Goal: Communication & Community: Participate in discussion

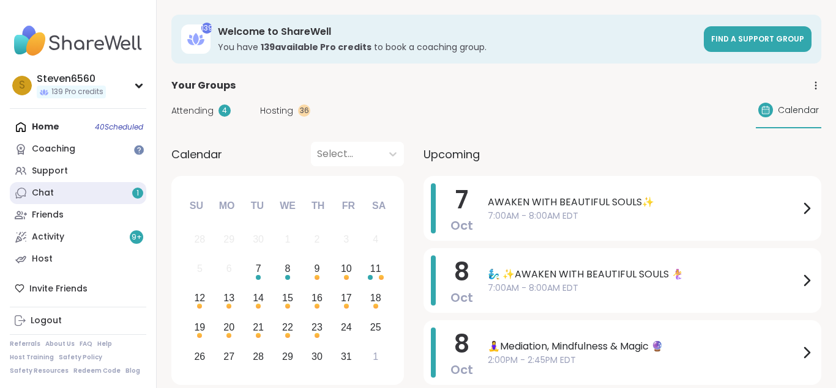
click at [53, 193] on link "Chat 1" at bounding box center [78, 193] width 136 height 22
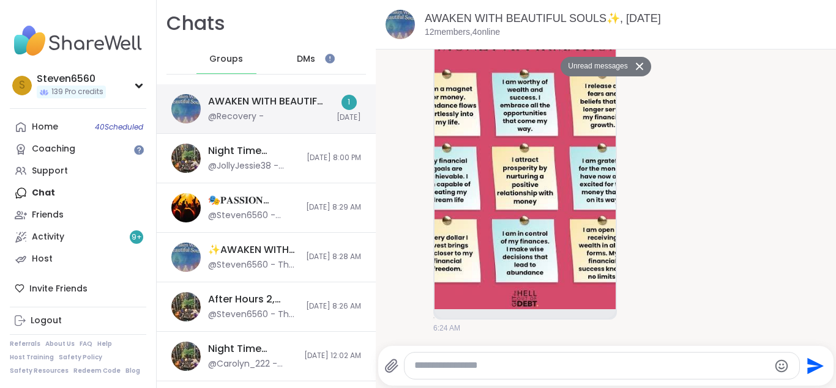
click at [243, 108] on div "AWAKEN WITH BEAUTIFUL SOULS✨, Oct 07" at bounding box center [268, 101] width 121 height 13
click at [266, 101] on div "AWAKEN WITH BEAUTIFUL SOULS✨, Oct 07" at bounding box center [268, 101] width 121 height 13
click at [268, 96] on div "AWAKEN WITH BEAUTIFUL SOULS✨, Oct 07" at bounding box center [268, 101] width 121 height 13
click at [531, 212] on img at bounding box center [524, 163] width 181 height 291
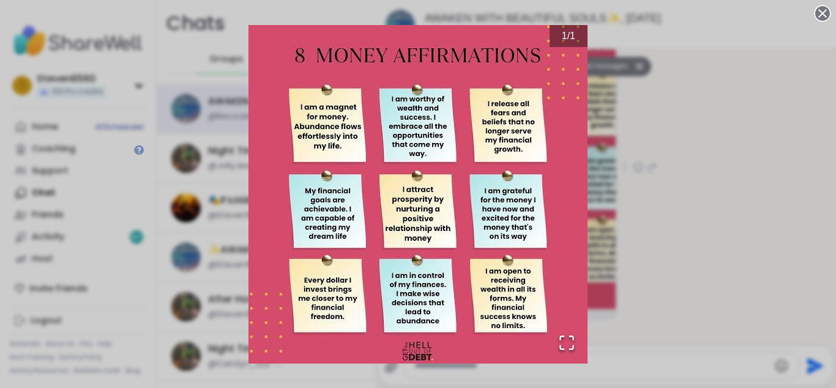
click at [735, 305] on div "1 / 1" at bounding box center [418, 194] width 836 height 388
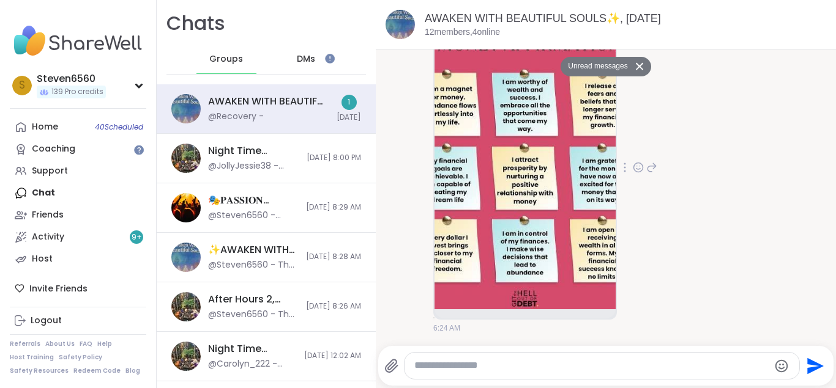
click at [601, 65] on button "Unread messages" at bounding box center [595, 67] width 70 height 20
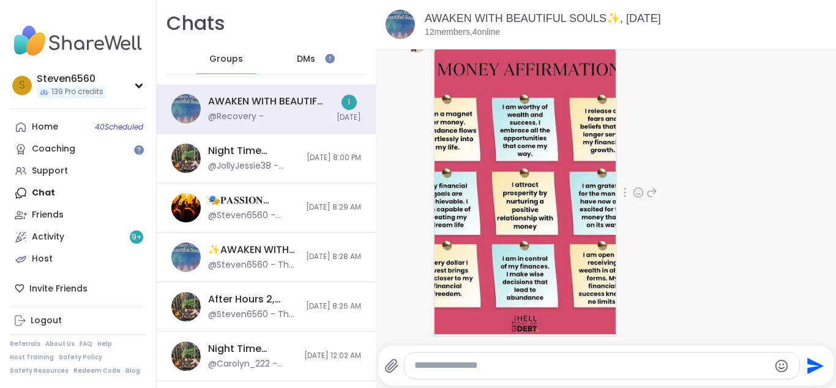
scroll to position [67, 0]
click at [689, 377] on div at bounding box center [601, 366] width 395 height 26
click at [297, 97] on div "AWAKEN WITH BEAUTIFUL SOULS✨, [DATE]" at bounding box center [268, 101] width 121 height 13
click at [727, 333] on div "Recovery 6:24 AM" at bounding box center [606, 193] width 404 height 341
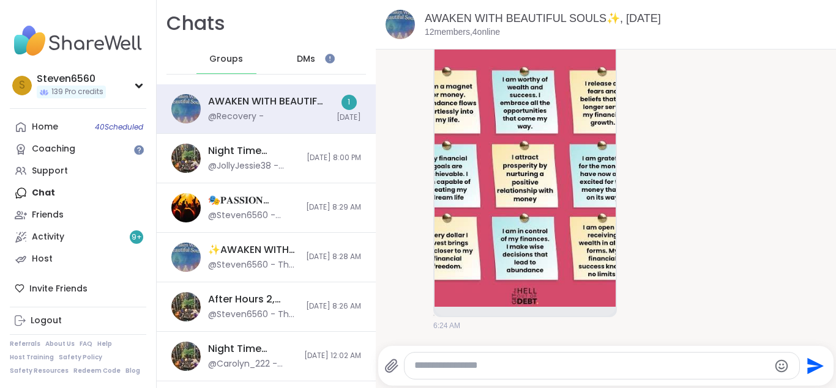
drag, startPoint x: 727, startPoint y: 333, endPoint x: 580, endPoint y: 357, distance: 149.2
click at [580, 336] on div "Today Unread messages Recovery 6:24 AM" at bounding box center [606, 191] width 460 height 289
drag, startPoint x: 580, startPoint y: 357, endPoint x: 723, endPoint y: 311, distance: 150.3
click at [723, 311] on div "AWAKEN WITH BEAUTIFUL SOULS✨, Oct 07 12 members, 4 online Today Unread messages…" at bounding box center [606, 194] width 460 height 388
click at [723, 311] on div "Recovery 6:24 AM" at bounding box center [606, 166] width 404 height 341
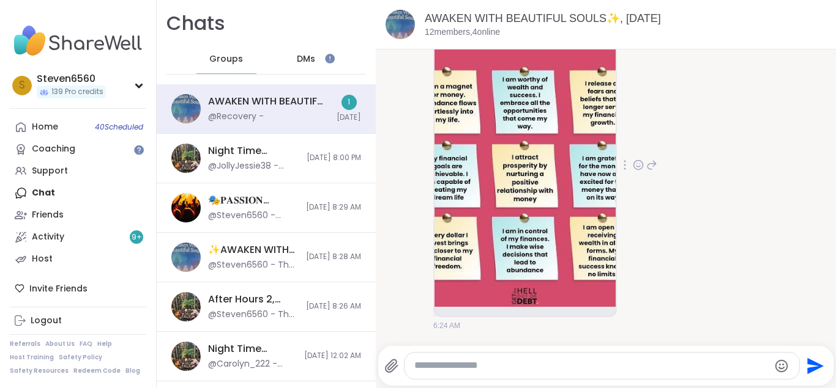
scroll to position [54, 0]
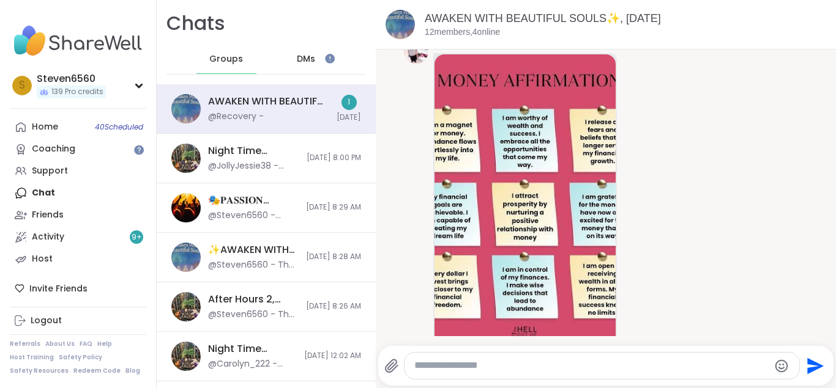
click at [561, 368] on textarea "Type your message" at bounding box center [591, 366] width 355 height 13
click at [51, 255] on link "Host" at bounding box center [78, 259] width 136 height 22
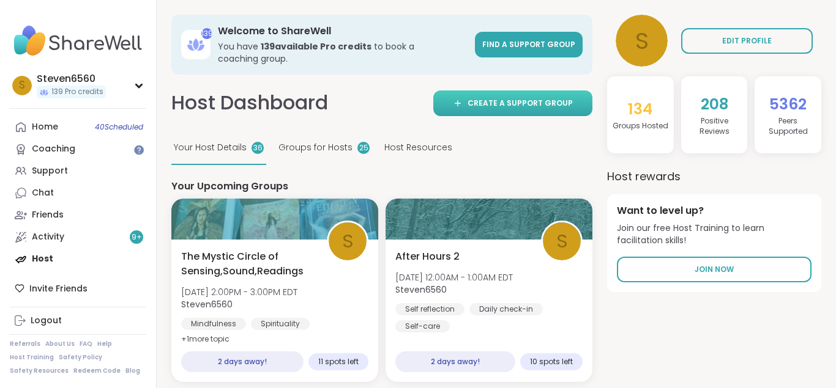
click at [507, 102] on span "Create a support group" at bounding box center [519, 103] width 105 height 11
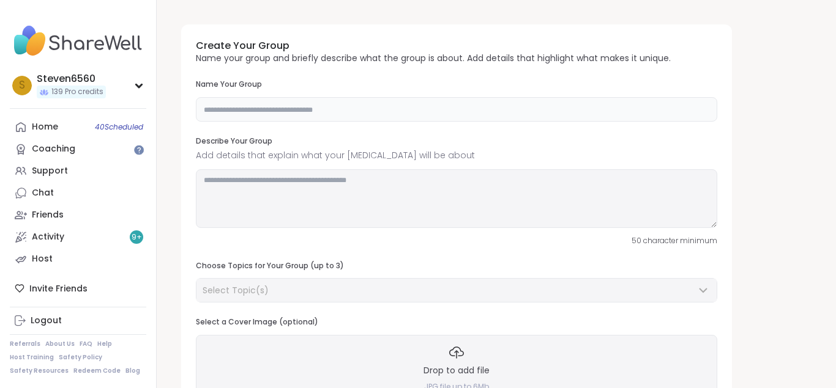
click at [366, 113] on input "text" at bounding box center [456, 109] width 521 height 24
type input "**********"
click at [270, 192] on textarea at bounding box center [456, 198] width 521 height 59
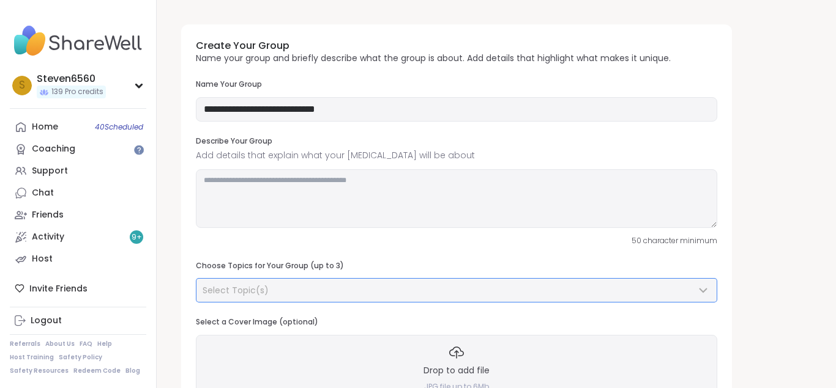
click at [702, 289] on icon at bounding box center [703, 290] width 15 height 15
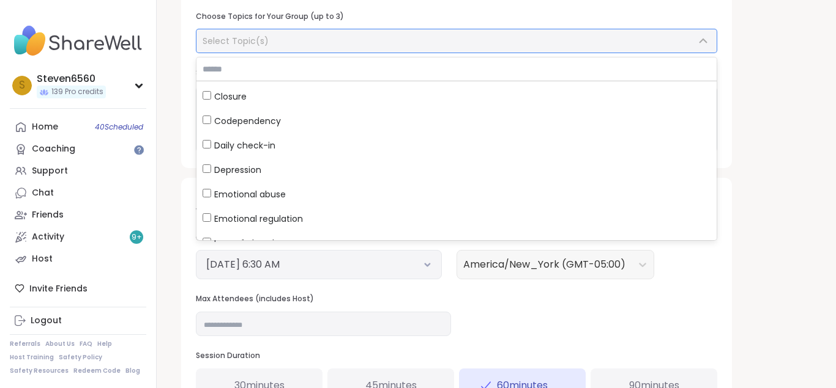
scroll to position [213, 0]
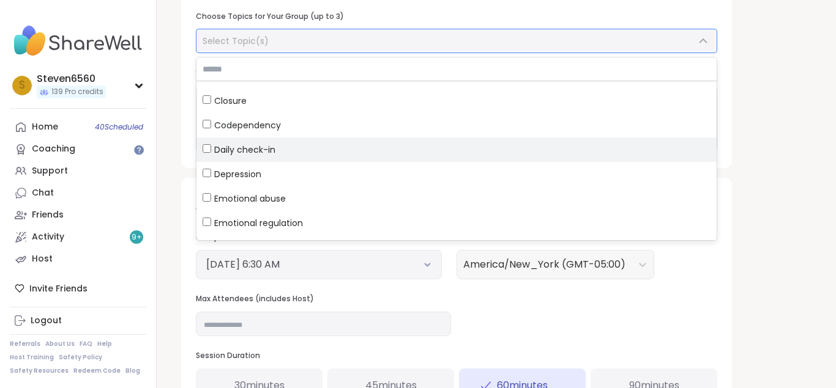
click at [208, 144] on div "Daily check-in" at bounding box center [456, 150] width 508 height 12
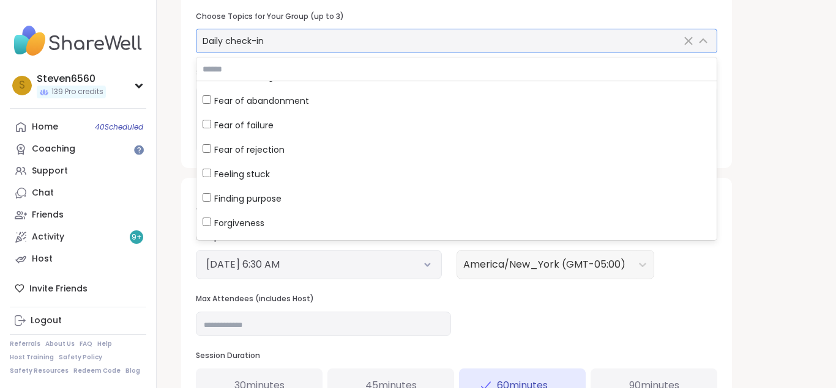
scroll to position [396, 0]
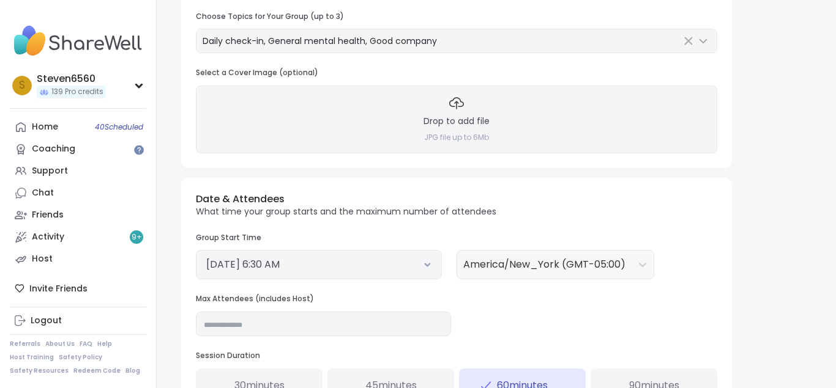
click at [428, 265] on icon at bounding box center [427, 265] width 4 height 2
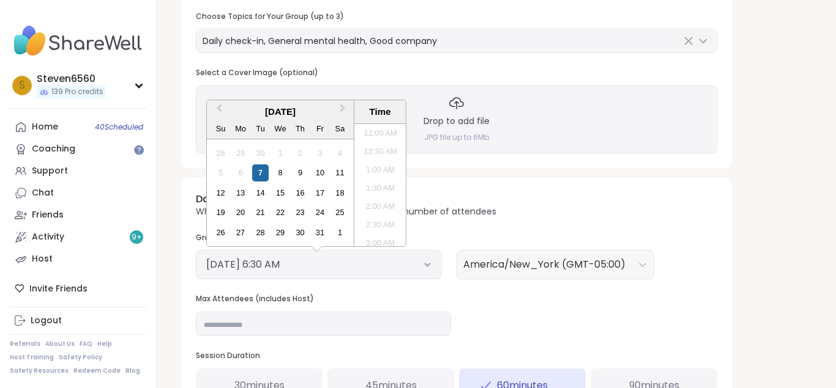
click at [428, 265] on icon at bounding box center [427, 265] width 4 height 2
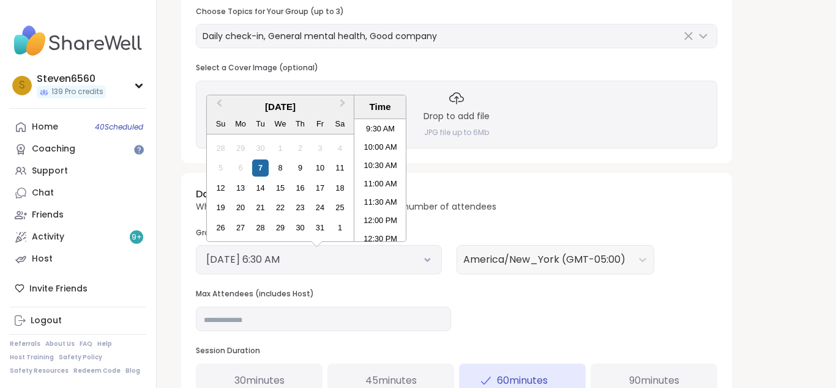
scroll to position [352, 0]
click at [389, 213] on li "12:00 PM" at bounding box center [380, 217] width 52 height 18
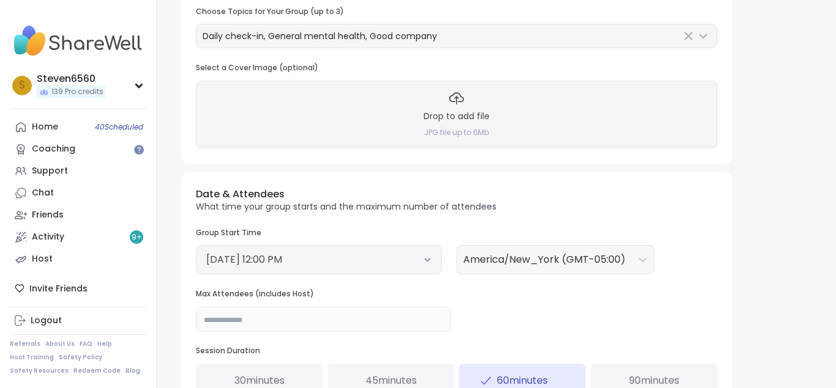
click at [221, 322] on input "**" at bounding box center [323, 319] width 255 height 24
type input "*"
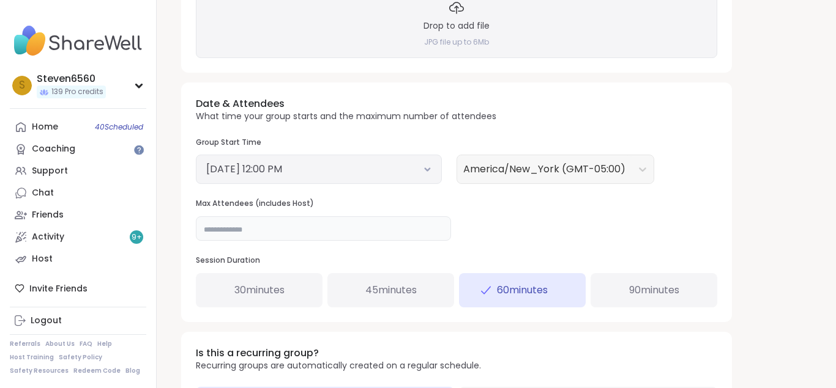
scroll to position [348, 0]
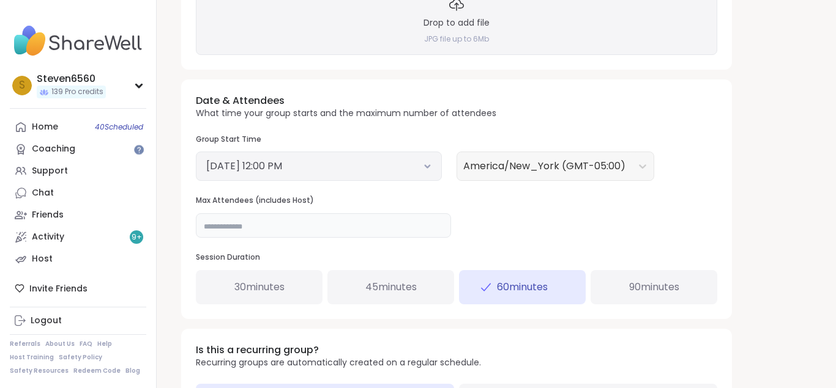
drag, startPoint x: 832, startPoint y: 382, endPoint x: 660, endPoint y: 290, distance: 195.1
type input "**"
click at [660, 290] on span "90 minutes" at bounding box center [654, 287] width 50 height 15
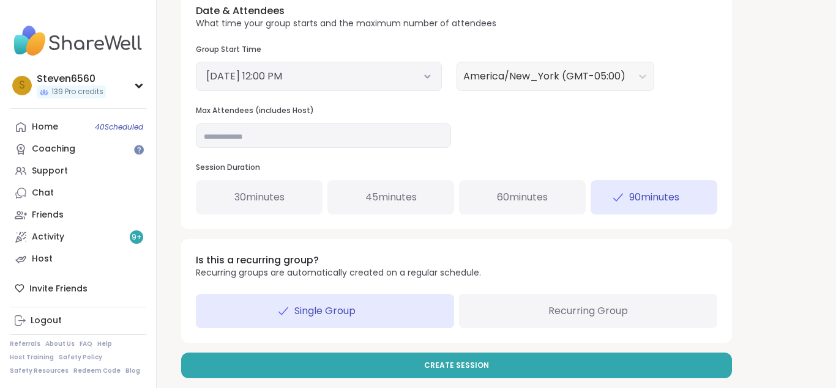
scroll to position [442, 0]
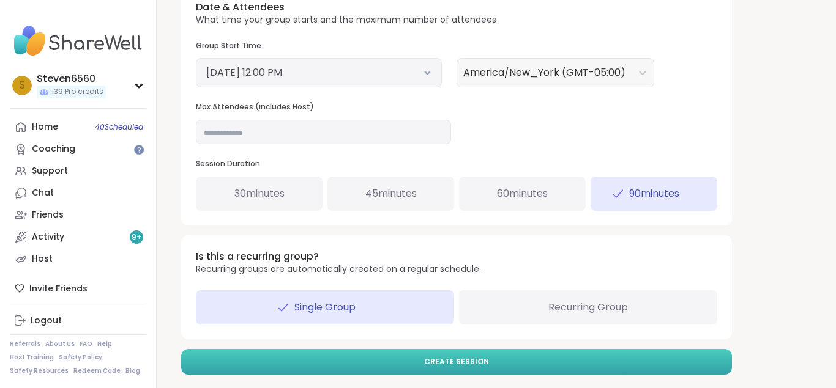
click at [514, 361] on button "Create Session" at bounding box center [456, 362] width 551 height 26
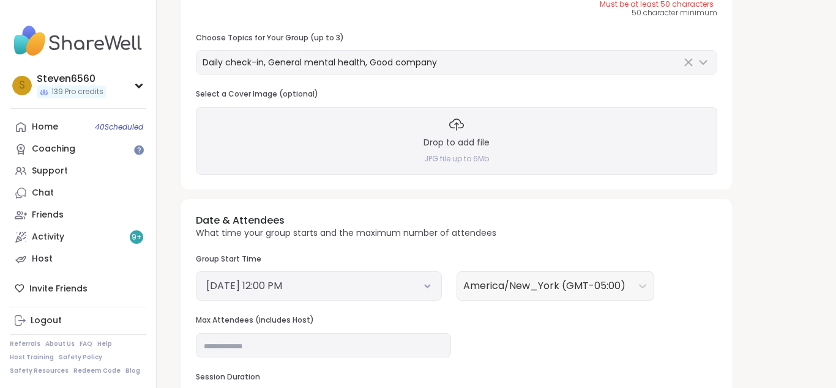
scroll to position [201, 0]
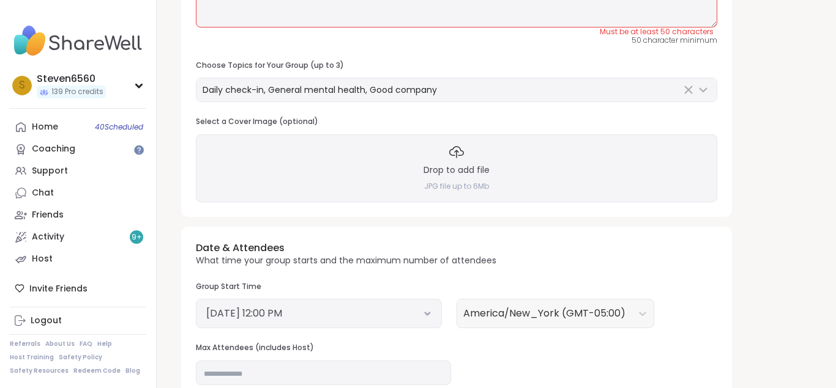
click at [564, 177] on div "Drop to add file JPG file up to 6Mb" at bounding box center [456, 168] width 521 height 67
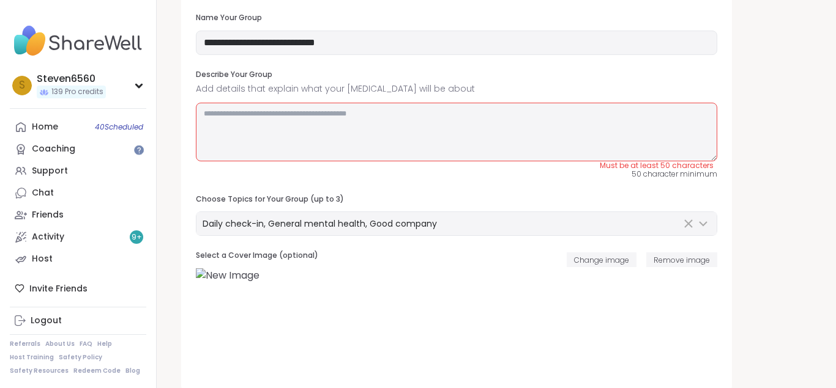
scroll to position [65, 0]
drag, startPoint x: 831, startPoint y: 5, endPoint x: 213, endPoint y: 135, distance: 631.9
click at [207, 114] on textarea at bounding box center [456, 133] width 521 height 59
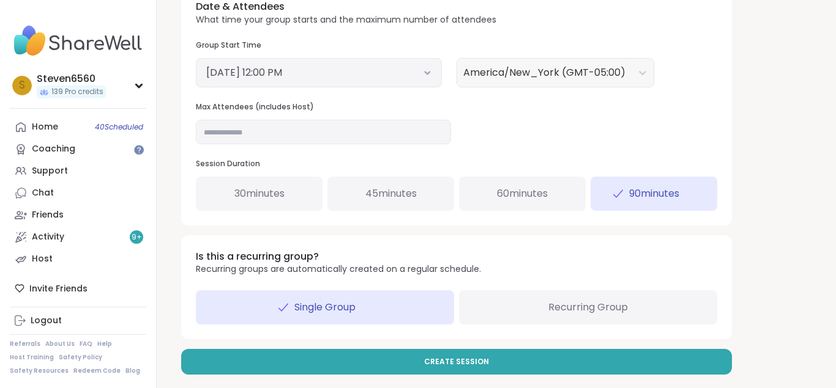
scroll to position [493, 0]
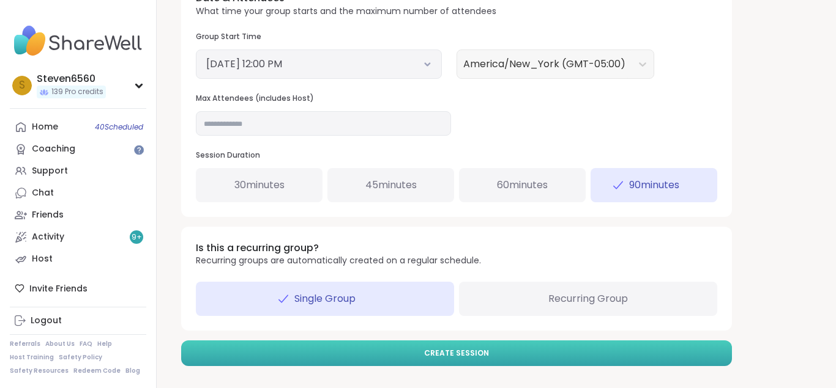
type textarea "**********"
click at [581, 346] on button "Create Session" at bounding box center [456, 354] width 551 height 26
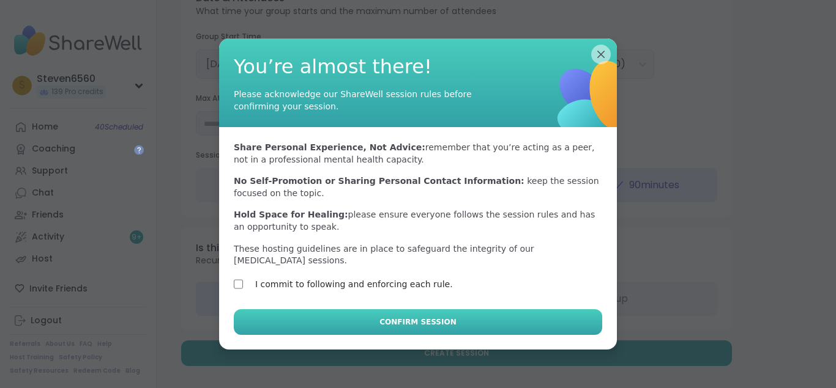
click at [314, 317] on button "Confirm Session" at bounding box center [418, 323] width 368 height 26
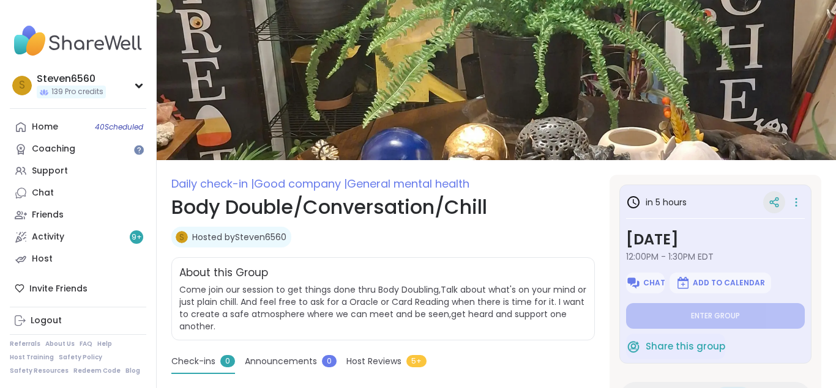
click at [777, 196] on div at bounding box center [774, 202] width 22 height 22
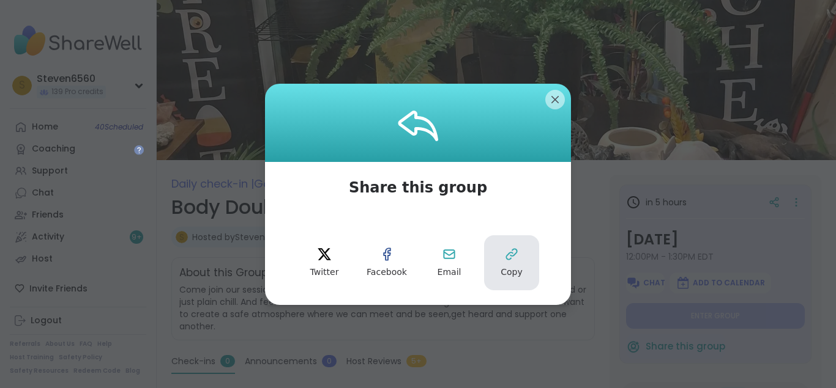
click at [517, 264] on button "Copy" at bounding box center [511, 263] width 55 height 55
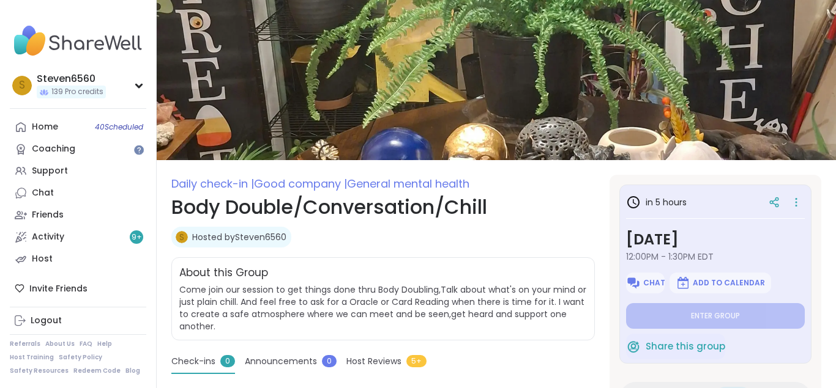
click at [53, 234] on div "Activity 9 +" at bounding box center [48, 237] width 32 height 12
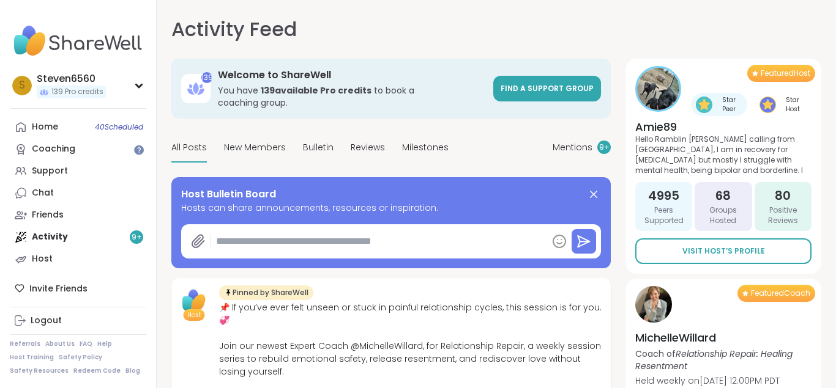
paste textarea "**********"
type textarea "*"
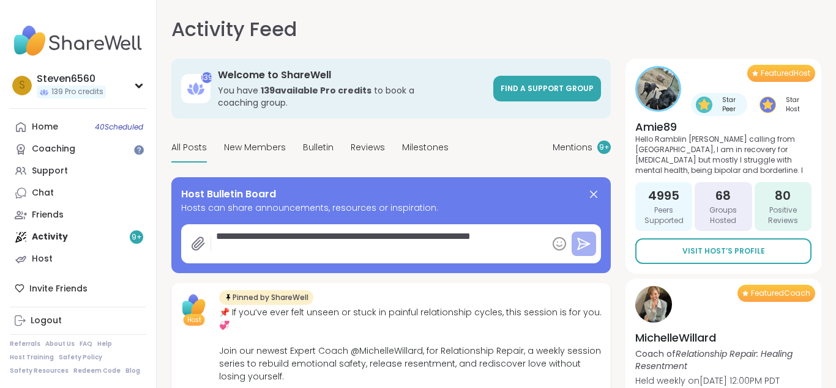
type textarea "**********"
click at [585, 237] on icon at bounding box center [583, 244] width 15 height 15
type textarea "*"
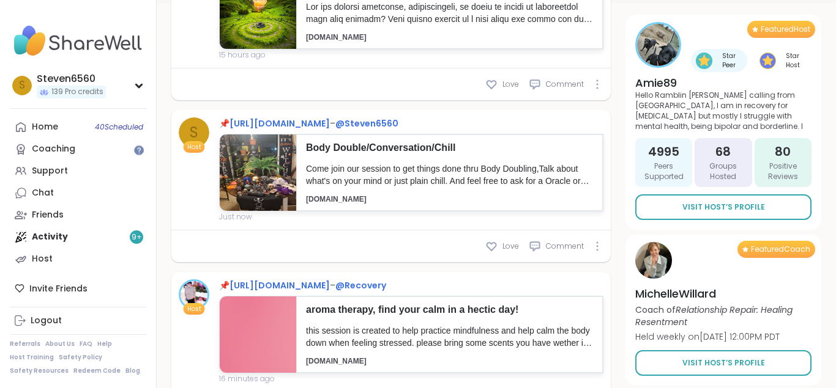
scroll to position [416, 0]
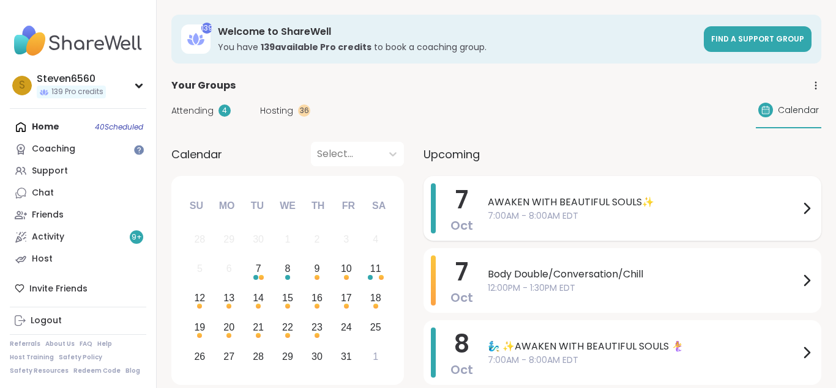
click at [579, 199] on span "AWAKEN WITH BEAUTIFUL SOULS✨" at bounding box center [643, 202] width 311 height 15
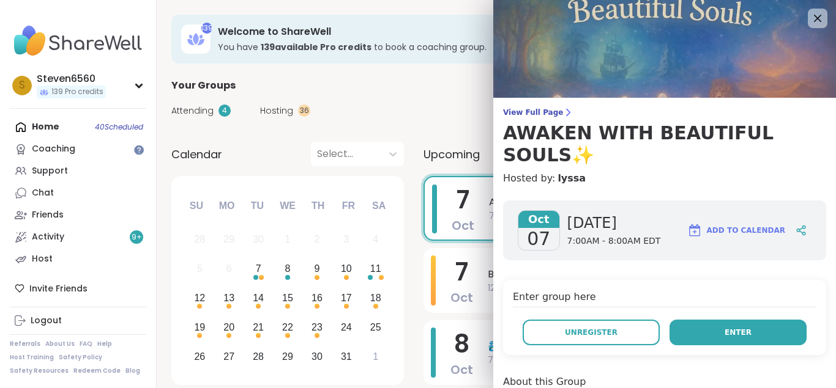
click at [734, 327] on span "Enter" at bounding box center [737, 332] width 27 height 11
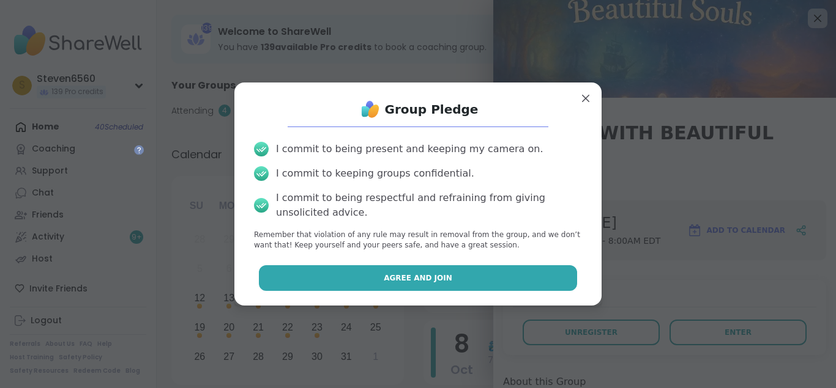
click at [503, 275] on button "Agree and Join" at bounding box center [418, 278] width 319 height 26
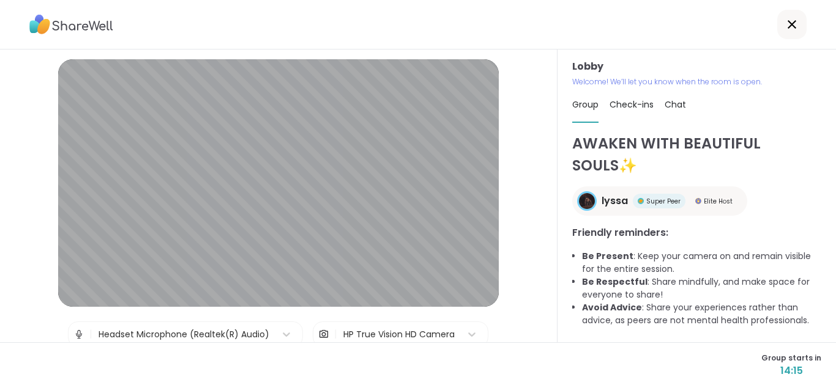
click at [674, 100] on span "Chat" at bounding box center [674, 104] width 21 height 12
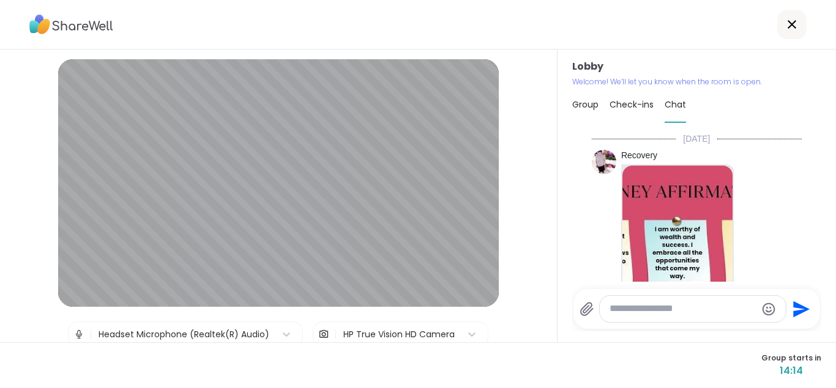
scroll to position [204, 0]
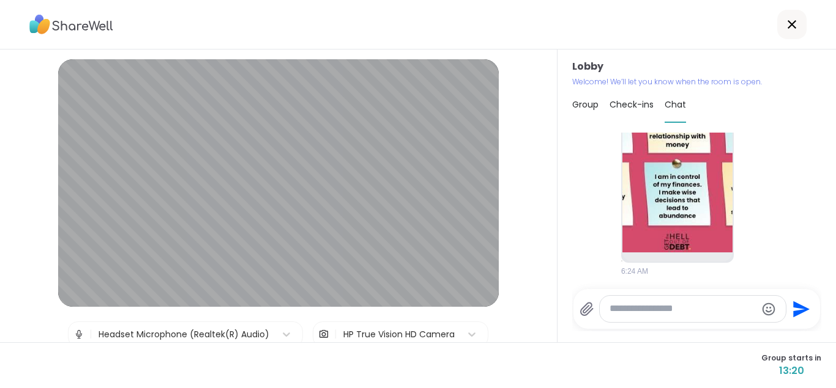
click at [606, 310] on div at bounding box center [692, 309] width 186 height 26
click at [606, 308] on div at bounding box center [692, 309] width 186 height 26
click at [622, 307] on textarea "Type your message" at bounding box center [682, 309] width 147 height 13
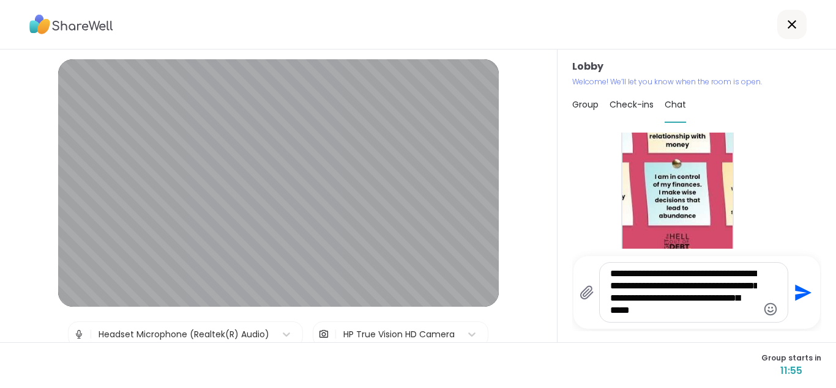
type textarea "**********"
click at [796, 293] on icon "Send" at bounding box center [802, 293] width 20 height 20
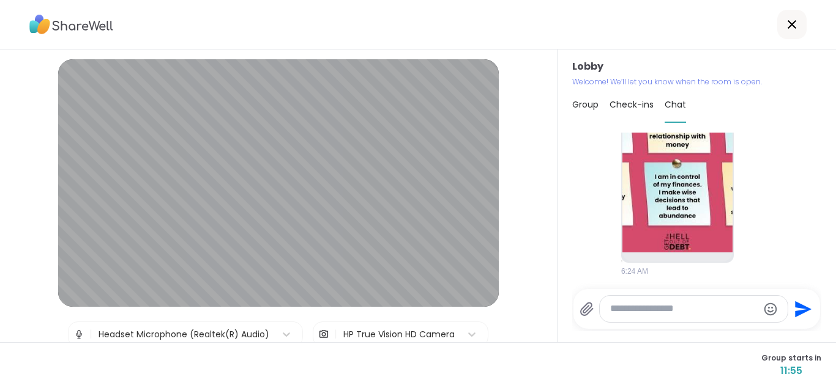
scroll to position [318, 0]
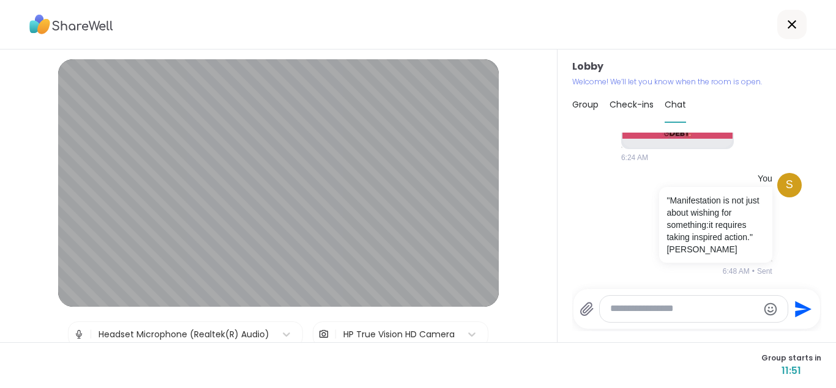
click at [631, 306] on textarea "Type your message" at bounding box center [683, 309] width 147 height 13
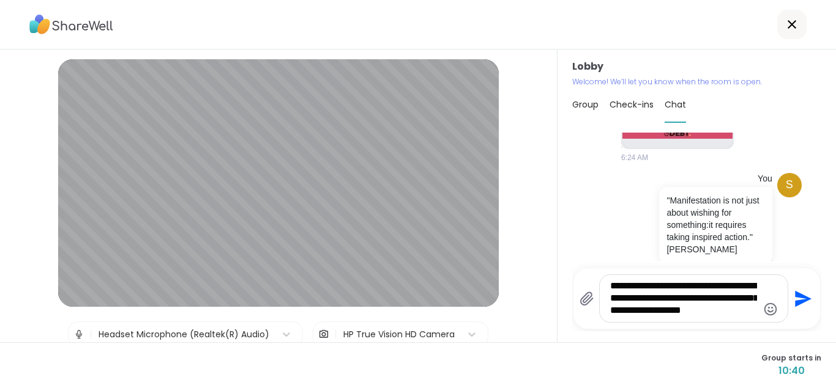
type textarea "**********"
click at [795, 295] on icon "Send" at bounding box center [803, 299] width 17 height 17
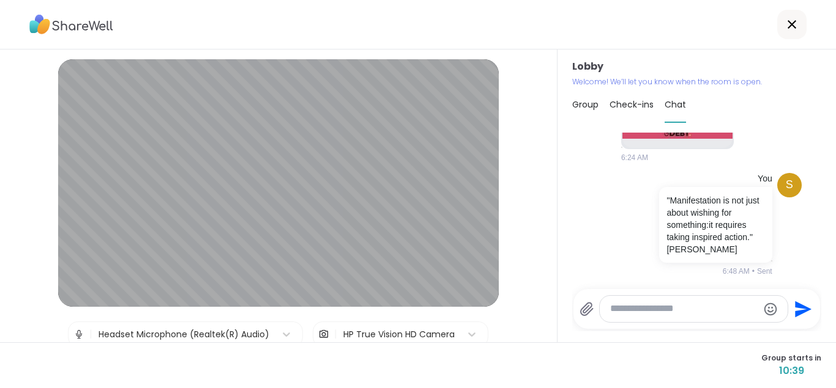
scroll to position [432, 0]
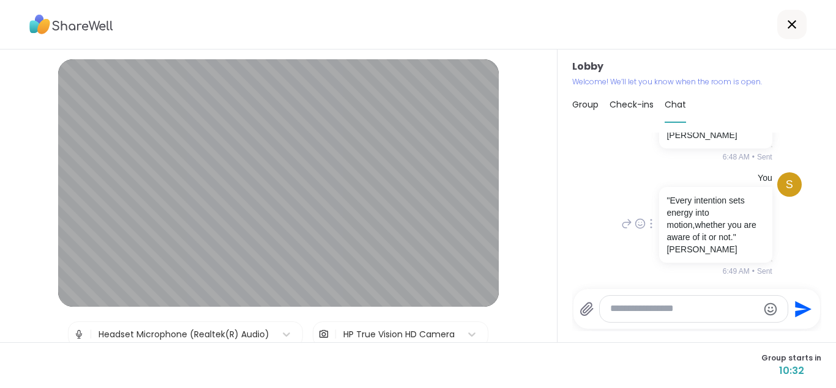
click at [798, 252] on div "S You "Every intention sets energy into motion,whether you are aware of it or n…" at bounding box center [697, 225] width 210 height 114
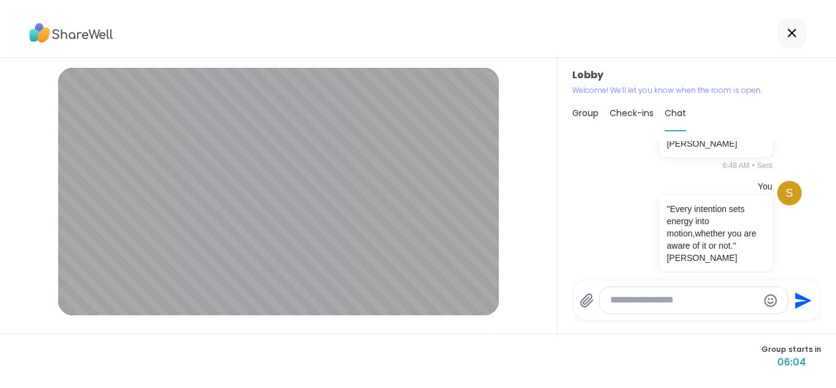
scroll to position [568, 0]
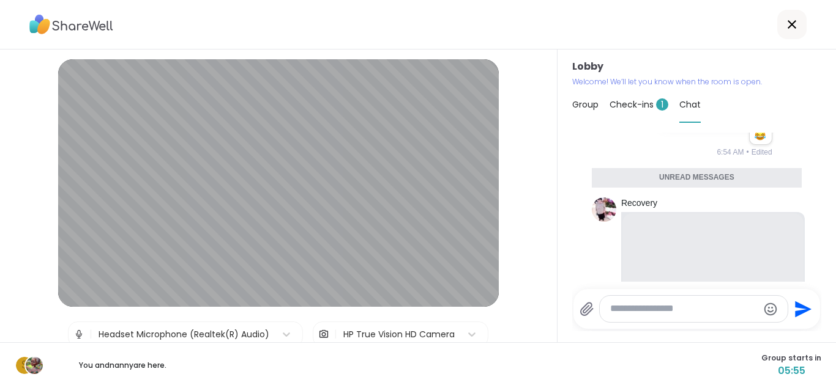
click at [644, 100] on span "Check-ins 1" at bounding box center [638, 104] width 59 height 12
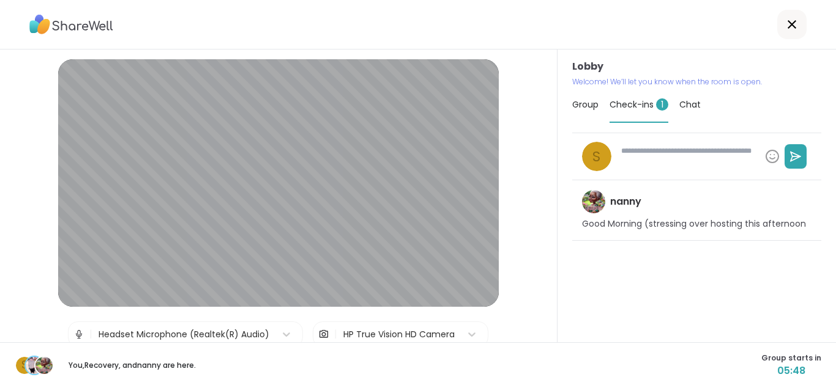
click at [681, 157] on textarea at bounding box center [688, 157] width 144 height 32
click at [659, 155] on textarea at bounding box center [688, 157] width 144 height 32
type textarea "*"
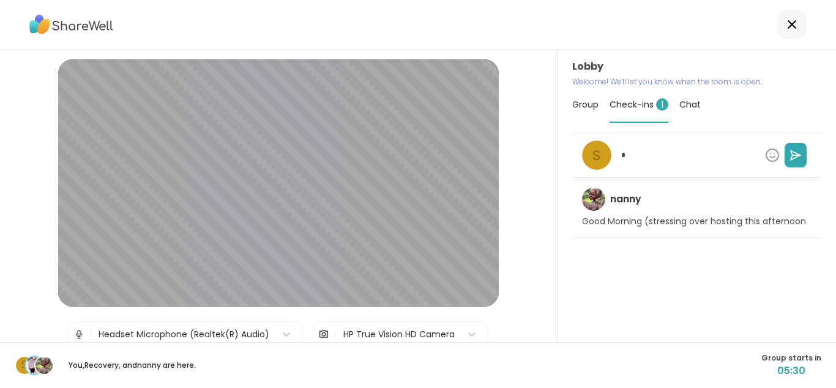
type textarea "*"
type textarea "**"
type textarea "*"
type textarea "***"
type textarea "*"
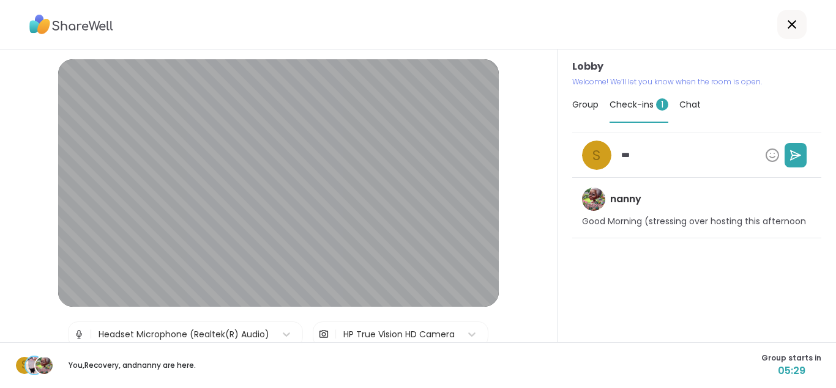
type textarea "****"
type textarea "*"
type textarea "****"
type textarea "*"
type textarea "******"
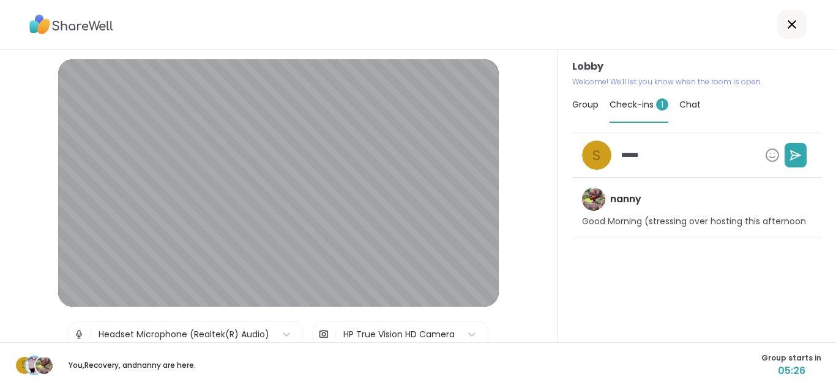
type textarea "*"
type textarea "*******"
type textarea "*"
type textarea "******"
type textarea "*"
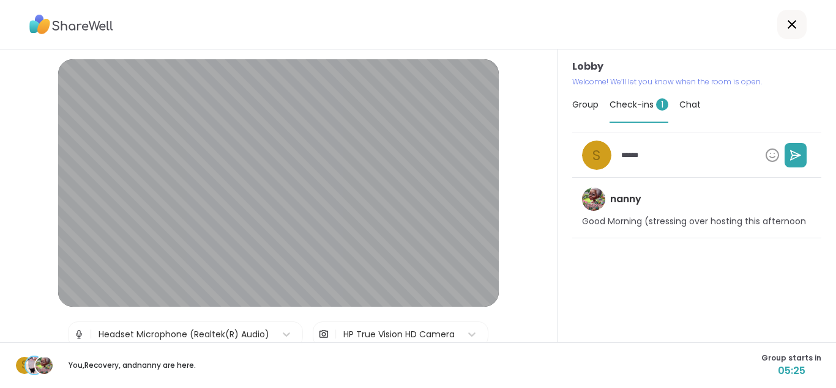
type textarea "****"
type textarea "*"
type textarea "****"
type textarea "*"
type textarea "***"
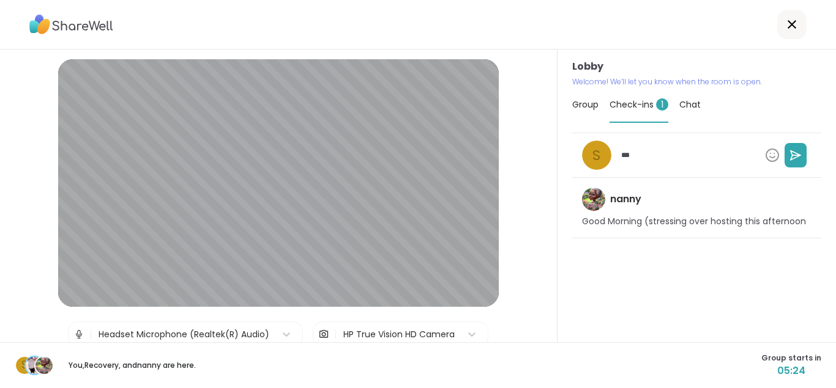
type textarea "*"
type textarea "**"
type textarea "*"
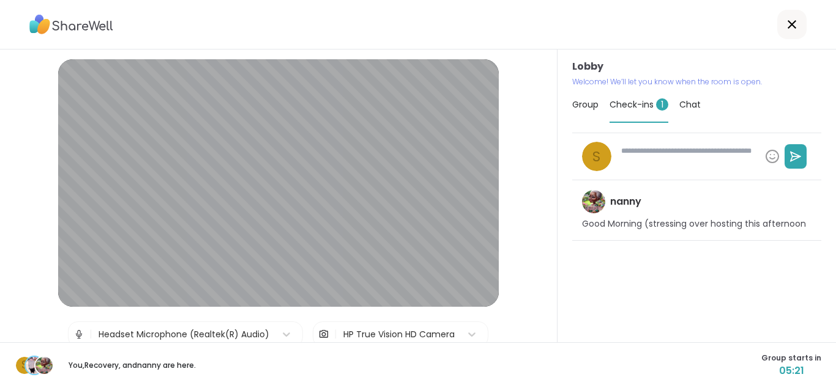
type textarea "*"
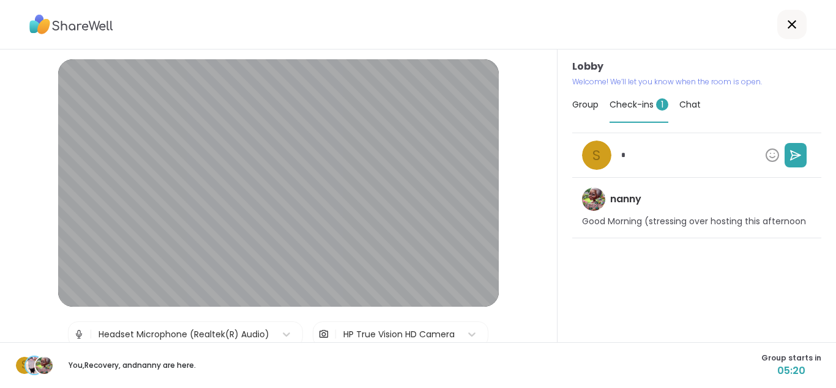
type textarea "*"
type textarea "**"
type textarea "*"
type textarea "***"
type textarea "*"
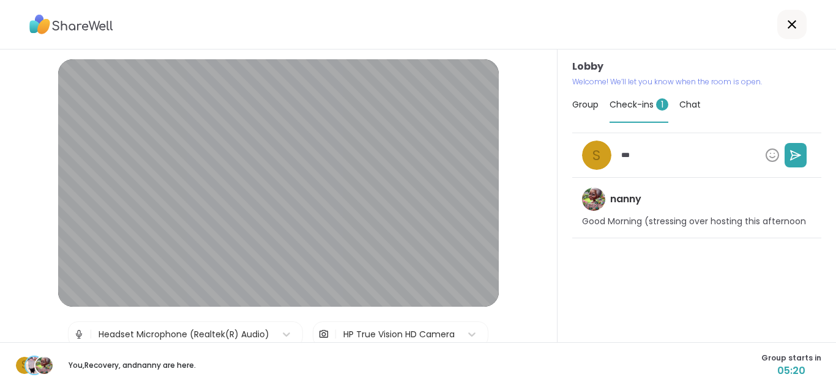
type textarea "****"
type textarea "*"
type textarea "****"
type textarea "*"
type textarea "******"
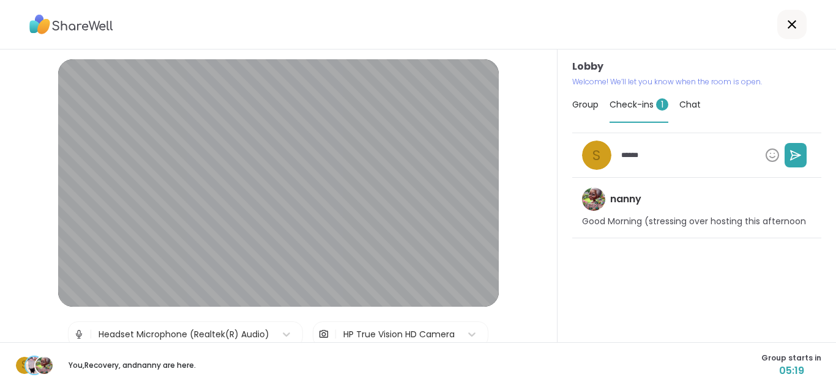
type textarea "*"
type textarea "*******"
type textarea "*"
type textarea "********"
type textarea "*"
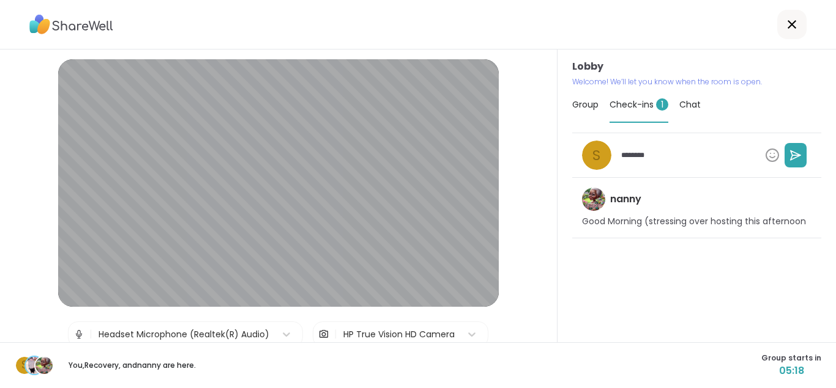
type textarea "*********"
type textarea "*"
type textarea "**********"
type textarea "*"
type textarea "**********"
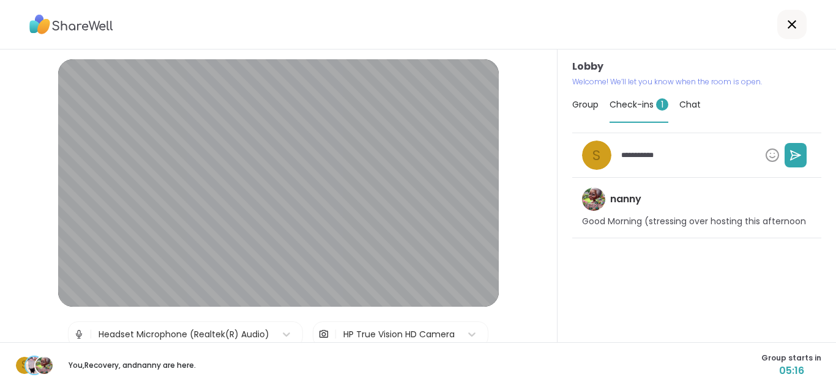
type textarea "*"
type textarea "**********"
type textarea "*"
type textarea "**********"
type textarea "*"
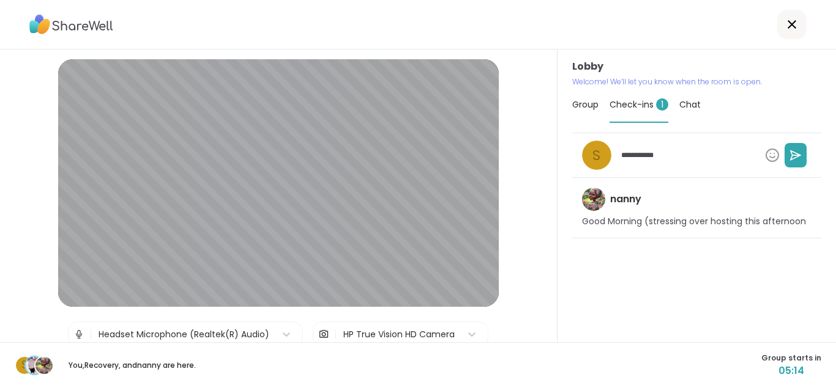
type textarea "**********"
type textarea "*"
type textarea "*********"
type textarea "*"
type textarea "********"
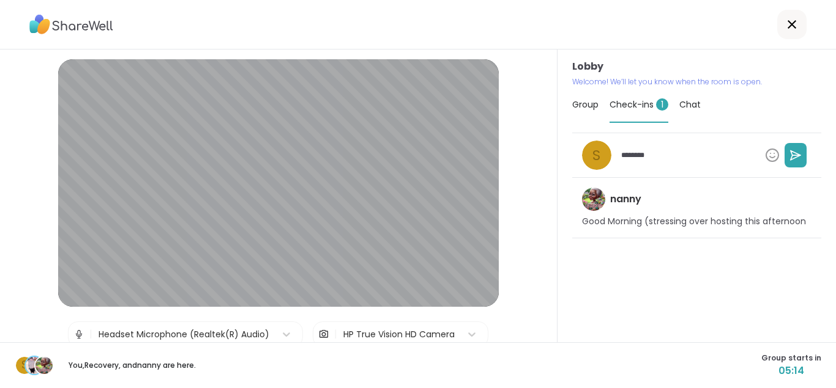
type textarea "*"
type textarea "*******"
type textarea "*"
type textarea "******"
type textarea "*"
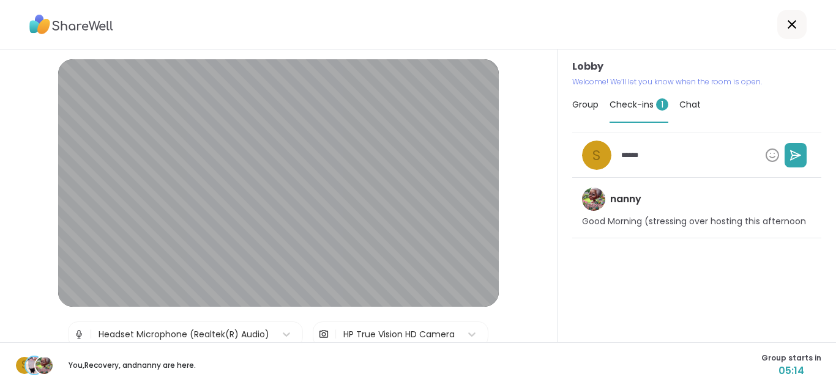
type textarea "****"
type textarea "*"
type textarea "****"
type textarea "*"
type textarea "***"
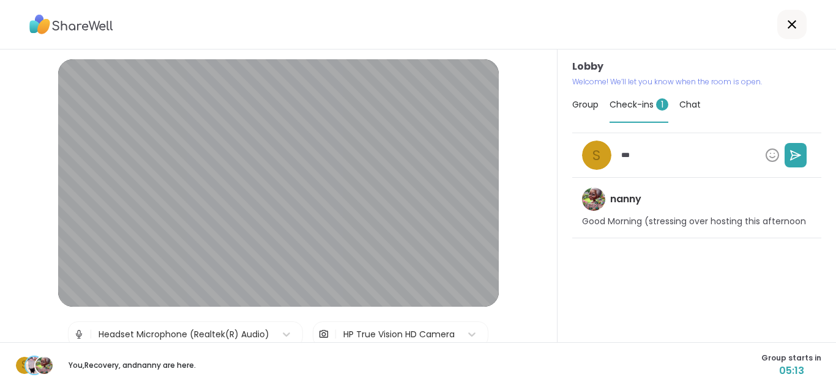
type textarea "*"
type textarea "**"
type textarea "*"
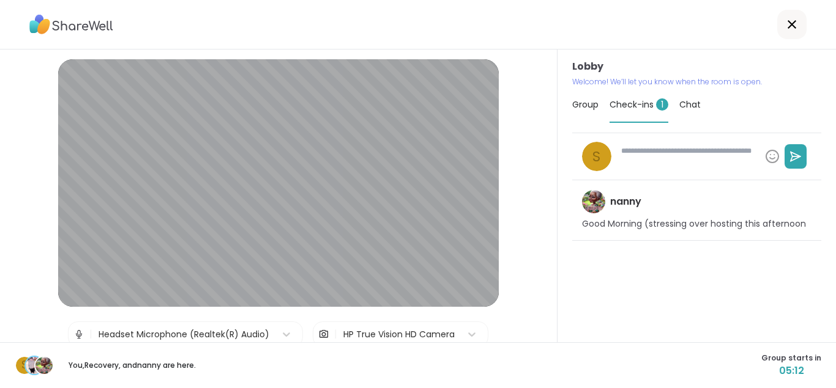
type textarea "*"
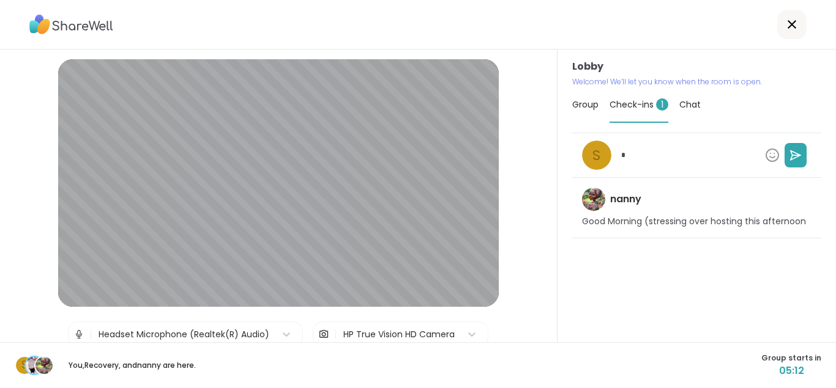
type textarea "*"
type textarea "**"
type textarea "*"
type textarea "***"
type textarea "*"
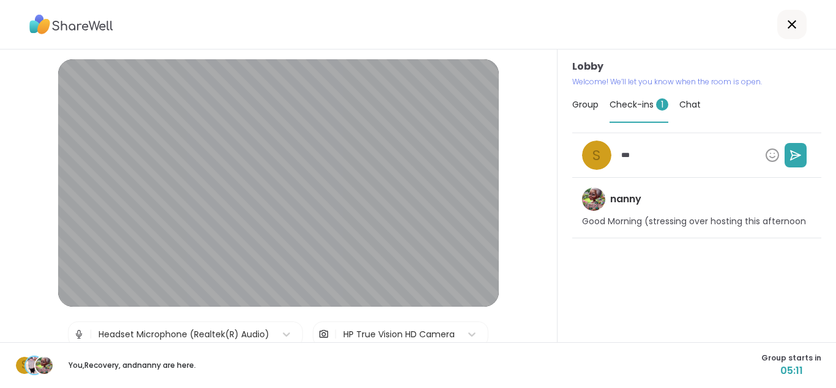
type textarea "****"
type textarea "*"
type textarea "****"
type textarea "*"
type textarea "******"
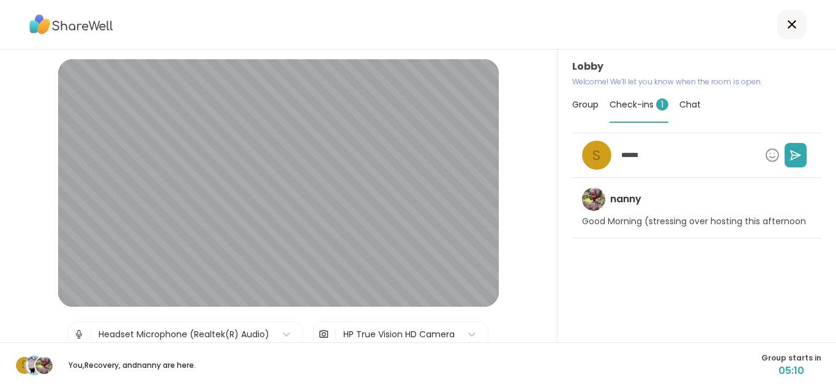
type textarea "*"
type textarea "*******"
type textarea "*"
type textarea "********"
type textarea "*"
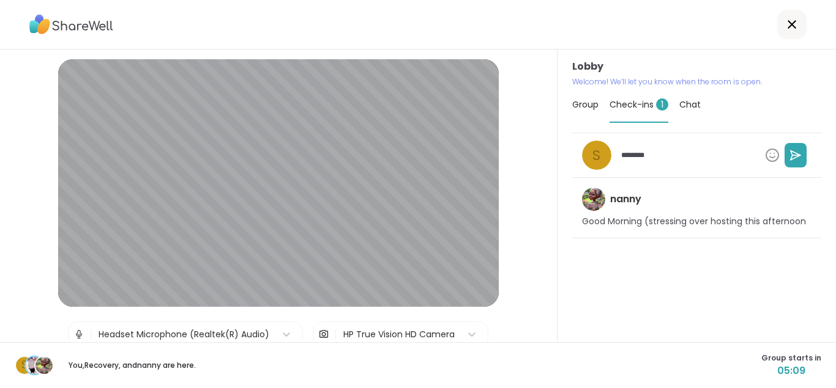
type textarea "*********"
type textarea "*"
type textarea "*********"
type textarea "*"
type textarea "**********"
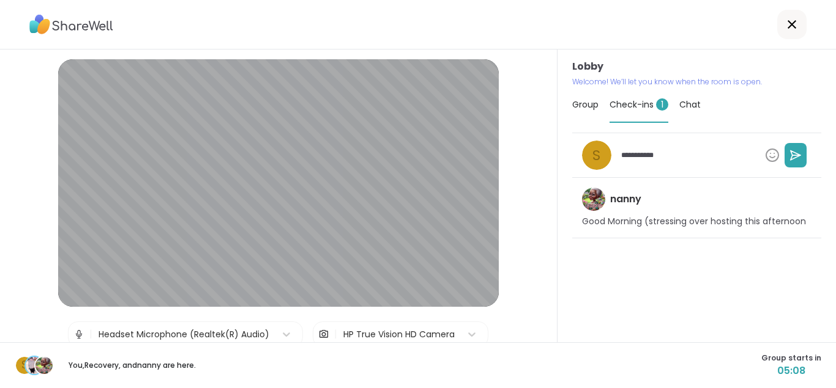
type textarea "*"
type textarea "**********"
type textarea "*"
type textarea "**********"
type textarea "*"
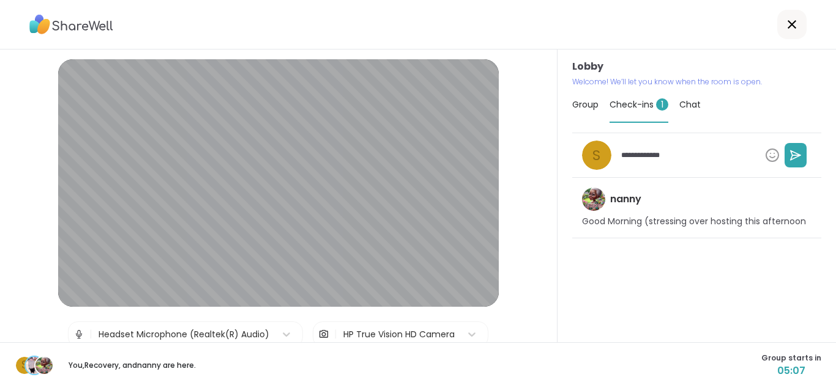
type textarea "**********"
type textarea "*"
type textarea "**********"
type textarea "*"
type textarea "**********"
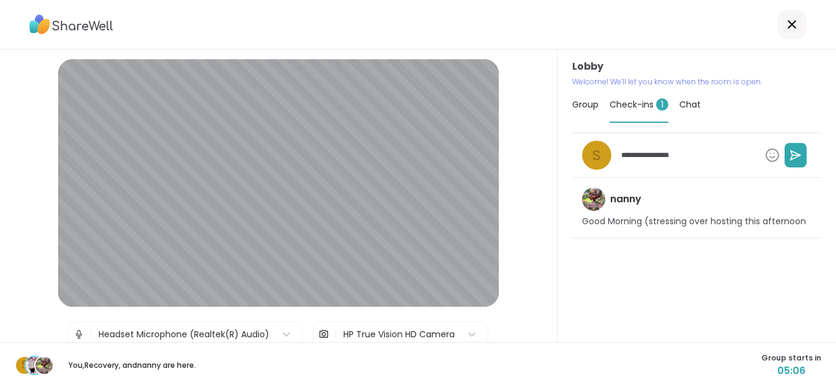
type textarea "*"
type textarea "**********"
type textarea "*"
type textarea "**********"
type textarea "*"
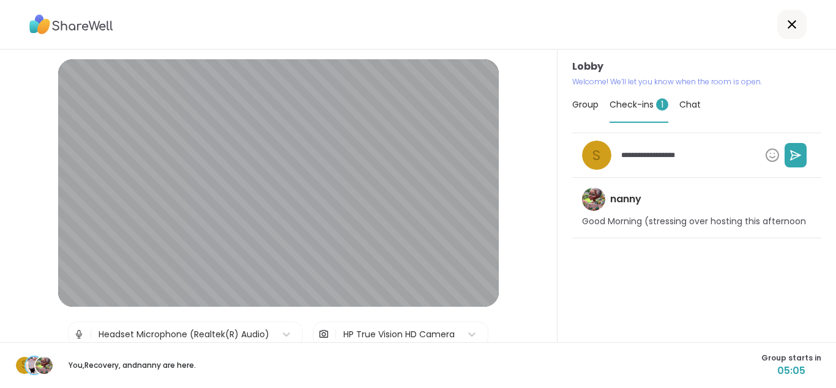
type textarea "**********"
type textarea "*"
type textarea "**********"
type textarea "*"
type textarea "**********"
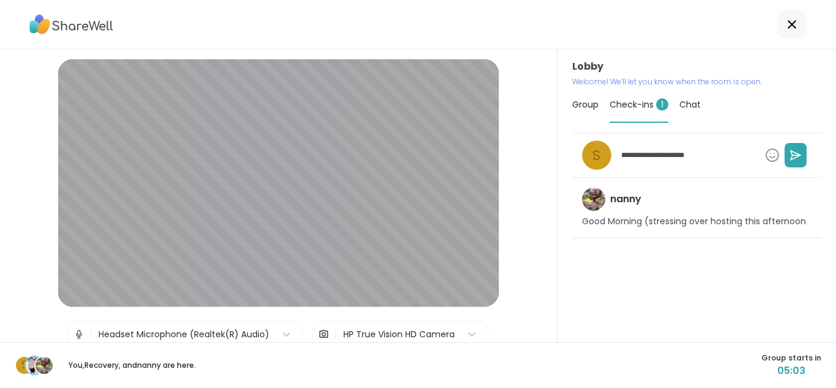
type textarea "*"
type textarea "**********"
type textarea "*"
type textarea "**********"
type textarea "*"
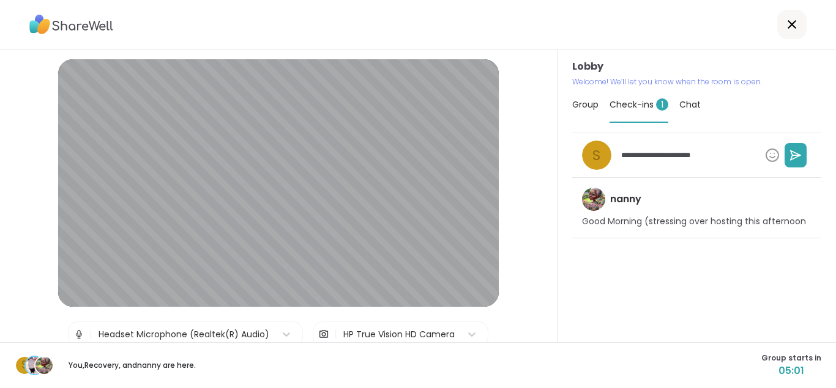
type textarea "**********"
type textarea "*"
type textarea "**********"
type textarea "*"
type textarea "**********"
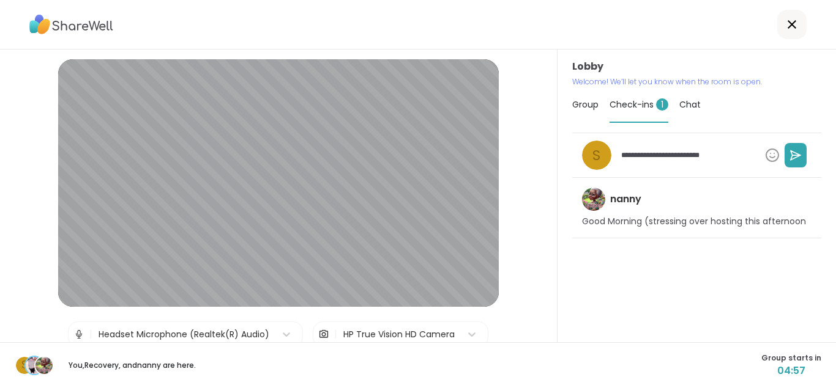
type textarea "*"
type textarea "**********"
type textarea "*"
type textarea "**********"
type textarea "*"
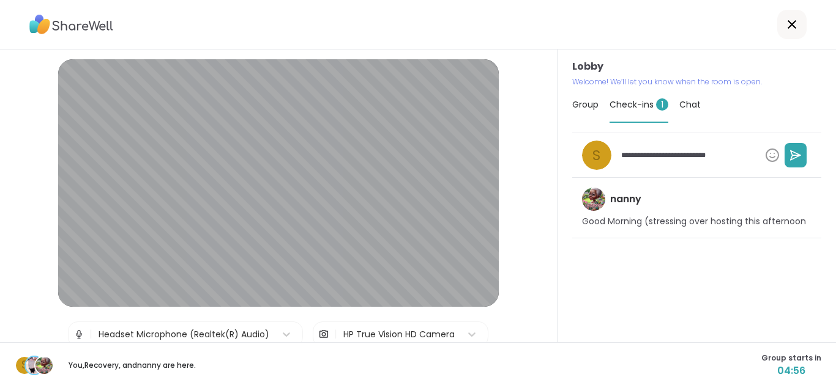
type textarea "**********"
type textarea "*"
type textarea "**********"
type textarea "*"
type textarea "**********"
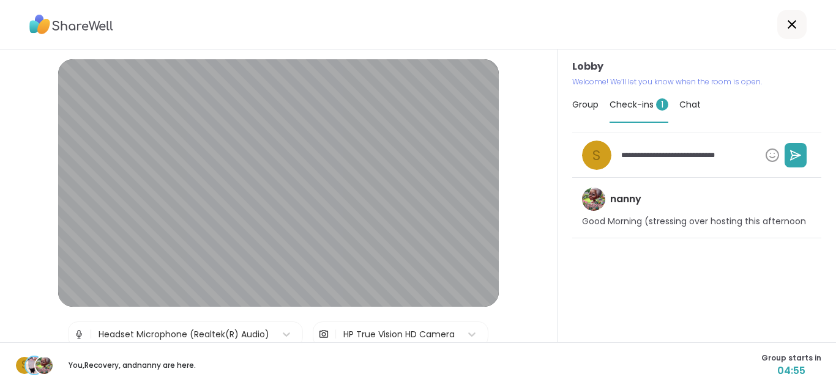
type textarea "*"
type textarea "**********"
type textarea "*"
type textarea "**********"
type textarea "*"
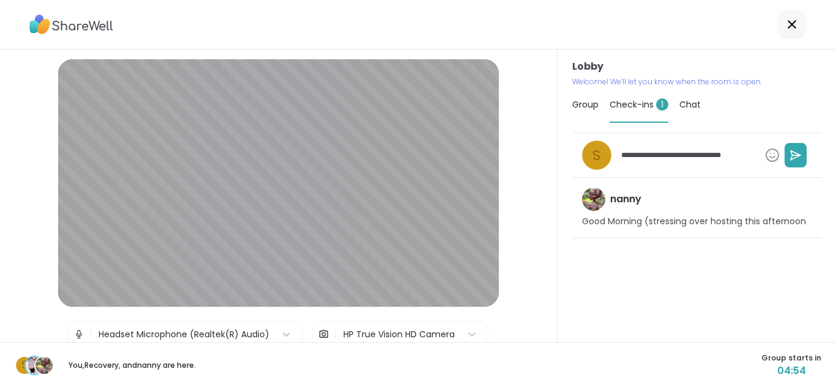
type textarea "**********"
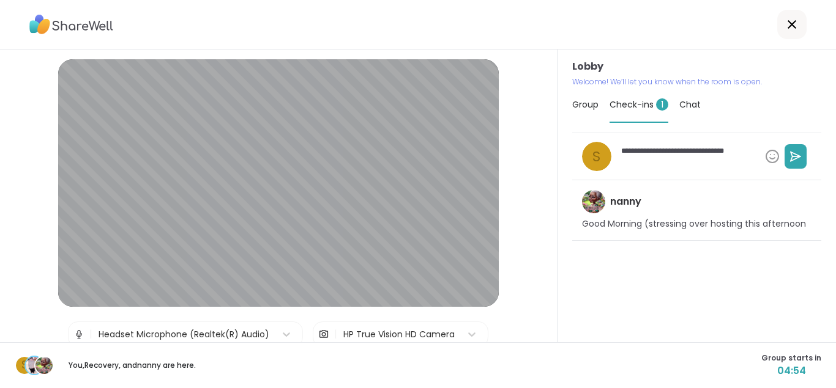
type textarea "*"
type textarea "**********"
type textarea "*"
type textarea "**********"
type textarea "*"
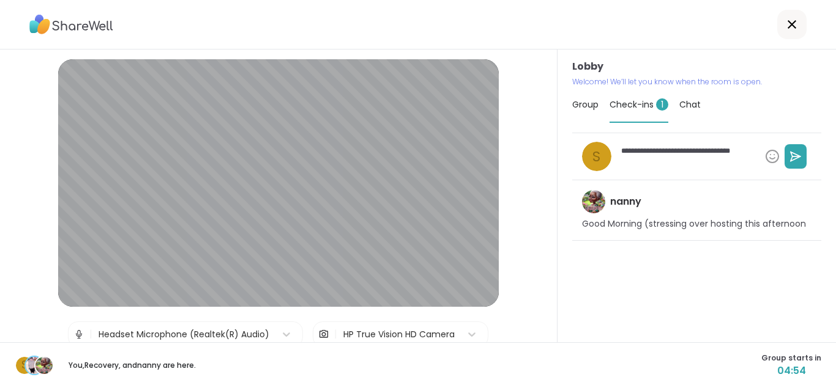
type textarea "**********"
type textarea "*"
type textarea "**********"
type textarea "*"
type textarea "**********"
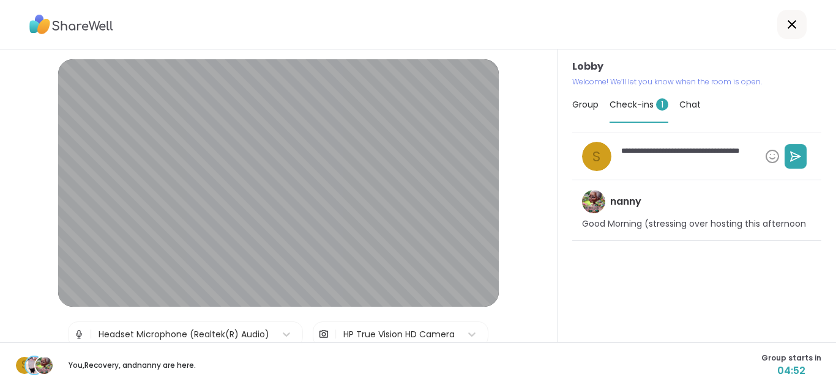
type textarea "*"
type textarea "**********"
type textarea "*"
type textarea "**********"
type textarea "*"
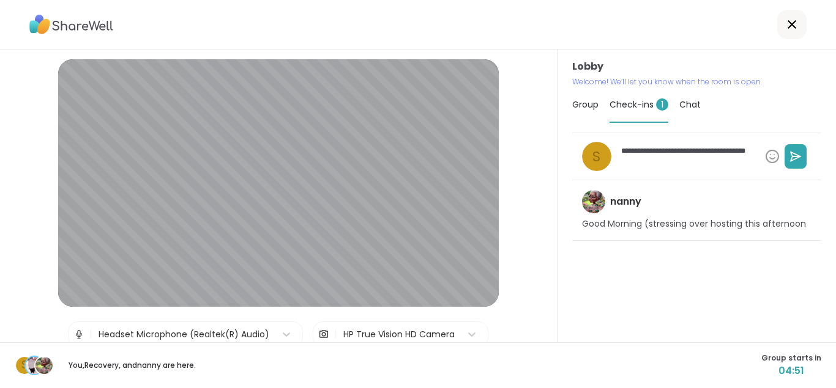
type textarea "**********"
type textarea "*"
type textarea "**********"
type textarea "*"
type textarea "**********"
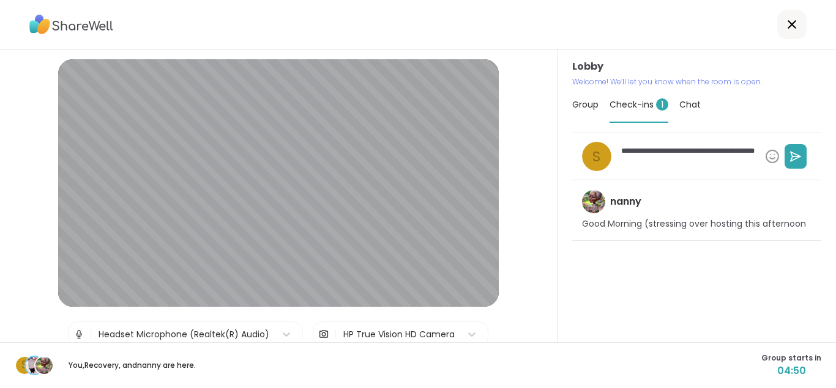
type textarea "*"
type textarea "**********"
type textarea "*"
type textarea "**********"
type textarea "*"
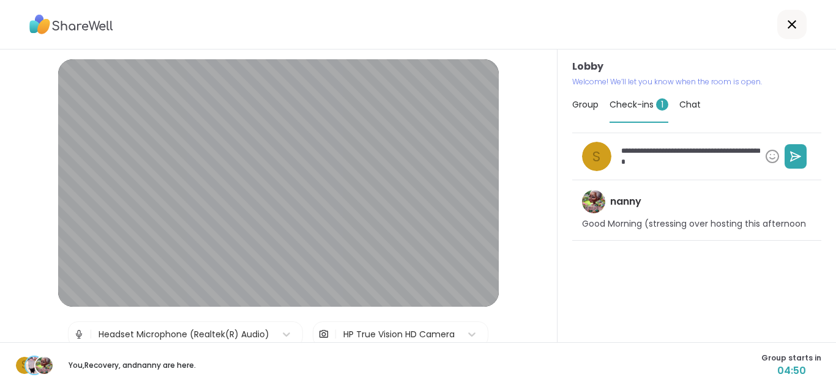
type textarea "**********"
type textarea "*"
type textarea "**********"
type textarea "*"
type textarea "**********"
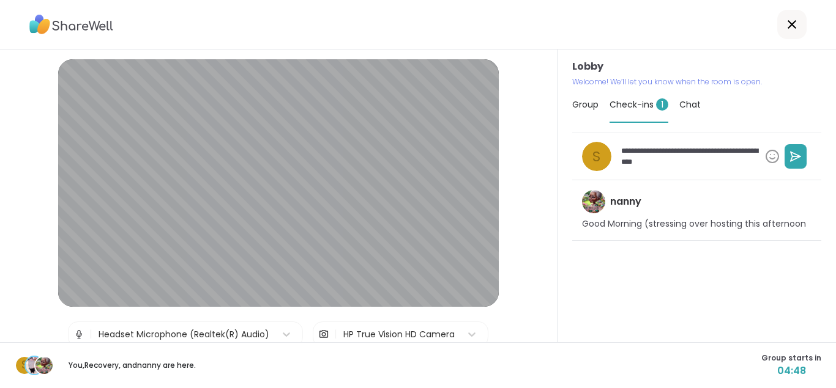
type textarea "*"
type textarea "**********"
type textarea "*"
type textarea "**********"
type textarea "*"
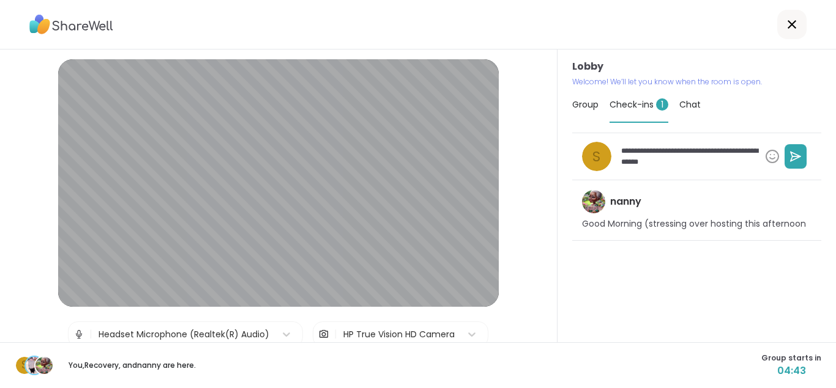
type textarea "**********"
type textarea "*"
type textarea "**********"
type textarea "*"
type textarea "**********"
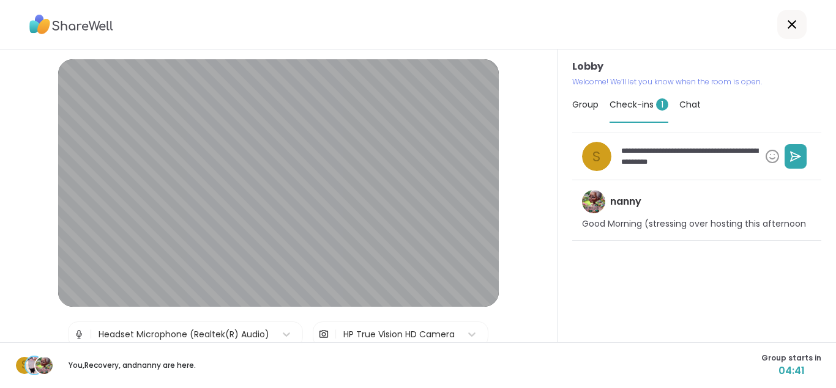
type textarea "*"
type textarea "**********"
type textarea "*"
type textarea "**********"
type textarea "*"
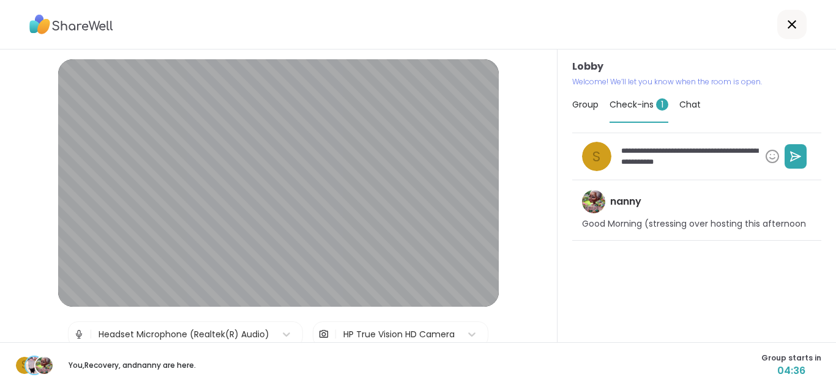
type textarea "**********"
type textarea "*"
type textarea "**********"
type textarea "*"
type textarea "**********"
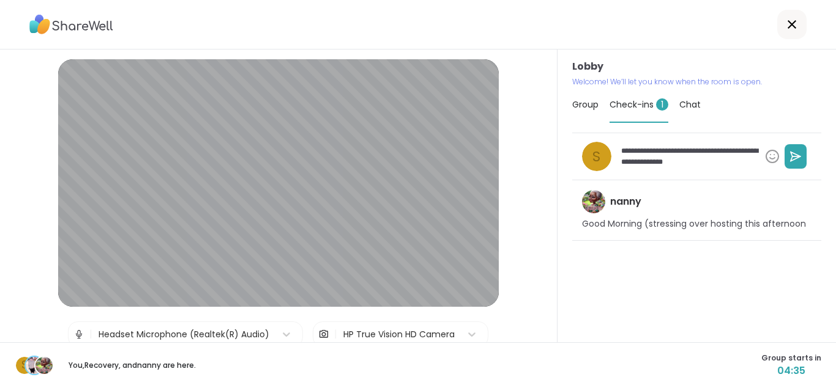
type textarea "*"
type textarea "**********"
type textarea "*"
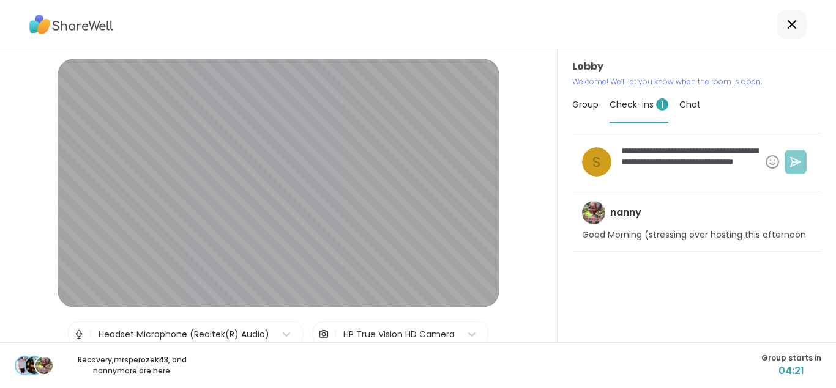
click at [798, 169] on button at bounding box center [795, 162] width 22 height 24
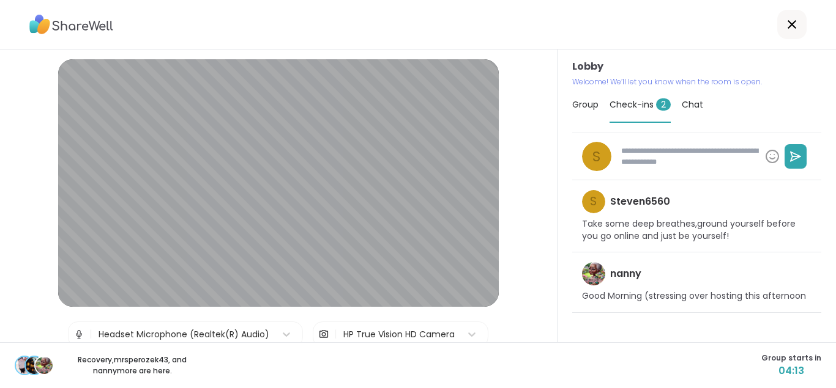
click at [698, 104] on span "Chat" at bounding box center [691, 104] width 21 height 12
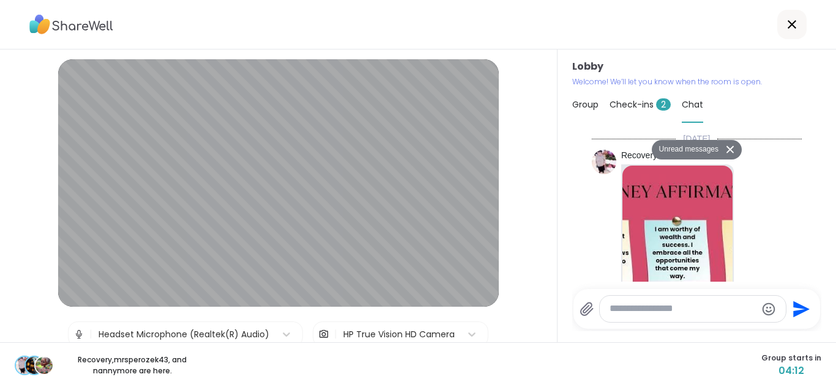
scroll to position [906, 0]
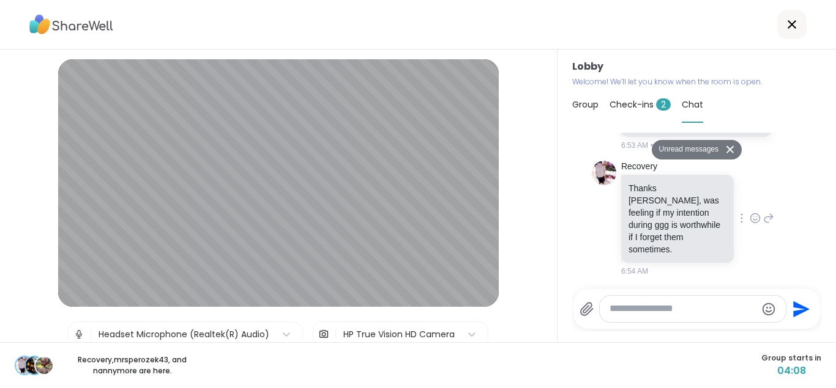
click at [653, 225] on p "Thanks Steven, was feeling if my intention during ggg is worthwhile if I forget…" at bounding box center [677, 218] width 98 height 73
click at [692, 145] on button "Unread messages" at bounding box center [686, 150] width 70 height 20
click at [698, 311] on textarea "Type your message" at bounding box center [682, 309] width 147 height 13
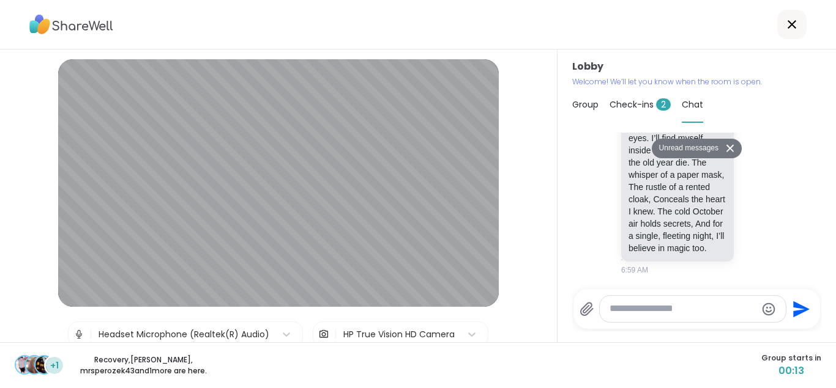
click at [690, 144] on button "Unread messages" at bounding box center [686, 149] width 70 height 20
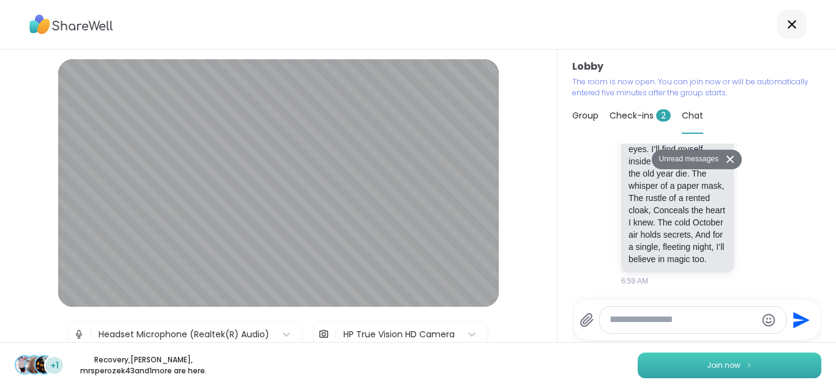
click at [737, 357] on button "Join now" at bounding box center [729, 366] width 184 height 26
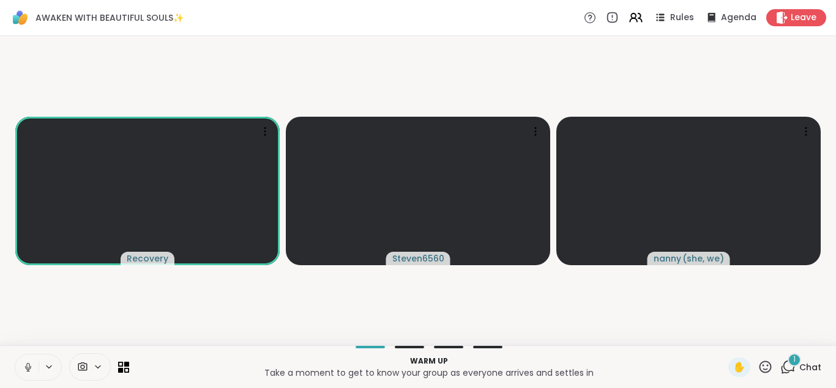
click at [801, 366] on span "Chat" at bounding box center [810, 368] width 22 height 12
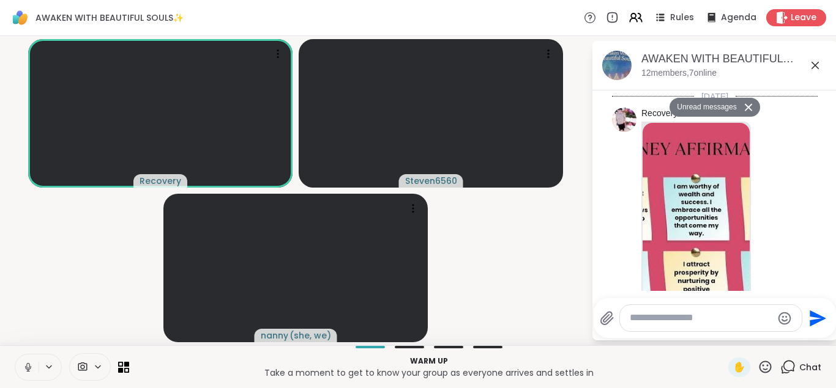
scroll to position [1250, 0]
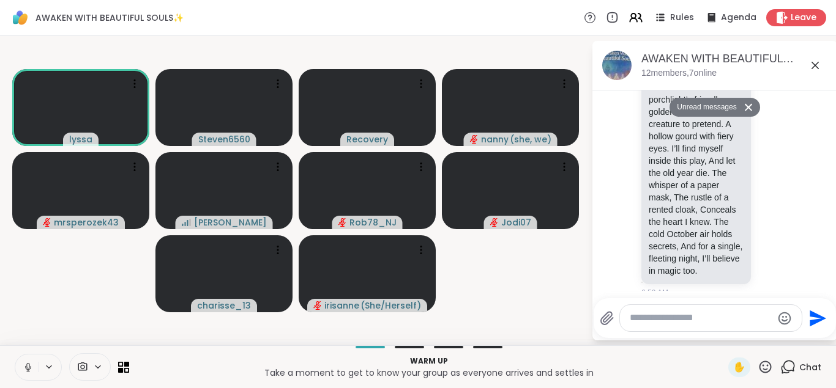
click at [568, 318] on video-player-container "lyssa Steven6560 Recovery nanny ( she, we ) mrsperozek43 dodi Rob78_NJ Jodi07 c…" at bounding box center [295, 191] width 576 height 300
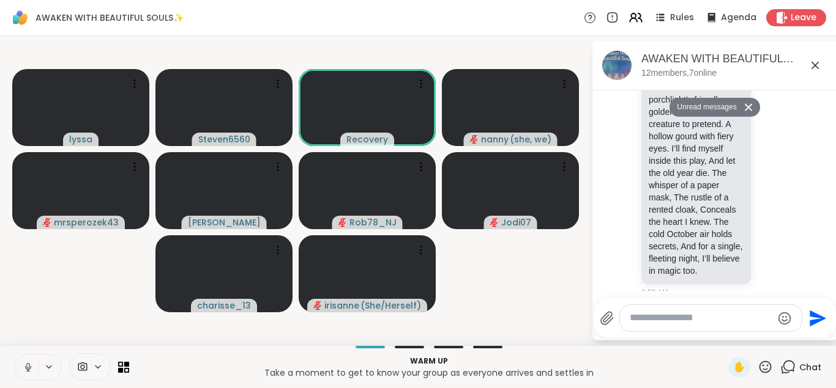
click at [568, 318] on video-player-container "lyssa Steven6560 Recovery nanny ( she, we ) mrsperozek43 dodi Rob78_NJ Jodi07 c…" at bounding box center [295, 191] width 576 height 300
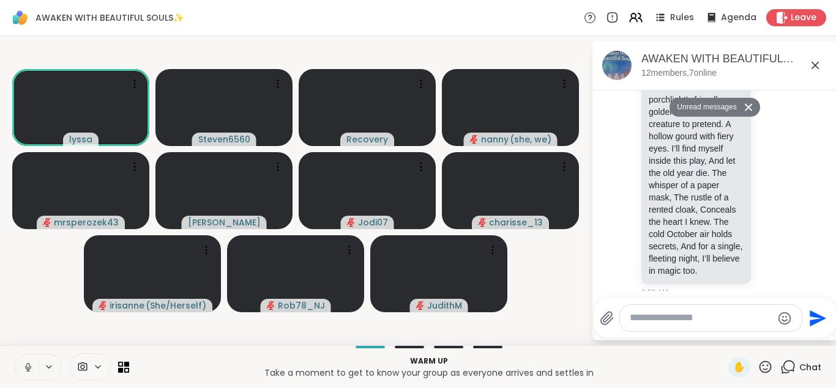
click at [22, 363] on button at bounding box center [26, 368] width 23 height 26
click at [657, 319] on textarea "Type your message" at bounding box center [700, 318] width 143 height 13
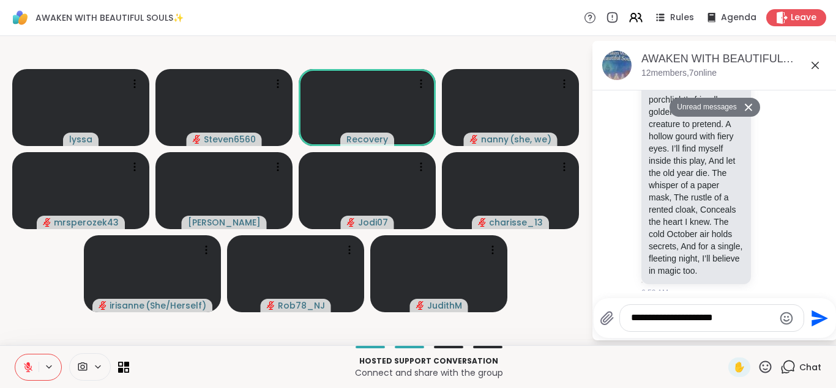
click at [815, 317] on icon "Send" at bounding box center [819, 318] width 17 height 17
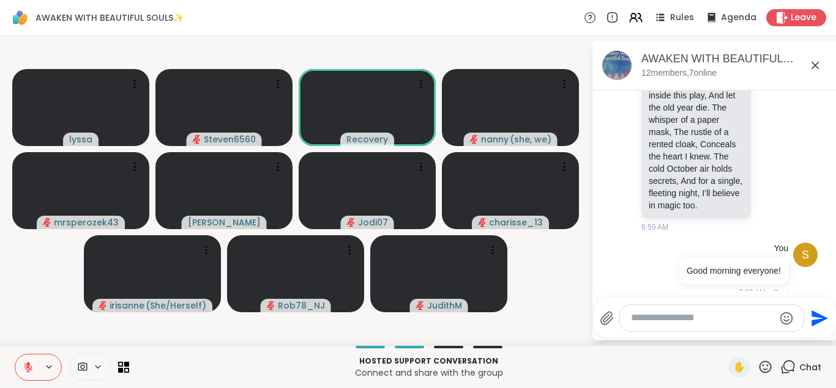
click at [689, 319] on textarea "Type your message" at bounding box center [702, 318] width 143 height 13
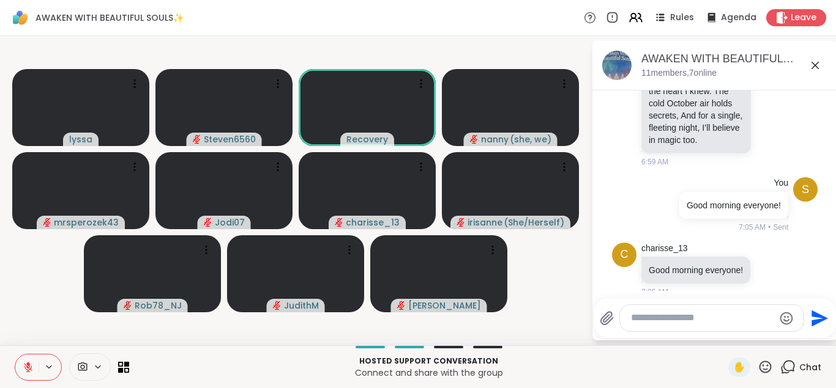
scroll to position [1369, 0]
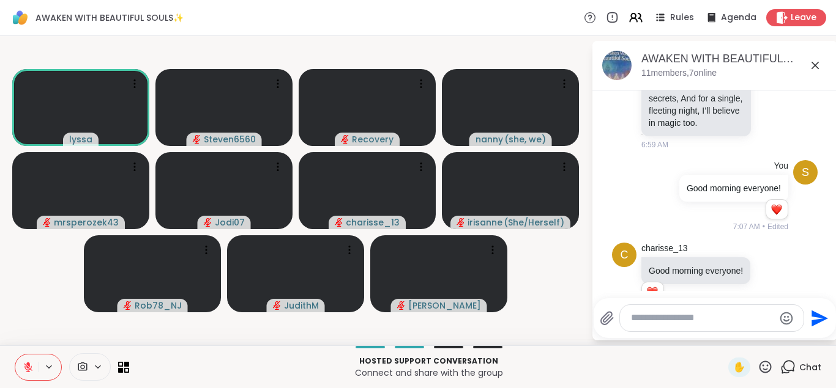
click at [29, 368] on icon at bounding box center [28, 367] width 9 height 9
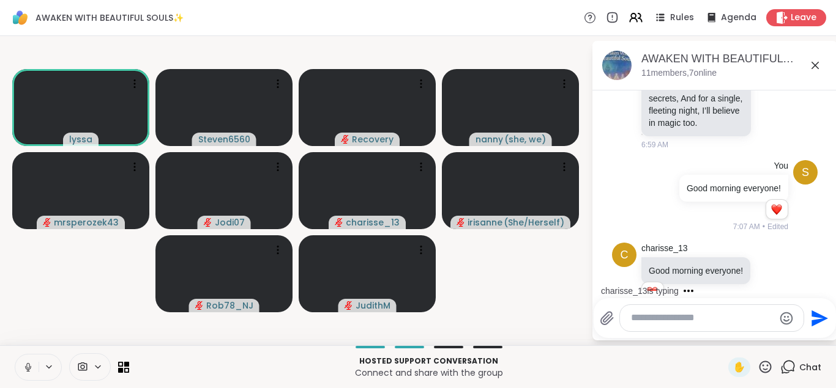
scroll to position [1464, 0]
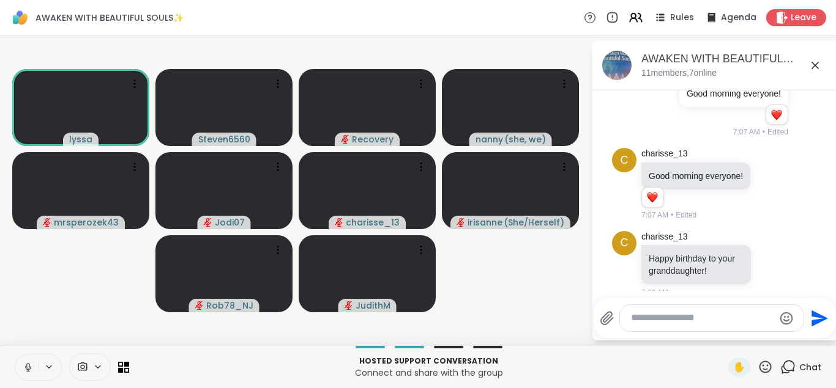
click at [29, 368] on icon at bounding box center [28, 367] width 11 height 11
click at [29, 368] on icon at bounding box center [28, 367] width 9 height 9
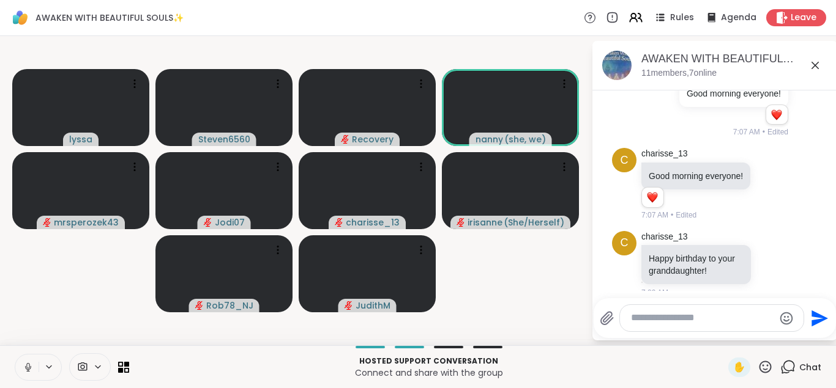
click at [29, 368] on icon at bounding box center [28, 367] width 11 height 11
click at [692, 314] on textarea "Type your message" at bounding box center [702, 318] width 143 height 13
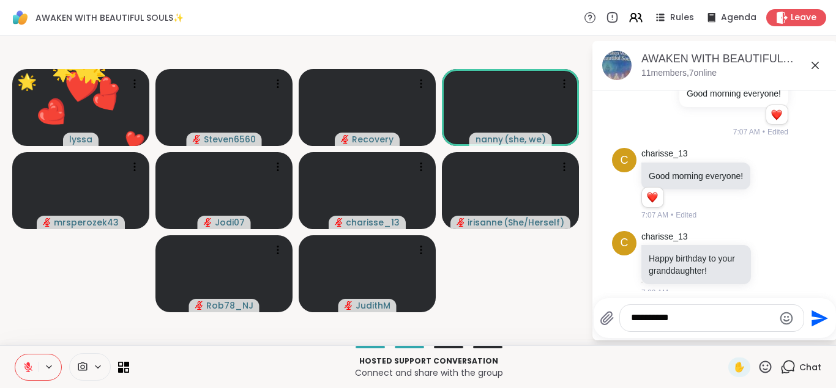
click at [814, 321] on icon "Send" at bounding box center [819, 318] width 17 height 17
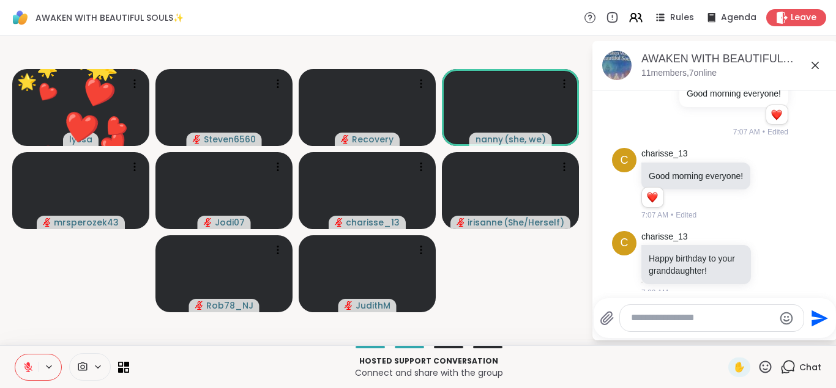
scroll to position [1529, 0]
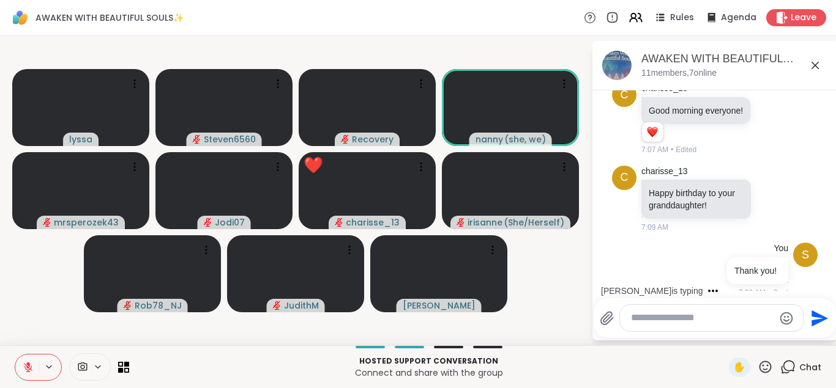
click at [765, 368] on icon at bounding box center [764, 367] width 15 height 15
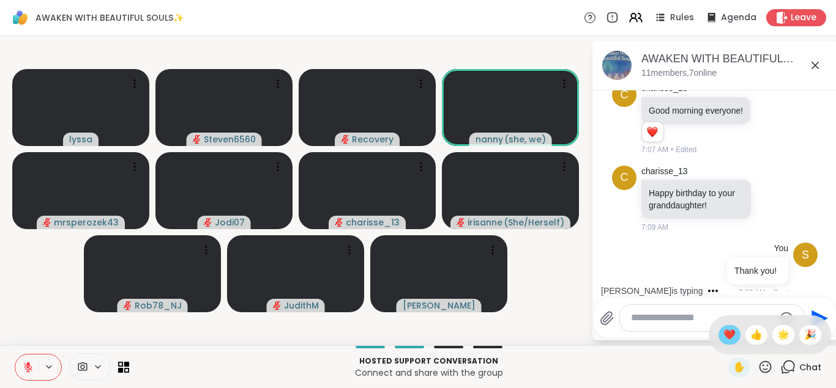
click at [728, 334] on span "❤️" at bounding box center [729, 335] width 12 height 15
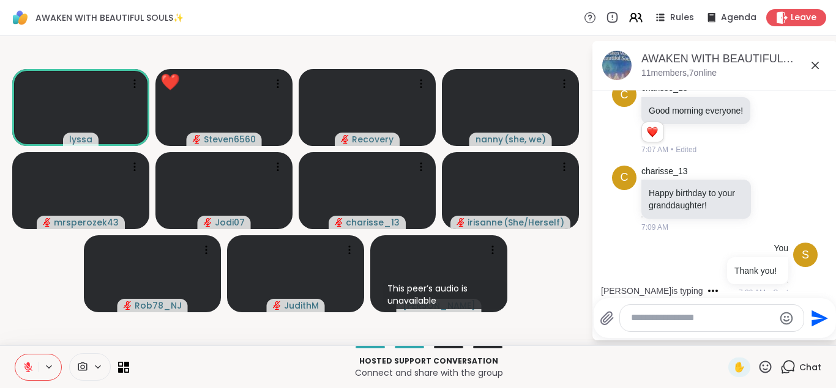
click at [764, 366] on icon at bounding box center [765, 367] width 12 height 12
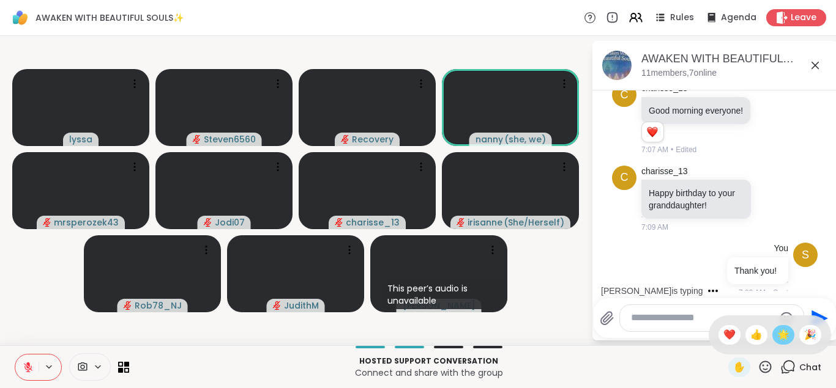
click at [785, 333] on span "🌟" at bounding box center [783, 335] width 12 height 15
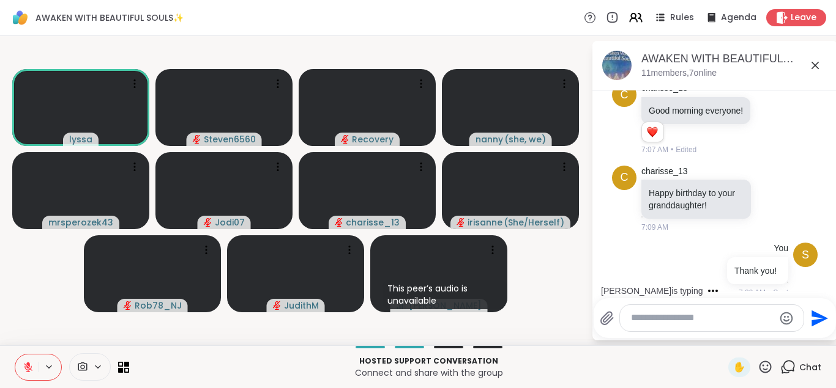
scroll to position [1595, 0]
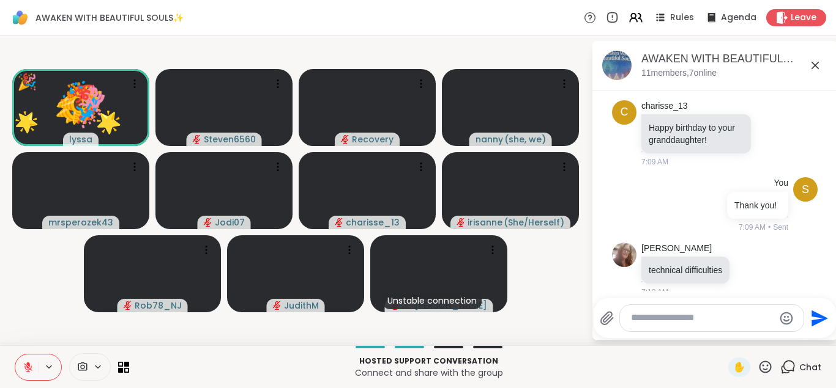
click at [760, 363] on icon at bounding box center [764, 367] width 15 height 15
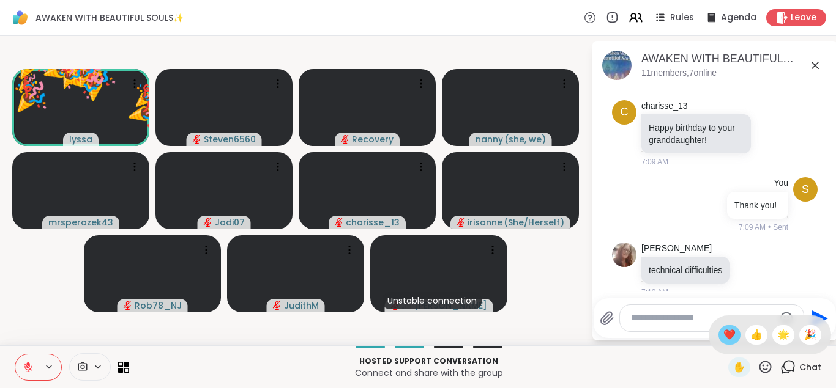
click at [724, 335] on span "❤️" at bounding box center [729, 335] width 12 height 15
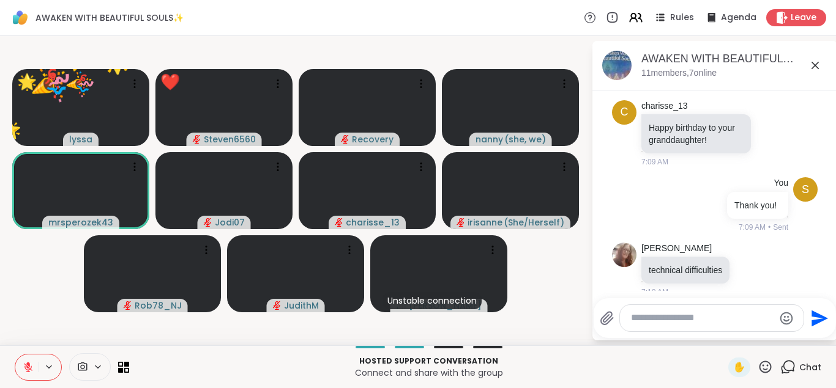
click at [763, 364] on icon at bounding box center [764, 367] width 15 height 15
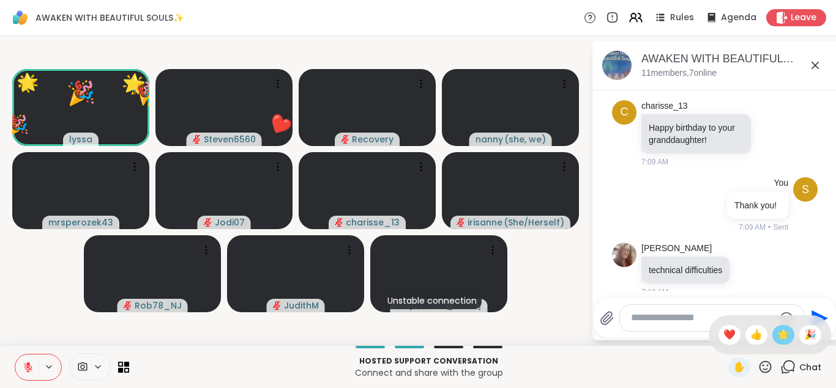
click at [784, 333] on span "🌟" at bounding box center [783, 335] width 12 height 15
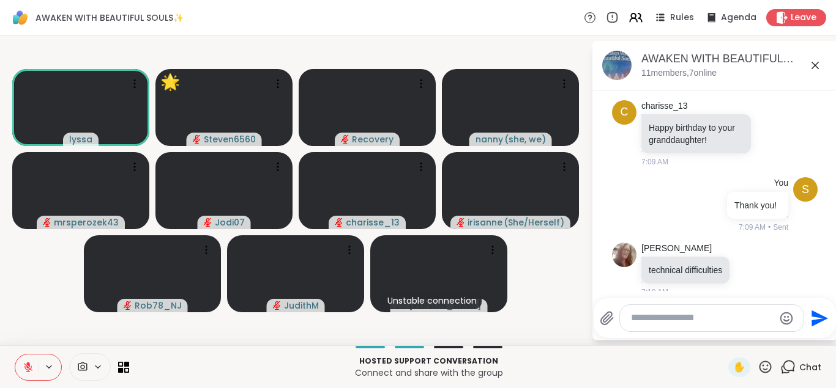
click at [767, 366] on icon at bounding box center [765, 367] width 12 height 12
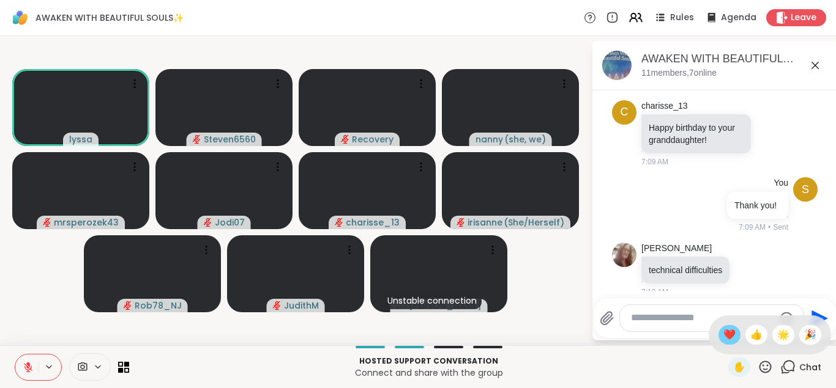
click at [727, 334] on span "❤️" at bounding box center [729, 335] width 12 height 15
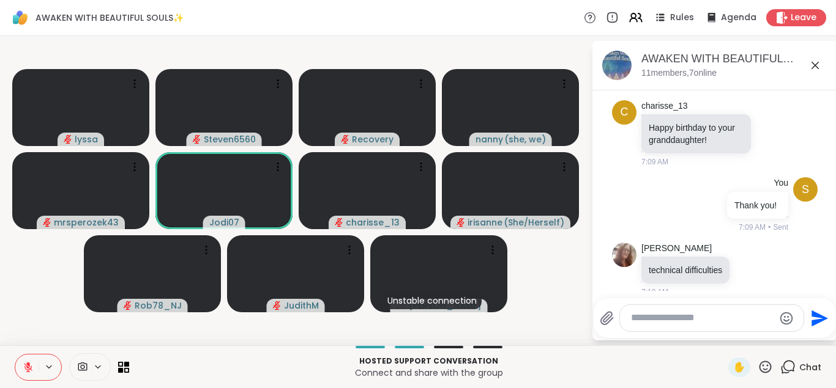
click at [766, 365] on icon at bounding box center [764, 367] width 15 height 15
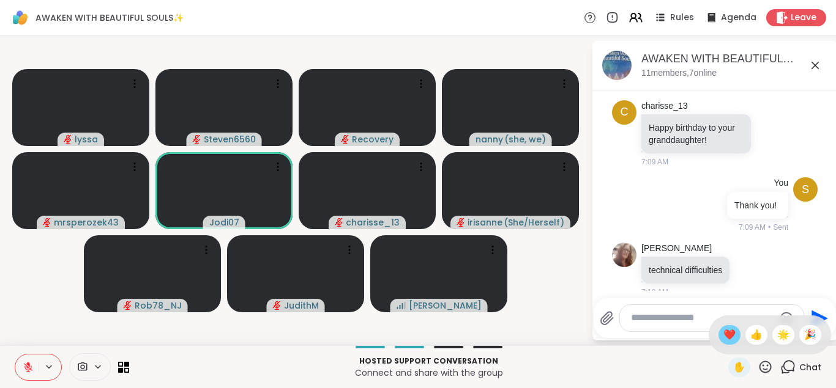
click at [729, 335] on span "❤️" at bounding box center [729, 335] width 12 height 15
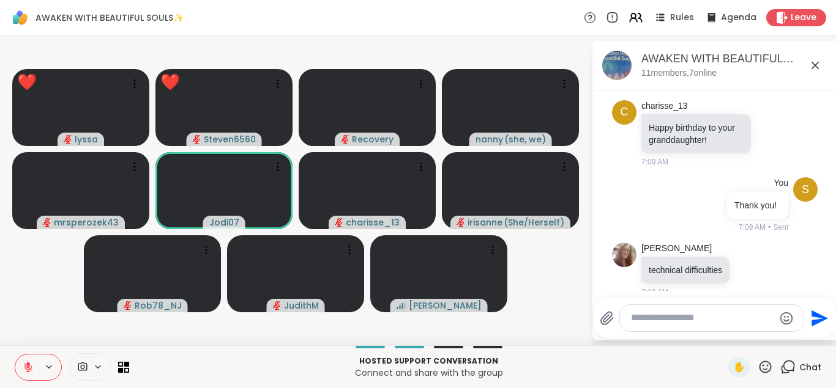
click at [763, 368] on icon at bounding box center [764, 367] width 15 height 15
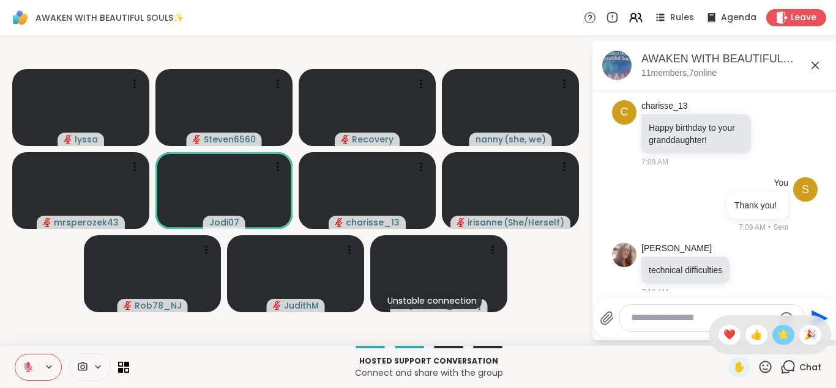
click at [777, 334] on span "🌟" at bounding box center [783, 335] width 12 height 15
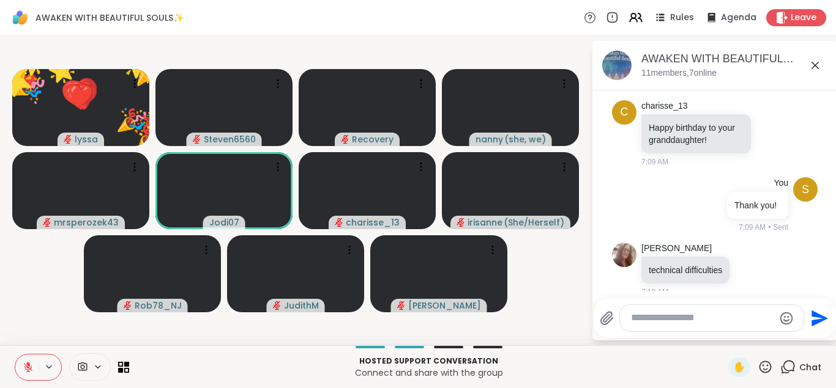
click at [762, 362] on icon at bounding box center [764, 367] width 15 height 15
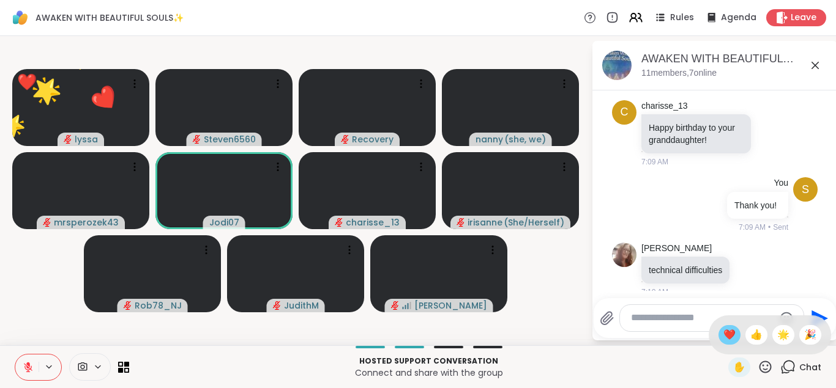
click at [718, 331] on div "❤️" at bounding box center [729, 335] width 22 height 20
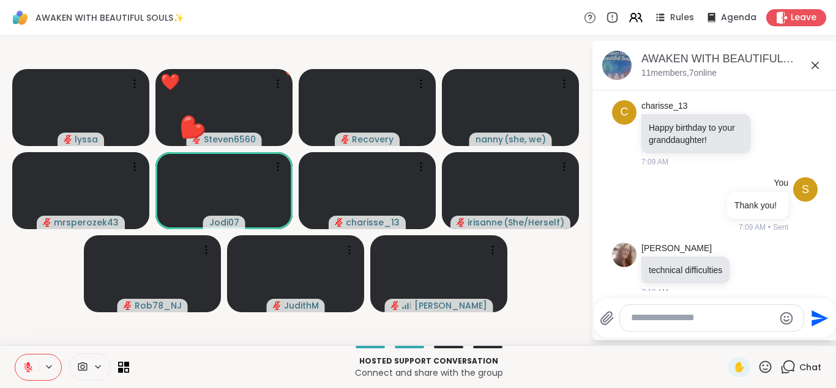
click at [762, 365] on icon at bounding box center [764, 367] width 15 height 15
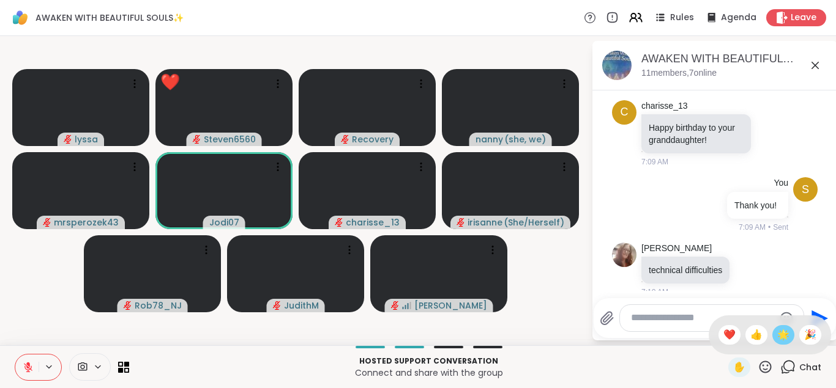
click at [779, 332] on span "🌟" at bounding box center [783, 335] width 12 height 15
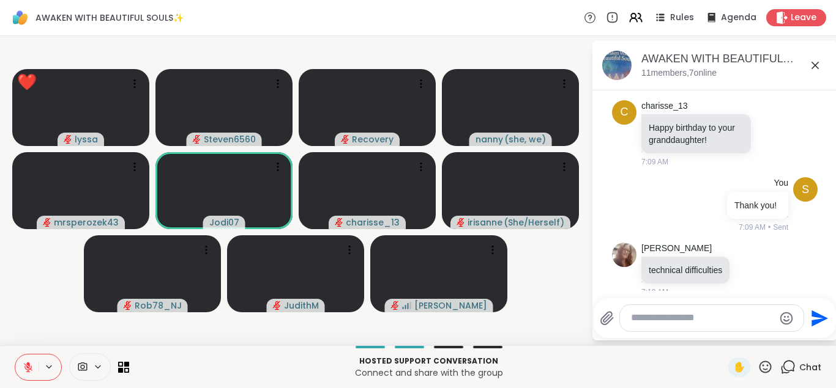
click at [763, 360] on icon at bounding box center [764, 367] width 15 height 15
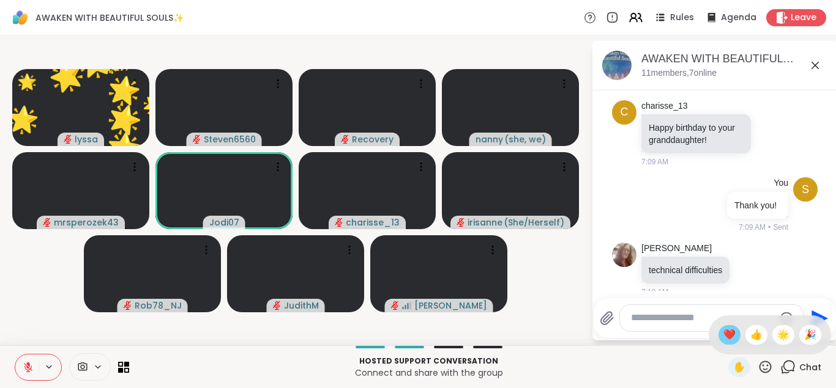
click at [724, 332] on span "❤️" at bounding box center [729, 335] width 12 height 15
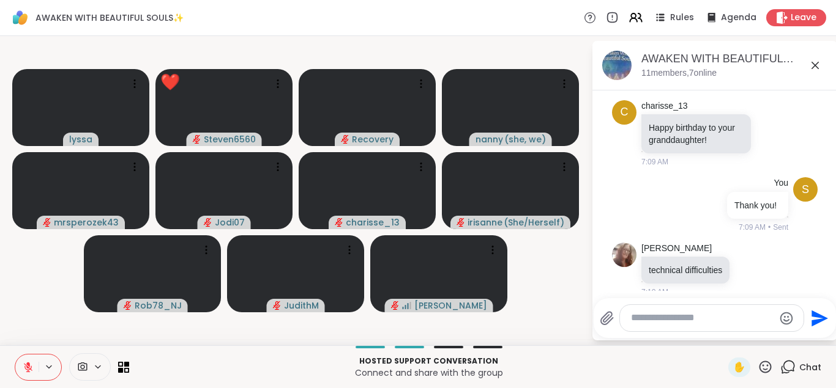
click at [765, 363] on icon at bounding box center [764, 367] width 15 height 15
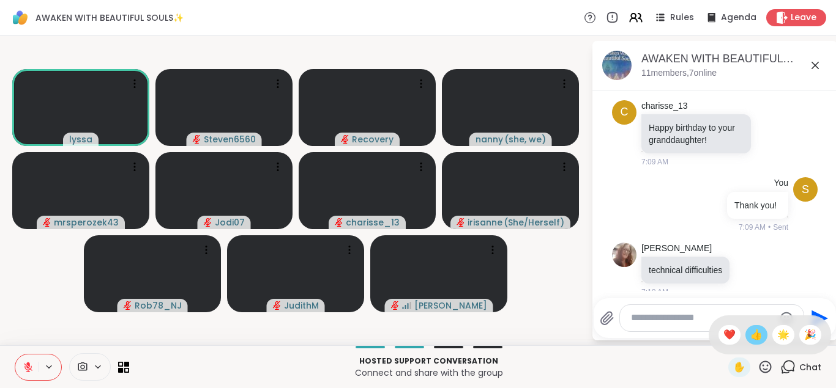
click at [755, 334] on span "👍" at bounding box center [756, 335] width 12 height 15
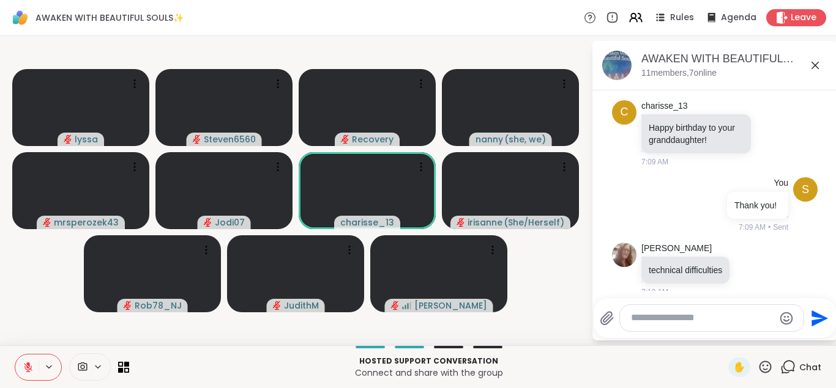
click at [765, 365] on icon at bounding box center [764, 367] width 15 height 15
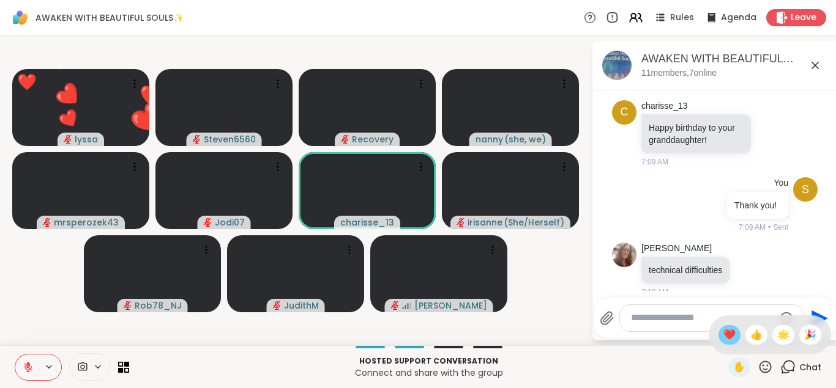
click at [729, 334] on span "❤️" at bounding box center [729, 335] width 12 height 15
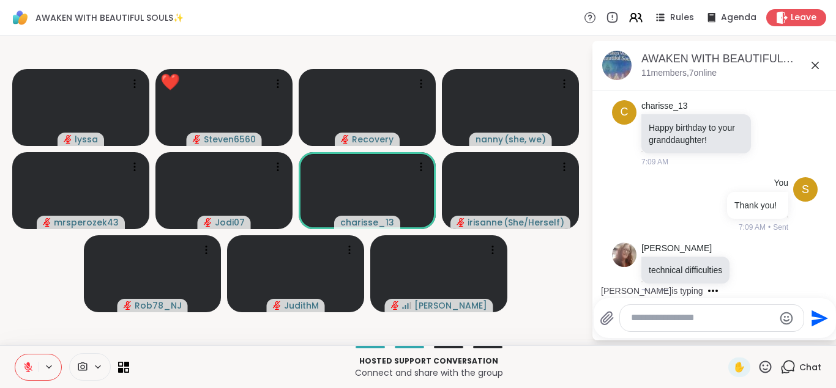
click at [763, 364] on icon at bounding box center [764, 367] width 15 height 15
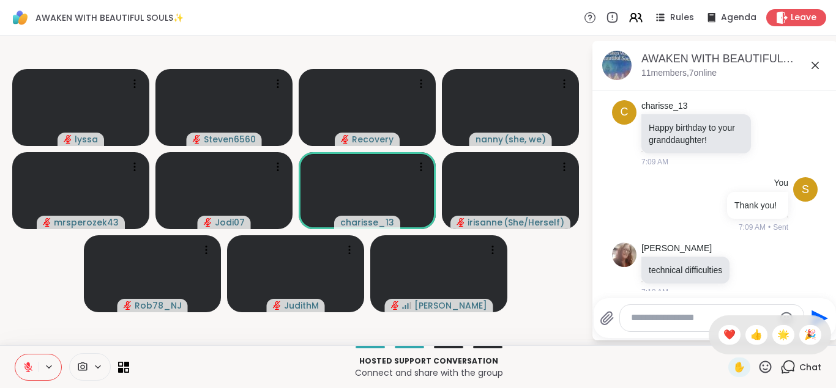
click at [766, 366] on icon at bounding box center [764, 367] width 15 height 15
click at [778, 337] on span "🌟" at bounding box center [783, 335] width 12 height 15
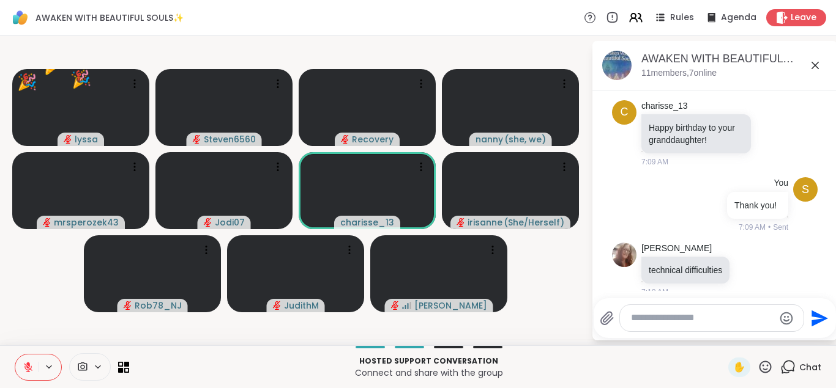
click at [765, 366] on icon at bounding box center [764, 367] width 15 height 15
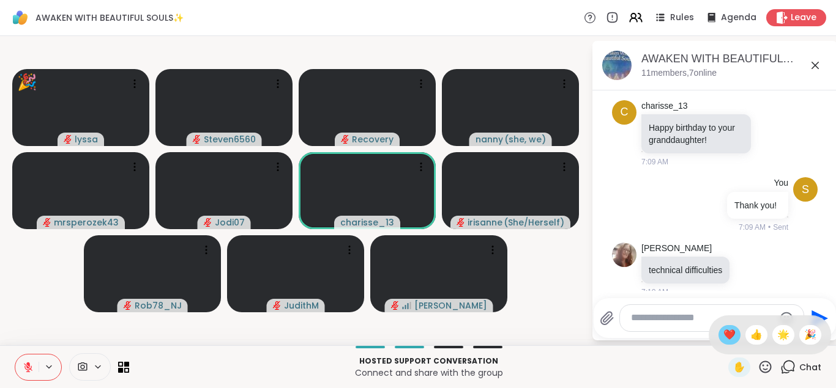
click at [727, 336] on span "❤️" at bounding box center [729, 335] width 12 height 15
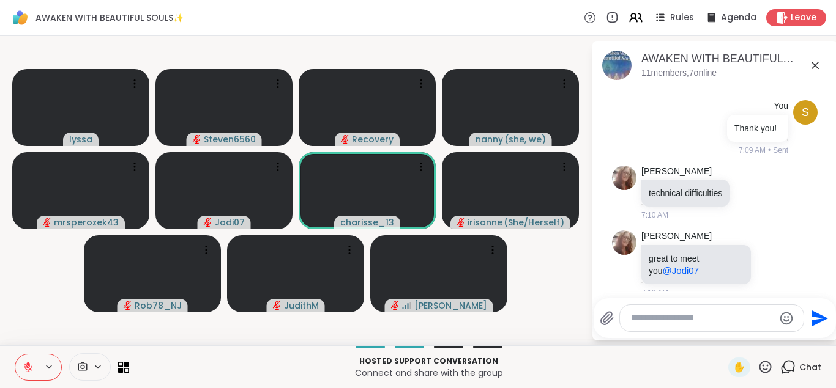
scroll to position [1690, 0]
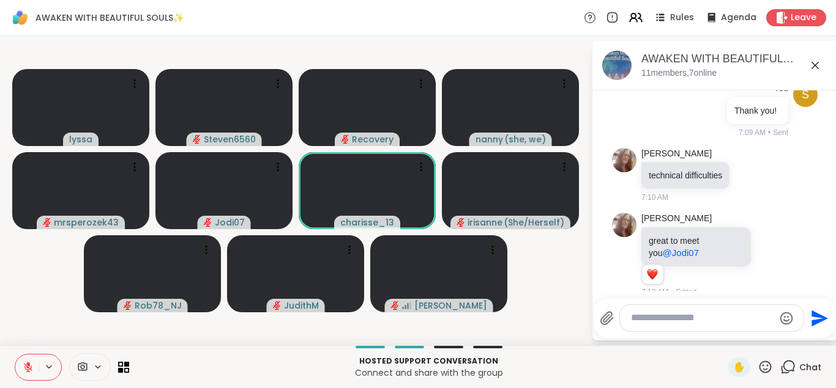
click at [765, 369] on icon at bounding box center [765, 367] width 12 height 12
click at [725, 333] on span "❤️" at bounding box center [729, 335] width 12 height 15
click at [766, 367] on icon at bounding box center [764, 367] width 15 height 15
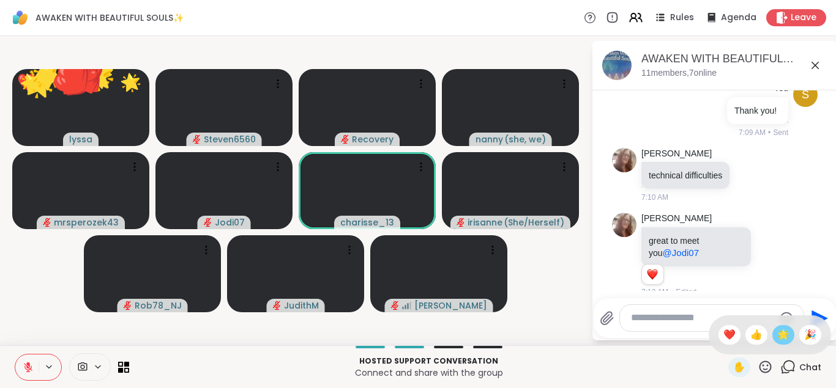
click at [777, 337] on span "🌟" at bounding box center [783, 335] width 12 height 15
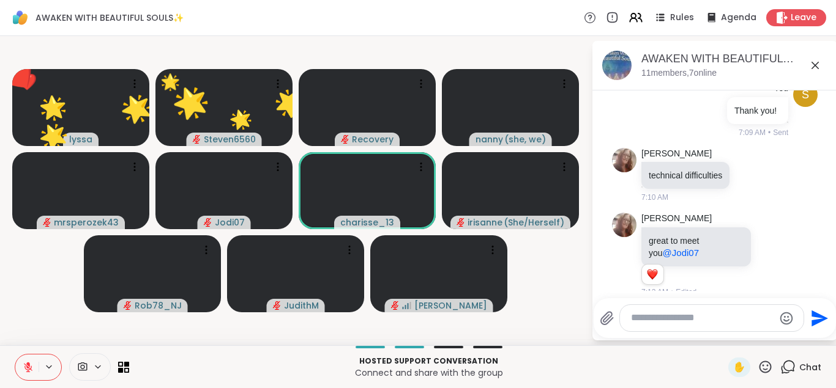
click at [765, 368] on icon at bounding box center [764, 367] width 15 height 15
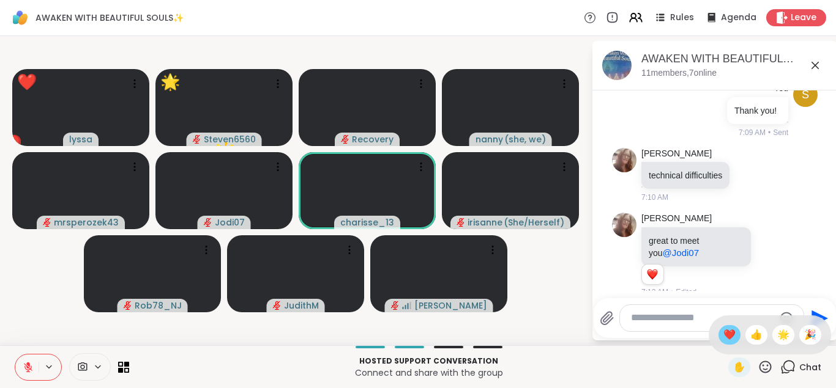
click at [728, 338] on span "❤️" at bounding box center [729, 335] width 12 height 15
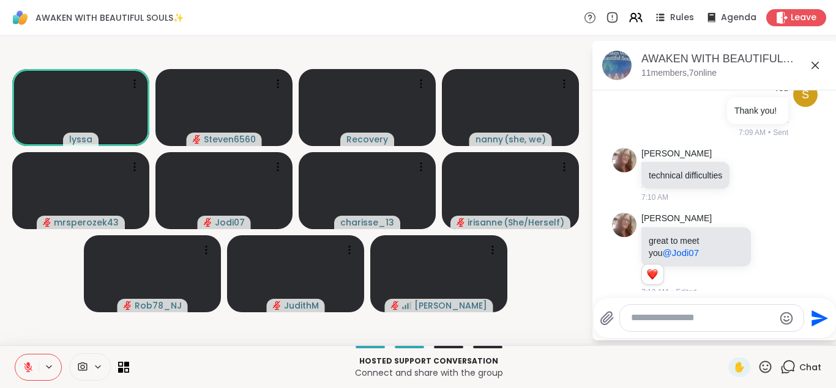
click at [34, 369] on button at bounding box center [26, 368] width 23 height 26
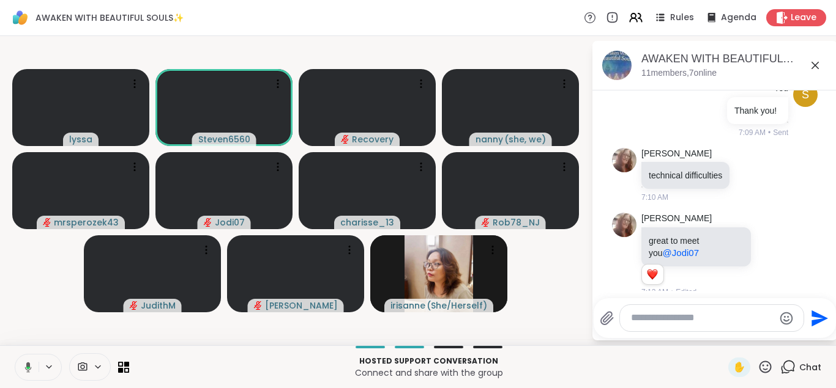
click at [31, 368] on icon at bounding box center [26, 367] width 11 height 11
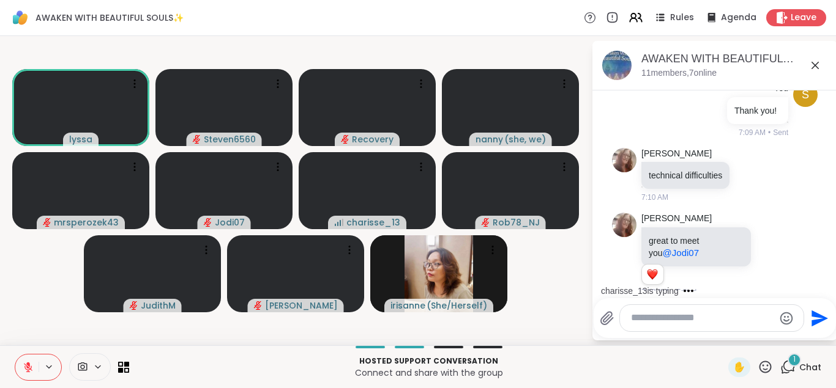
scroll to position [1767, 0]
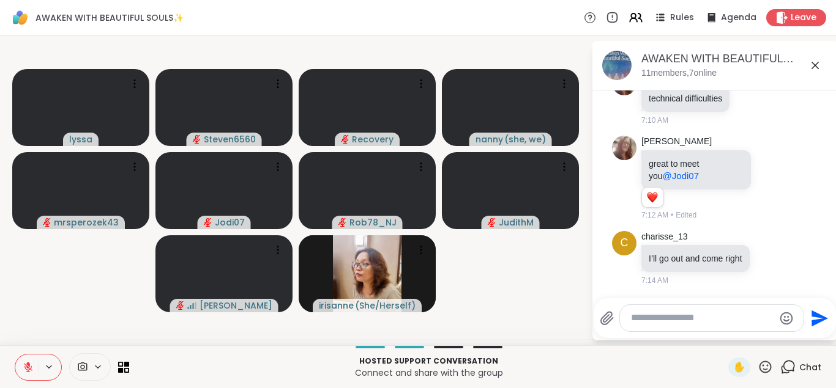
click at [766, 365] on icon at bounding box center [764, 367] width 15 height 15
click at [750, 330] on span "👍" at bounding box center [756, 335] width 12 height 15
click at [763, 363] on icon at bounding box center [764, 367] width 15 height 15
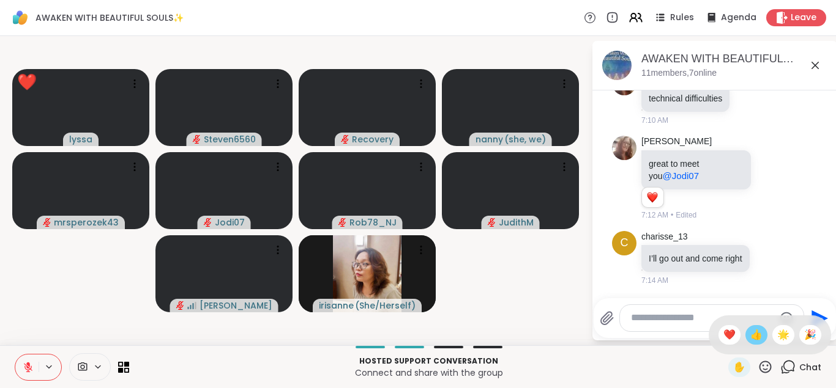
click at [756, 338] on span "👍" at bounding box center [756, 335] width 12 height 15
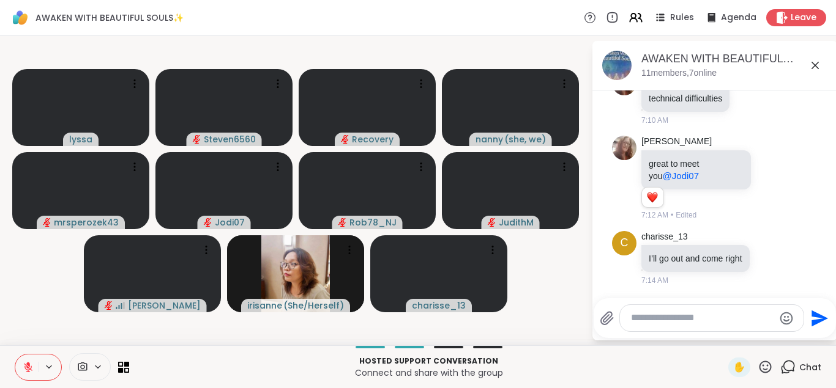
click at [766, 368] on icon at bounding box center [764, 367] width 15 height 15
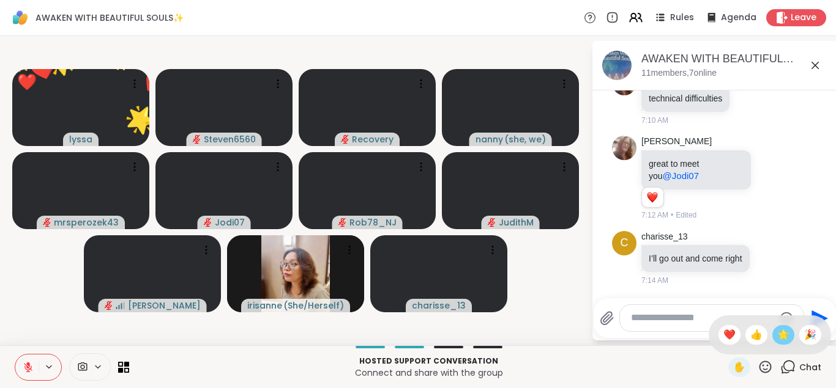
click at [773, 333] on div "🌟" at bounding box center [783, 335] width 22 height 20
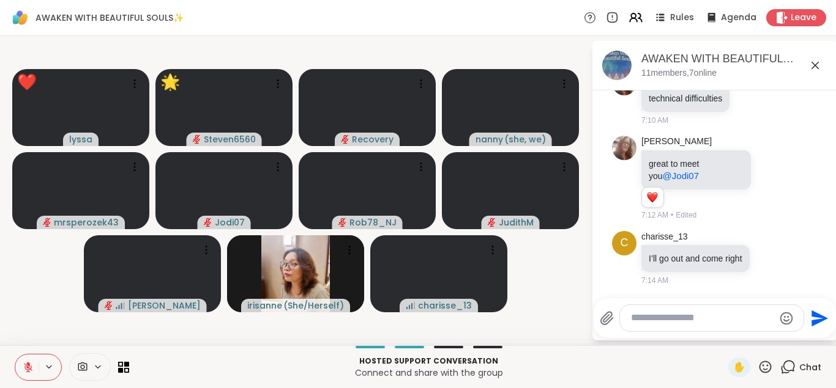
click at [764, 363] on icon at bounding box center [764, 367] width 15 height 15
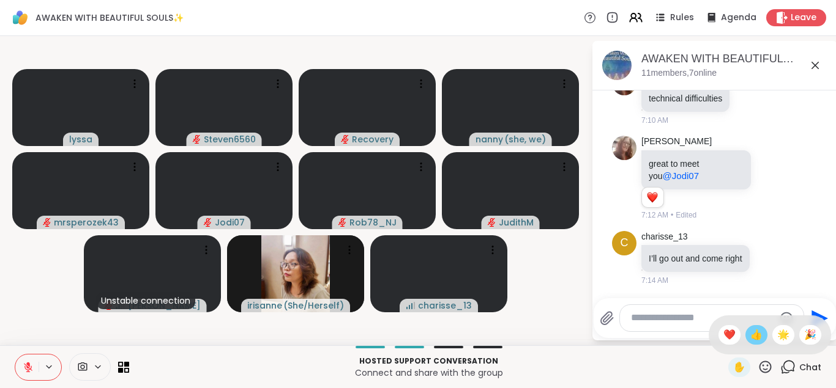
click at [753, 338] on span "👍" at bounding box center [756, 335] width 12 height 15
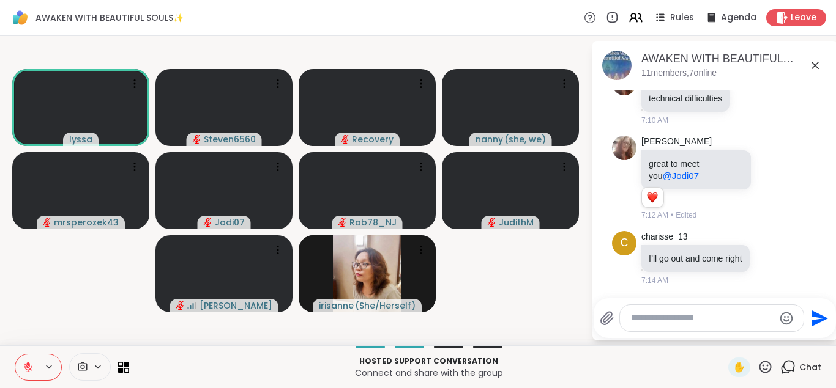
click at [27, 368] on icon at bounding box center [28, 367] width 9 height 9
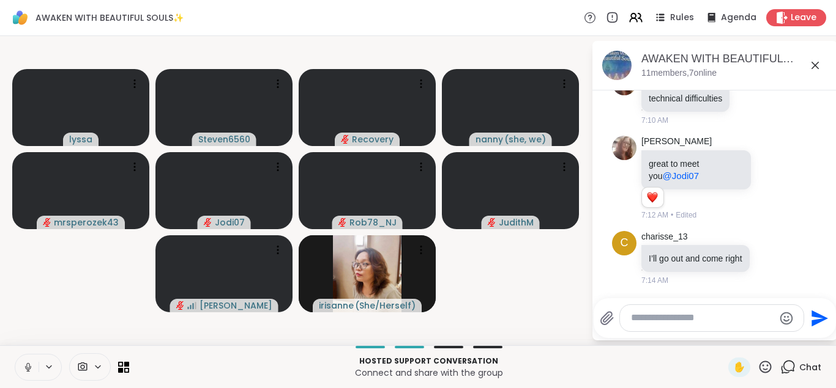
click at [27, 368] on icon at bounding box center [27, 366] width 3 height 6
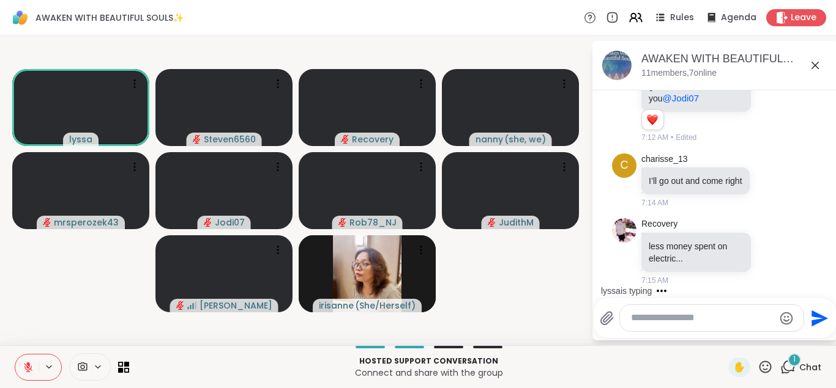
scroll to position [1910, 0]
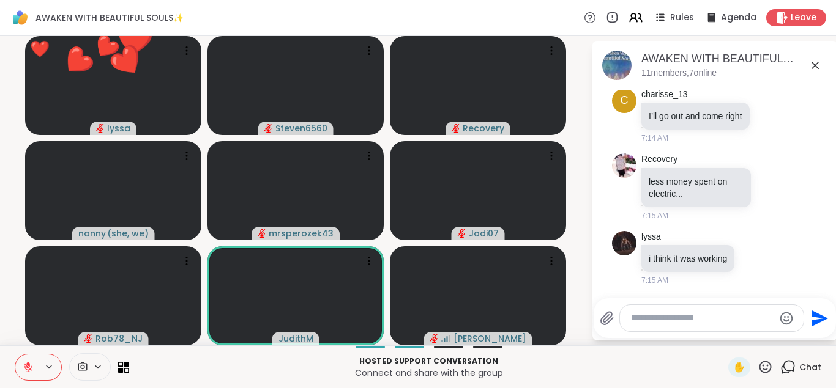
click at [762, 366] on icon at bounding box center [764, 367] width 15 height 15
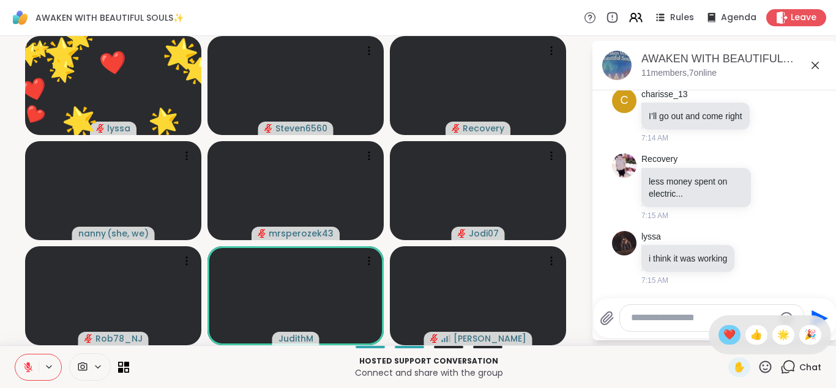
click at [723, 332] on span "❤️" at bounding box center [729, 335] width 12 height 15
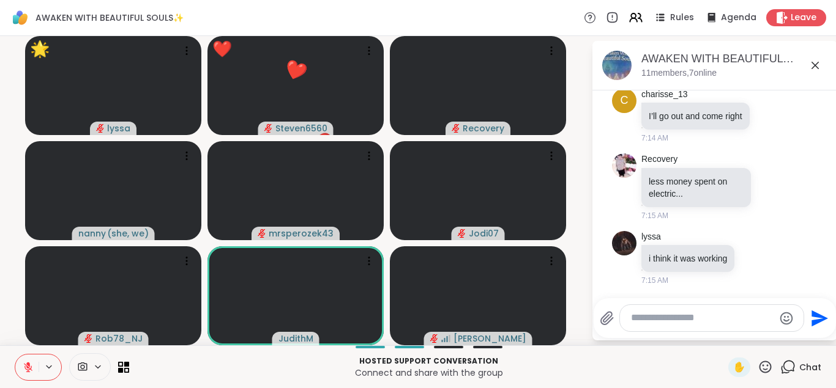
click at [768, 363] on icon at bounding box center [764, 367] width 15 height 15
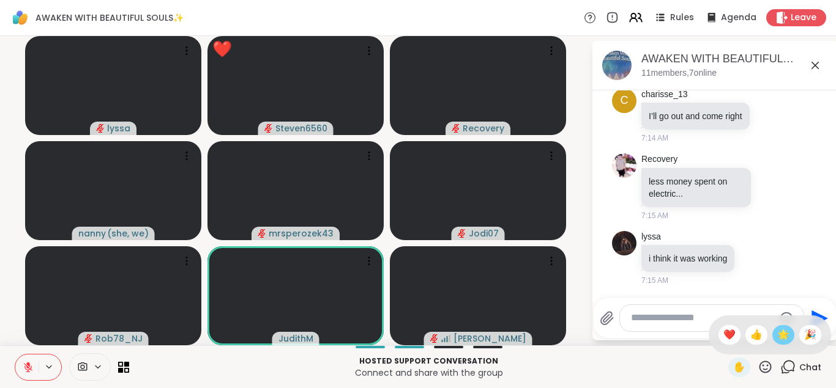
click at [779, 335] on span "🌟" at bounding box center [783, 335] width 12 height 15
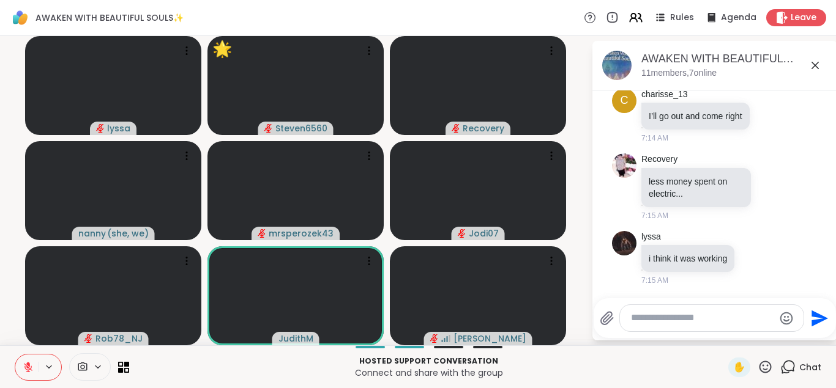
click at [767, 362] on icon at bounding box center [765, 367] width 12 height 12
click at [752, 332] on span "👍" at bounding box center [756, 335] width 12 height 15
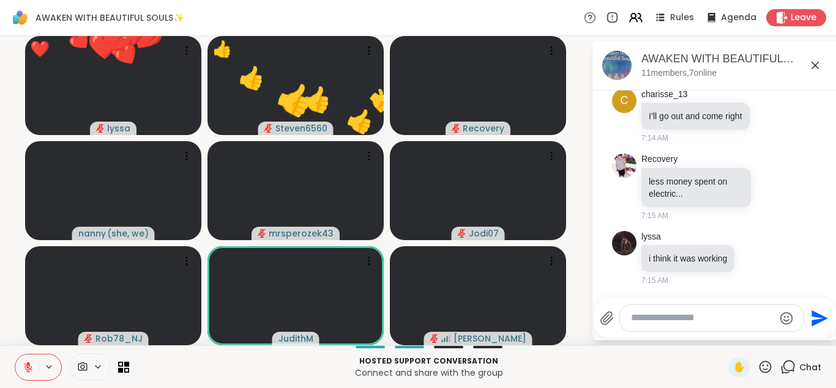
click at [766, 363] on icon at bounding box center [764, 367] width 15 height 15
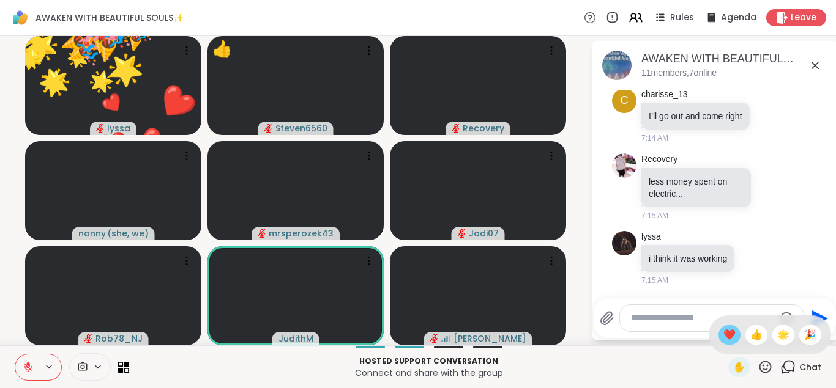
click at [728, 336] on span "❤️" at bounding box center [729, 335] width 12 height 15
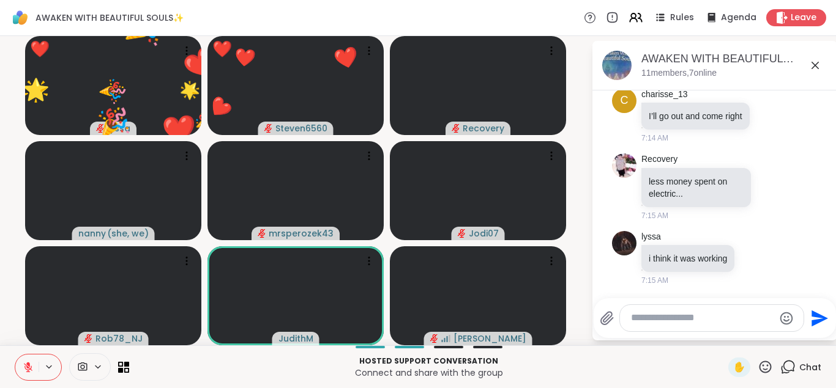
click at [764, 366] on icon at bounding box center [765, 367] width 12 height 12
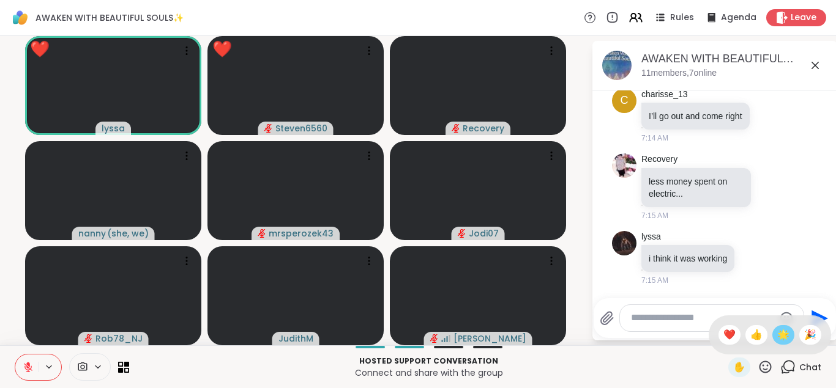
click at [778, 333] on span "🌟" at bounding box center [783, 335] width 12 height 15
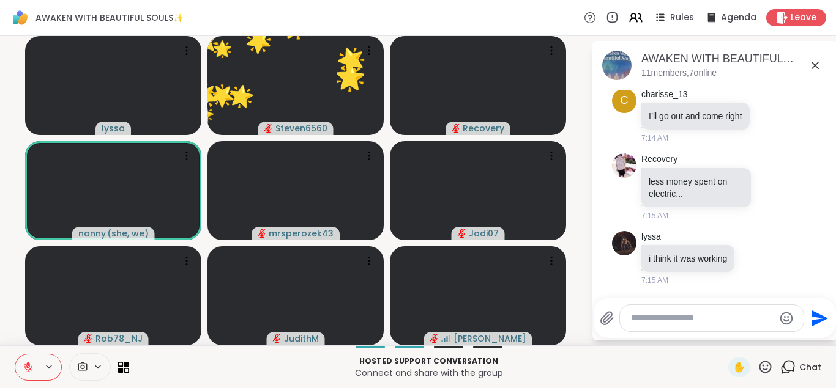
click at [764, 363] on icon at bounding box center [764, 367] width 15 height 15
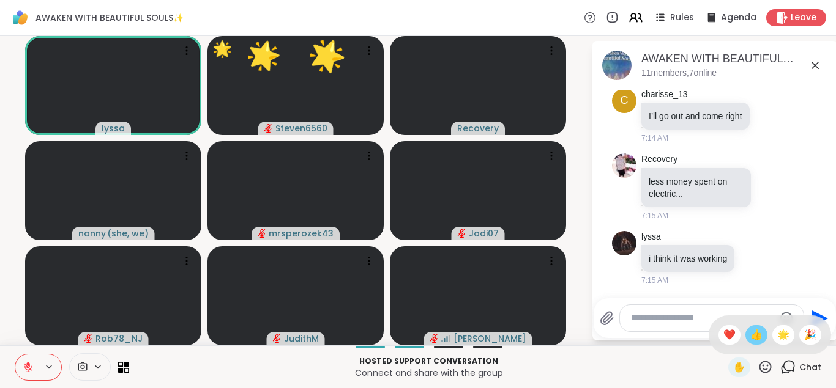
click at [750, 340] on span "👍" at bounding box center [756, 335] width 12 height 15
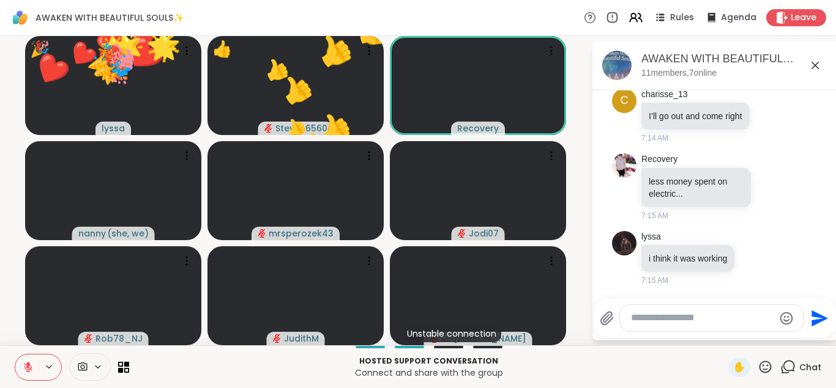
click at [768, 364] on icon at bounding box center [764, 367] width 15 height 15
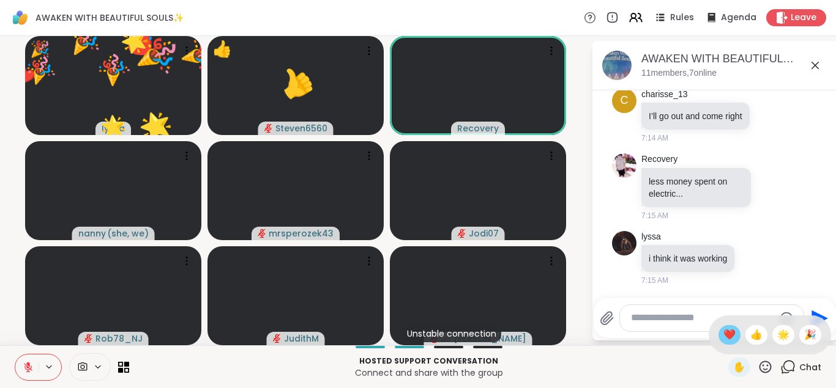
click at [723, 329] on span "❤️" at bounding box center [729, 335] width 12 height 15
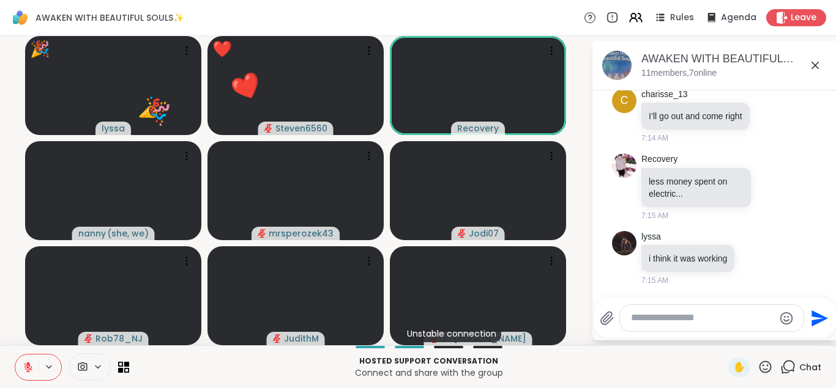
click at [762, 363] on icon at bounding box center [765, 367] width 12 height 12
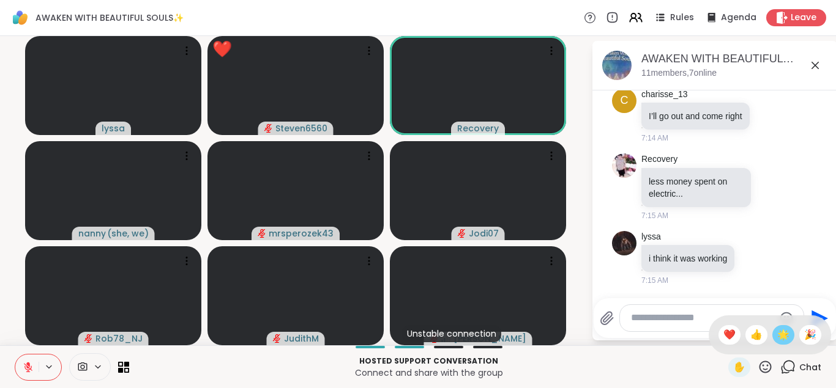
click at [774, 328] on div "🌟" at bounding box center [783, 335] width 22 height 20
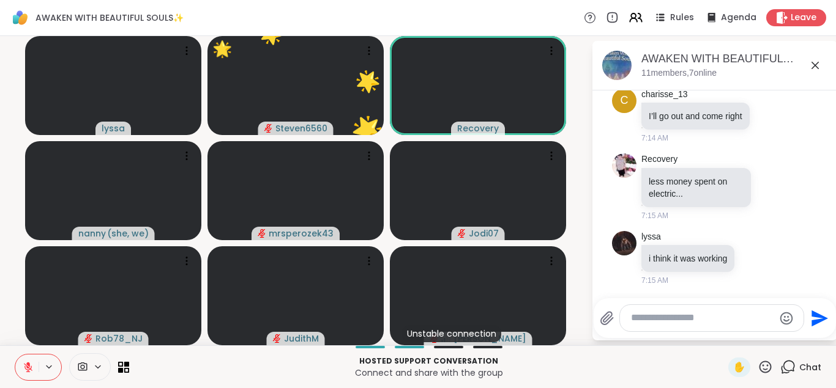
click at [766, 363] on icon at bounding box center [764, 367] width 15 height 15
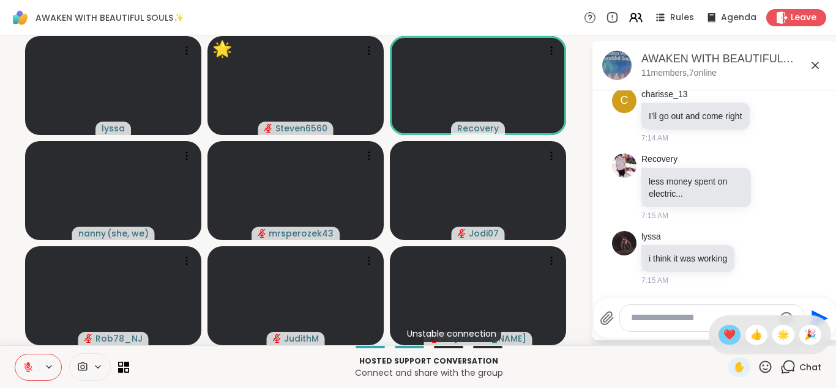
click at [729, 330] on span "❤️" at bounding box center [729, 335] width 12 height 15
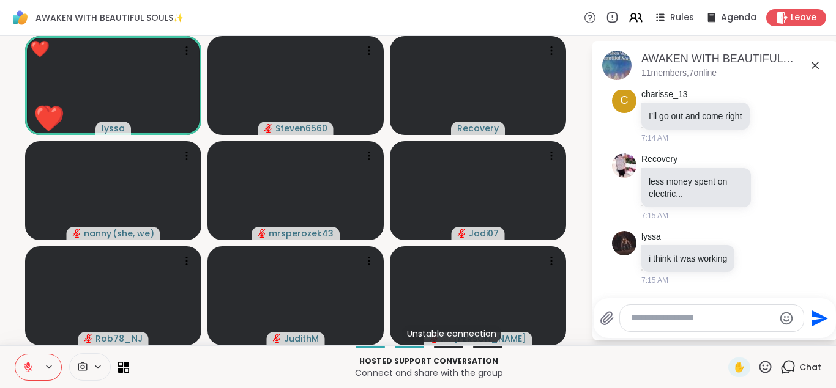
click at [767, 368] on icon at bounding box center [764, 367] width 15 height 15
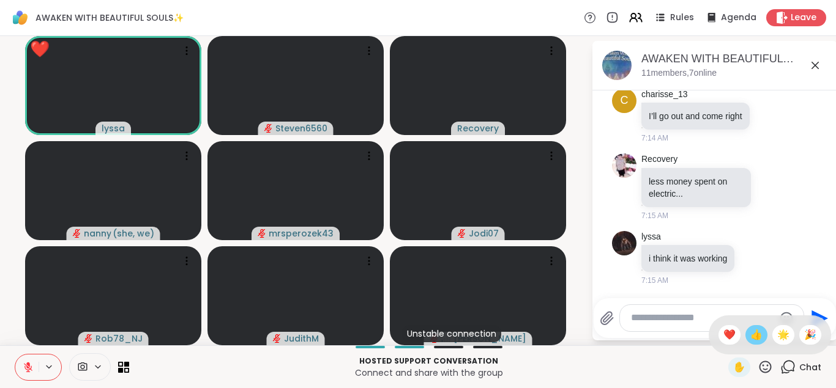
click at [752, 337] on span "👍" at bounding box center [756, 335] width 12 height 15
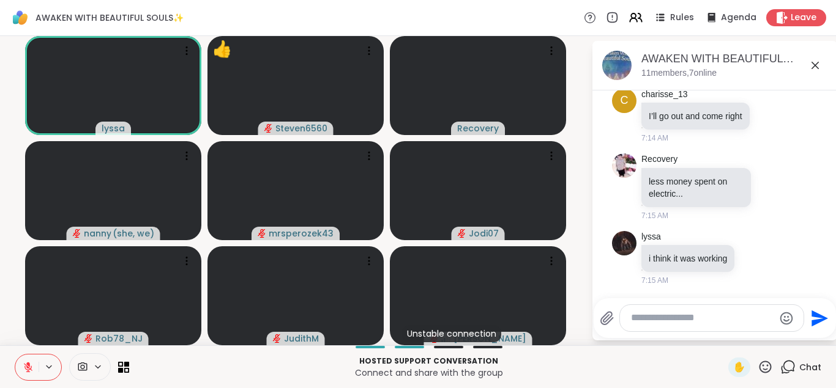
click at [763, 366] on icon at bounding box center [765, 367] width 12 height 12
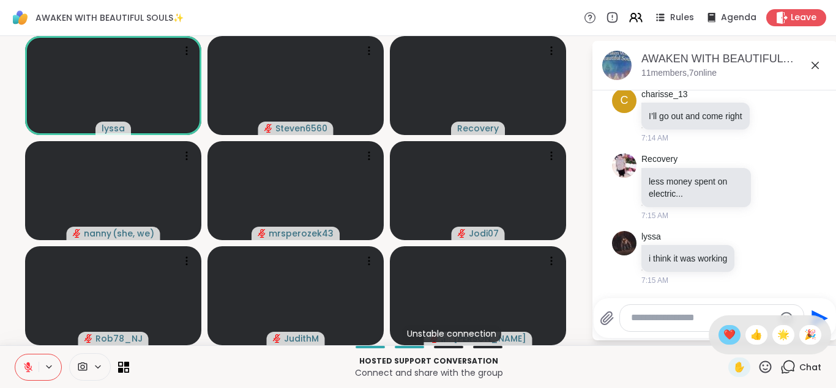
click at [731, 338] on span "❤️" at bounding box center [729, 335] width 12 height 15
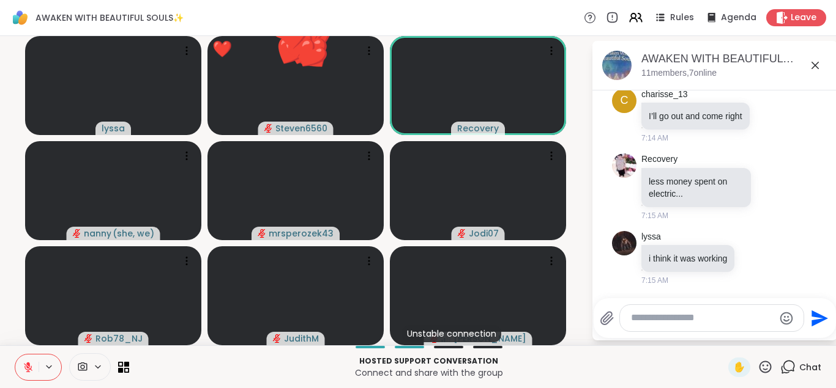
click at [731, 338] on div "AWAKEN WITH BEAUTIFUL SOULS✨, Oct 07 11 members, 7 online Today Recovery 6:24 A…" at bounding box center [714, 191] width 245 height 300
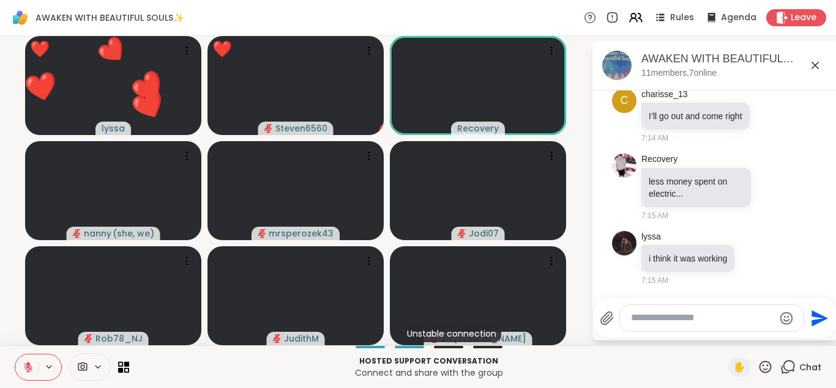
click at [765, 366] on icon at bounding box center [764, 367] width 15 height 15
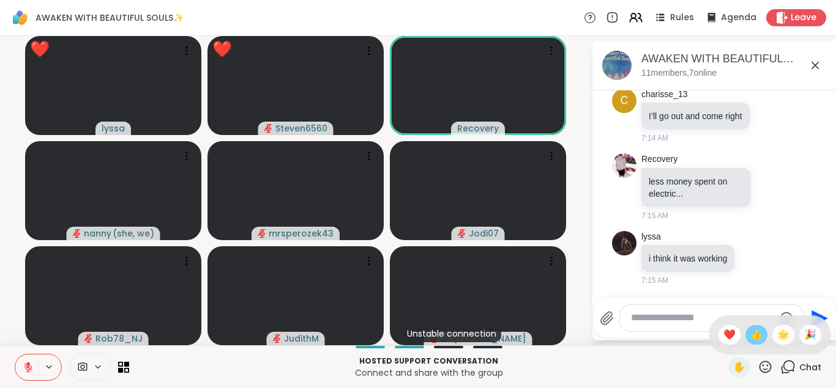
click at [751, 332] on span "👍" at bounding box center [756, 335] width 12 height 15
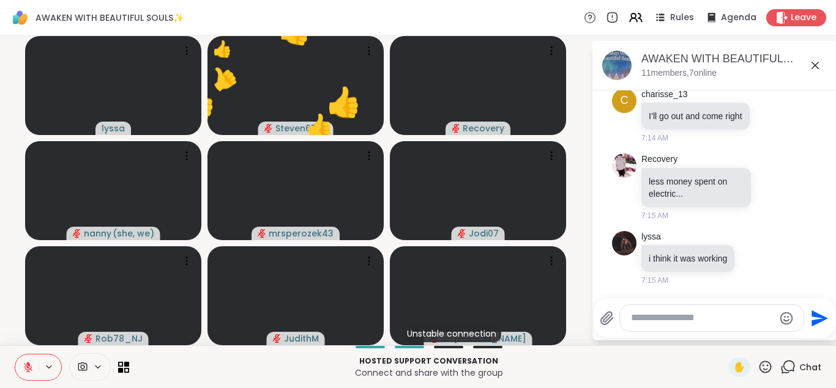
click at [767, 369] on icon at bounding box center [765, 367] width 12 height 12
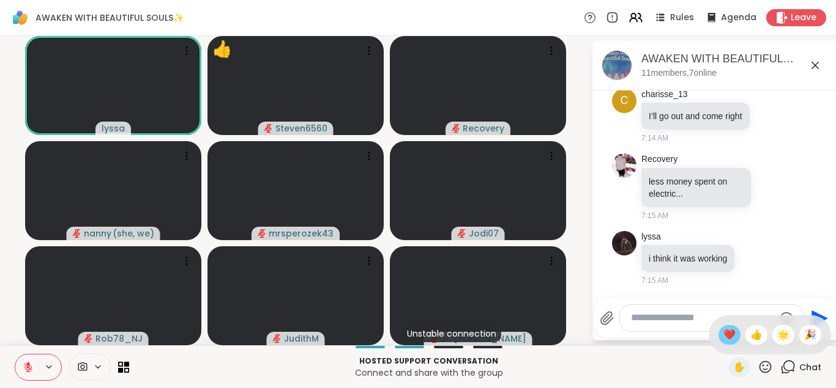
click at [729, 339] on span "❤️" at bounding box center [729, 335] width 12 height 15
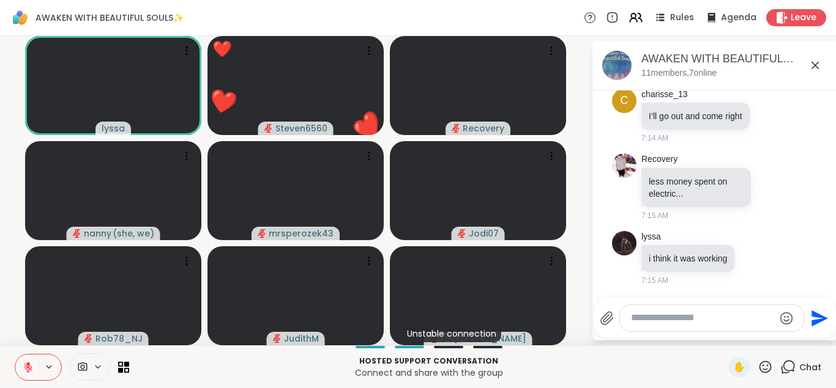
click at [762, 363] on icon at bounding box center [765, 367] width 12 height 12
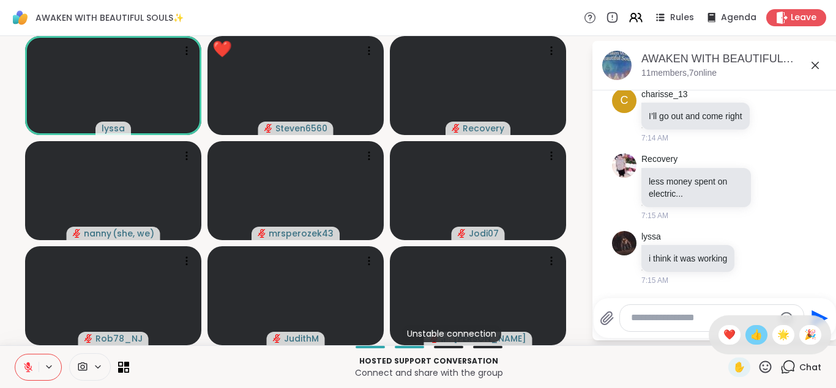
click at [753, 332] on span "👍" at bounding box center [756, 335] width 12 height 15
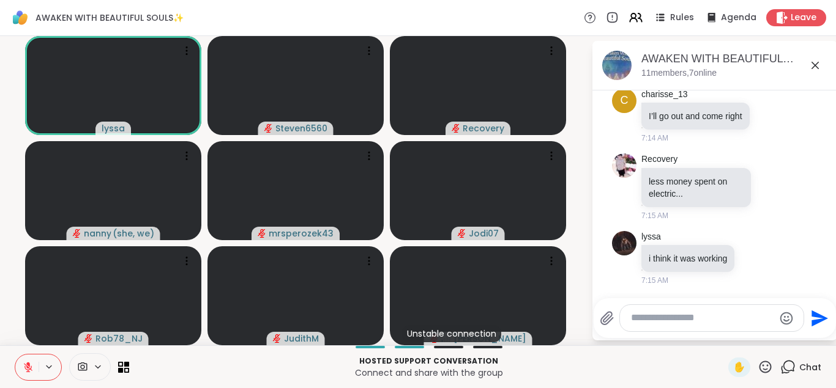
click at [766, 367] on icon at bounding box center [764, 367] width 15 height 15
click at [780, 330] on span "🌟" at bounding box center [783, 335] width 12 height 15
click at [642, 320] on textarea "Type your message" at bounding box center [702, 318] width 143 height 13
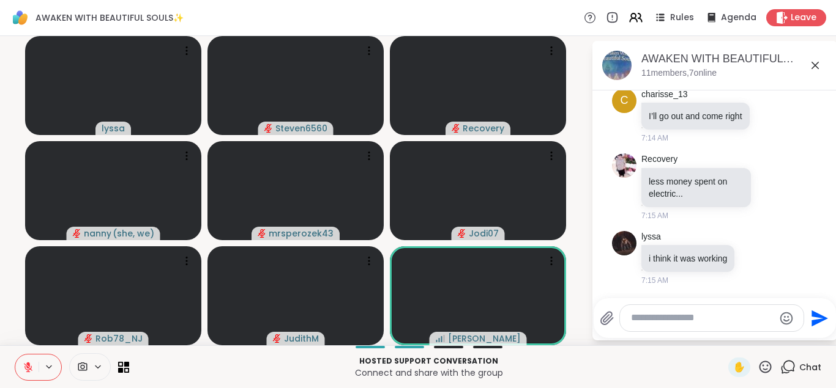
scroll to position [2043, 0]
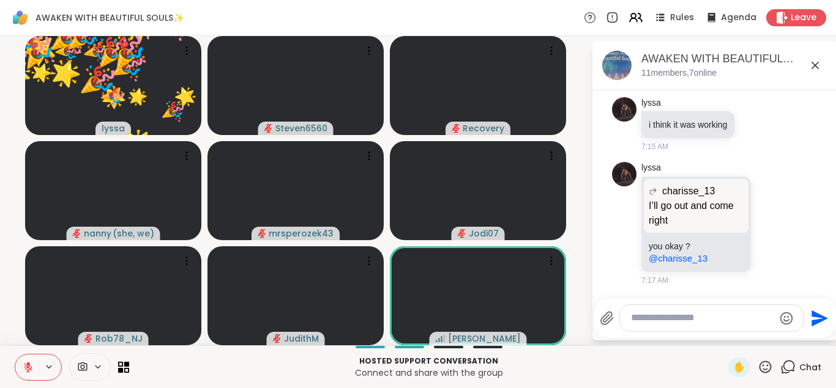
click at [768, 366] on icon at bounding box center [765, 367] width 12 height 12
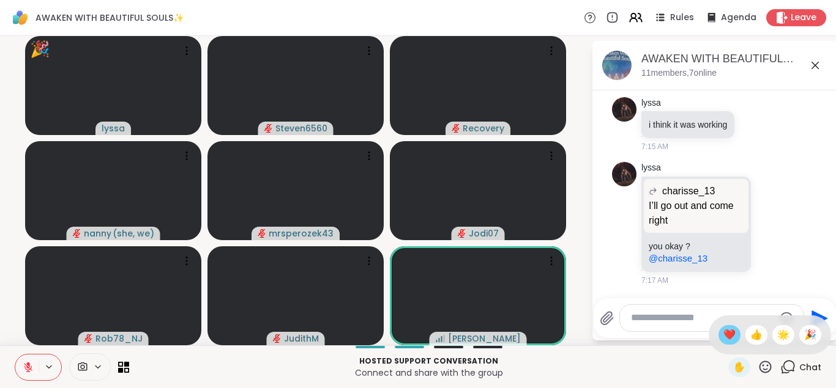
click at [723, 334] on span "❤️" at bounding box center [729, 335] width 12 height 15
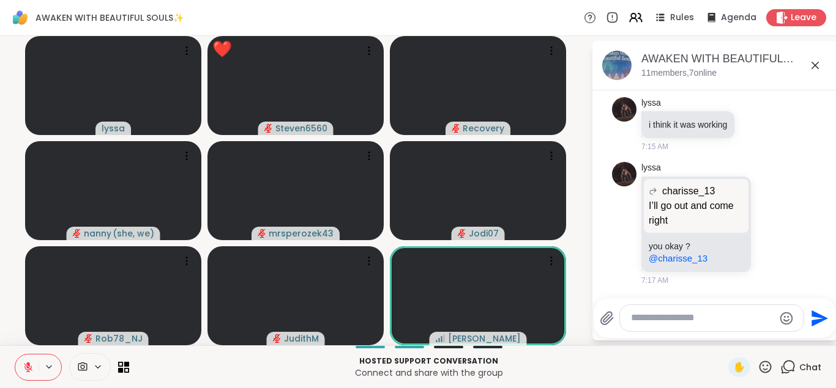
click at [765, 365] on icon at bounding box center [764, 367] width 15 height 15
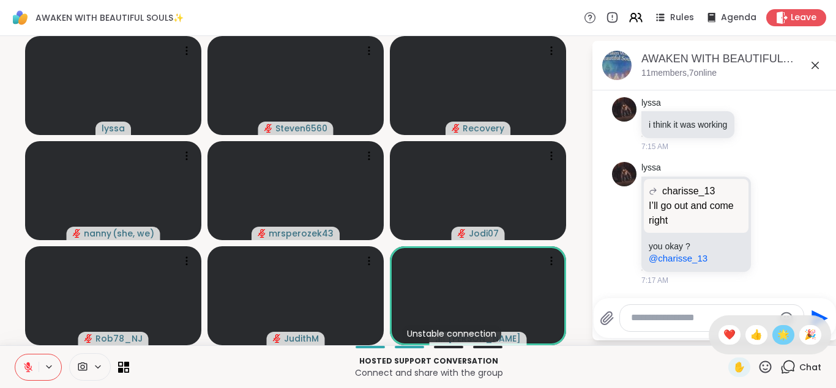
click at [785, 332] on span "🌟" at bounding box center [783, 335] width 12 height 15
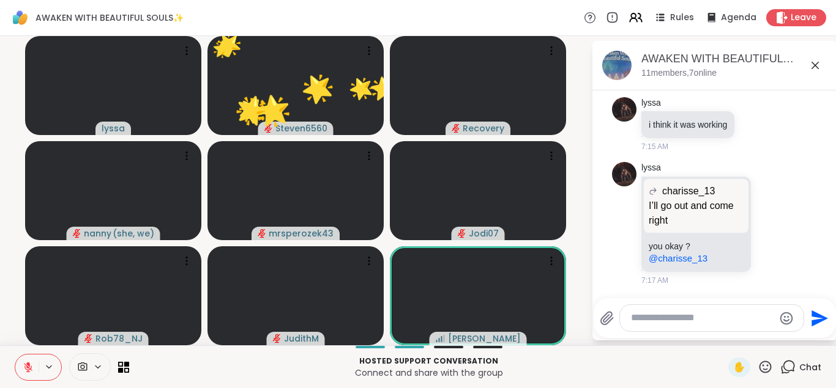
click at [766, 366] on icon at bounding box center [764, 367] width 15 height 15
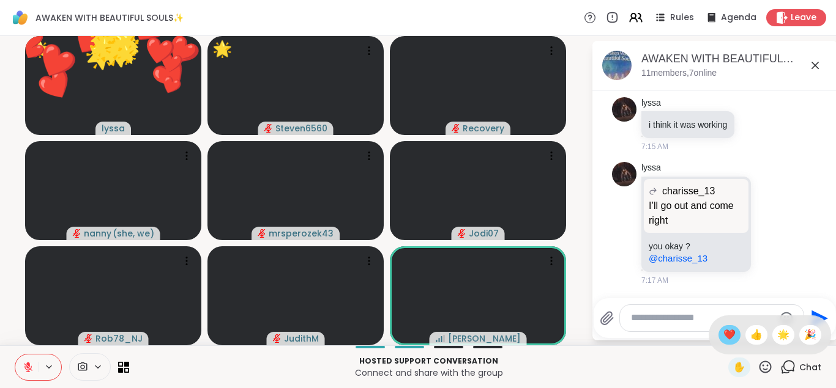
click at [723, 335] on span "❤️" at bounding box center [729, 335] width 12 height 15
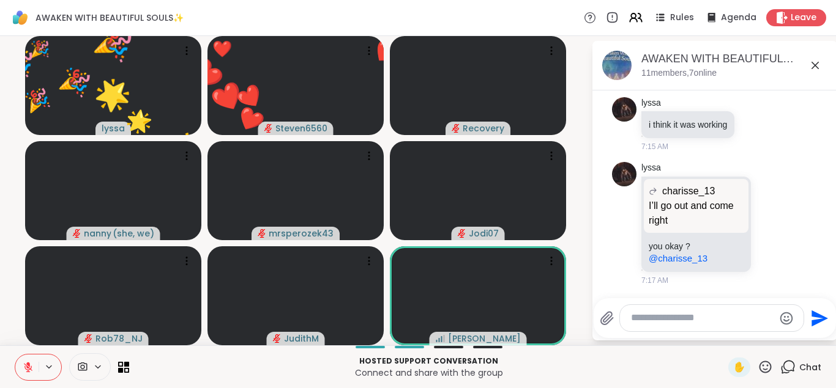
click at [765, 371] on icon at bounding box center [764, 367] width 15 height 15
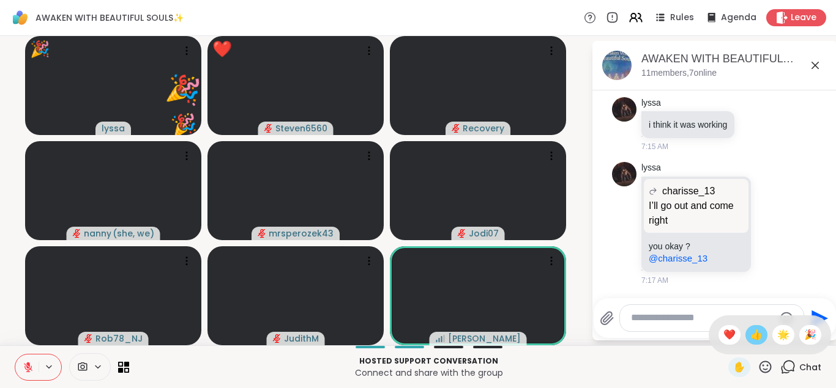
click at [754, 333] on span "👍" at bounding box center [756, 335] width 12 height 15
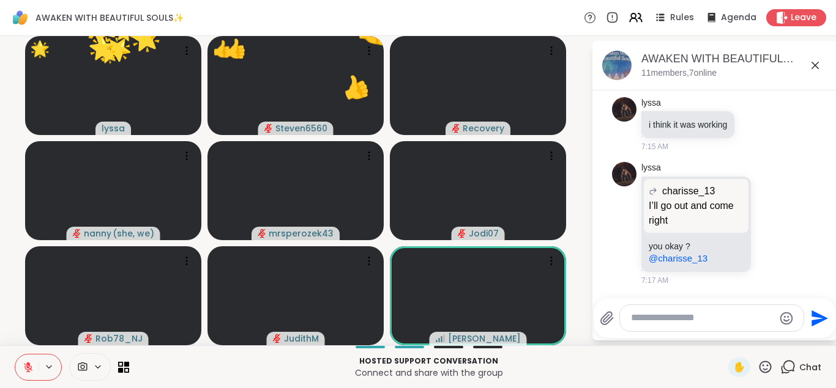
click at [760, 367] on icon at bounding box center [765, 367] width 12 height 12
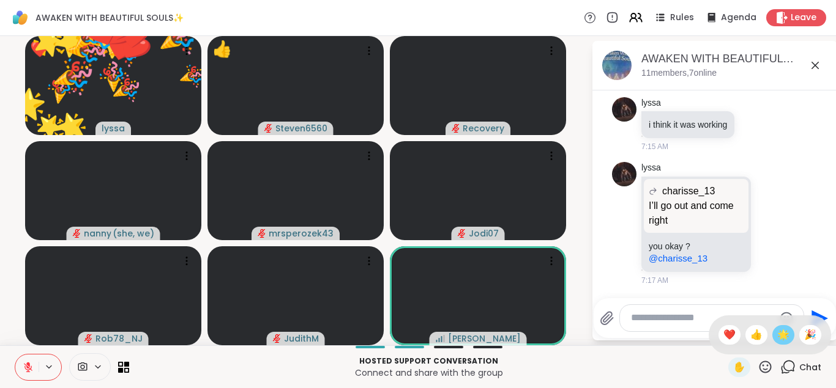
click at [774, 336] on div "🌟" at bounding box center [783, 335] width 22 height 20
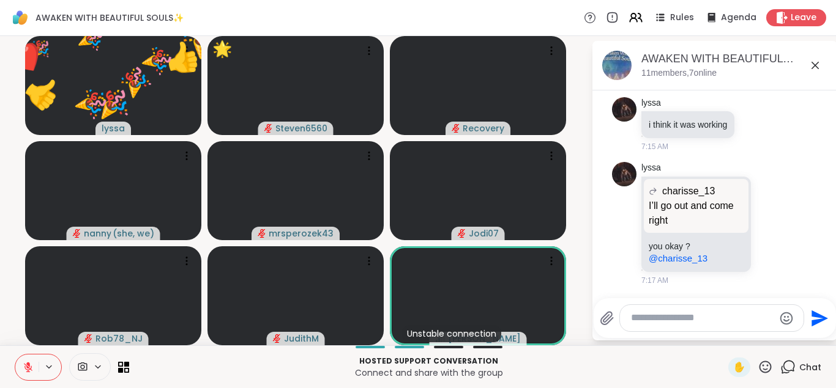
click at [765, 369] on icon at bounding box center [765, 367] width 12 height 12
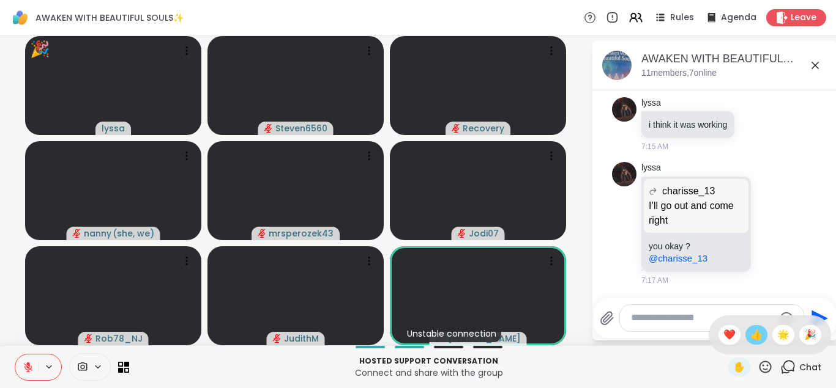
click at [751, 333] on span "👍" at bounding box center [756, 335] width 12 height 15
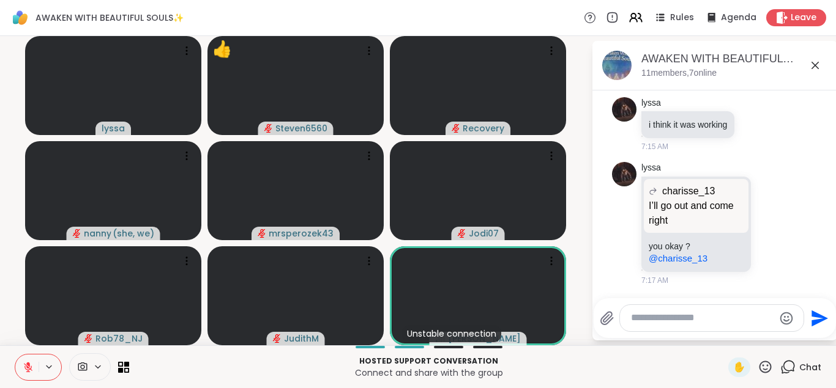
click at [768, 366] on icon at bounding box center [765, 367] width 12 height 12
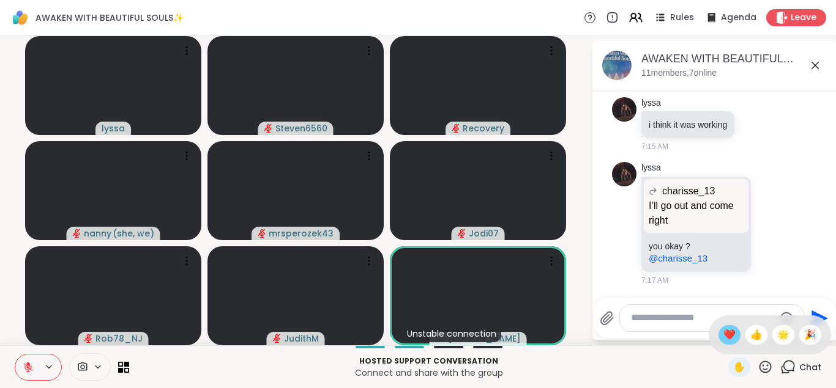
click at [726, 334] on span "❤️" at bounding box center [729, 335] width 12 height 15
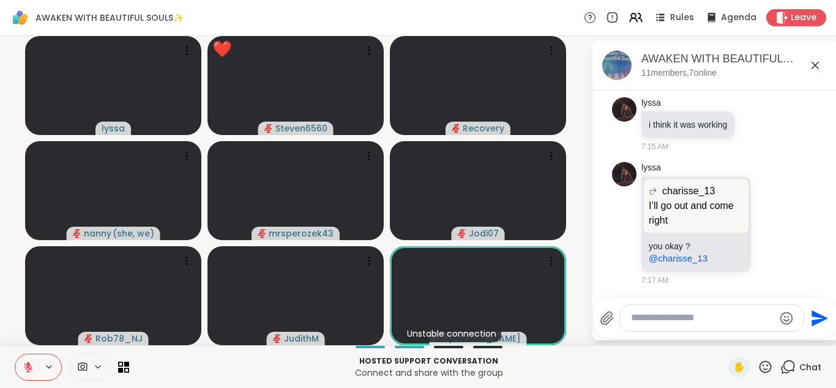
click at [765, 364] on icon at bounding box center [764, 367] width 15 height 15
click at [778, 332] on span "🌟" at bounding box center [783, 335] width 12 height 15
click at [764, 363] on icon at bounding box center [764, 367] width 15 height 15
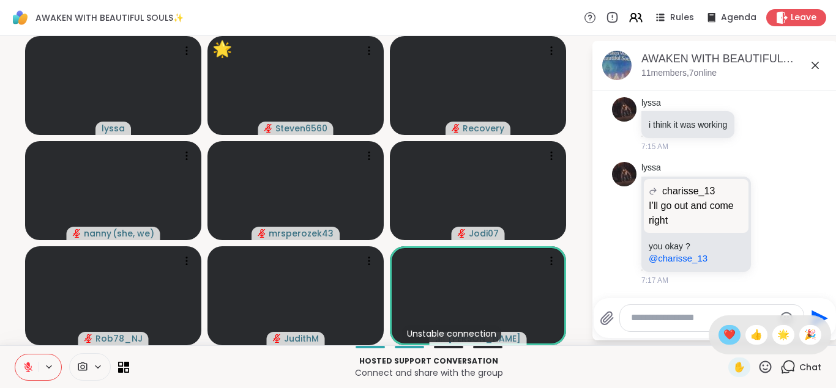
click at [724, 336] on span "❤️" at bounding box center [729, 335] width 12 height 15
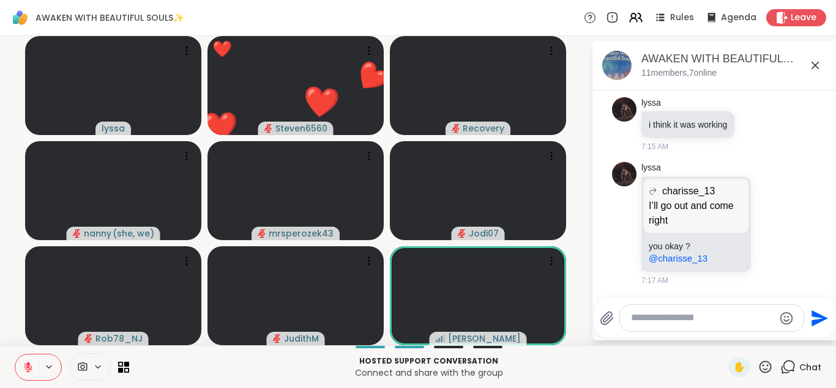
click at [763, 362] on icon at bounding box center [765, 367] width 12 height 12
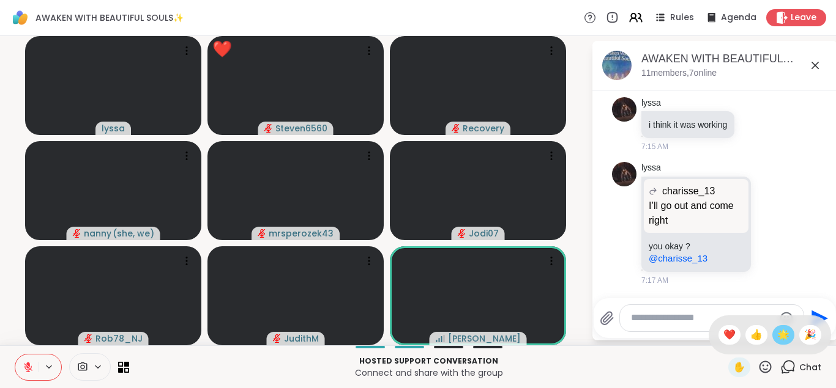
click at [779, 335] on span "🌟" at bounding box center [783, 335] width 12 height 15
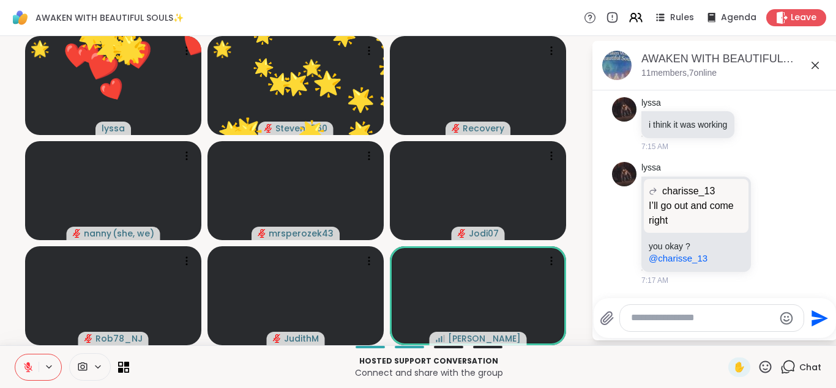
click at [766, 363] on icon at bounding box center [764, 367] width 15 height 15
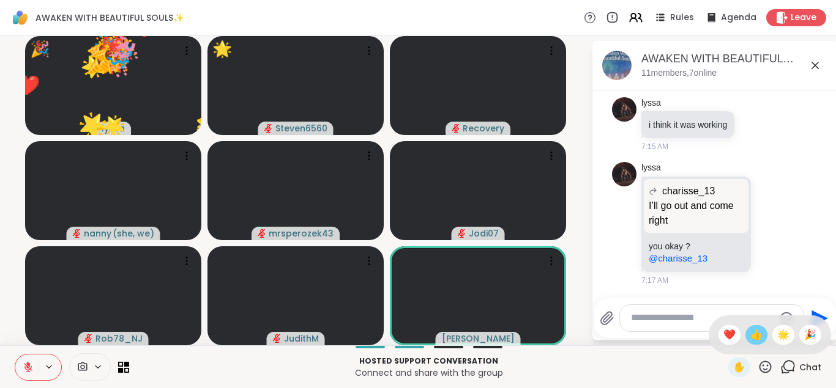
click at [754, 330] on span "👍" at bounding box center [756, 335] width 12 height 15
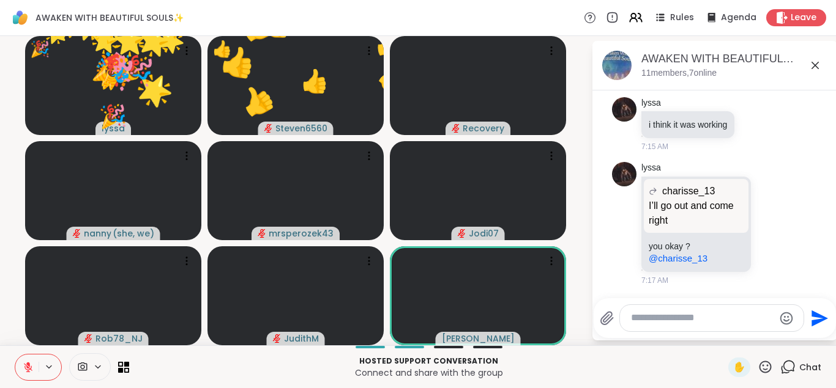
click at [763, 369] on icon at bounding box center [764, 367] width 15 height 15
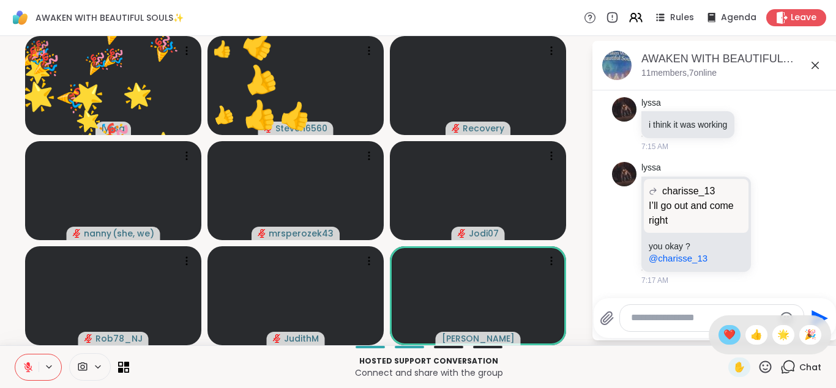
click at [727, 335] on span "❤️" at bounding box center [729, 335] width 12 height 15
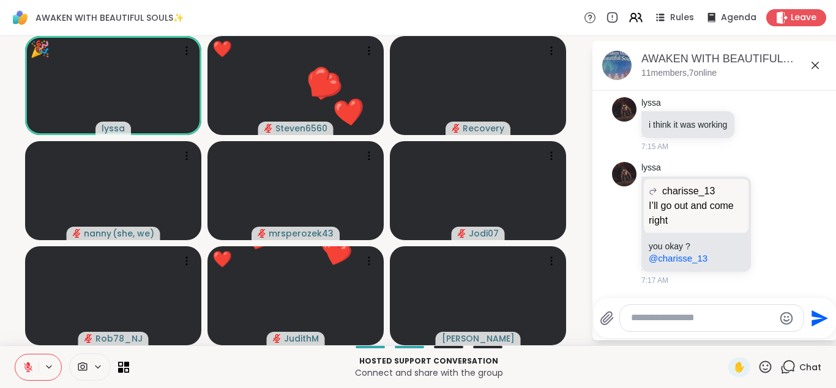
click at [763, 362] on icon at bounding box center [764, 367] width 15 height 15
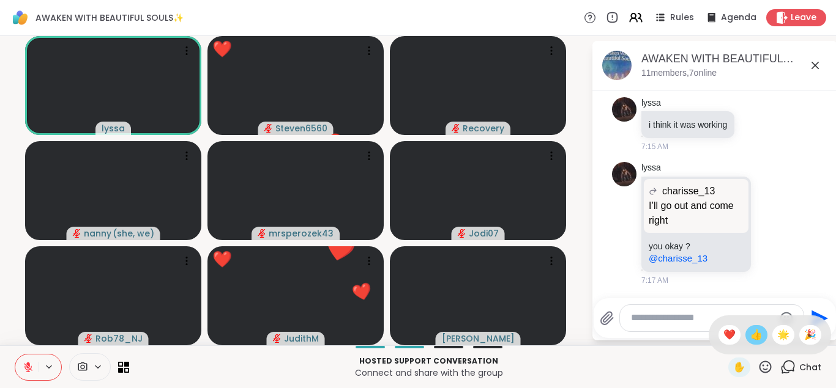
click at [755, 335] on span "👍" at bounding box center [756, 335] width 12 height 15
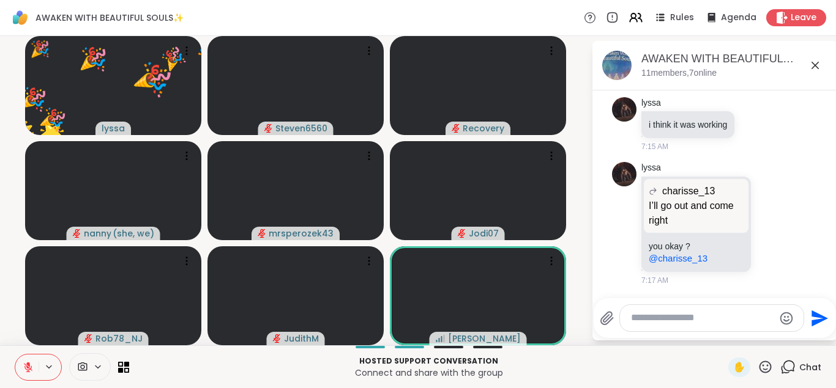
click at [765, 365] on icon at bounding box center [764, 367] width 15 height 15
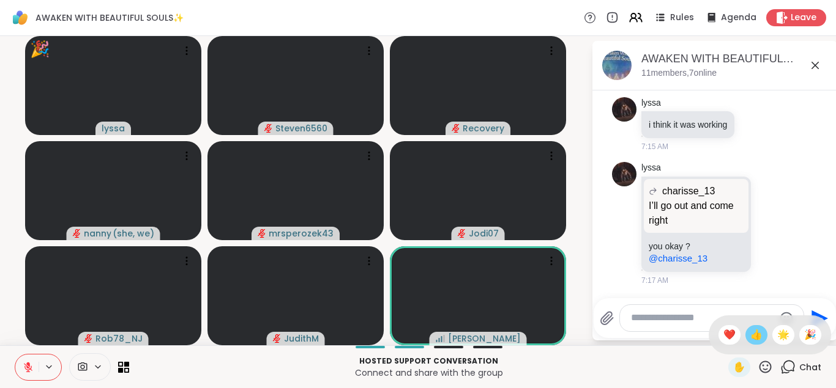
click at [757, 336] on span "👍" at bounding box center [756, 335] width 12 height 15
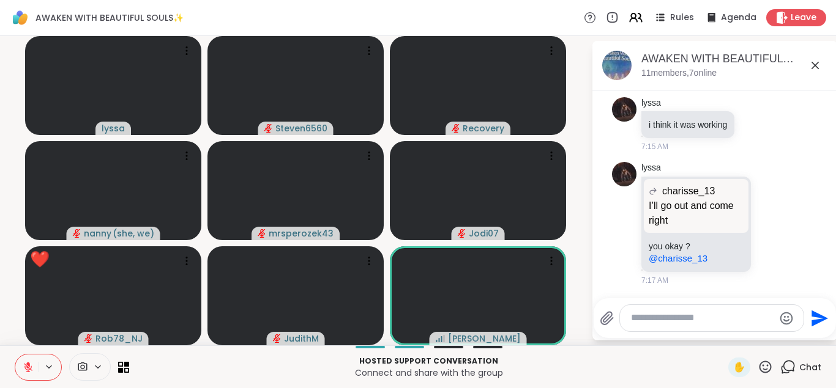
click at [649, 321] on textarea "Type your message" at bounding box center [702, 318] width 143 height 13
click at [760, 366] on icon at bounding box center [765, 367] width 12 height 12
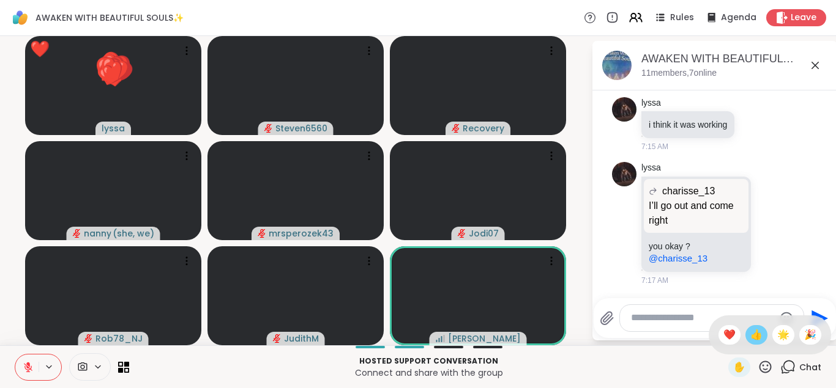
click at [752, 338] on span "👍" at bounding box center [756, 335] width 12 height 15
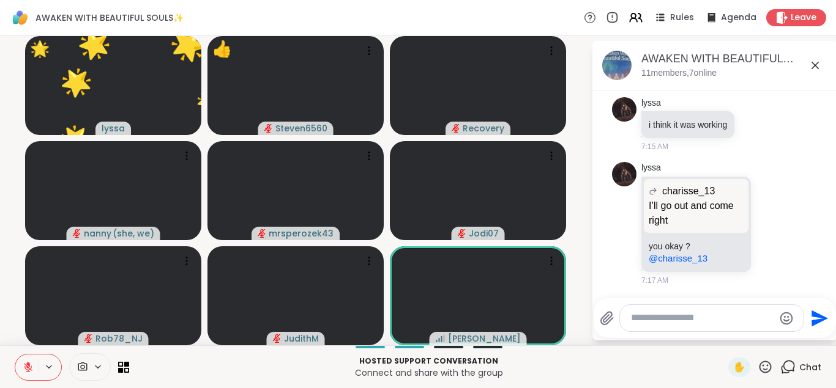
click at [764, 365] on icon at bounding box center [764, 367] width 15 height 15
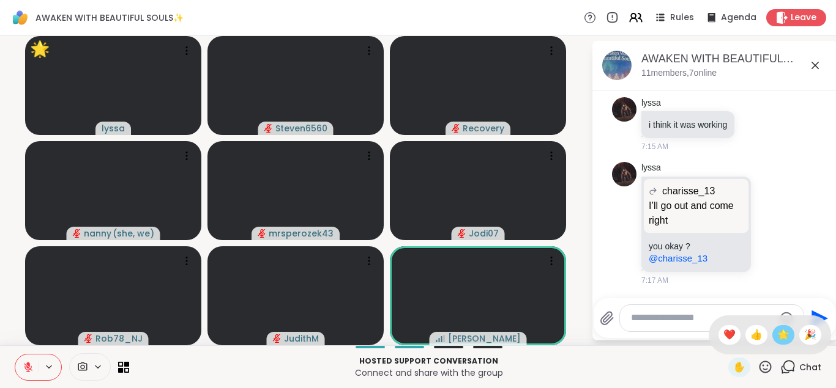
click at [778, 337] on span "🌟" at bounding box center [783, 335] width 12 height 15
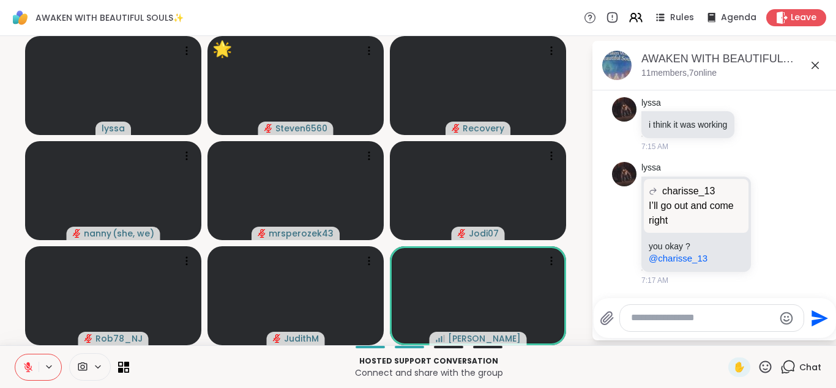
click at [763, 362] on icon at bounding box center [765, 367] width 12 height 12
click at [727, 336] on span "❤️" at bounding box center [729, 335] width 12 height 15
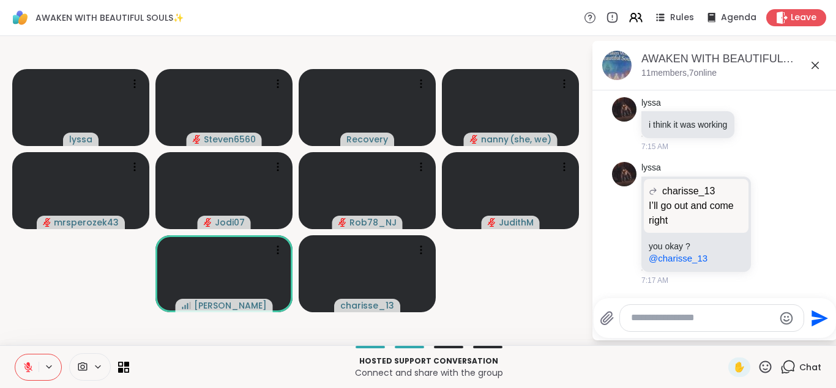
click at [713, 310] on div at bounding box center [712, 318] width 184 height 26
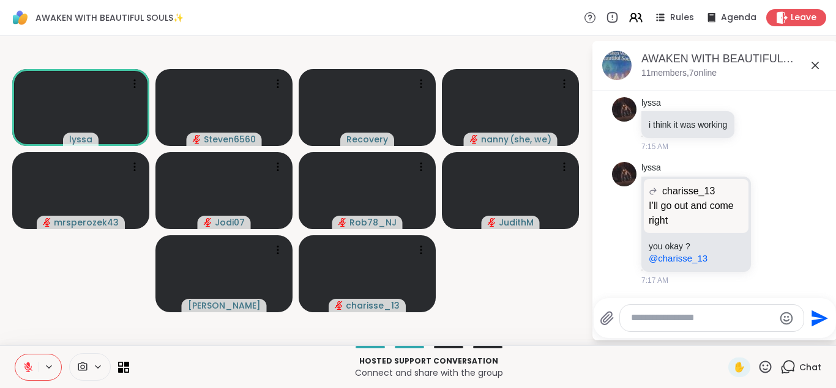
click at [713, 310] on div at bounding box center [712, 318] width 184 height 26
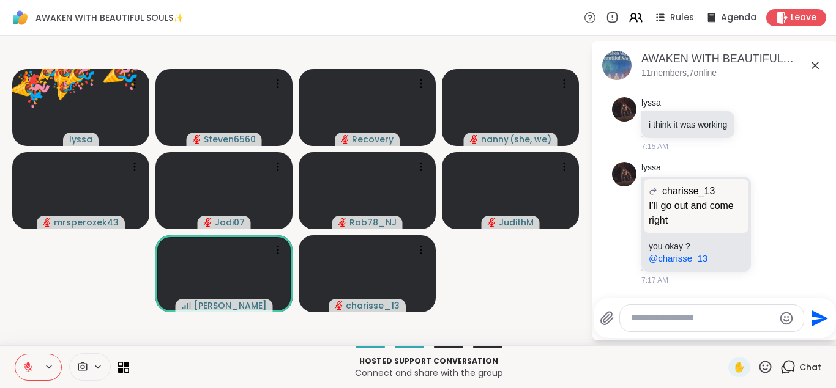
click at [765, 365] on icon at bounding box center [764, 367] width 15 height 15
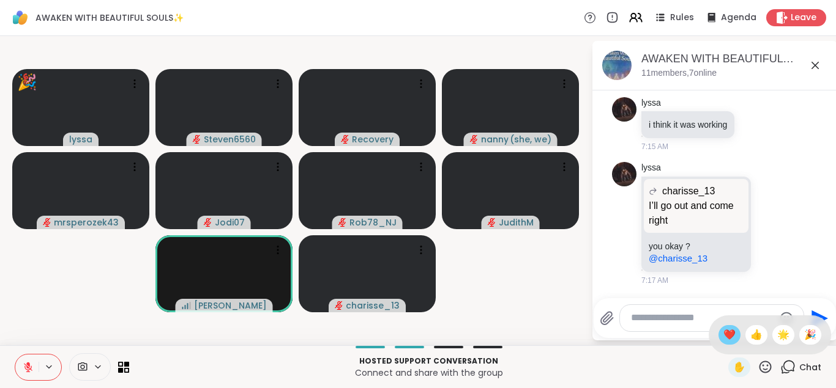
click at [727, 336] on span "❤️" at bounding box center [729, 335] width 12 height 15
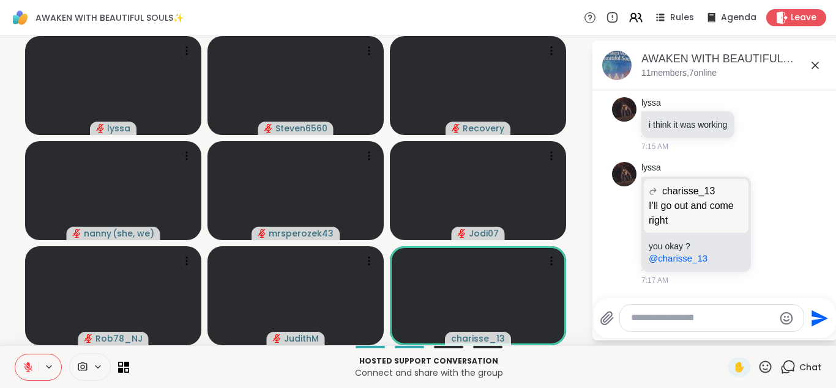
click at [760, 362] on icon at bounding box center [764, 367] width 15 height 15
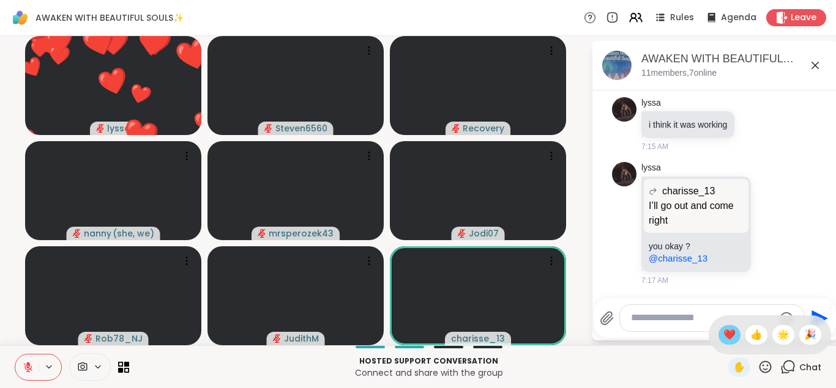
click at [731, 335] on span "❤️" at bounding box center [729, 335] width 12 height 15
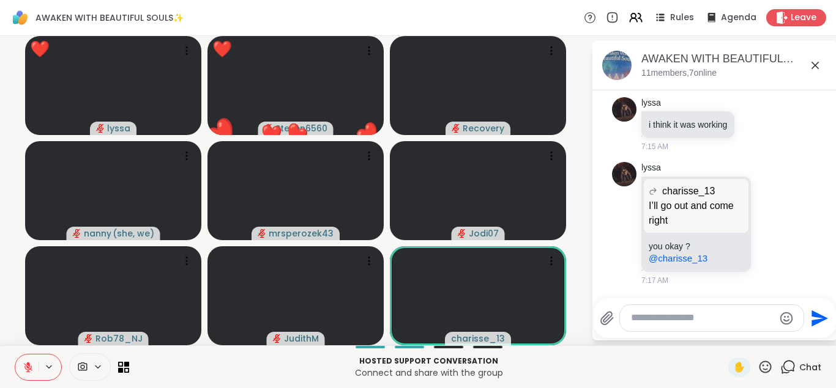
click at [760, 363] on icon at bounding box center [764, 367] width 15 height 15
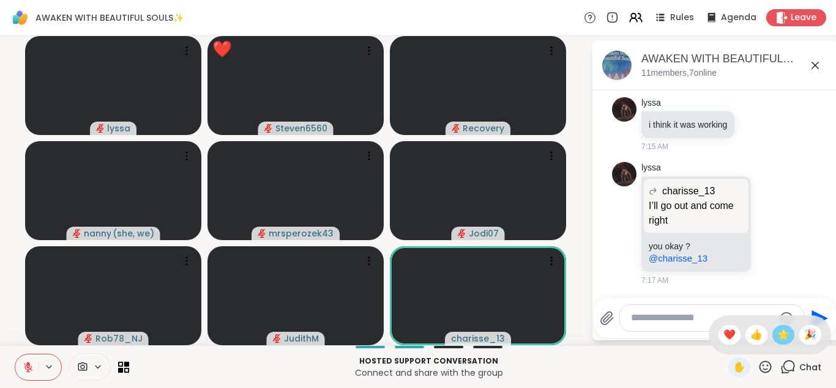
click at [779, 333] on span "🌟" at bounding box center [783, 335] width 12 height 15
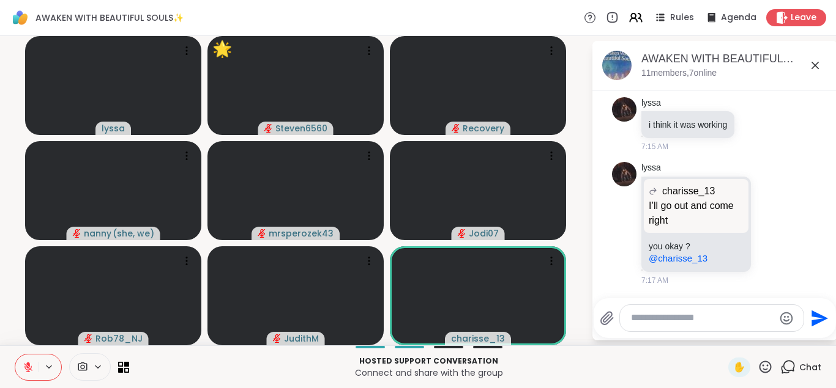
click at [759, 363] on icon at bounding box center [764, 367] width 15 height 15
click at [727, 334] on span "❤️" at bounding box center [729, 335] width 12 height 15
click at [764, 364] on icon at bounding box center [764, 367] width 15 height 15
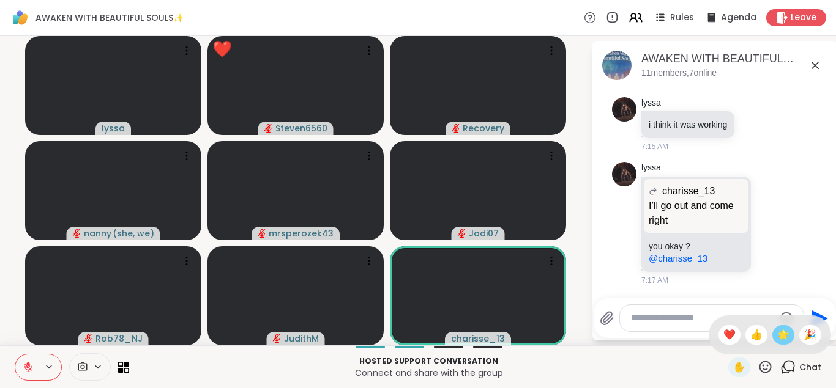
click at [783, 332] on span "🌟" at bounding box center [783, 335] width 12 height 15
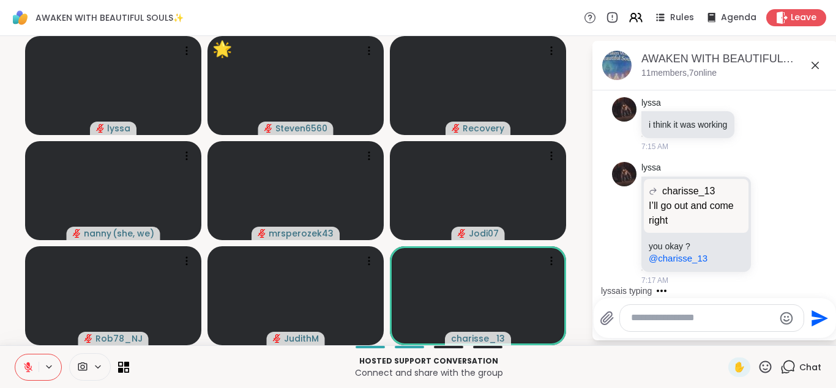
click at [762, 366] on icon at bounding box center [764, 367] width 15 height 15
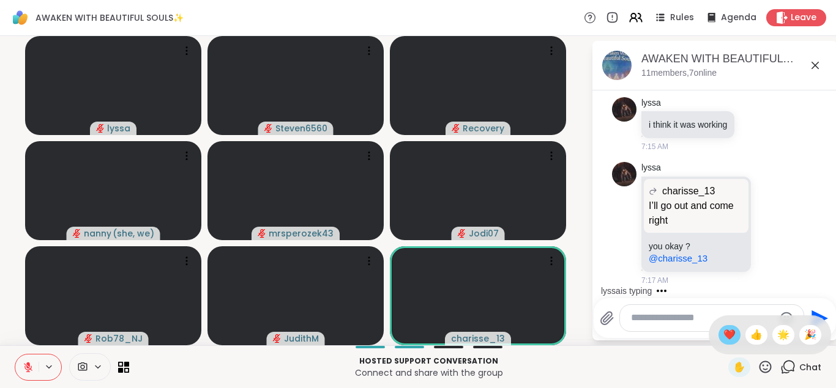
click at [725, 332] on span "❤️" at bounding box center [729, 335] width 12 height 15
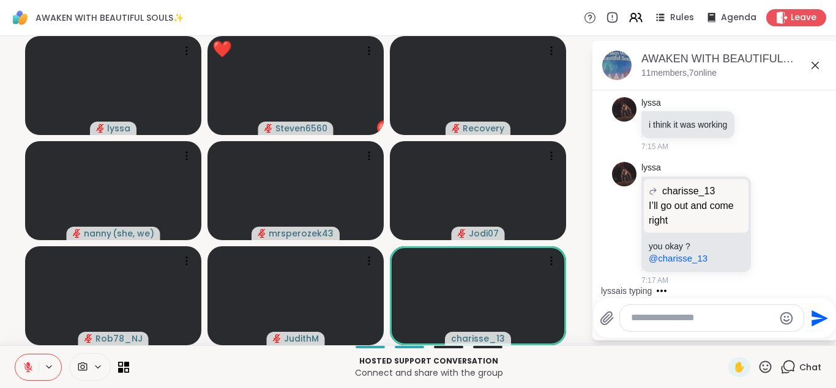
scroll to position [2109, 0]
click at [762, 362] on icon at bounding box center [764, 367] width 15 height 15
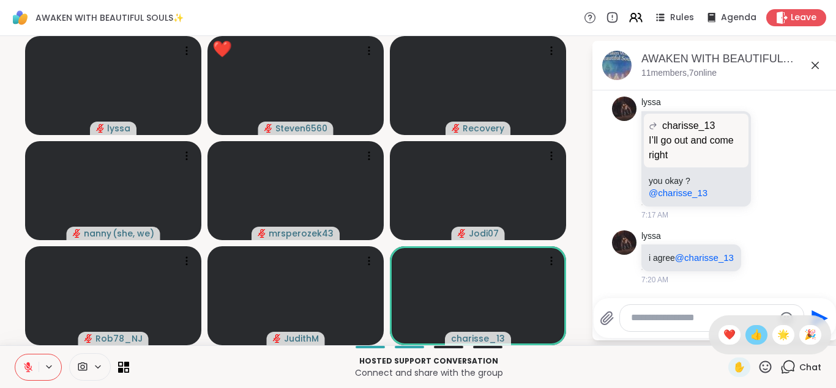
click at [752, 332] on span "👍" at bounding box center [756, 335] width 12 height 15
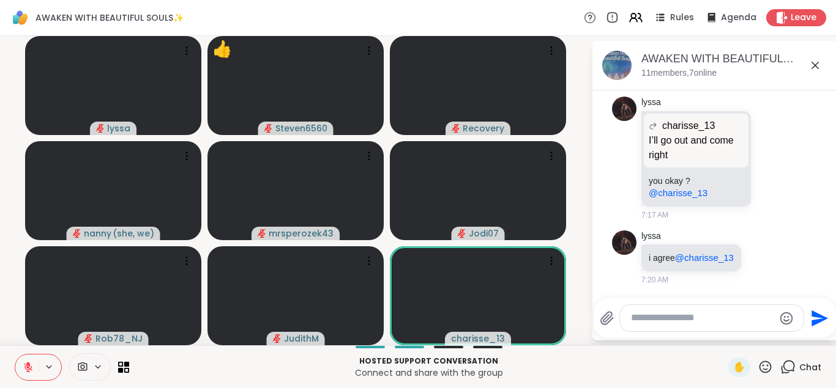
click at [763, 362] on icon at bounding box center [765, 367] width 12 height 12
click at [755, 334] on span "👍" at bounding box center [756, 335] width 12 height 15
click at [764, 362] on icon at bounding box center [765, 367] width 12 height 12
click at [728, 335] on span "❤️" at bounding box center [729, 335] width 12 height 15
click at [764, 367] on icon at bounding box center [764, 367] width 15 height 15
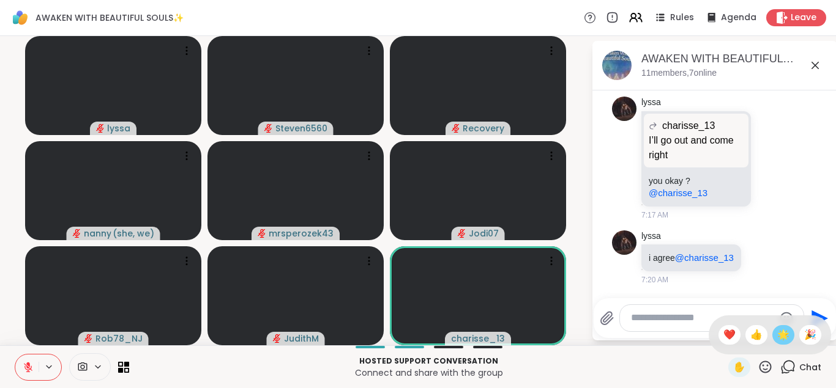
click at [782, 331] on span "🌟" at bounding box center [783, 335] width 12 height 15
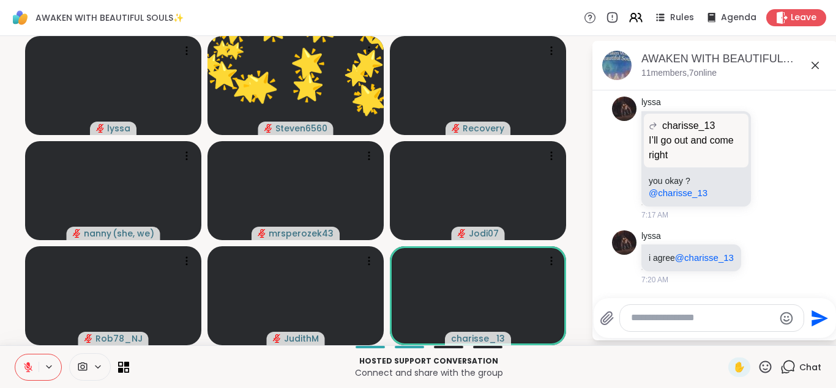
click at [767, 367] on icon at bounding box center [764, 367] width 15 height 15
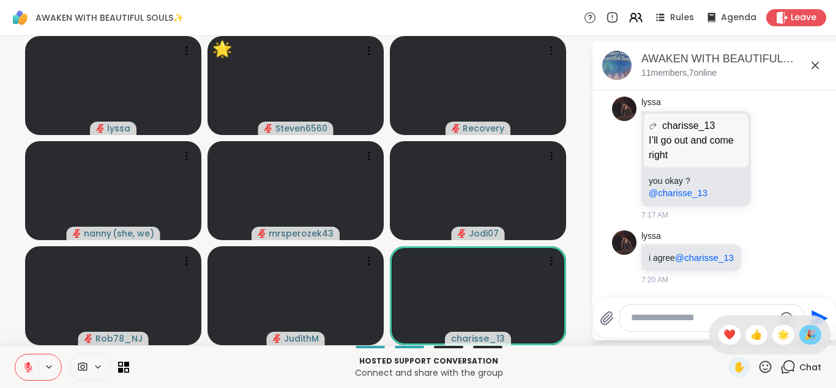
click at [809, 338] on span "🎉" at bounding box center [810, 335] width 12 height 15
click at [767, 368] on icon at bounding box center [764, 367] width 15 height 15
click at [754, 332] on span "👍" at bounding box center [756, 335] width 12 height 15
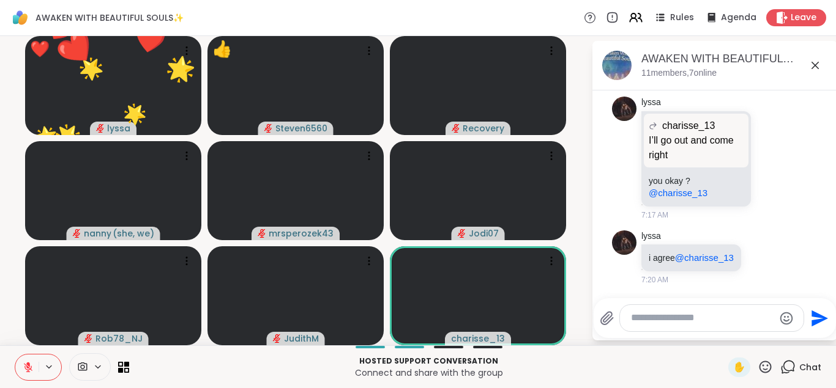
click at [762, 368] on icon at bounding box center [764, 367] width 15 height 15
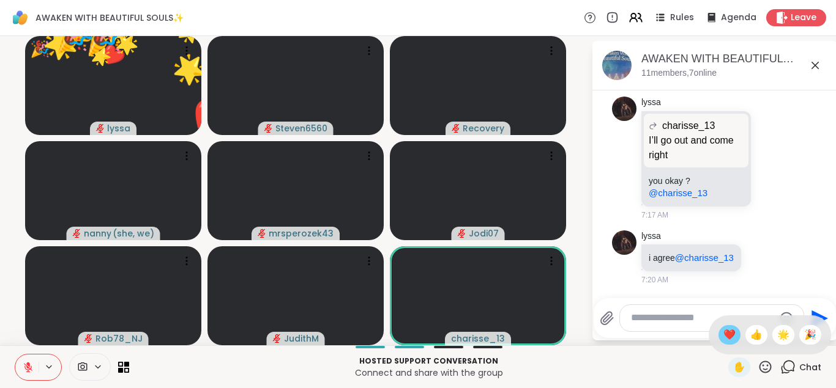
click at [727, 337] on span "❤️" at bounding box center [729, 335] width 12 height 15
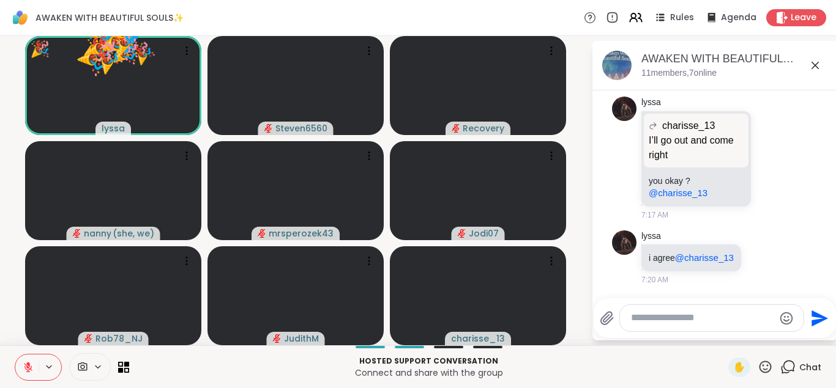
click at [666, 324] on textarea "Type your message" at bounding box center [702, 318] width 143 height 13
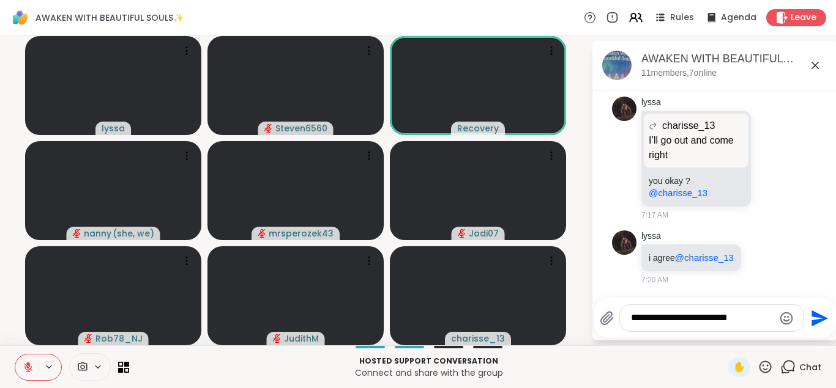
click at [818, 319] on icon "Send" at bounding box center [819, 318] width 17 height 17
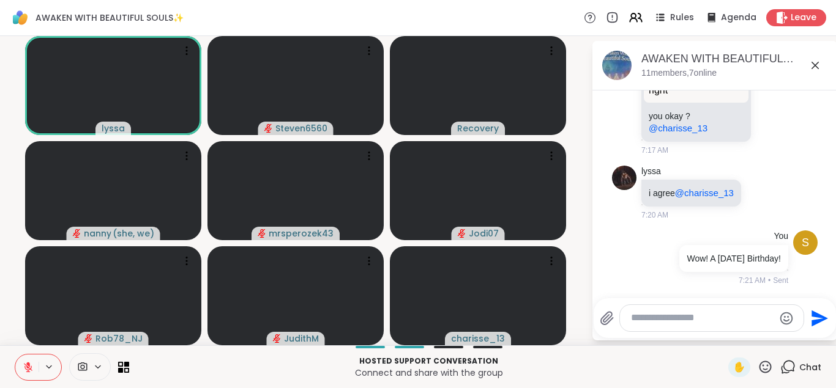
click at [681, 312] on div at bounding box center [712, 318] width 184 height 26
click at [677, 319] on textarea "Type your message" at bounding box center [702, 318] width 143 height 13
click at [811, 316] on icon "Send" at bounding box center [819, 318] width 17 height 17
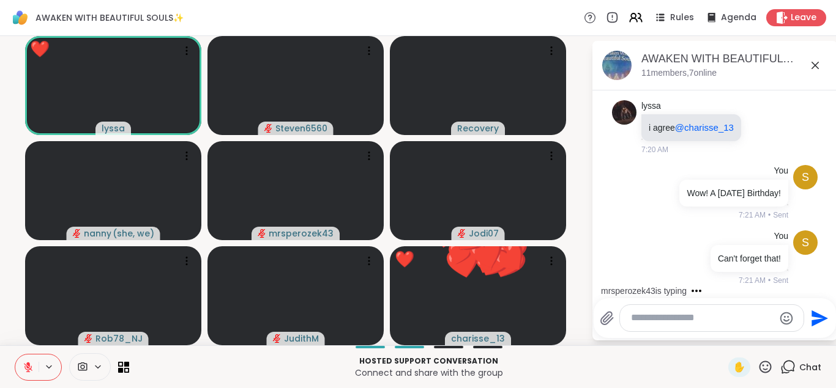
click at [771, 364] on icon at bounding box center [764, 367] width 15 height 15
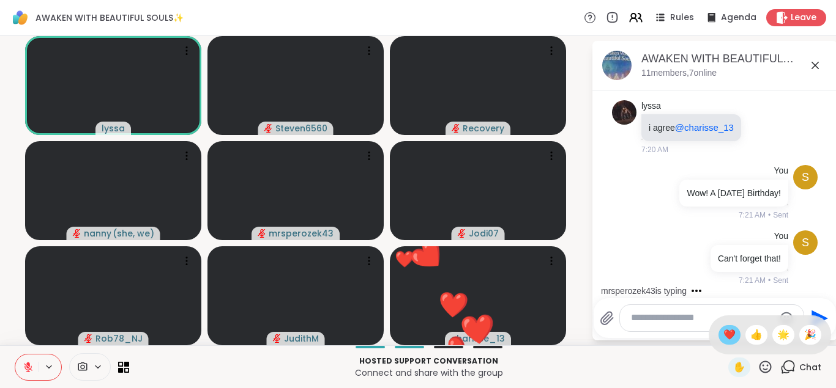
click at [724, 335] on span "❤️" at bounding box center [729, 335] width 12 height 15
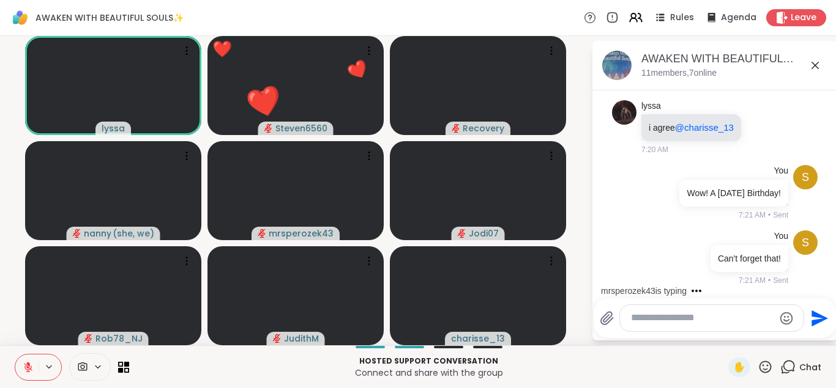
click at [765, 366] on icon at bounding box center [764, 367] width 15 height 15
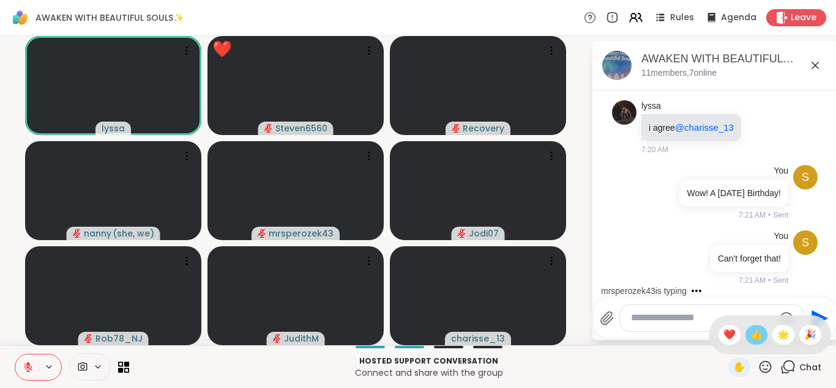
click at [751, 337] on span "👍" at bounding box center [756, 335] width 12 height 15
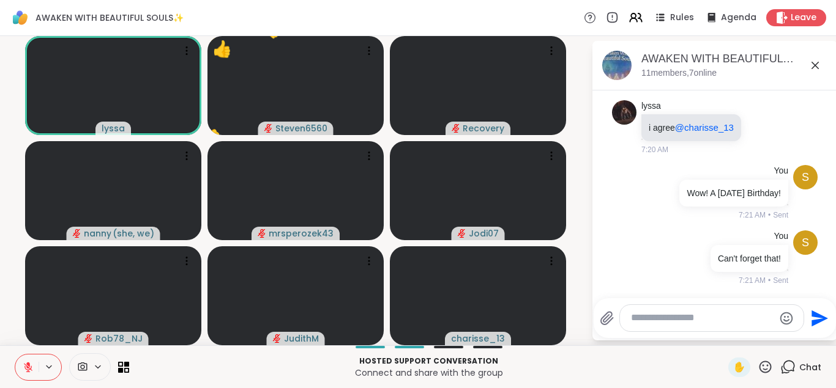
click at [768, 369] on icon at bounding box center [764, 367] width 15 height 15
click at [784, 338] on span "🌟" at bounding box center [783, 335] width 12 height 15
click at [769, 364] on icon at bounding box center [764, 367] width 15 height 15
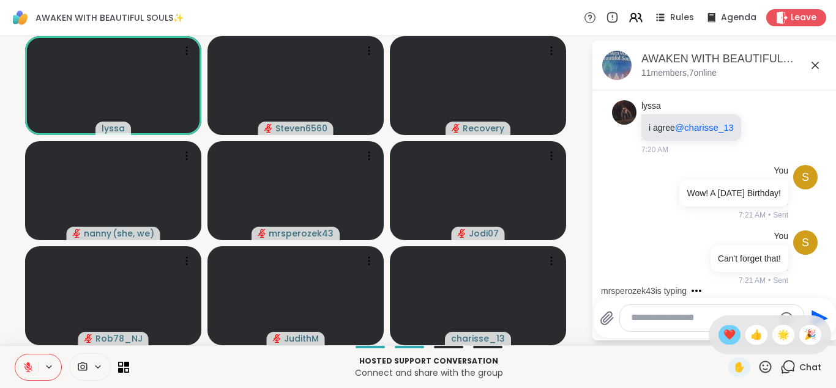
click at [727, 330] on span "❤️" at bounding box center [729, 335] width 12 height 15
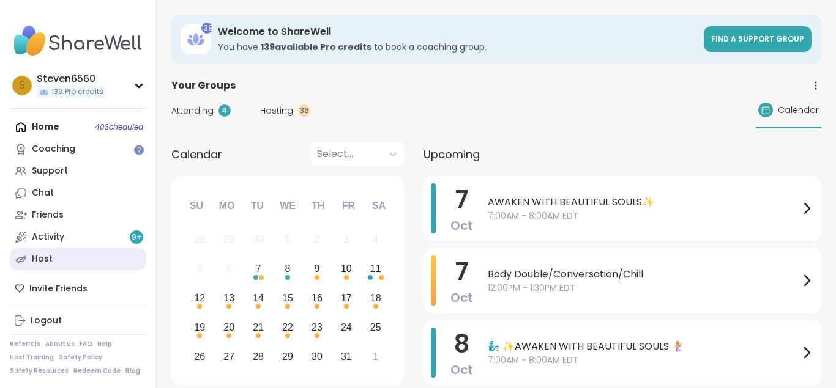
click at [49, 254] on div "Host" at bounding box center [42, 259] width 21 height 12
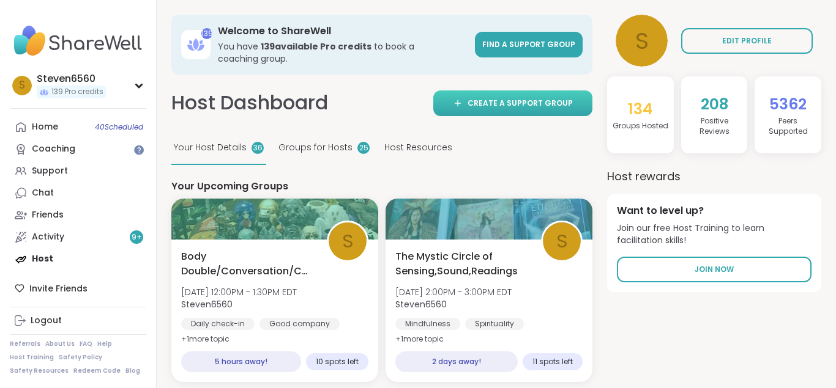
click at [481, 102] on span "Create a support group" at bounding box center [519, 103] width 105 height 11
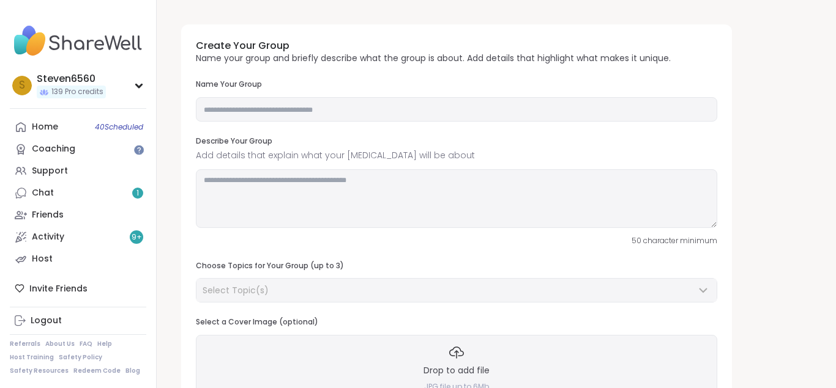
click at [730, 39] on div "Create Your Group Name your group and briefly describe what the group is about.…" at bounding box center [456, 220] width 551 height 393
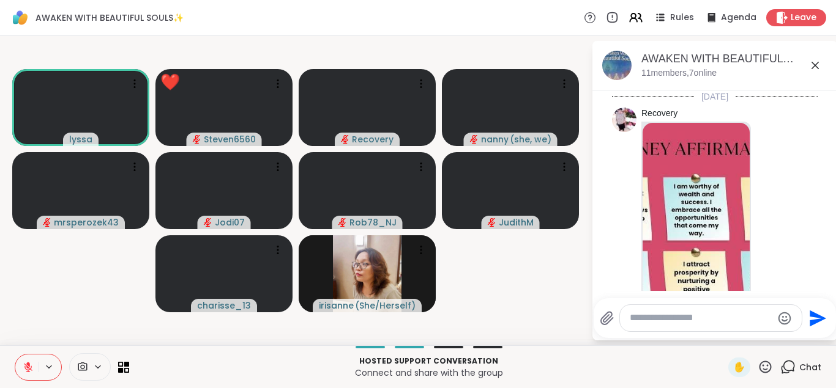
scroll to position [2251, 0]
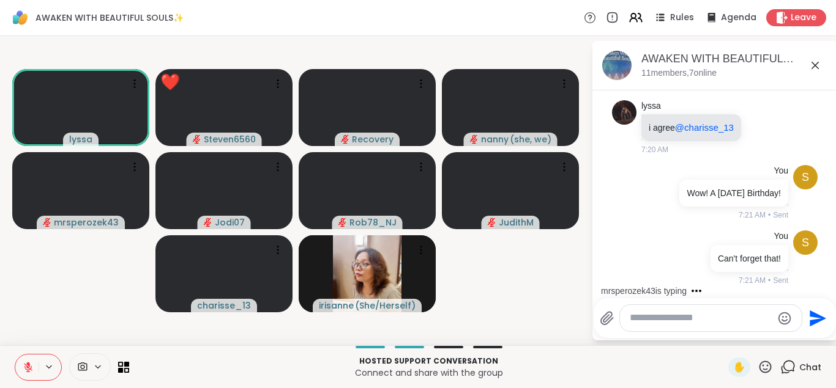
click at [763, 365] on icon at bounding box center [764, 367] width 15 height 15
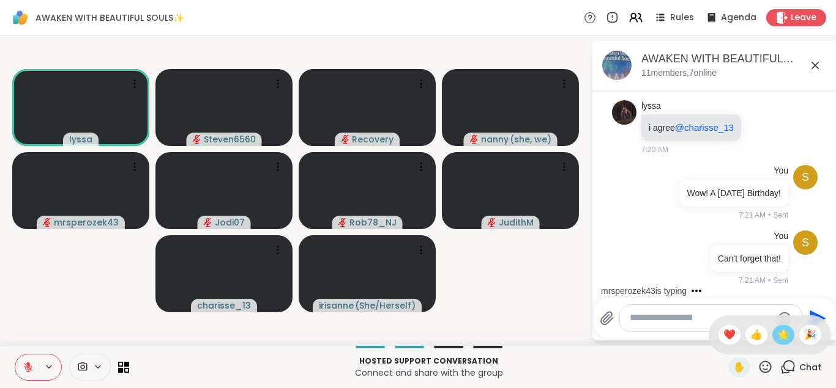
click at [778, 329] on span "🌟" at bounding box center [783, 335] width 12 height 15
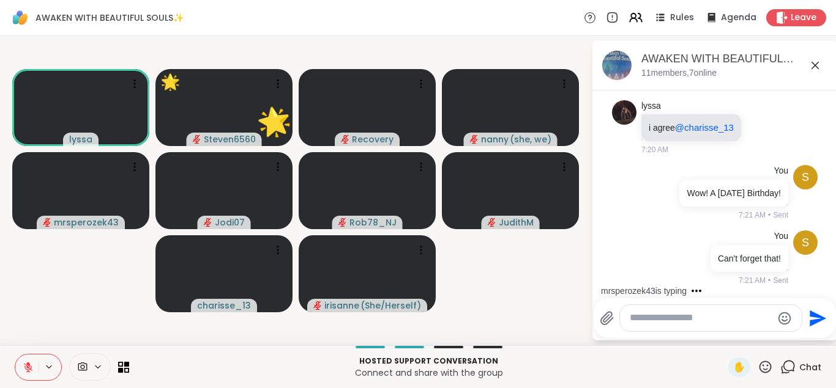
click at [764, 365] on icon at bounding box center [764, 367] width 15 height 15
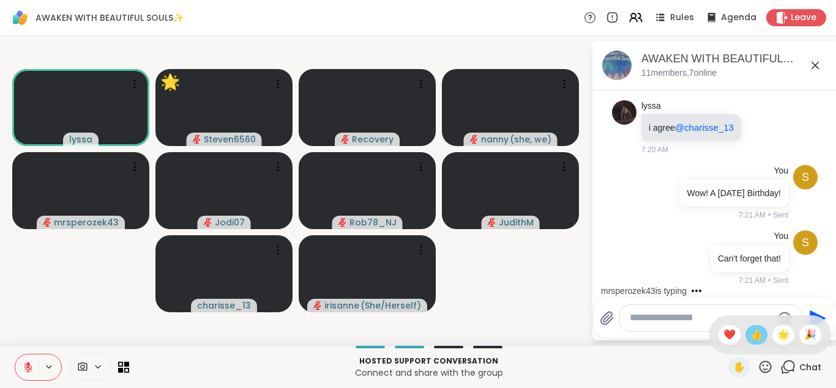
click at [753, 332] on span "👍" at bounding box center [756, 335] width 12 height 15
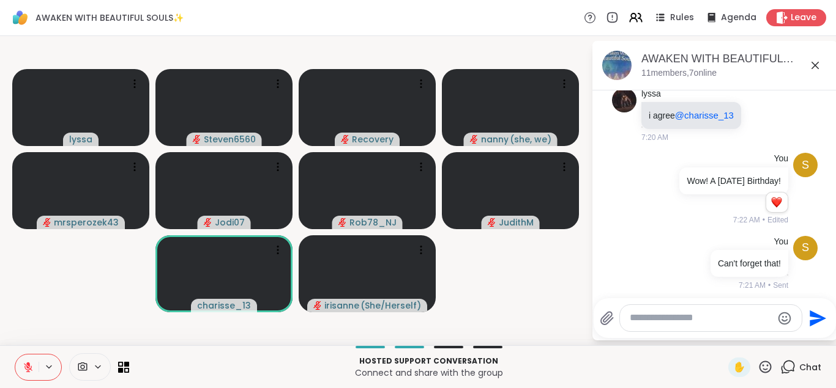
click at [762, 366] on icon at bounding box center [764, 367] width 15 height 15
click at [752, 334] on span "👍" at bounding box center [756, 335] width 12 height 15
click at [766, 371] on icon at bounding box center [764, 367] width 15 height 15
click at [730, 334] on span "❤️" at bounding box center [729, 335] width 12 height 15
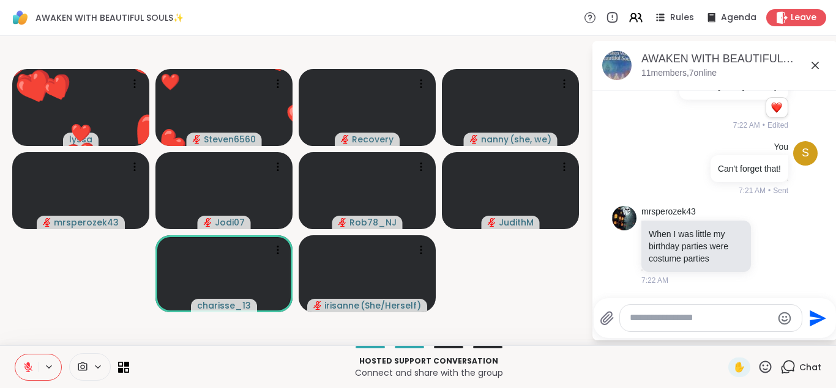
click at [763, 362] on icon at bounding box center [765, 367] width 12 height 12
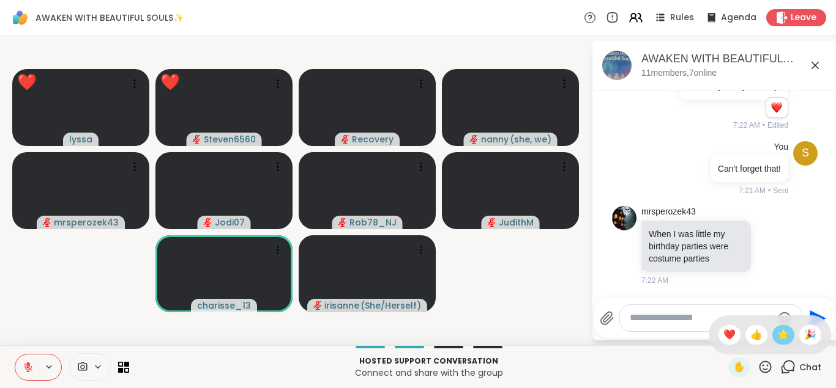
click at [779, 332] on span "🌟" at bounding box center [783, 335] width 12 height 15
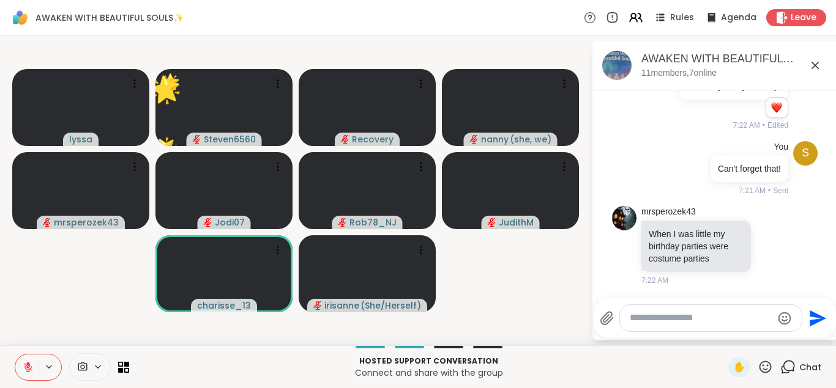
click at [764, 362] on icon at bounding box center [765, 367] width 12 height 12
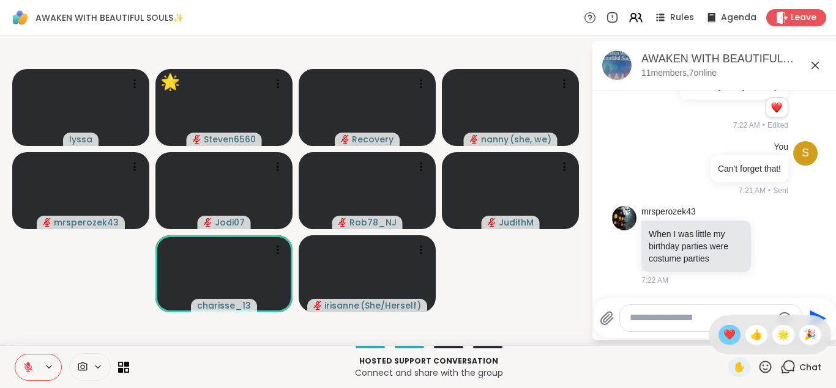
click at [721, 326] on div "❤️" at bounding box center [729, 335] width 22 height 20
click at [765, 368] on icon at bounding box center [764, 367] width 15 height 15
click at [779, 333] on span "🌟" at bounding box center [783, 335] width 12 height 15
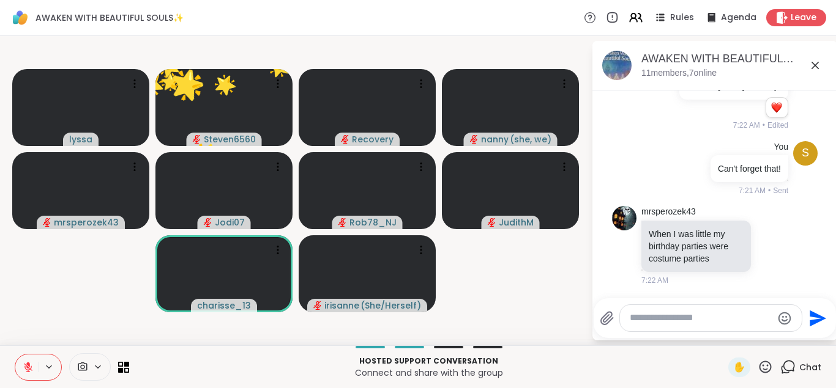
click at [765, 368] on icon at bounding box center [764, 367] width 15 height 15
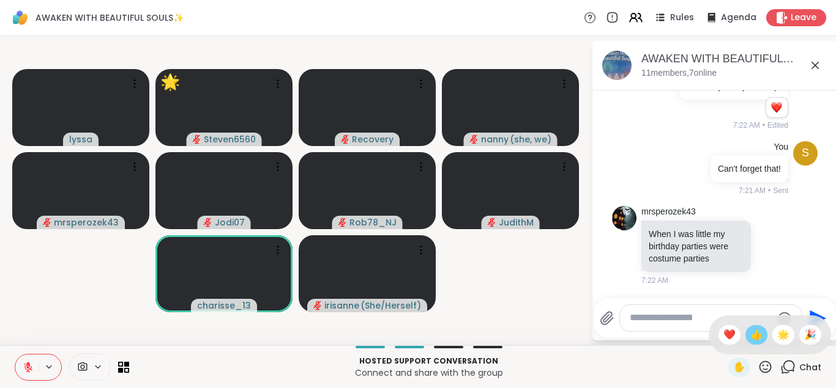
click at [755, 335] on span "👍" at bounding box center [756, 335] width 12 height 15
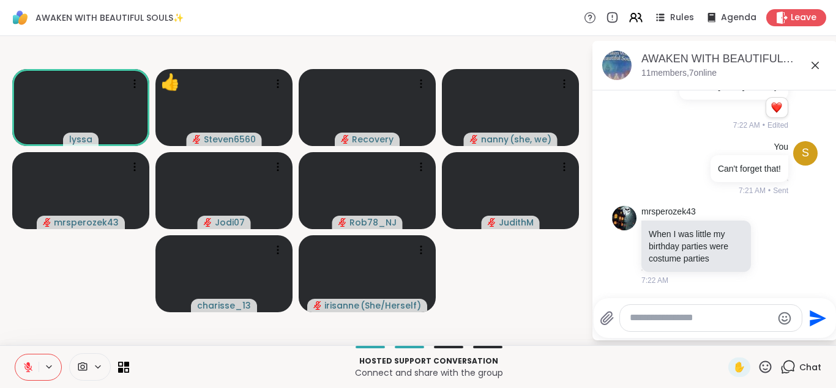
click at [763, 365] on icon at bounding box center [765, 367] width 12 height 12
click at [729, 332] on span "❤️" at bounding box center [729, 335] width 12 height 15
click at [765, 364] on icon at bounding box center [764, 367] width 15 height 15
click at [750, 328] on span "👍" at bounding box center [756, 335] width 12 height 15
click at [766, 365] on icon at bounding box center [764, 367] width 15 height 15
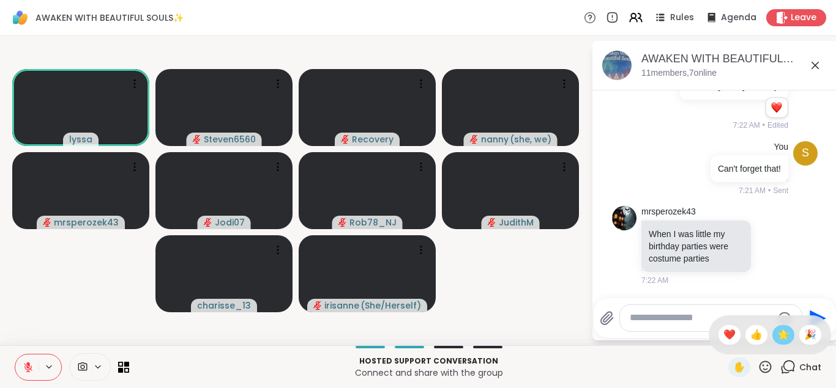
click at [778, 327] on div "🌟" at bounding box center [783, 335] width 22 height 20
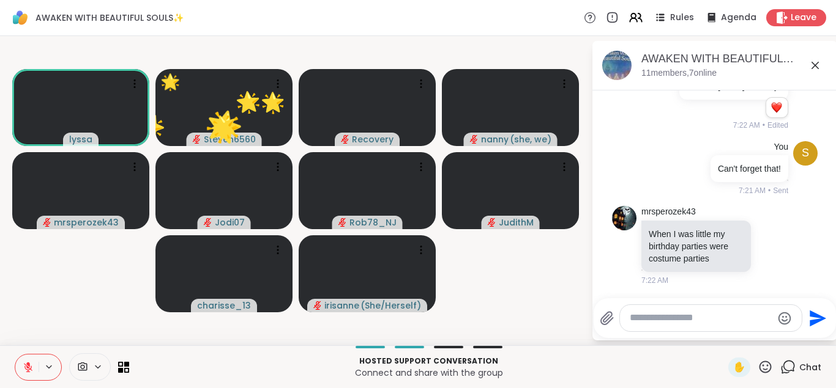
click at [762, 366] on icon at bounding box center [764, 367] width 15 height 15
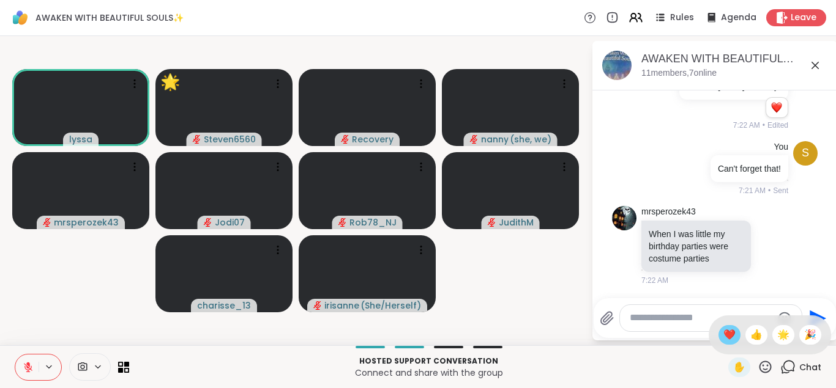
click at [727, 333] on span "❤️" at bounding box center [729, 335] width 12 height 15
click at [766, 368] on icon at bounding box center [764, 367] width 15 height 15
click at [750, 338] on span "👍" at bounding box center [756, 335] width 12 height 15
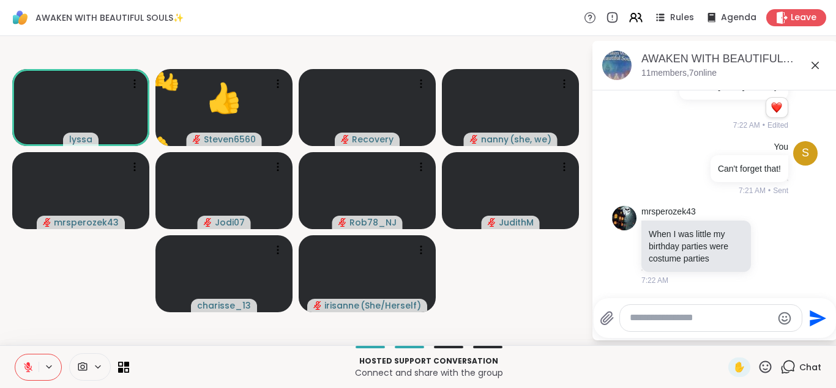
click at [763, 367] on icon at bounding box center [764, 367] width 15 height 15
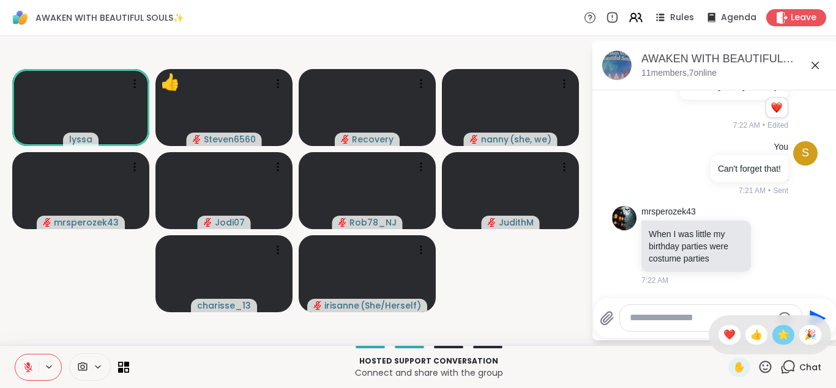
click at [778, 335] on span "🌟" at bounding box center [783, 335] width 12 height 15
click at [767, 367] on icon at bounding box center [764, 367] width 15 height 15
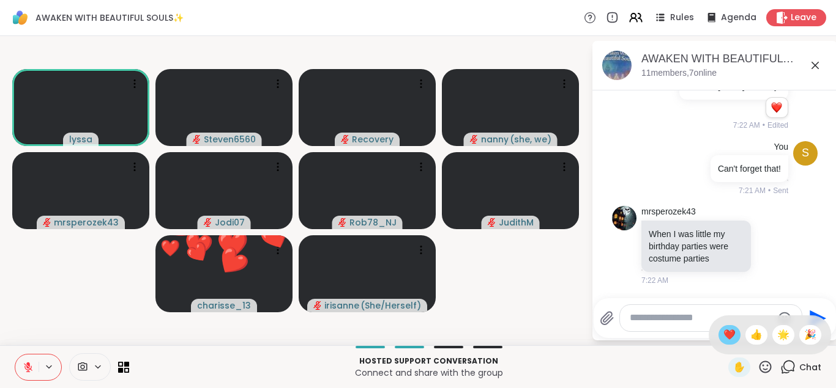
click at [726, 334] on span "❤️" at bounding box center [729, 335] width 12 height 15
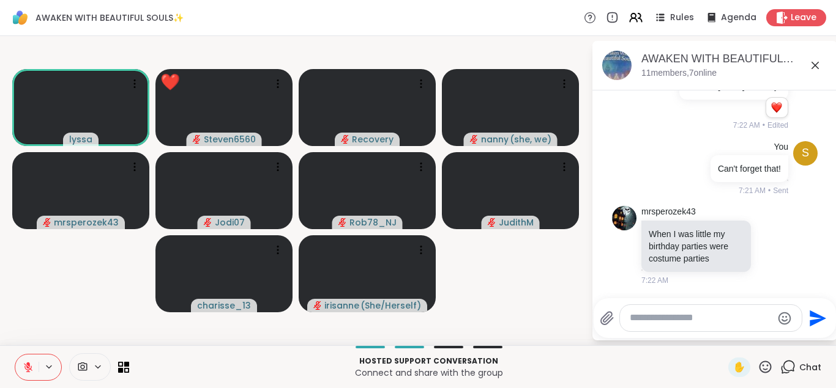
click at [768, 365] on icon at bounding box center [764, 367] width 15 height 15
click at [758, 337] on span "👍" at bounding box center [756, 335] width 12 height 15
click at [766, 365] on icon at bounding box center [764, 367] width 15 height 15
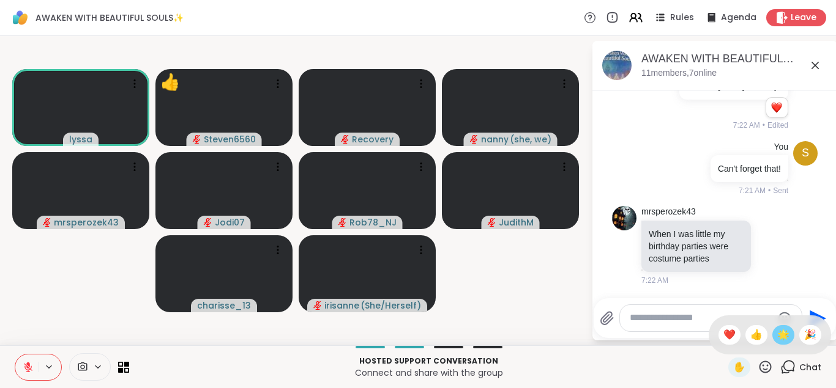
click at [777, 332] on span "🌟" at bounding box center [783, 335] width 12 height 15
click at [760, 368] on icon at bounding box center [765, 367] width 12 height 12
click at [728, 340] on span "❤️" at bounding box center [729, 335] width 12 height 15
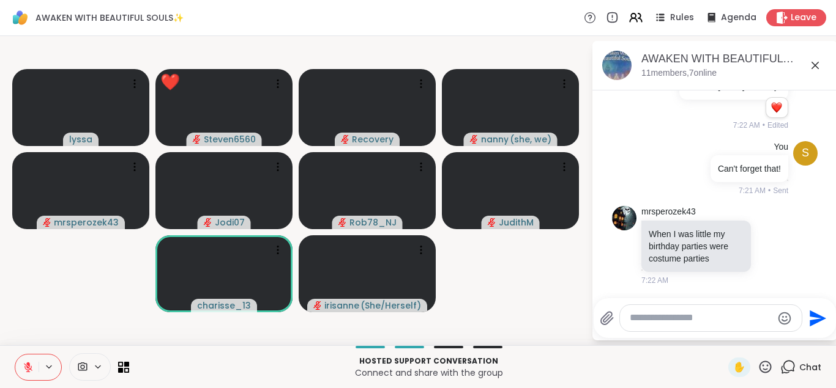
click at [753, 358] on div "✋" at bounding box center [750, 368] width 45 height 20
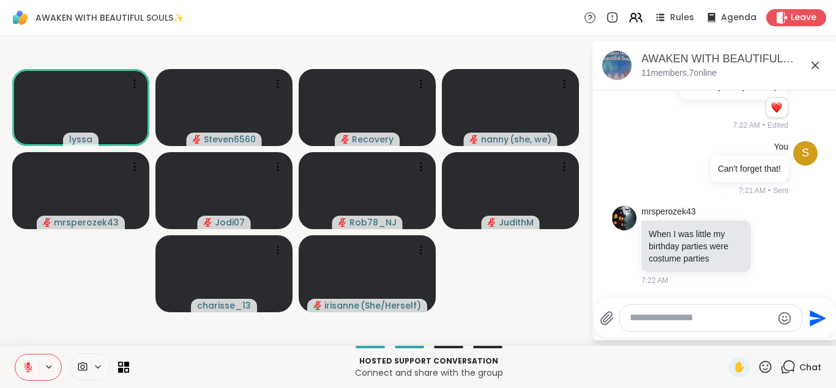
click at [753, 358] on div "✋" at bounding box center [750, 368] width 45 height 20
click at [765, 366] on icon at bounding box center [764, 367] width 15 height 15
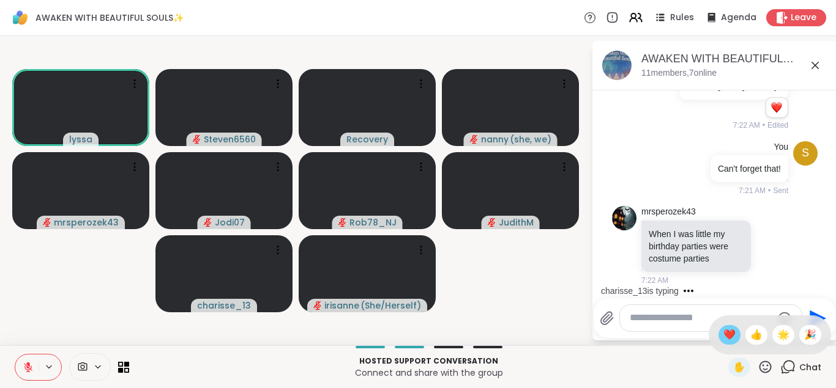
click at [732, 333] on span "❤️" at bounding box center [729, 335] width 12 height 15
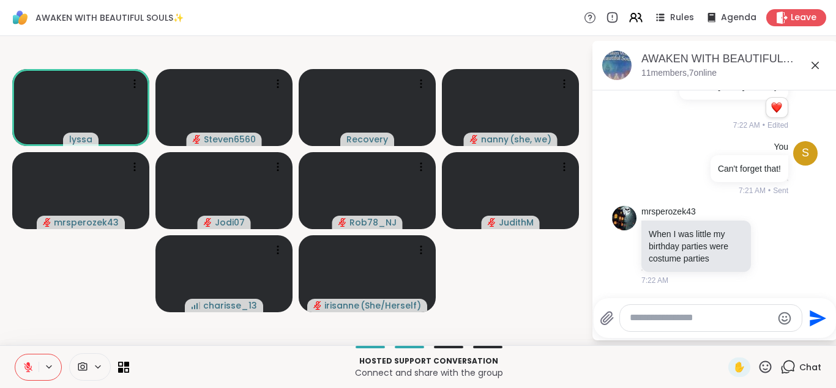
click at [763, 368] on icon at bounding box center [764, 367] width 15 height 15
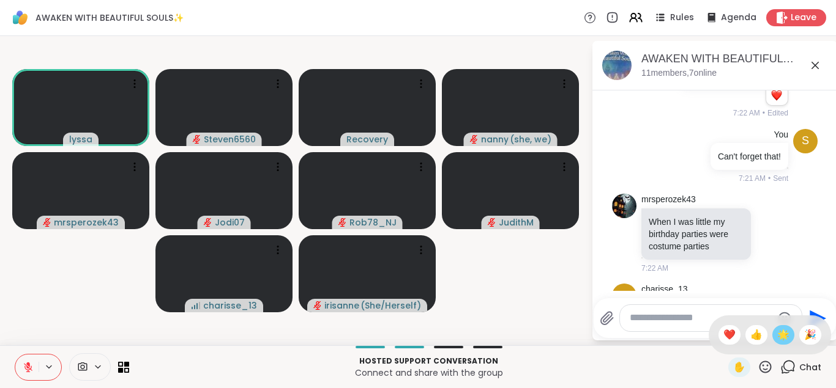
scroll to position [2424, 0]
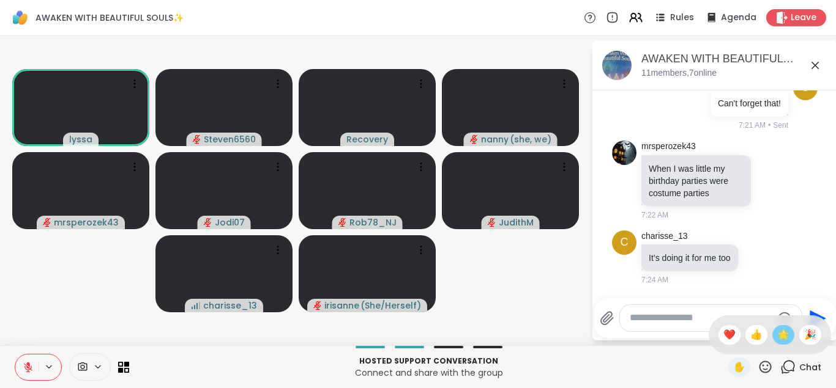
click at [781, 338] on span "🌟" at bounding box center [783, 335] width 12 height 15
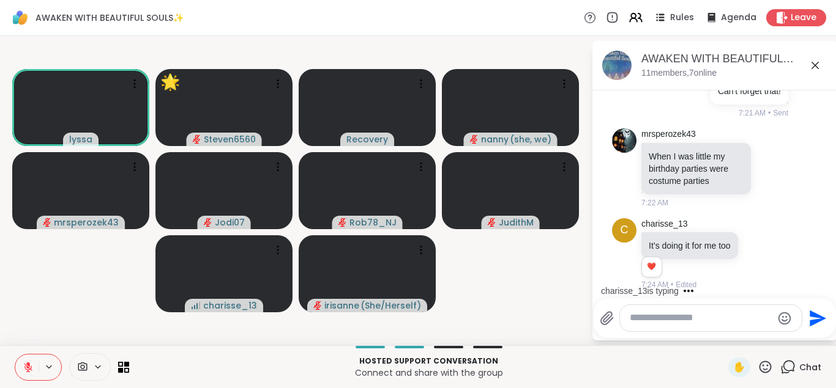
scroll to position [2441, 0]
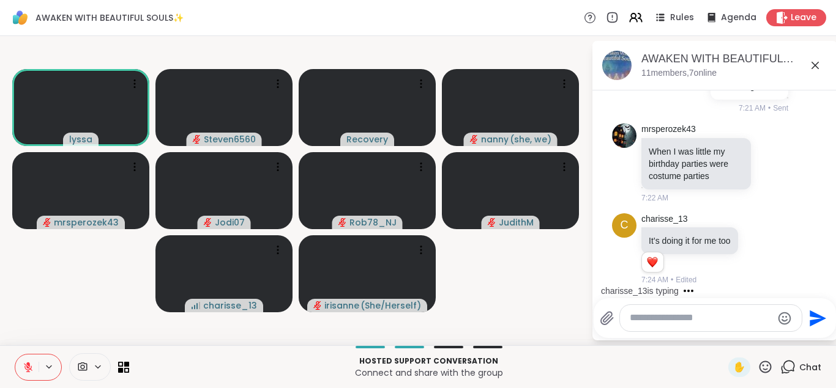
click at [697, 316] on textarea "Type your message" at bounding box center [700, 318] width 143 height 13
click at [765, 368] on icon at bounding box center [764, 367] width 15 height 15
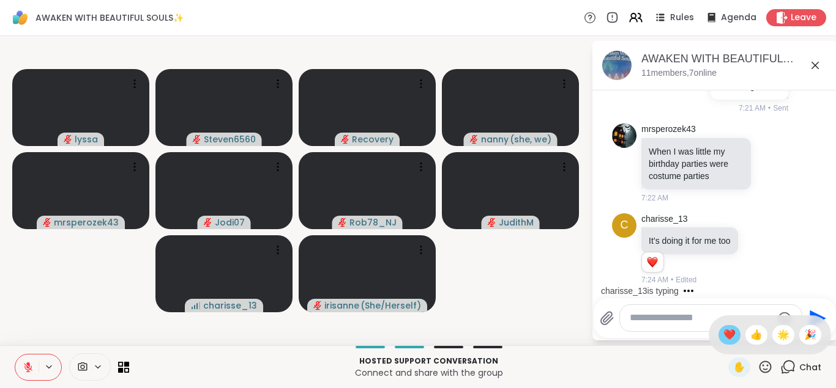
click at [726, 338] on span "❤️" at bounding box center [729, 335] width 12 height 15
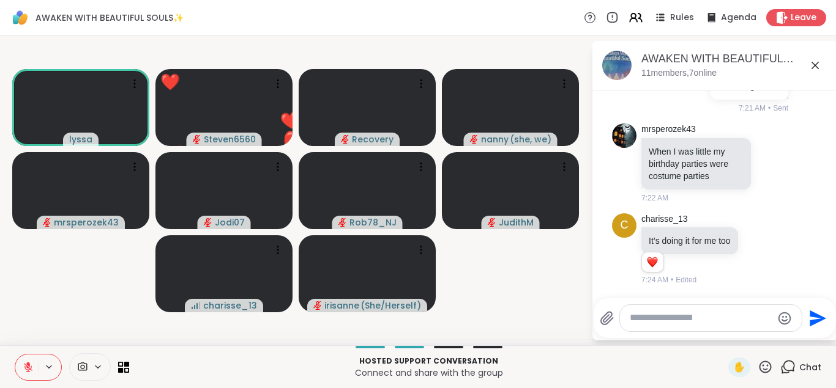
scroll to position [2518, 0]
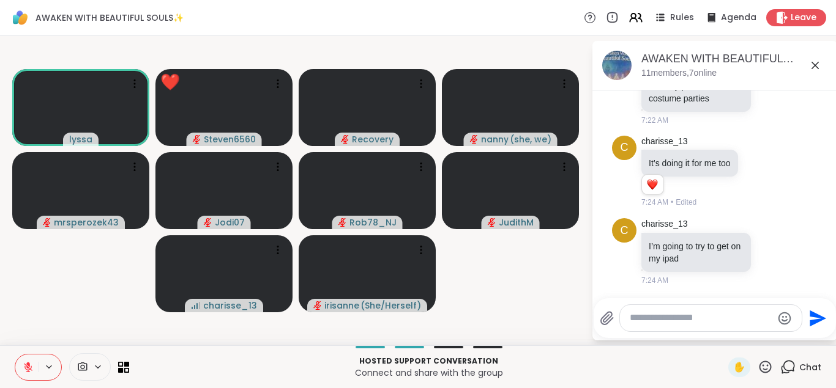
click at [767, 368] on icon at bounding box center [764, 367] width 15 height 15
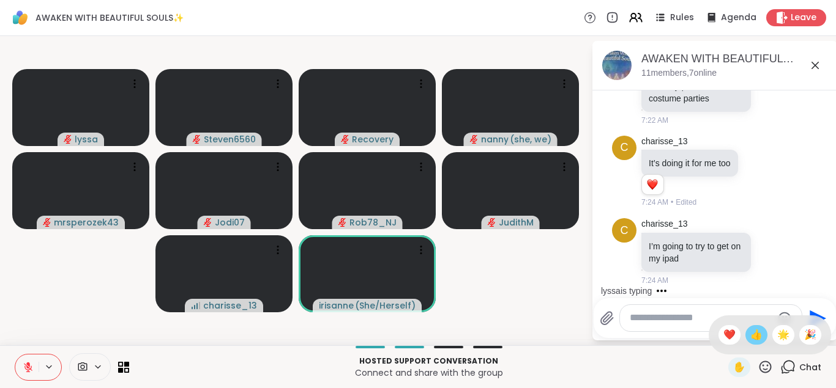
scroll to position [2584, 0]
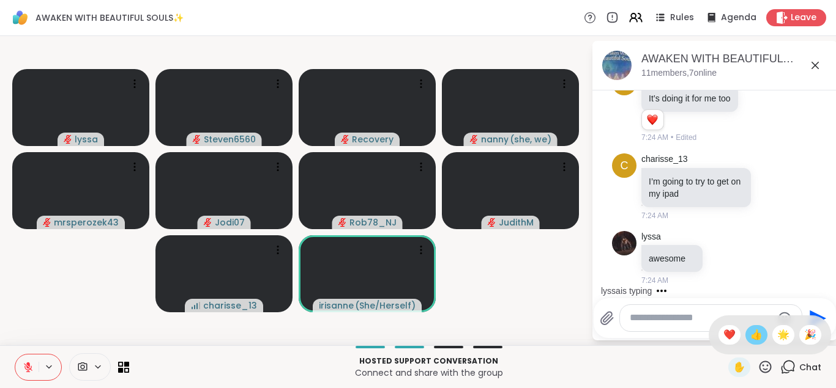
click at [751, 336] on span "👍" at bounding box center [756, 335] width 12 height 15
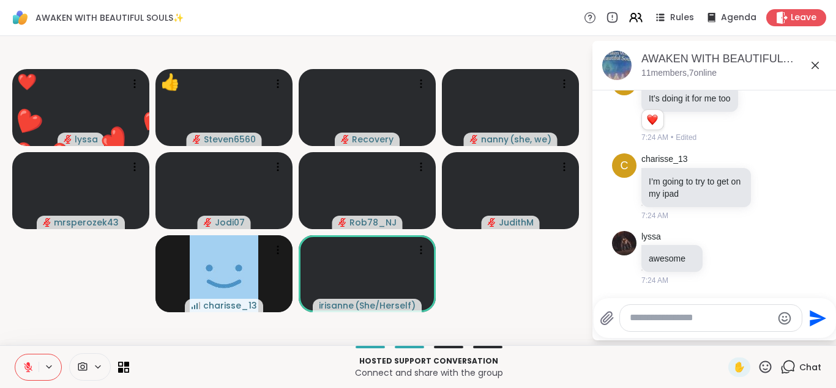
click at [766, 362] on icon at bounding box center [765, 367] width 12 height 12
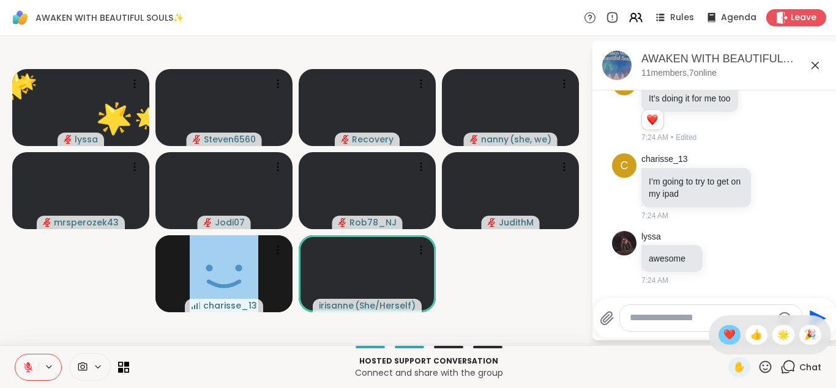
click at [729, 329] on span "❤️" at bounding box center [729, 335] width 12 height 15
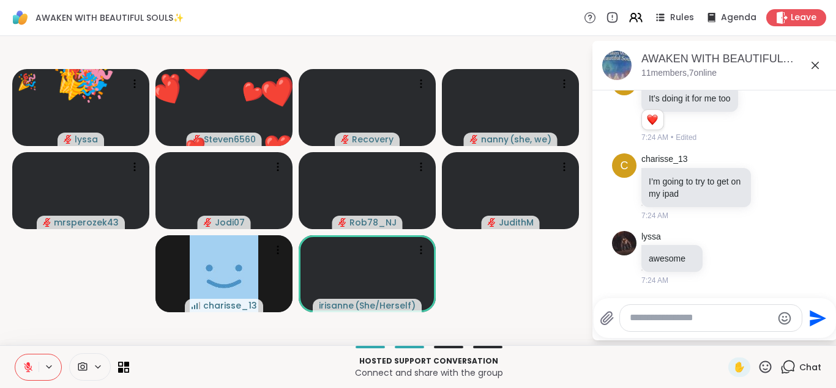
click at [763, 364] on icon at bounding box center [764, 367] width 15 height 15
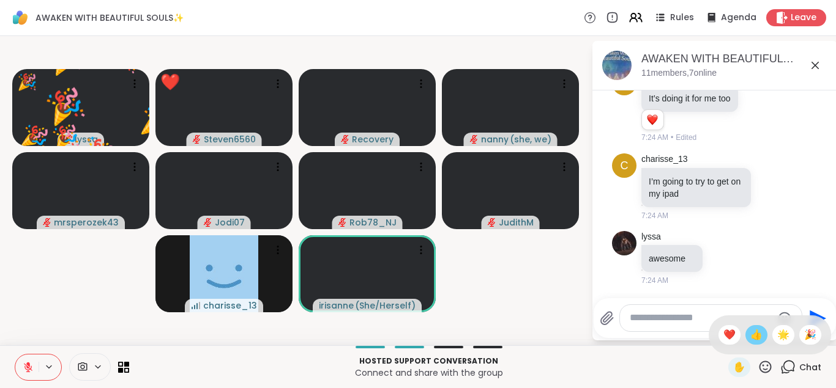
click at [754, 332] on span "👍" at bounding box center [756, 335] width 12 height 15
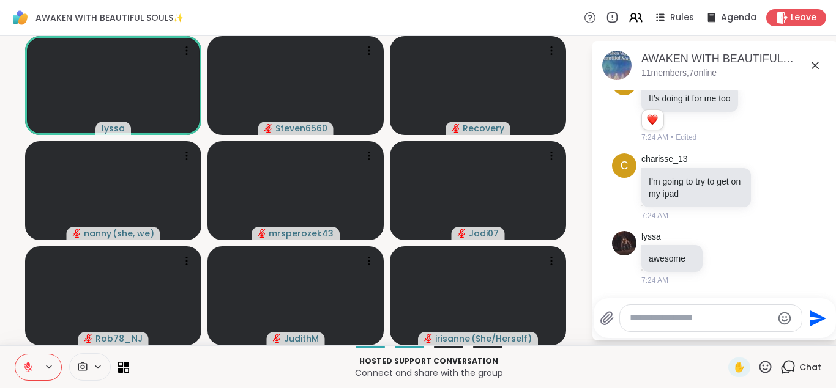
click at [767, 366] on icon at bounding box center [765, 367] width 12 height 12
click at [684, 325] on div at bounding box center [711, 318] width 182 height 26
click at [676, 319] on textarea "Type your message" at bounding box center [700, 318] width 143 height 13
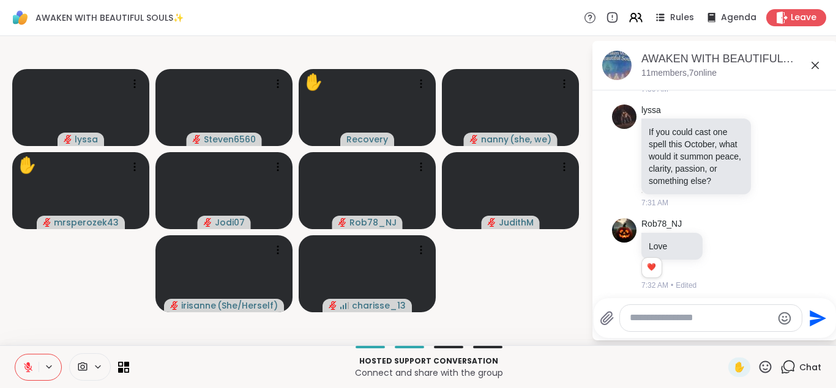
scroll to position [2846, 0]
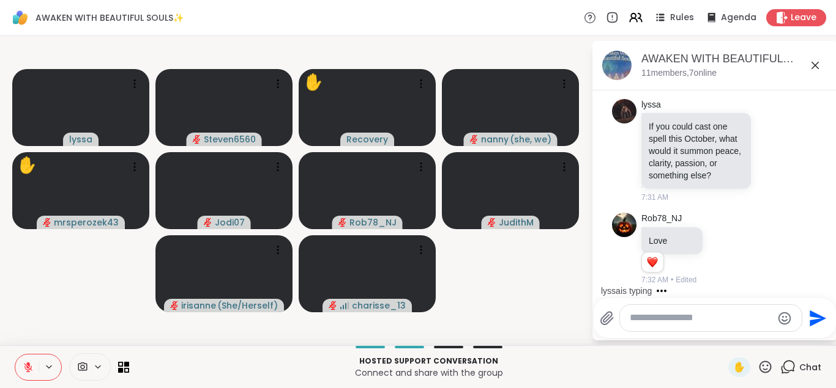
click at [29, 362] on button at bounding box center [26, 368] width 23 height 26
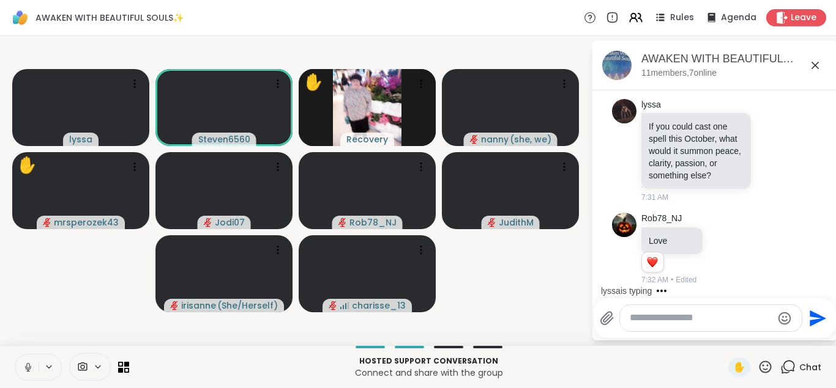
click at [29, 362] on button at bounding box center [26, 368] width 23 height 26
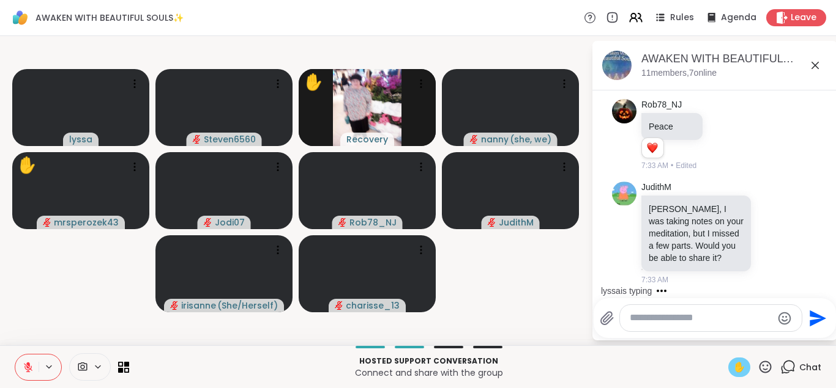
scroll to position [3203, 0]
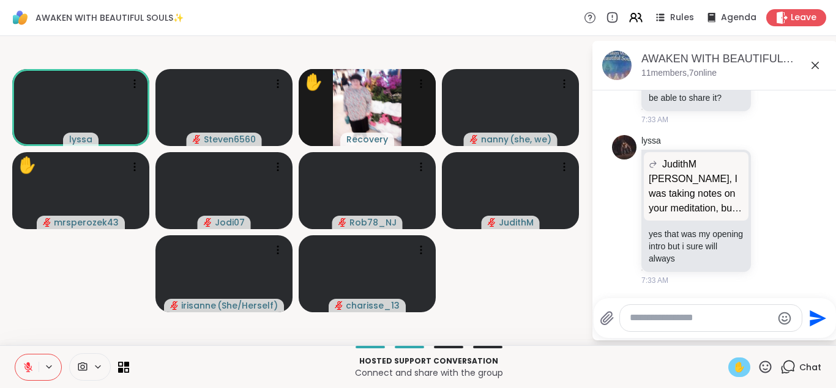
click at [738, 366] on span "✋" at bounding box center [739, 367] width 12 height 15
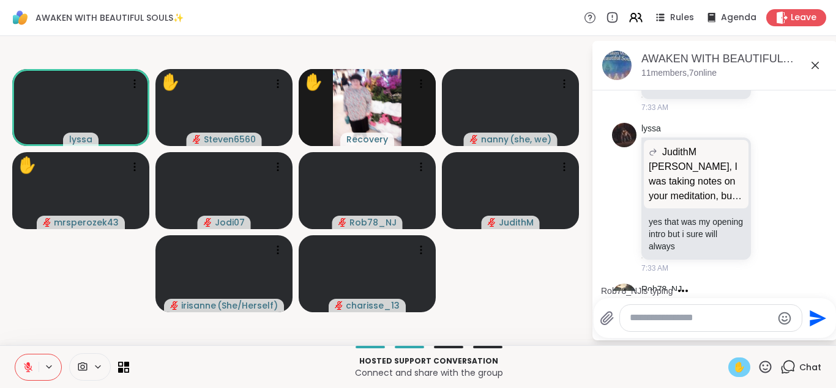
scroll to position [3268, 0]
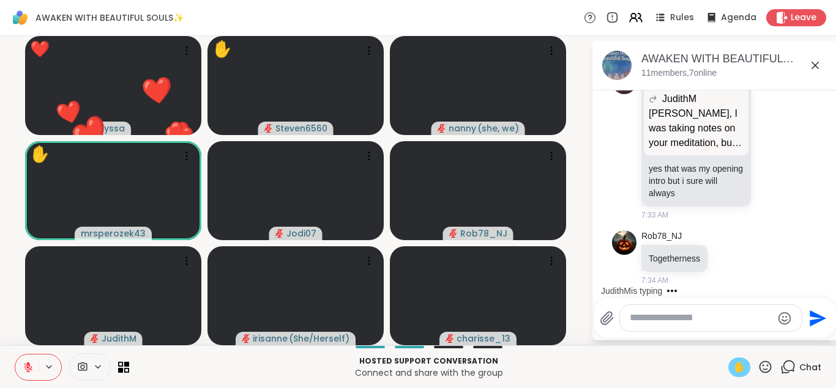
click at [31, 366] on icon at bounding box center [28, 367] width 11 height 11
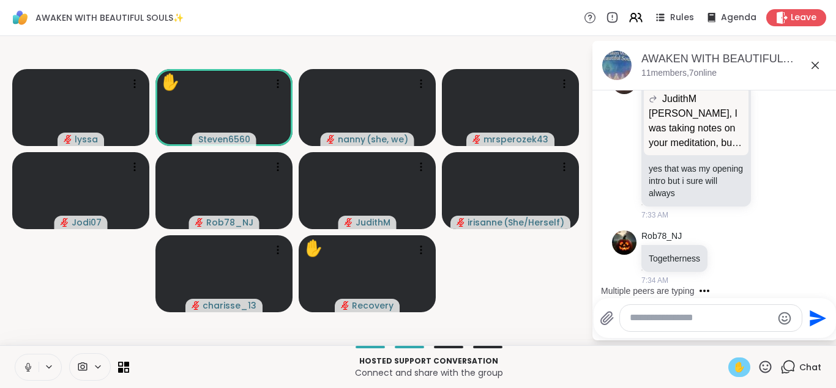
click at [31, 366] on icon at bounding box center [28, 368] width 6 height 4
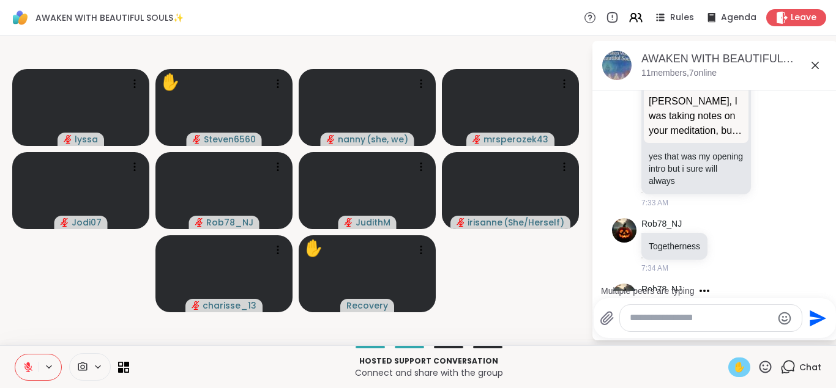
scroll to position [3334, 0]
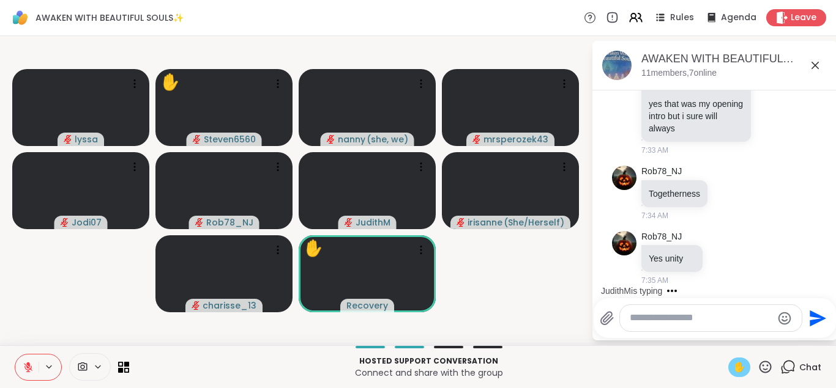
click at [23, 369] on icon at bounding box center [28, 367] width 11 height 11
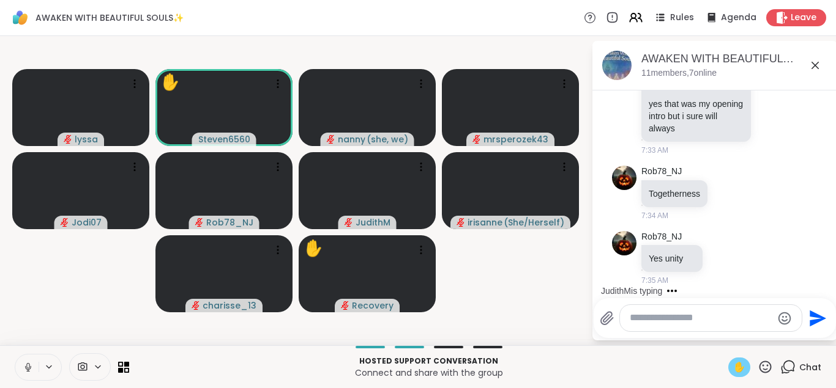
click at [29, 366] on icon at bounding box center [28, 367] width 11 height 11
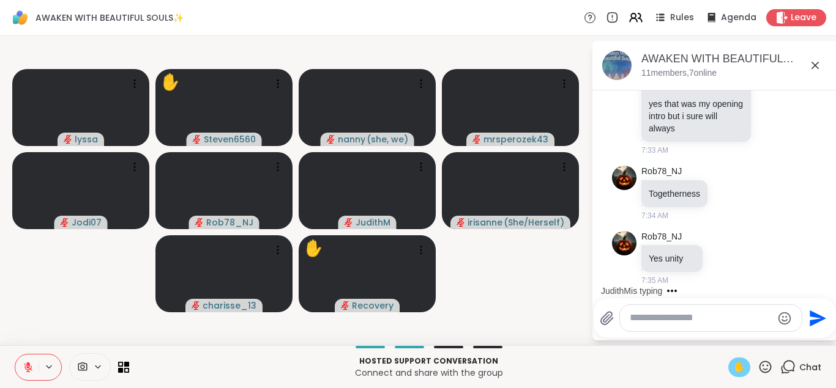
click at [740, 369] on span "✋" at bounding box center [739, 367] width 12 height 15
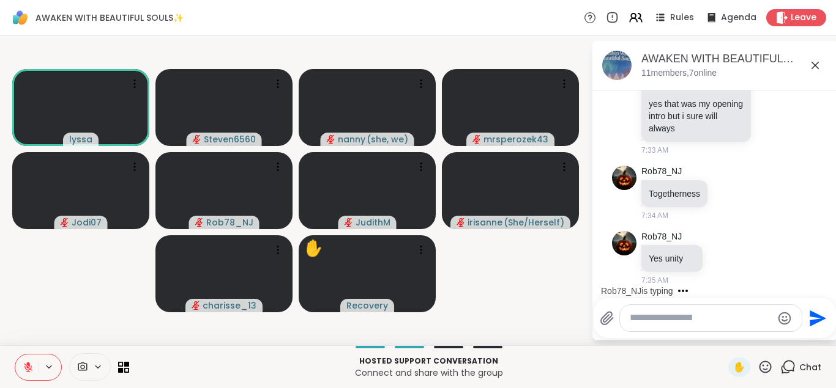
click at [28, 369] on icon at bounding box center [28, 367] width 11 height 11
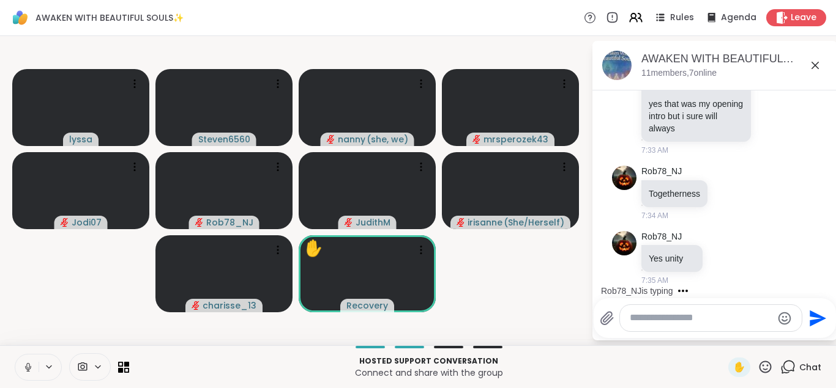
scroll to position [3509, 0]
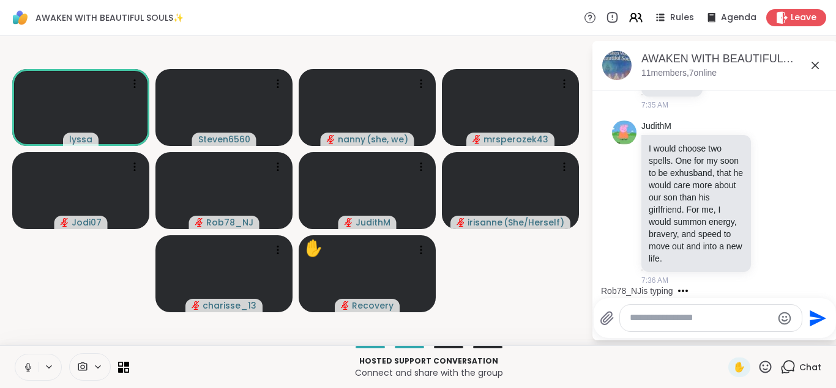
click at [667, 321] on textarea "Type your message" at bounding box center [700, 318] width 143 height 13
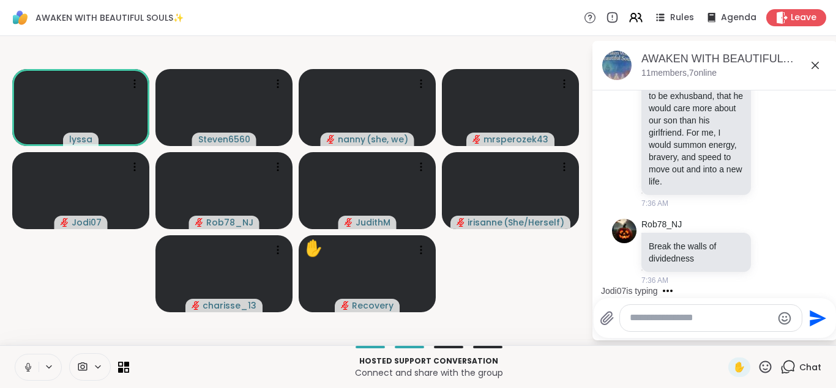
scroll to position [3762, 0]
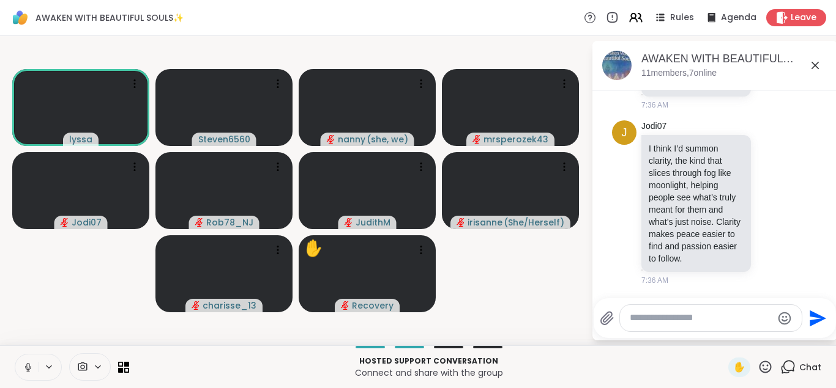
click at [763, 369] on icon at bounding box center [764, 367] width 15 height 15
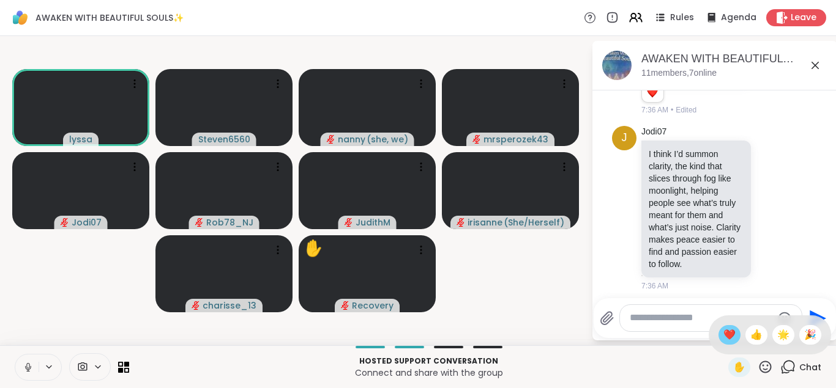
click at [722, 327] on div "❤️" at bounding box center [729, 335] width 22 height 20
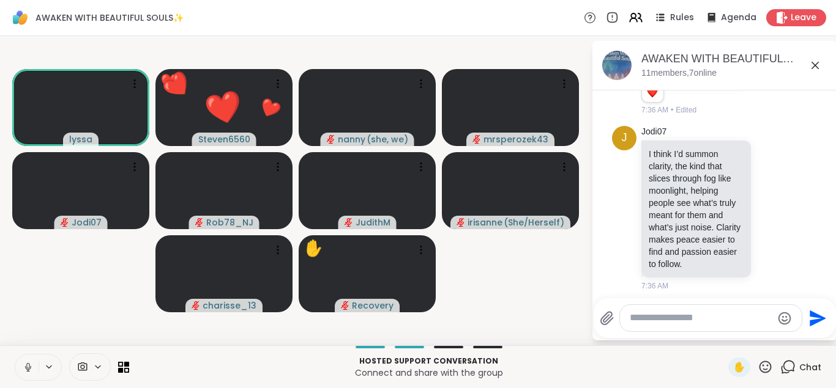
click at [766, 363] on icon at bounding box center [764, 367] width 15 height 15
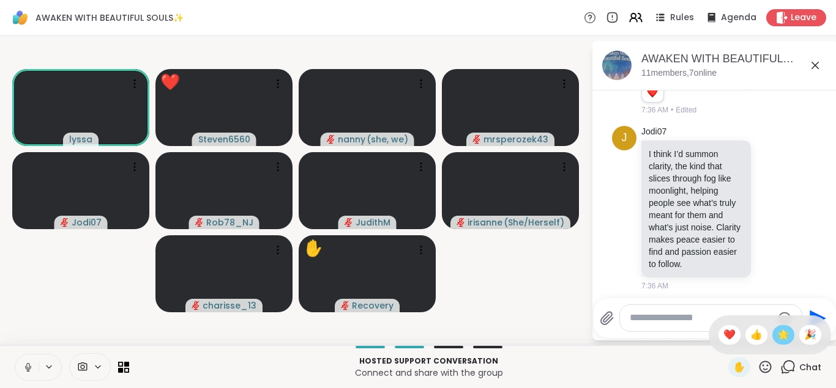
click at [780, 332] on span "🌟" at bounding box center [783, 335] width 12 height 15
click at [763, 366] on icon at bounding box center [765, 367] width 12 height 12
click at [750, 333] on span "👍" at bounding box center [756, 335] width 12 height 15
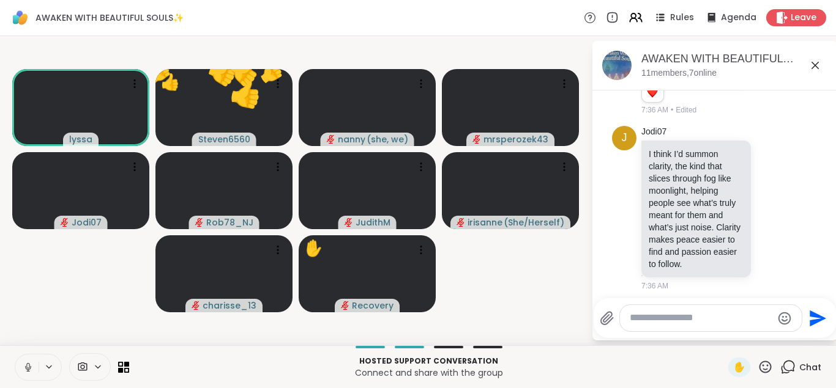
click at [768, 365] on icon at bounding box center [764, 367] width 15 height 15
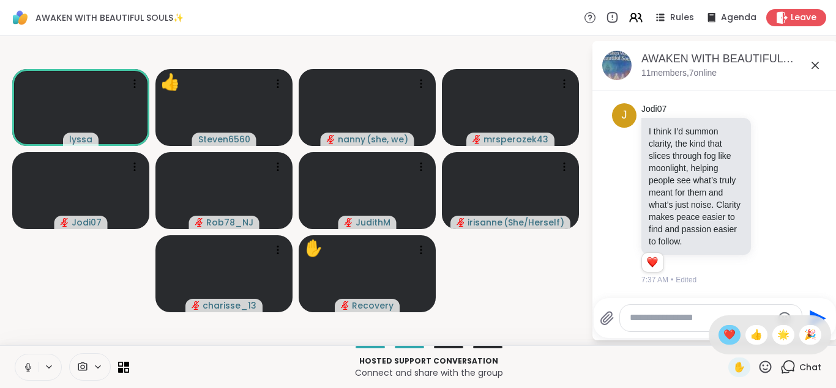
click at [726, 330] on span "❤️" at bounding box center [729, 335] width 12 height 15
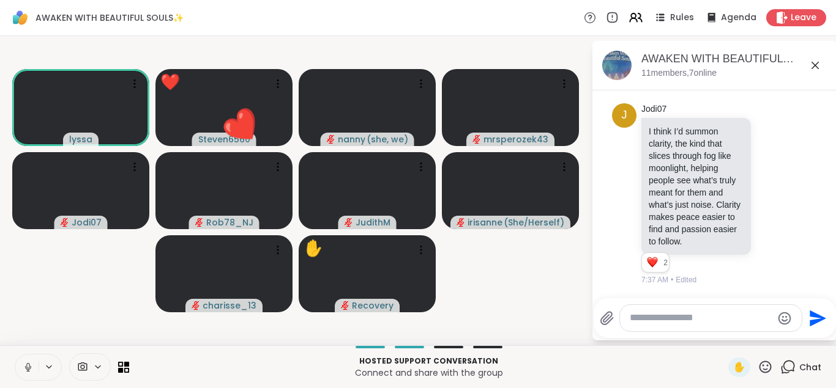
scroll to position [3814, 0]
click at [760, 363] on icon at bounding box center [764, 367] width 15 height 15
click at [31, 362] on button at bounding box center [26, 368] width 23 height 26
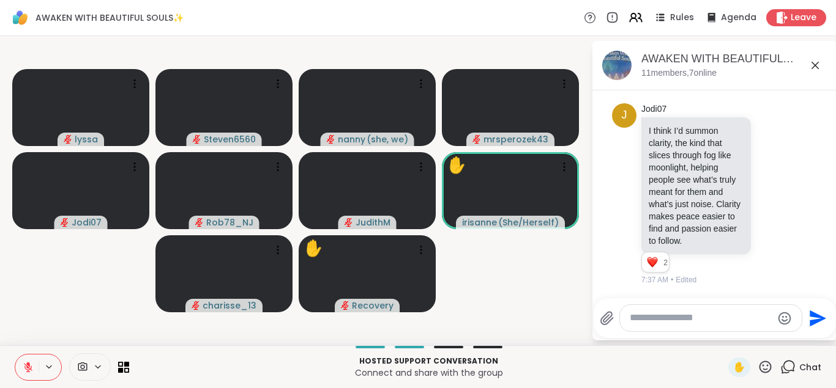
click at [762, 364] on icon at bounding box center [765, 367] width 12 height 12
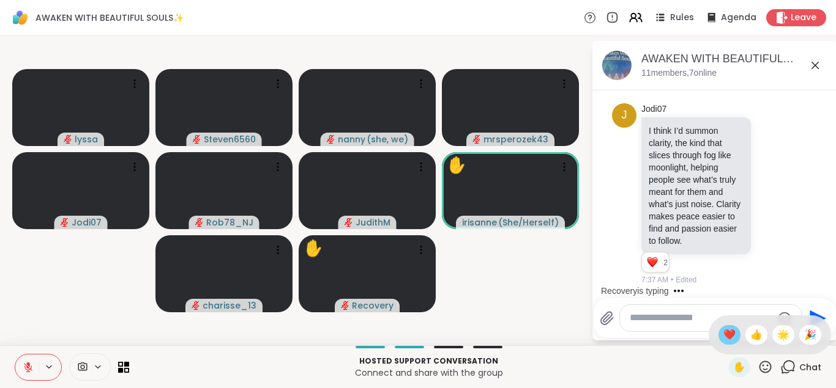
click at [728, 338] on span "❤️" at bounding box center [729, 335] width 12 height 15
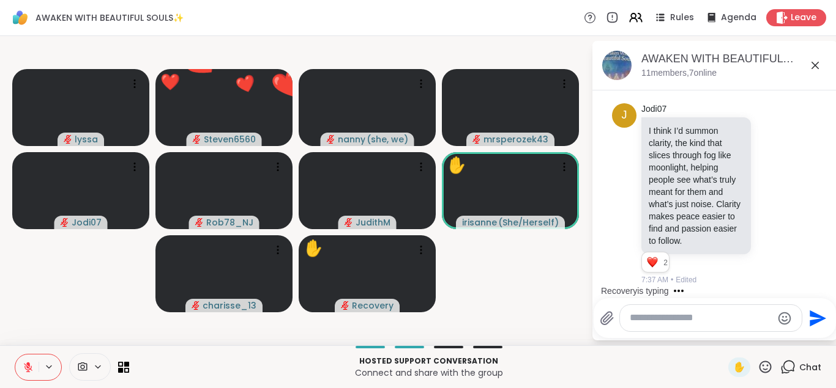
click at [768, 369] on icon at bounding box center [764, 367] width 15 height 15
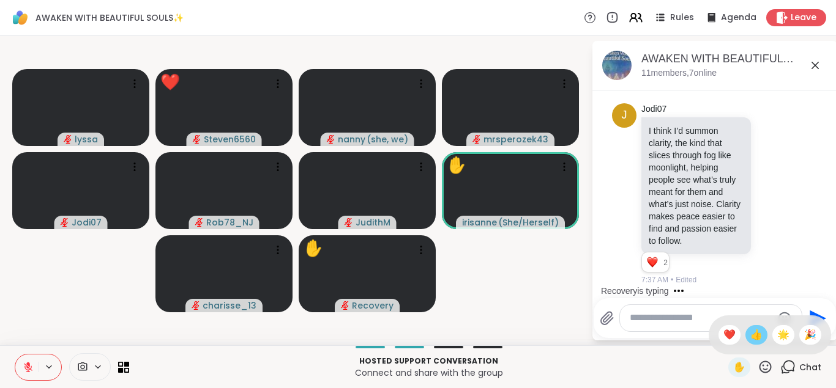
click at [755, 330] on span "👍" at bounding box center [756, 335] width 12 height 15
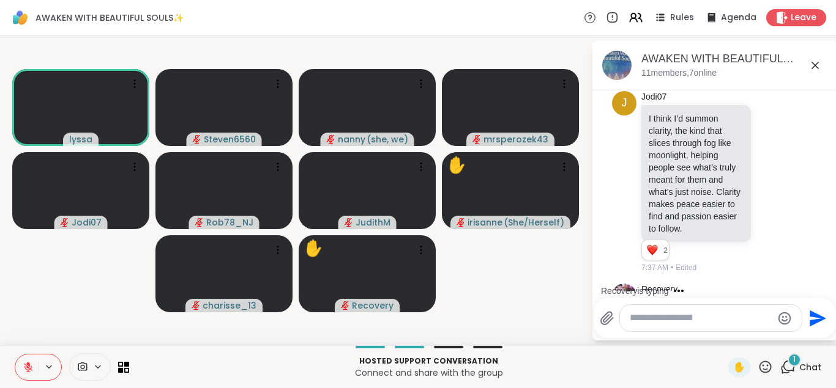
scroll to position [3916, 0]
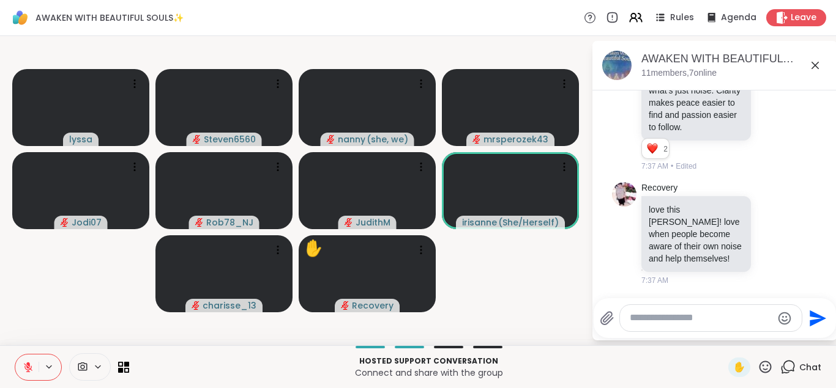
click at [762, 368] on icon at bounding box center [764, 367] width 15 height 15
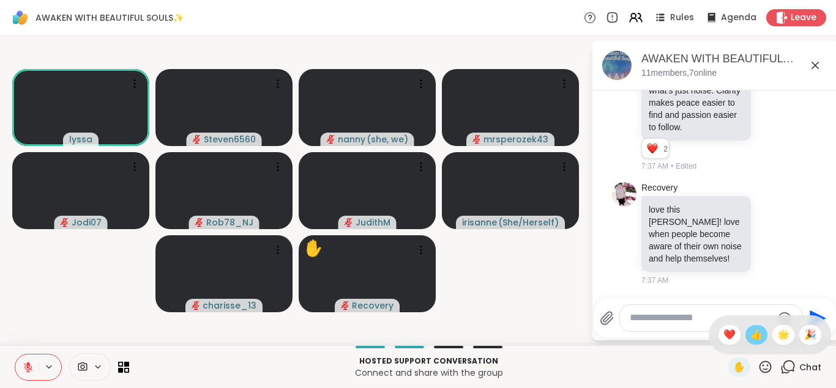
click at [752, 340] on span "👍" at bounding box center [756, 335] width 12 height 15
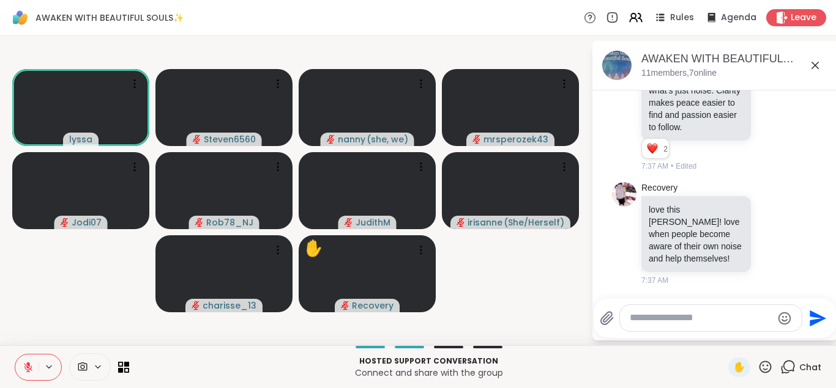
click at [763, 365] on icon at bounding box center [764, 367] width 15 height 15
click at [729, 336] on span "❤️" at bounding box center [729, 335] width 12 height 15
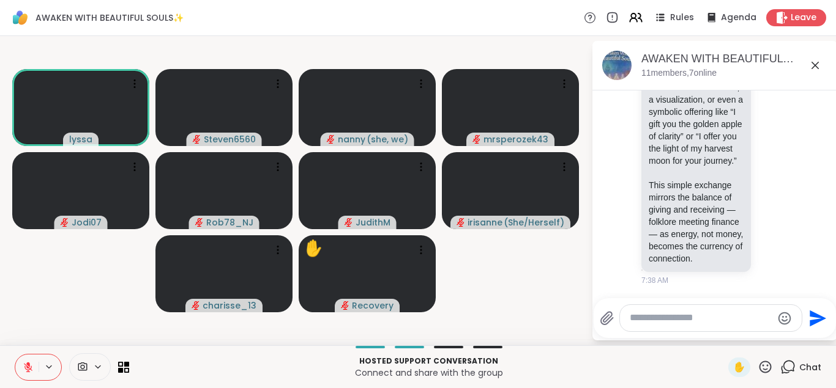
click at [795, 195] on div "lyssa Peer Exercise: “The Abundance Exchange” Duration: 10 minutes Format: Part…" at bounding box center [715, 45] width 206 height 494
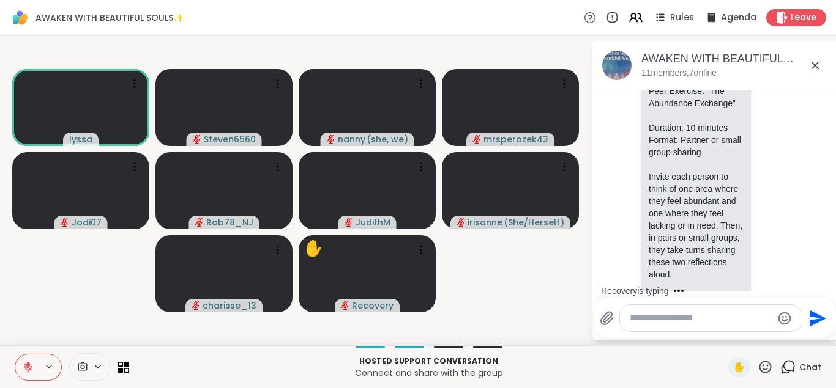
scroll to position [4152, 0]
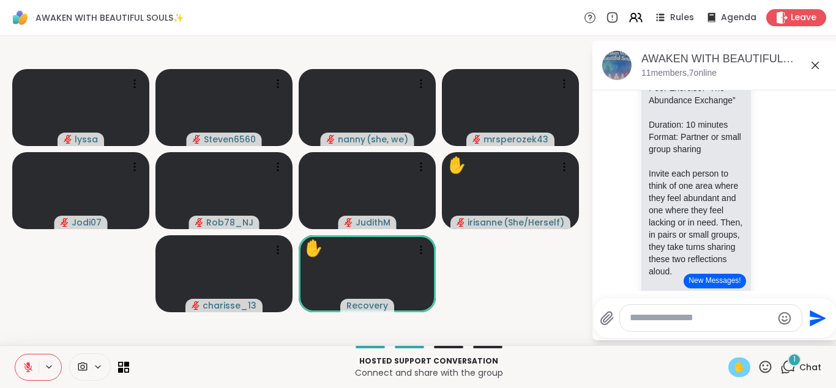
click at [741, 364] on span "✋" at bounding box center [739, 367] width 12 height 15
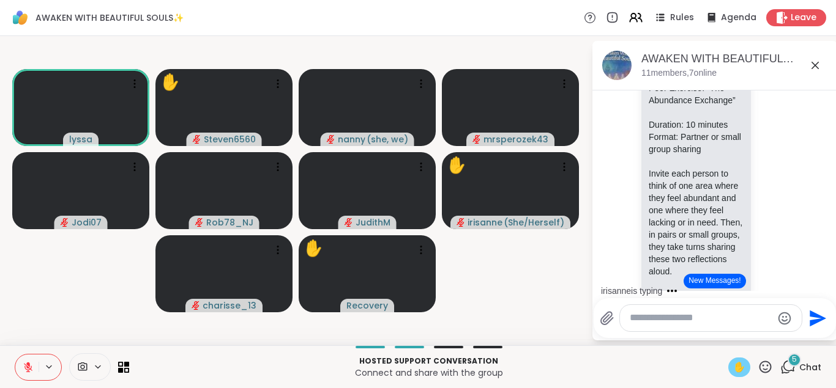
click at [741, 364] on span "✋" at bounding box center [739, 367] width 12 height 15
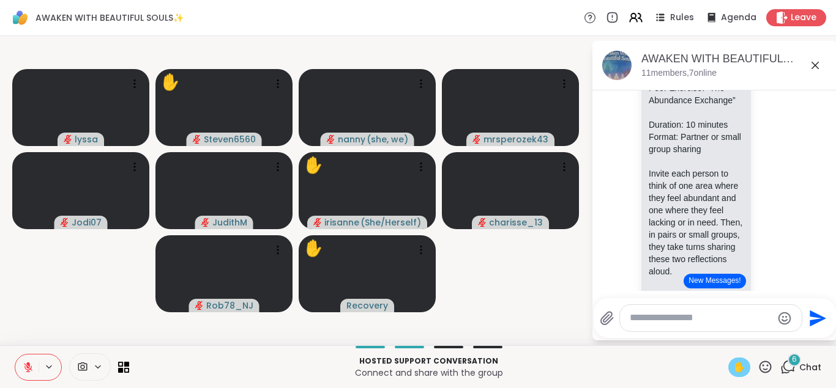
click at [37, 370] on button at bounding box center [26, 368] width 23 height 26
click at [30, 367] on icon at bounding box center [28, 367] width 11 height 11
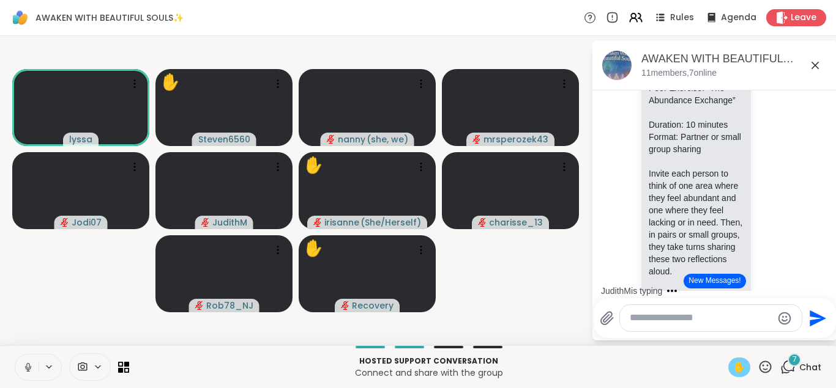
click at [738, 363] on span "✋" at bounding box center [739, 367] width 12 height 15
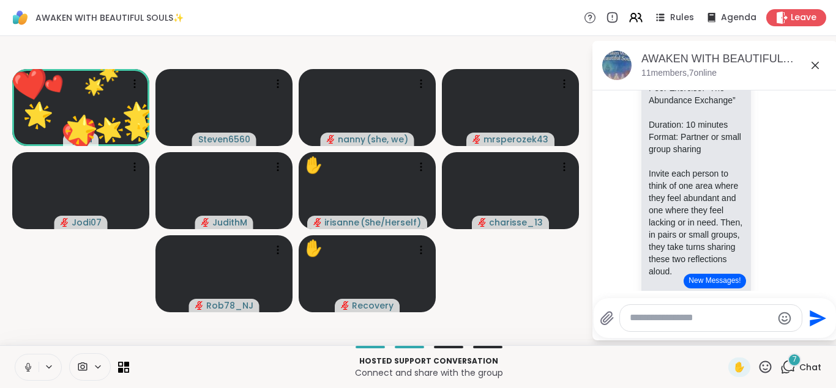
click at [762, 366] on icon at bounding box center [764, 367] width 15 height 15
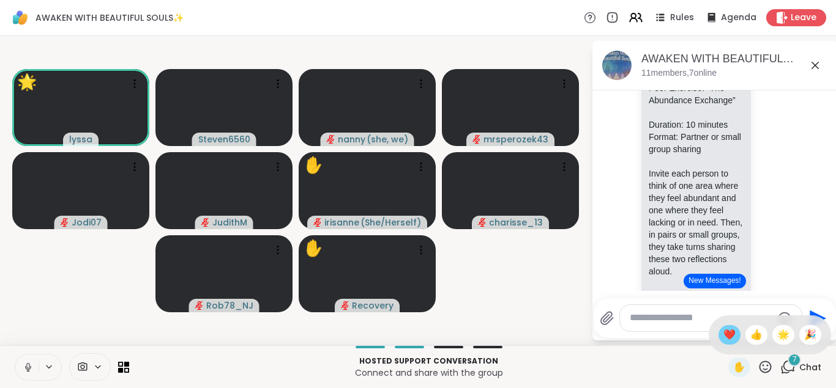
click at [723, 332] on span "❤️" at bounding box center [729, 335] width 12 height 15
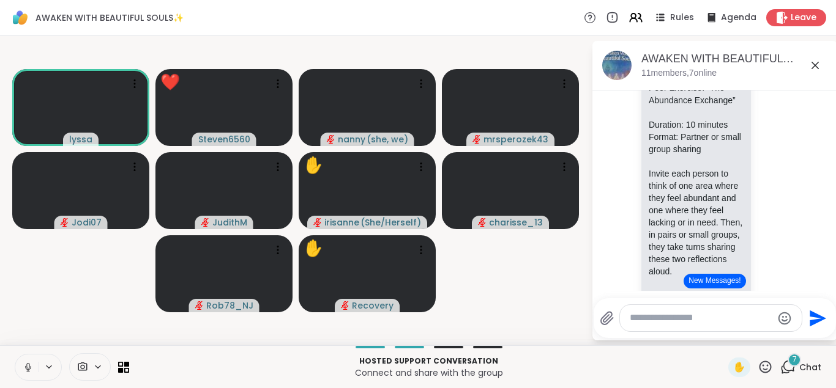
click at [27, 365] on icon at bounding box center [27, 366] width 3 height 6
click at [760, 362] on icon at bounding box center [764, 367] width 15 height 15
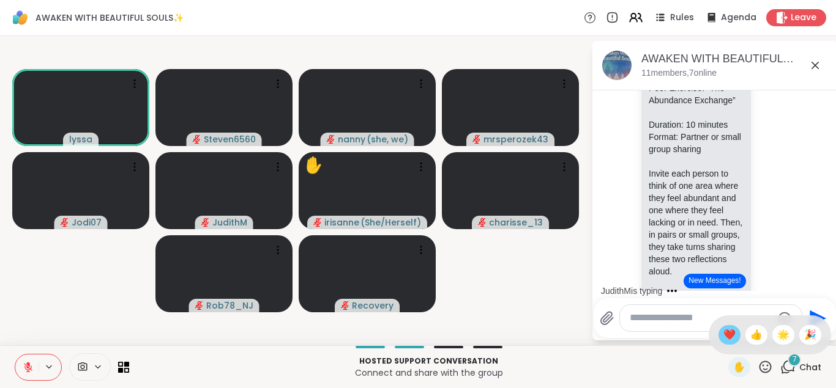
click at [724, 330] on span "❤️" at bounding box center [729, 335] width 12 height 15
click at [763, 366] on icon at bounding box center [765, 367] width 12 height 12
click at [779, 333] on span "🌟" at bounding box center [783, 335] width 12 height 15
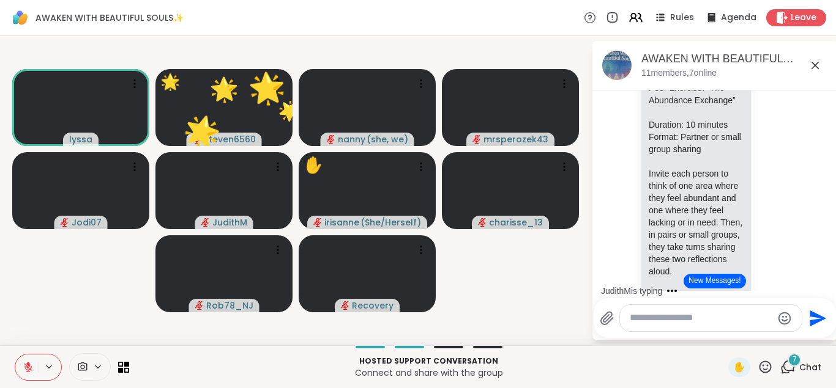
click at [764, 370] on icon at bounding box center [765, 367] width 12 height 12
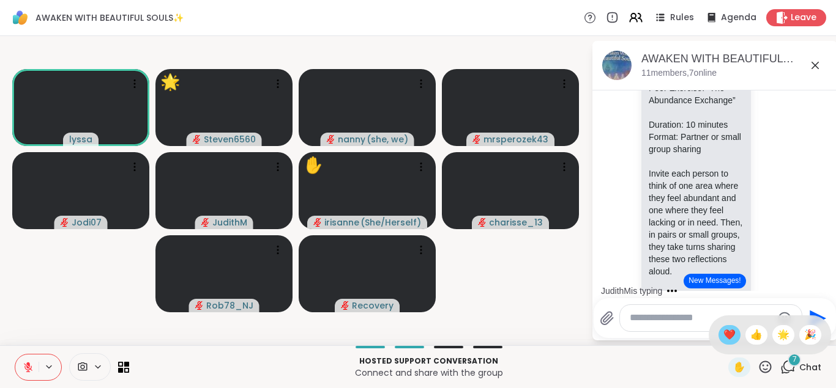
click at [726, 337] on span "❤️" at bounding box center [729, 335] width 12 height 15
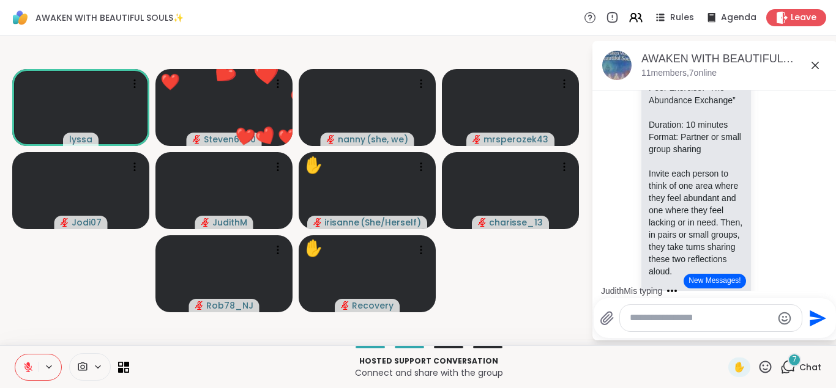
click at [765, 366] on icon at bounding box center [764, 367] width 15 height 15
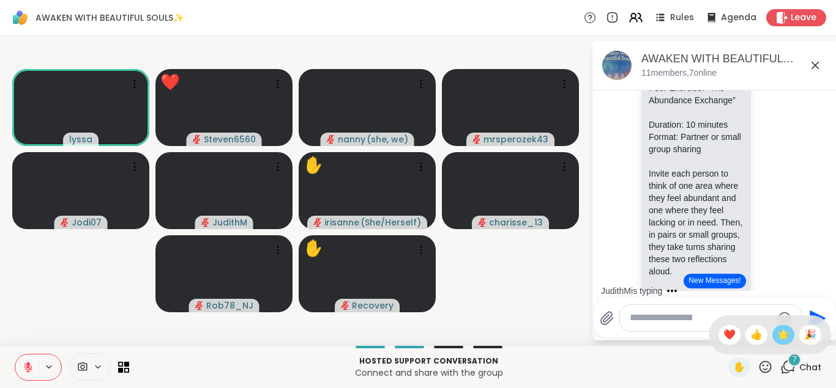
click at [779, 335] on span "🌟" at bounding box center [783, 335] width 12 height 15
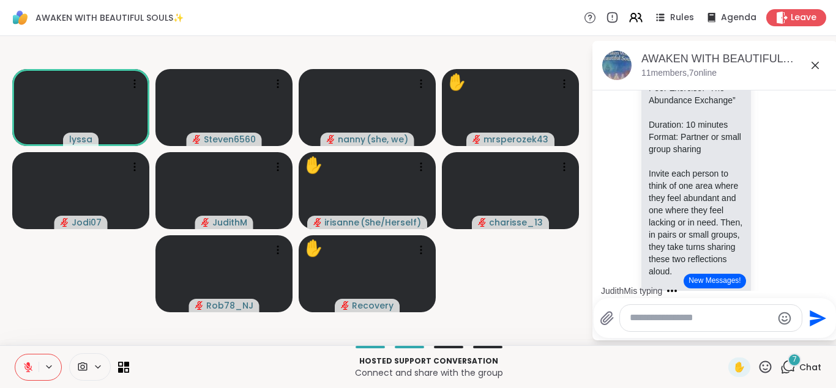
click at [763, 366] on icon at bounding box center [765, 367] width 12 height 12
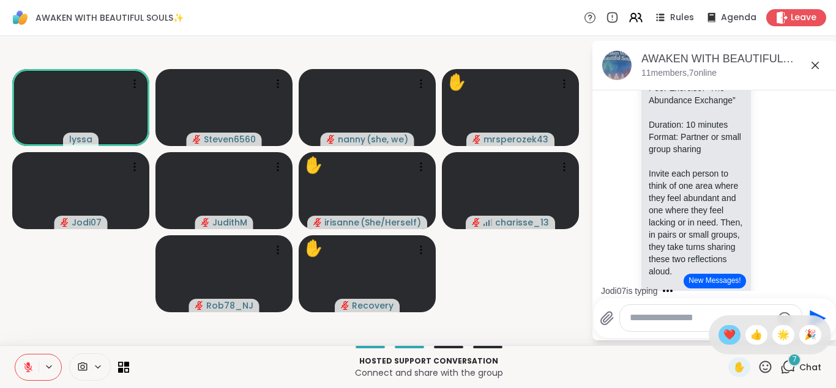
click at [718, 331] on div "❤️" at bounding box center [729, 335] width 22 height 20
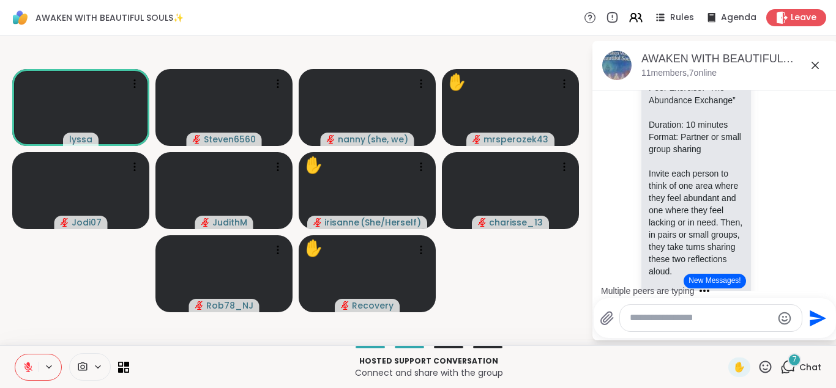
click at [766, 371] on icon at bounding box center [764, 367] width 15 height 15
click at [723, 330] on span "❤️" at bounding box center [729, 335] width 12 height 15
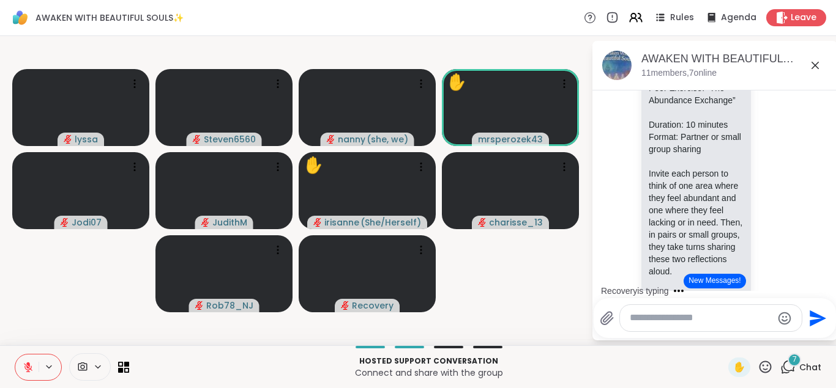
click at [766, 369] on icon at bounding box center [764, 367] width 15 height 15
click at [752, 336] on span "👍" at bounding box center [756, 335] width 12 height 15
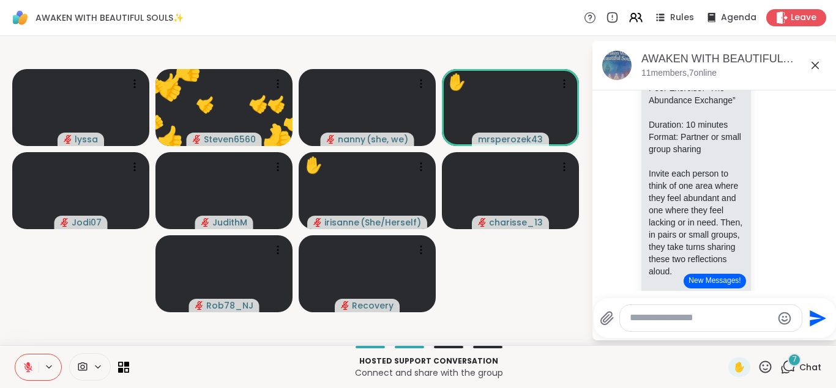
click at [763, 366] on icon at bounding box center [765, 367] width 12 height 12
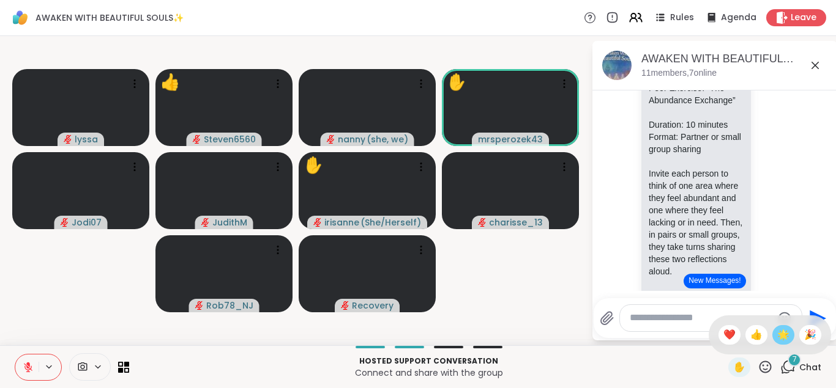
click at [782, 334] on span "🌟" at bounding box center [783, 335] width 12 height 15
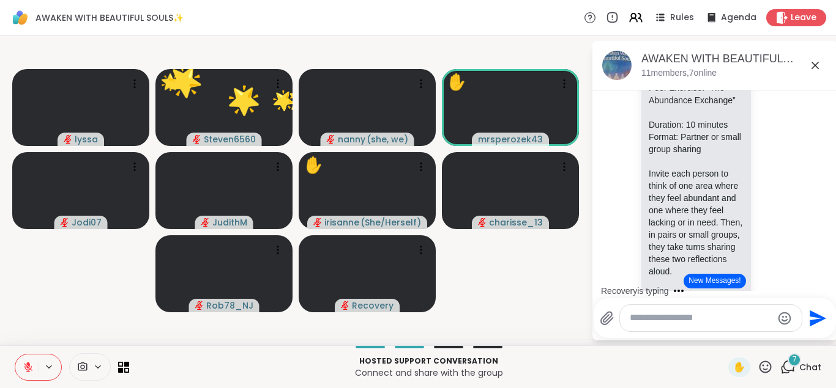
click at [763, 366] on icon at bounding box center [765, 367] width 12 height 12
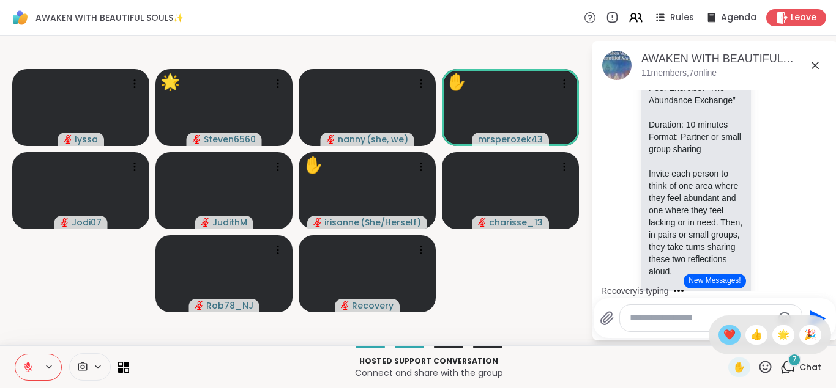
click at [729, 332] on span "❤️" at bounding box center [729, 335] width 12 height 15
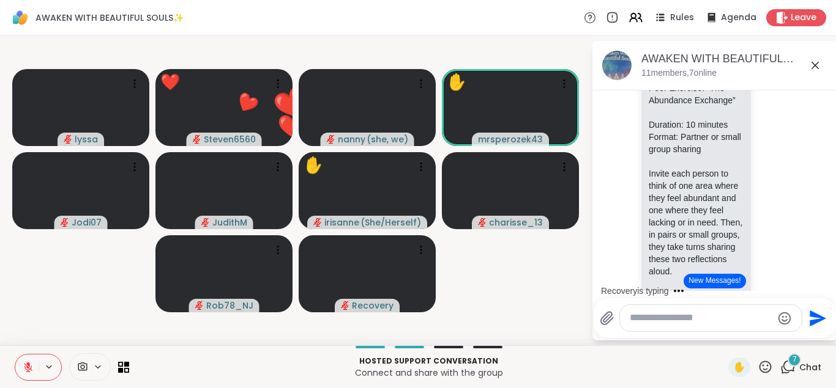
click at [762, 366] on icon at bounding box center [764, 367] width 15 height 15
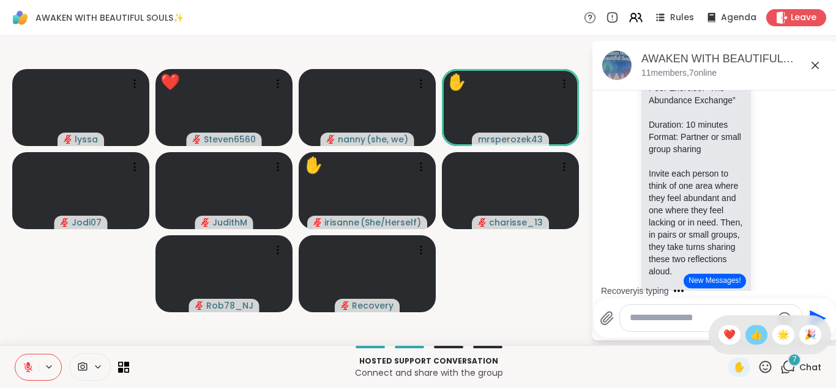
click at [756, 336] on span "👍" at bounding box center [756, 335] width 12 height 15
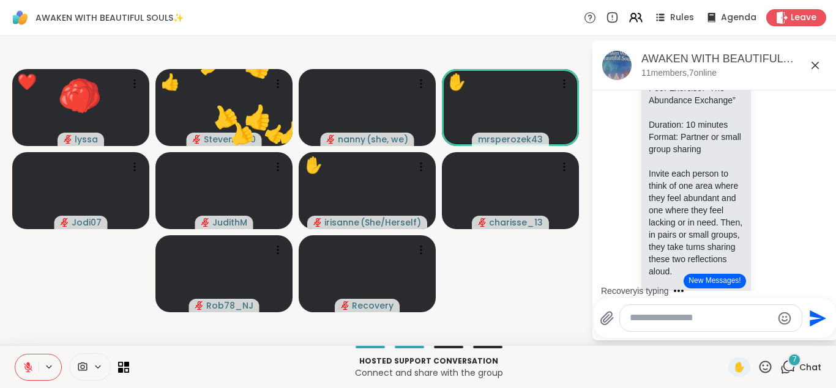
click at [766, 365] on icon at bounding box center [764, 367] width 15 height 15
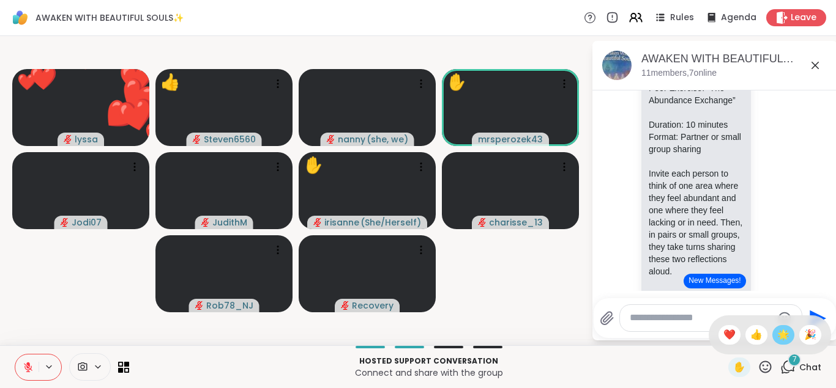
click at [779, 332] on span "🌟" at bounding box center [783, 335] width 12 height 15
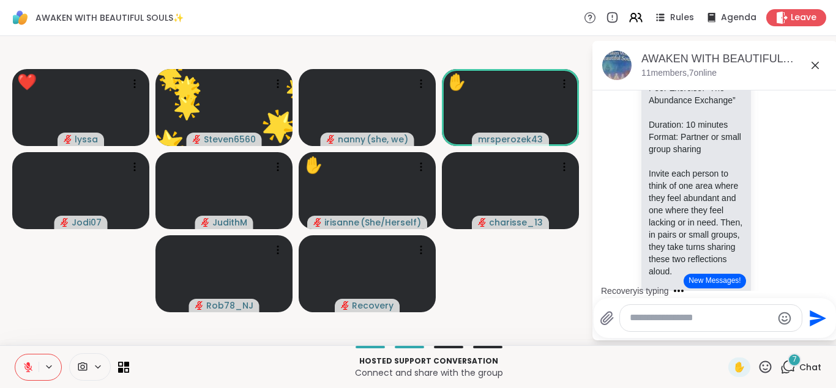
click at [763, 367] on icon at bounding box center [764, 367] width 15 height 15
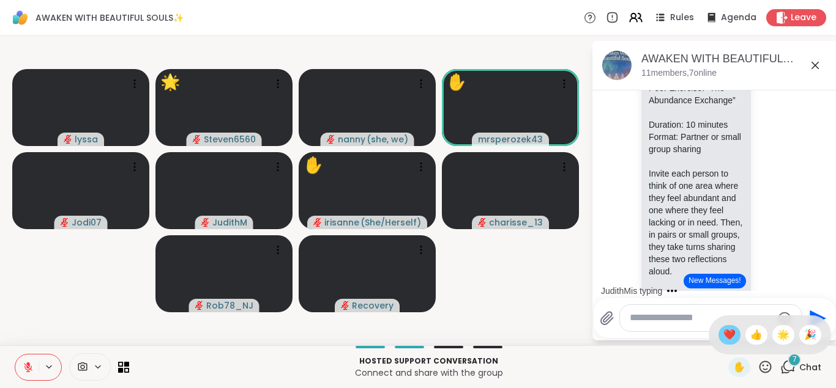
click at [729, 332] on span "❤️" at bounding box center [729, 335] width 12 height 15
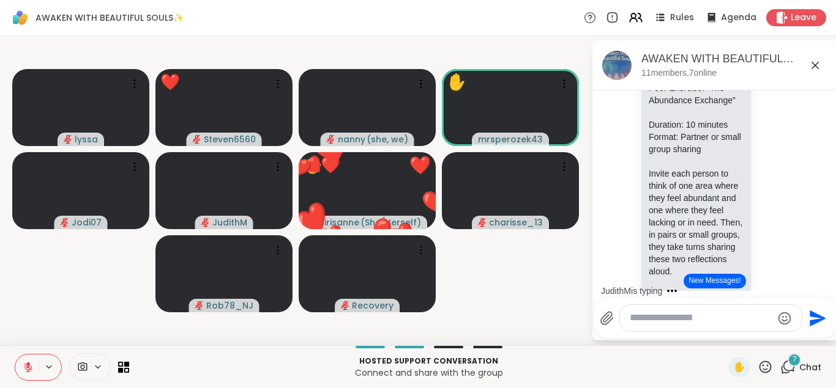
click at [766, 360] on icon at bounding box center [764, 367] width 15 height 15
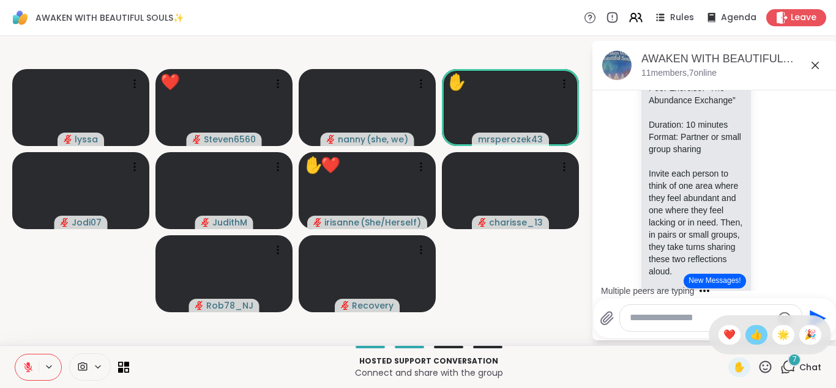
click at [756, 335] on span "👍" at bounding box center [756, 335] width 12 height 15
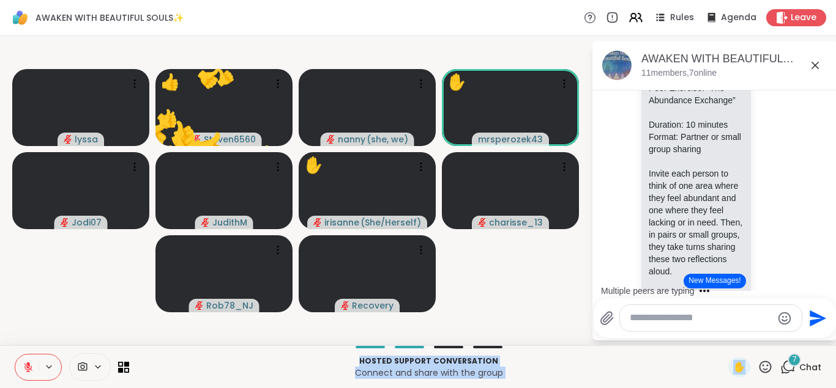
drag, startPoint x: 756, startPoint y: 335, endPoint x: 763, endPoint y: 363, distance: 28.5
click at [763, 341] on div "AWAKEN WITH BEAUTIFUL SOULS✨, Oct 07 11 members, 7 online Today Recovery 6:24 A…" at bounding box center [714, 191] width 245 height 300
click at [763, 363] on icon at bounding box center [765, 367] width 12 height 12
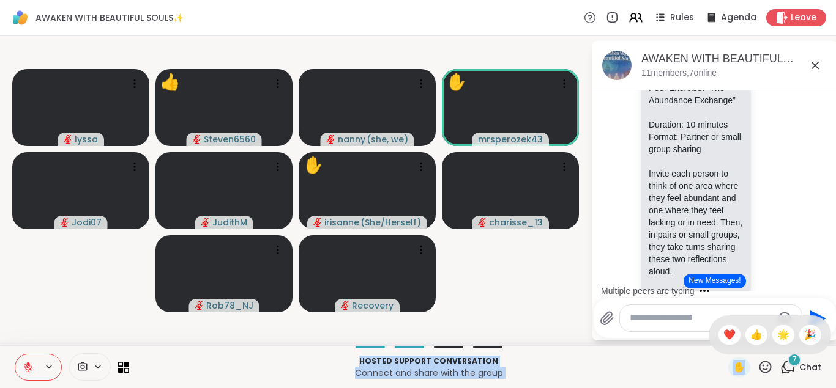
click at [763, 363] on icon at bounding box center [764, 367] width 15 height 15
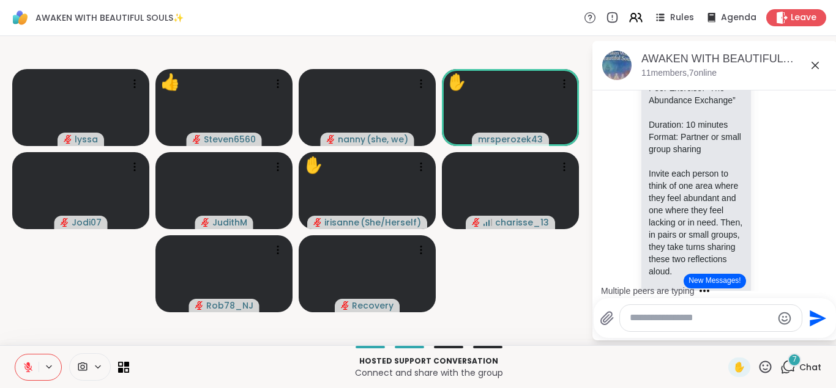
click at [764, 363] on icon at bounding box center [764, 367] width 15 height 15
click at [729, 332] on span "❤️" at bounding box center [729, 335] width 12 height 15
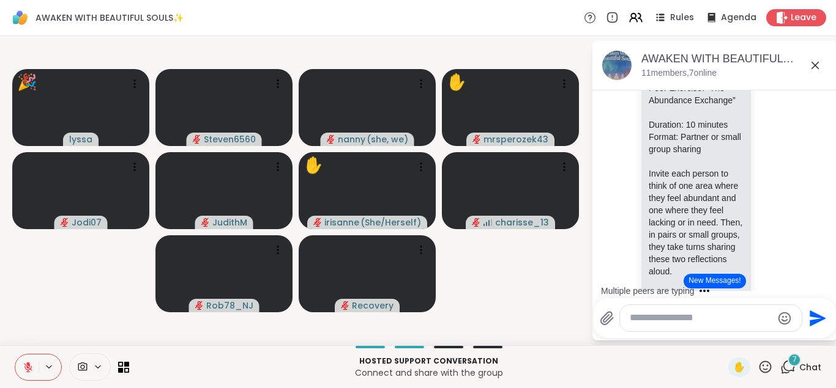
click at [765, 366] on icon at bounding box center [764, 367] width 15 height 15
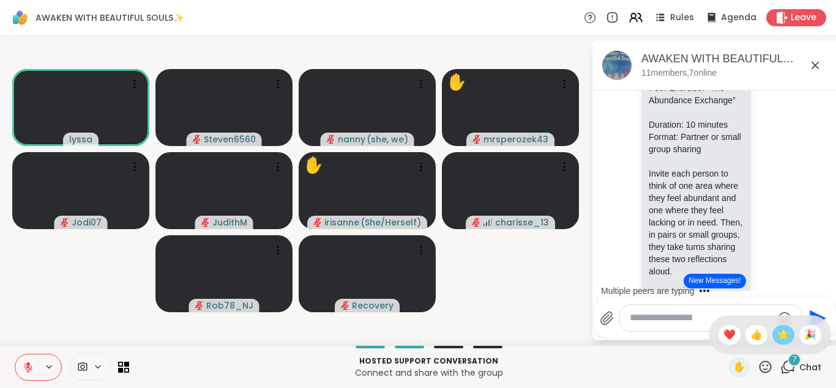
click at [778, 328] on span "🌟" at bounding box center [783, 335] width 12 height 15
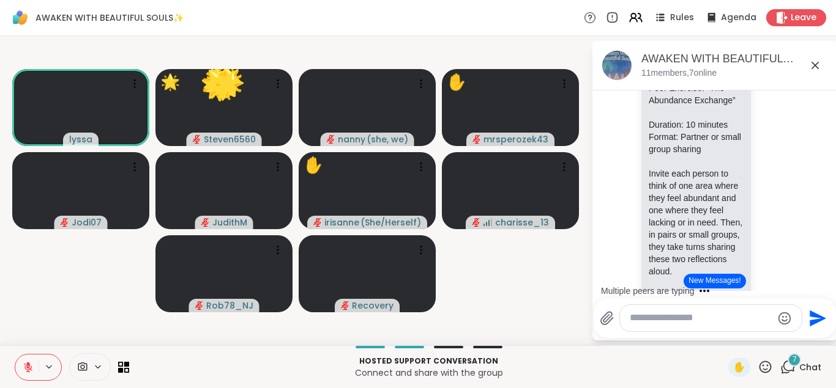
click at [778, 328] on div at bounding box center [711, 318] width 182 height 26
click at [764, 363] on icon at bounding box center [764, 367] width 15 height 15
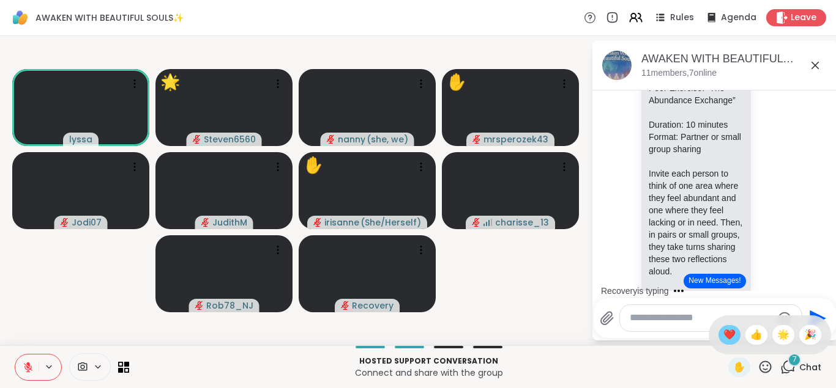
click at [732, 333] on span "❤️" at bounding box center [729, 335] width 12 height 15
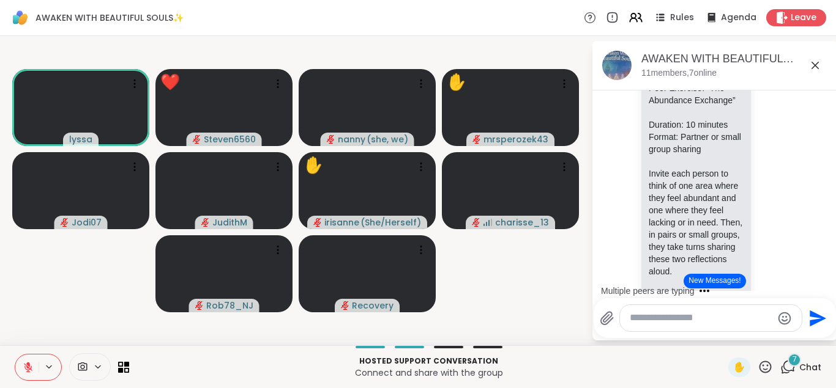
click at [762, 363] on icon at bounding box center [765, 367] width 12 height 12
click at [779, 336] on span "🌟" at bounding box center [783, 335] width 12 height 15
click at [728, 280] on button "New Messages!" at bounding box center [714, 281] width 62 height 15
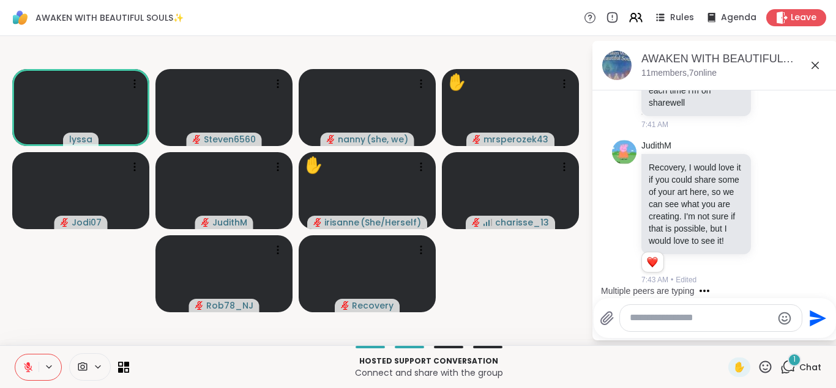
scroll to position [5419, 0]
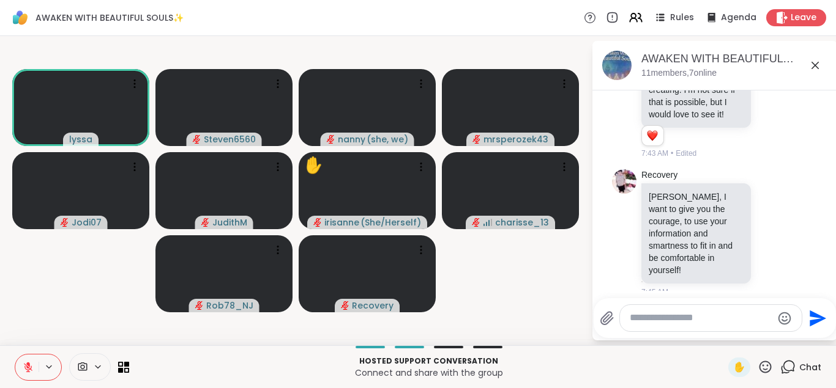
click at [766, 366] on icon at bounding box center [764, 367] width 15 height 15
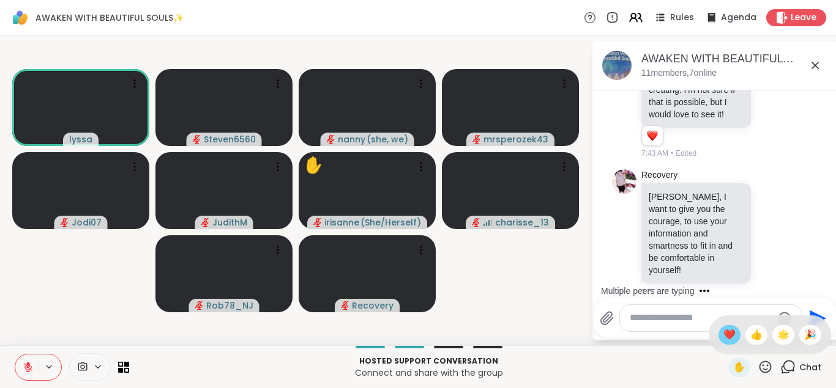
click at [727, 333] on span "❤️" at bounding box center [729, 335] width 12 height 15
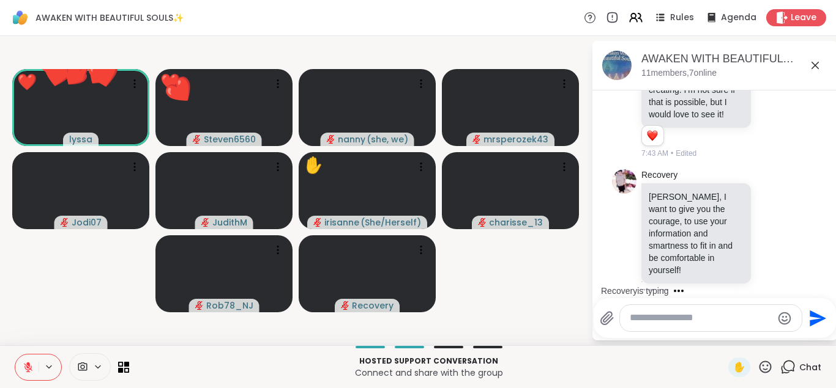
click at [652, 319] on textarea "Type your message" at bounding box center [700, 318] width 143 height 13
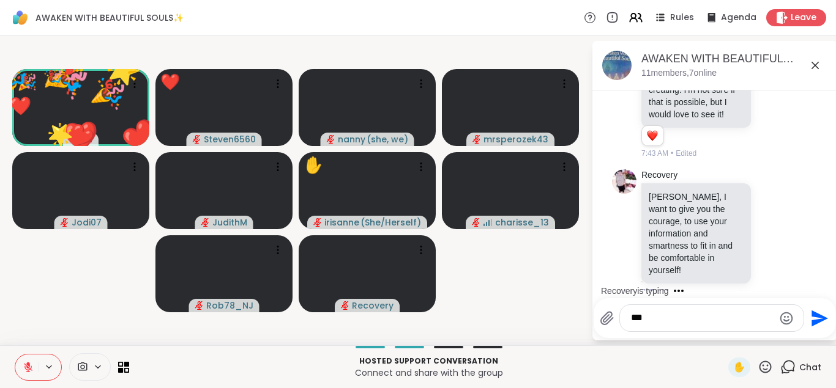
scroll to position [5546, 0]
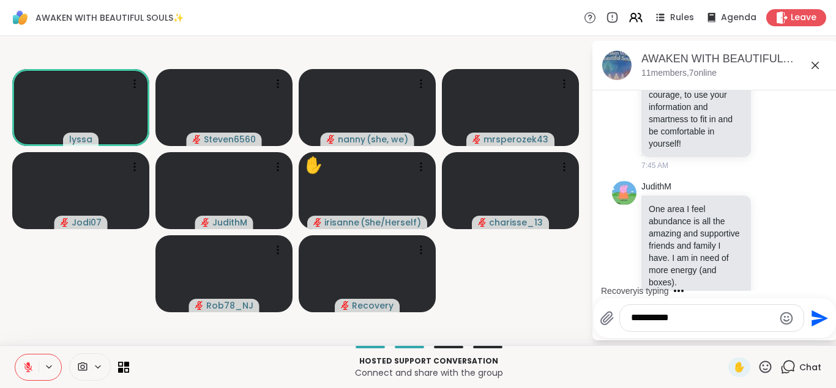
click at [681, 316] on textarea "**********" at bounding box center [702, 318] width 143 height 13
type textarea "**********"
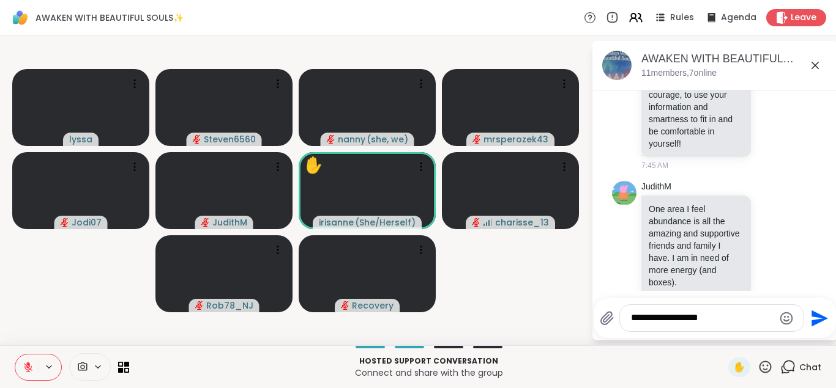
click at [814, 316] on icon "Send" at bounding box center [819, 318] width 17 height 17
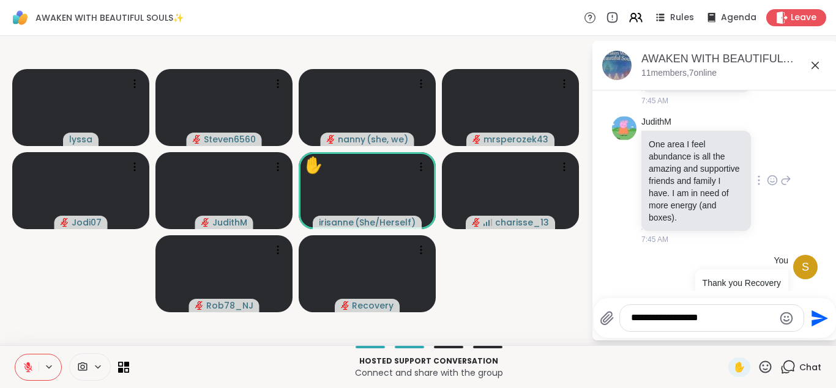
click at [803, 192] on div "JudithM One area I feel abundance is all the amazing and supportive friends and…" at bounding box center [715, 180] width 206 height 139
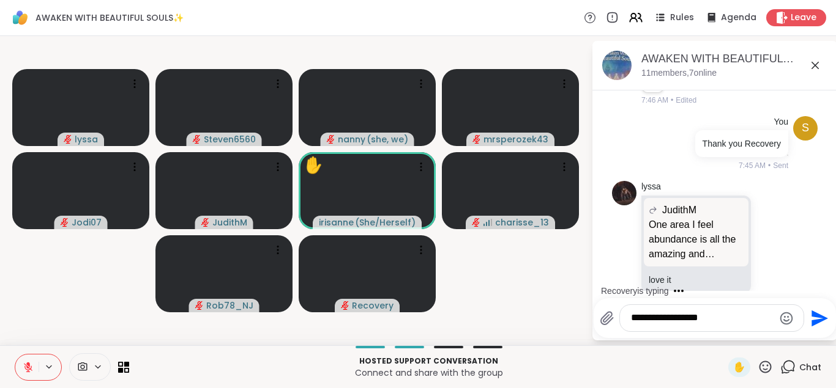
scroll to position [5764, 0]
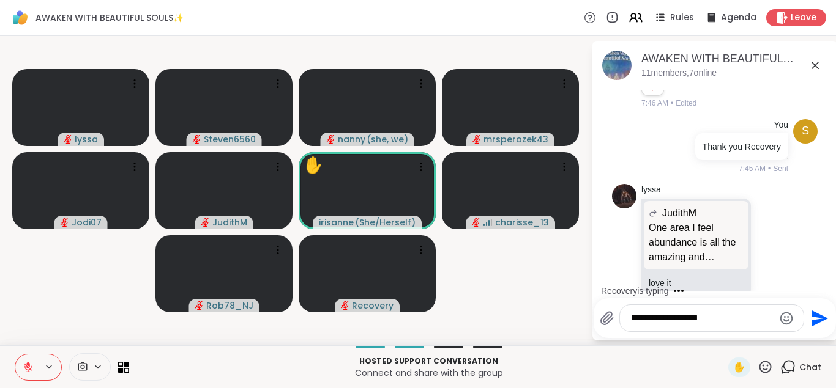
click at [778, 284] on div "Recovery is typing" at bounding box center [717, 291] width 240 height 20
click at [763, 363] on icon at bounding box center [764, 367] width 15 height 15
click at [724, 332] on span "❤️" at bounding box center [729, 335] width 12 height 15
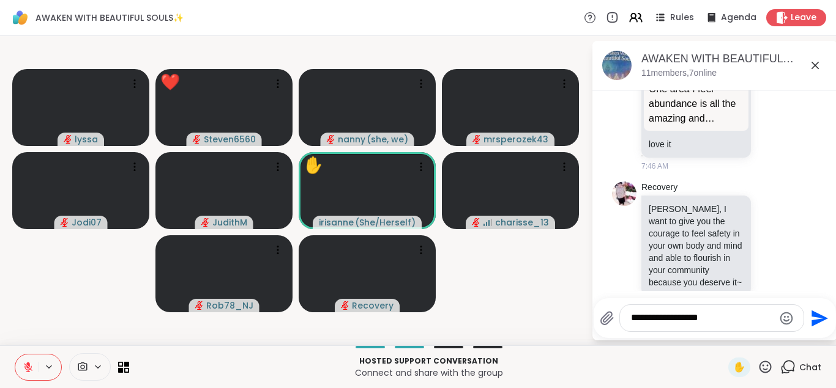
click at [764, 367] on icon at bounding box center [764, 367] width 15 height 15
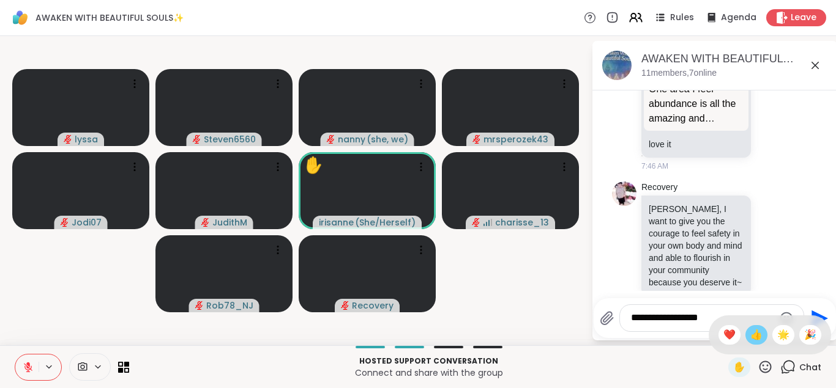
click at [754, 331] on span "👍" at bounding box center [756, 335] width 12 height 15
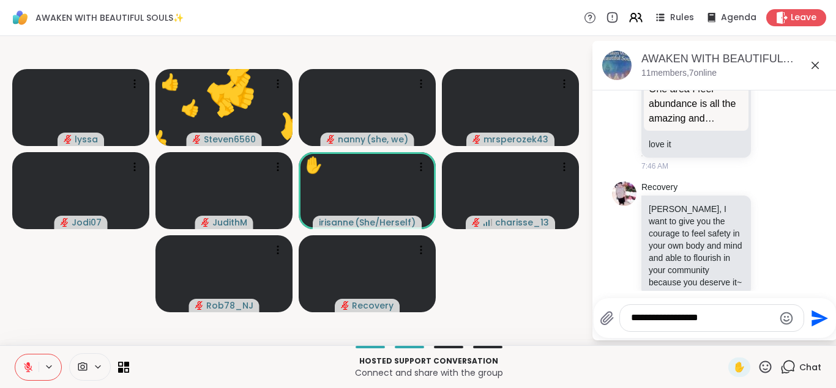
click at [763, 365] on icon at bounding box center [765, 367] width 12 height 12
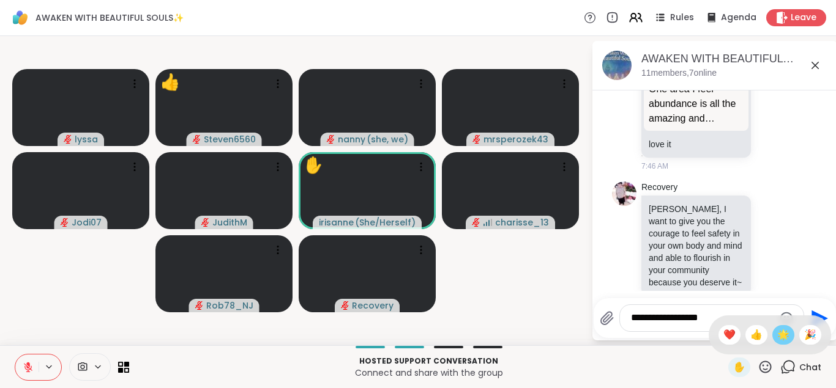
click at [779, 335] on span "🌟" at bounding box center [783, 335] width 12 height 15
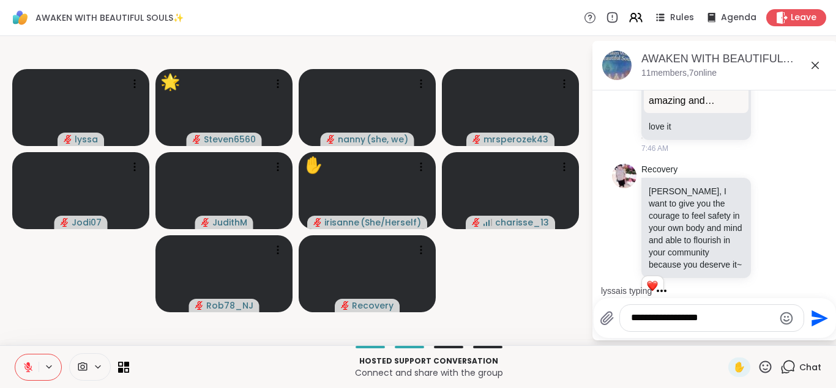
scroll to position [6084, 0]
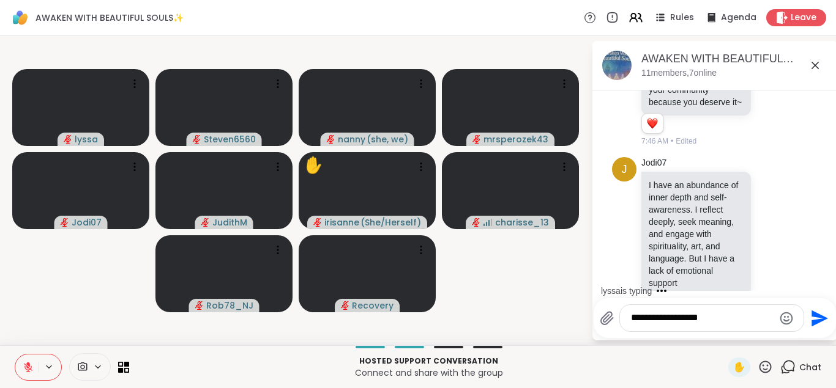
click at [767, 363] on icon at bounding box center [764, 367] width 15 height 15
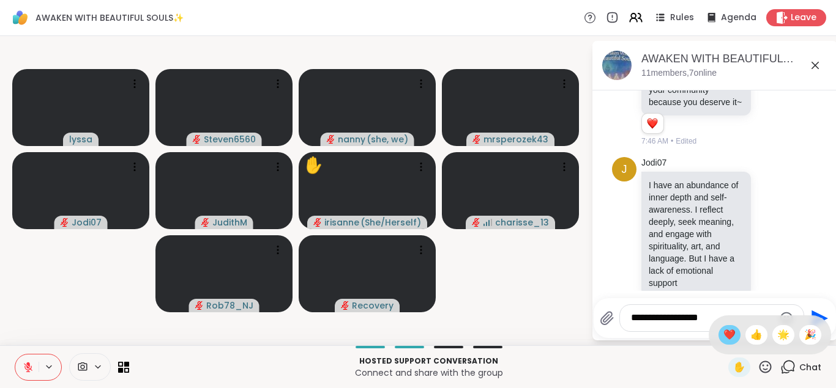
click at [725, 334] on span "❤️" at bounding box center [729, 335] width 12 height 15
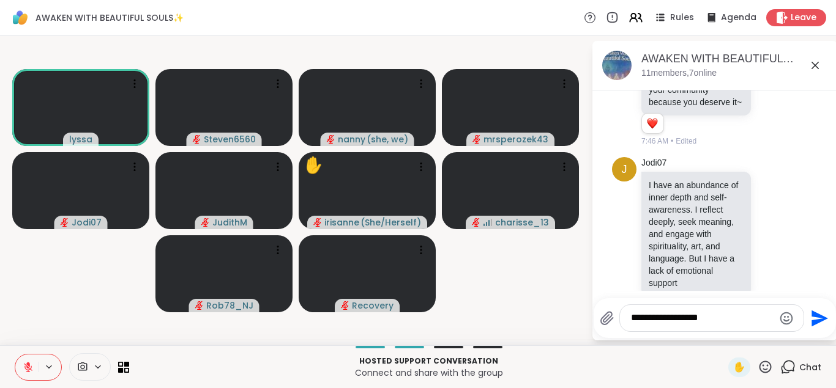
click at [661, 322] on textarea "**********" at bounding box center [702, 318] width 143 height 13
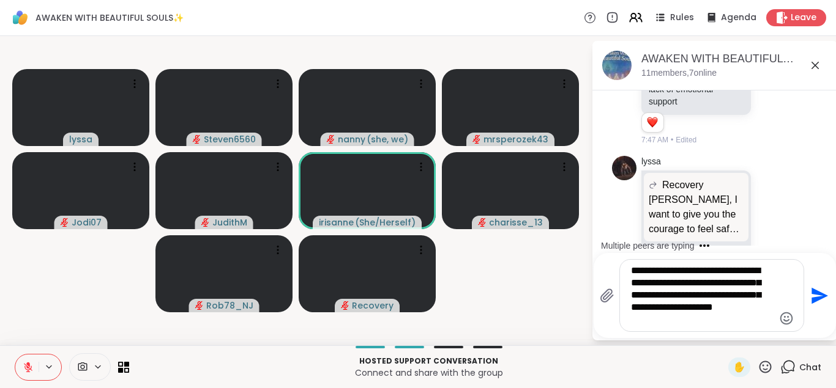
scroll to position [6431, 0]
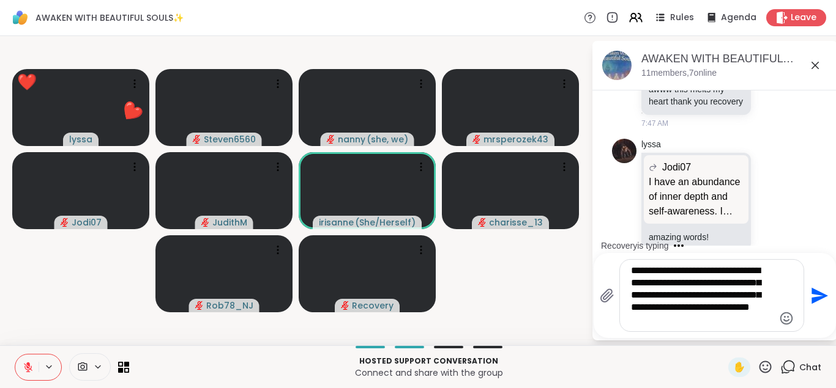
type textarea "**********"
click at [820, 295] on icon "Send" at bounding box center [819, 296] width 17 height 17
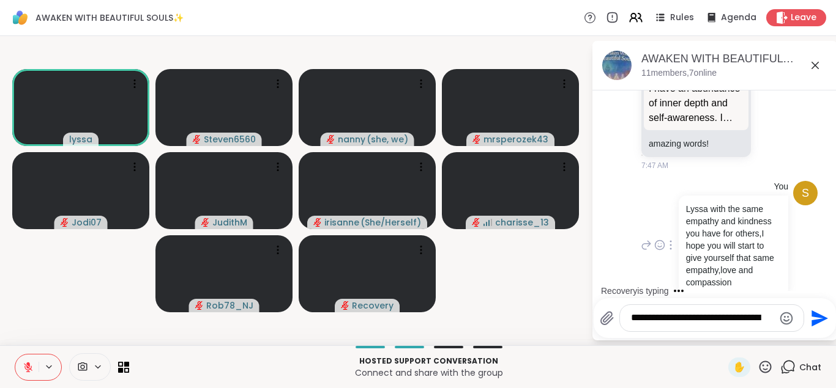
click at [793, 253] on div "S You Lyssa with the same empathy and kindness you have for others,I hope you w…" at bounding box center [715, 245] width 206 height 139
click at [678, 323] on textarea "**********" at bounding box center [702, 318] width 143 height 13
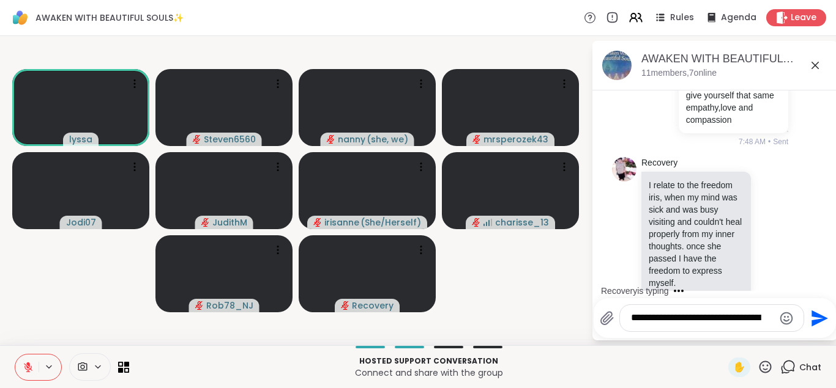
click at [762, 367] on icon at bounding box center [764, 367] width 15 height 15
click at [726, 337] on span "❤️" at bounding box center [729, 335] width 12 height 15
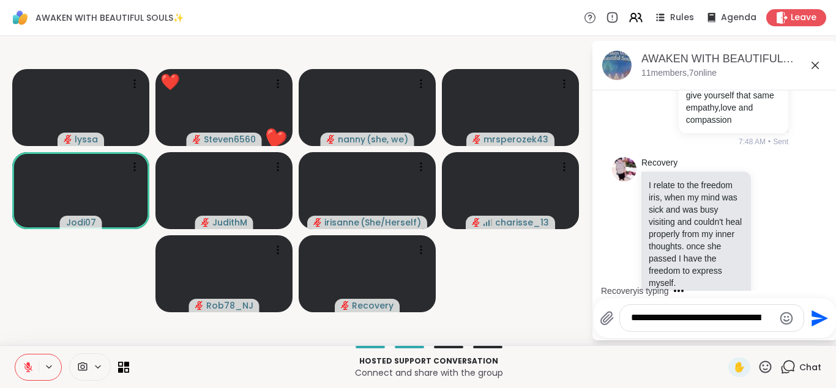
click at [765, 368] on icon at bounding box center [764, 367] width 15 height 15
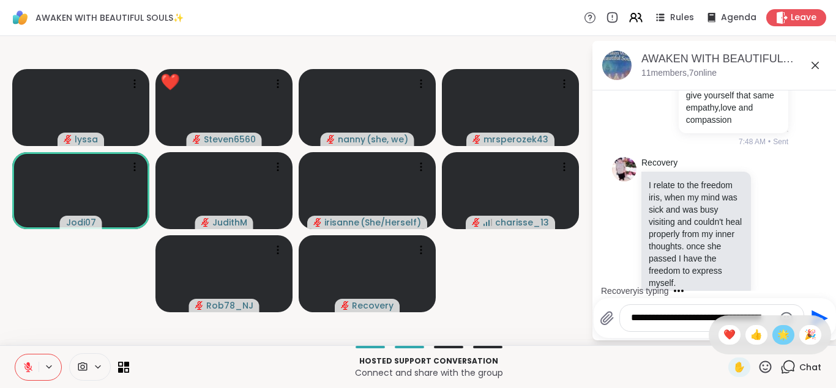
click at [777, 329] on span "🌟" at bounding box center [783, 335] width 12 height 15
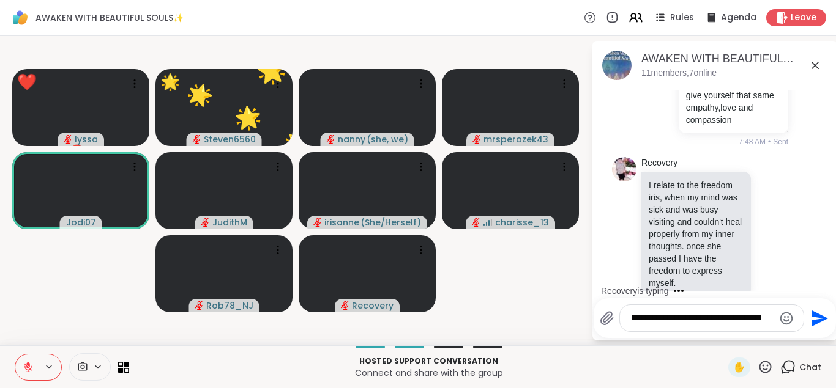
click at [760, 366] on icon at bounding box center [765, 367] width 12 height 12
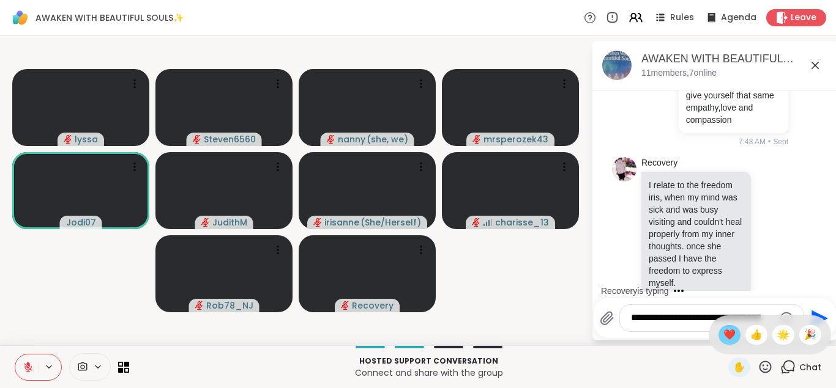
click at [726, 330] on span "❤️" at bounding box center [729, 335] width 12 height 15
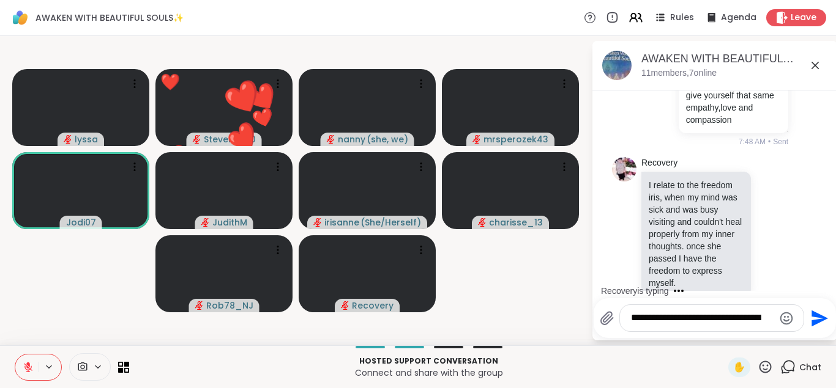
click at [763, 365] on icon at bounding box center [765, 367] width 12 height 12
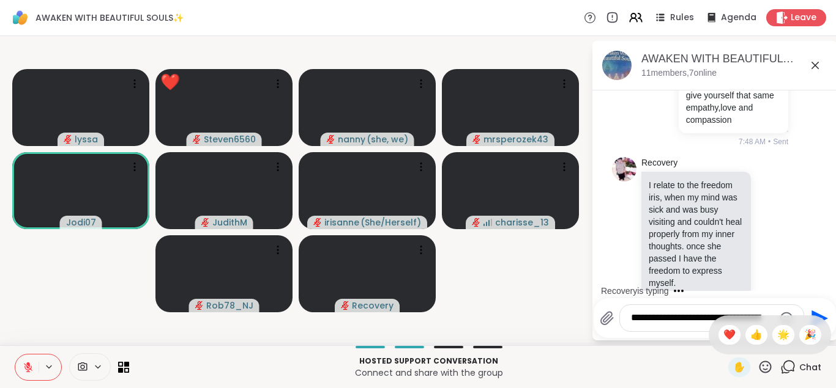
scroll to position [6777, 0]
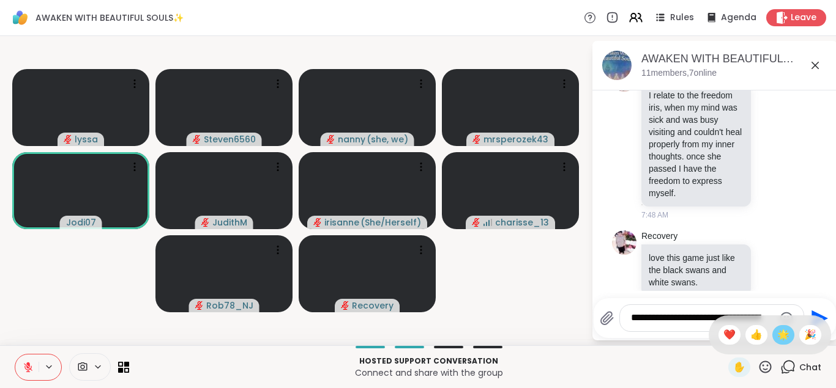
click at [778, 330] on span "🌟" at bounding box center [783, 335] width 12 height 15
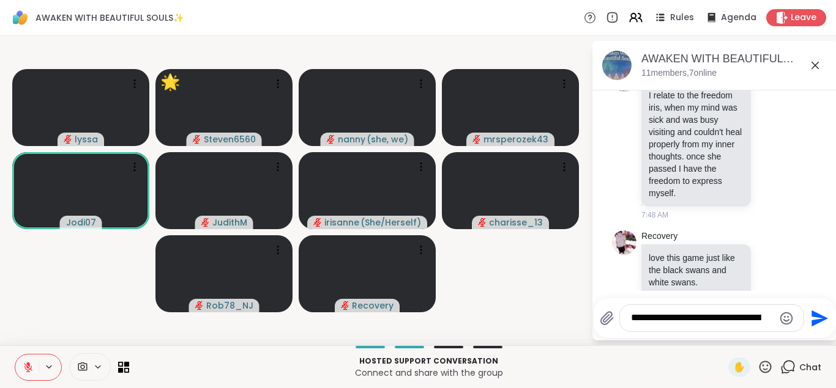
click at [763, 365] on icon at bounding box center [765, 367] width 12 height 12
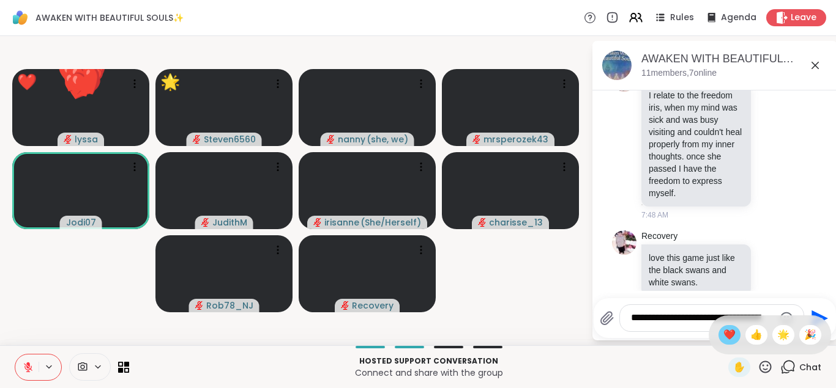
click at [724, 330] on span "❤️" at bounding box center [729, 335] width 12 height 15
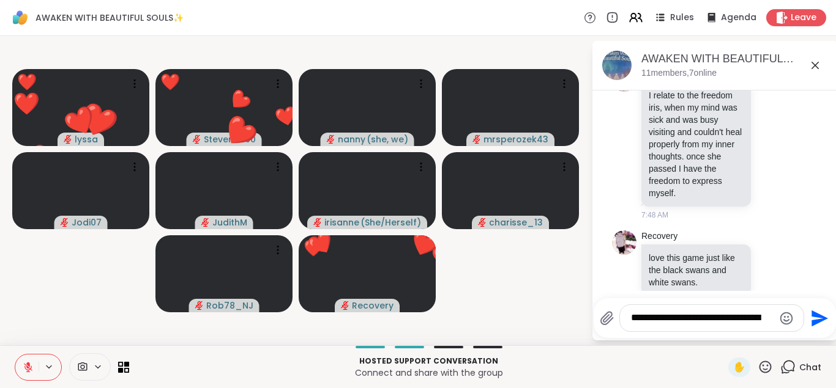
click at [766, 363] on icon at bounding box center [764, 367] width 15 height 15
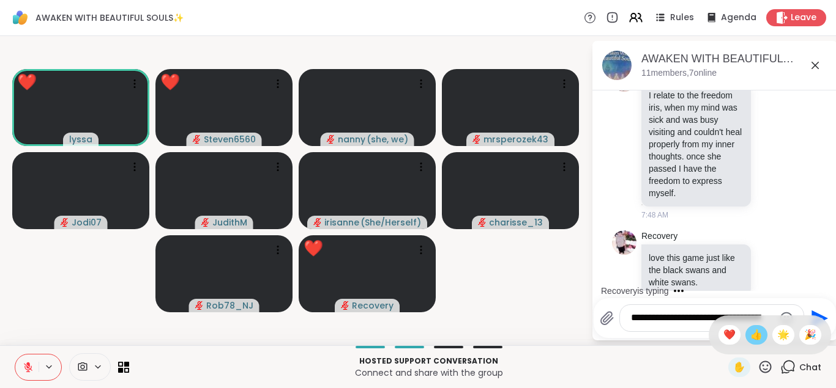
click at [752, 333] on span "👍" at bounding box center [756, 335] width 12 height 15
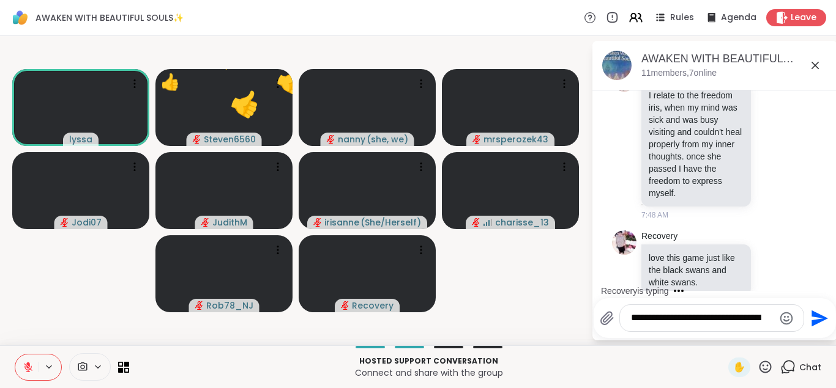
click at [762, 367] on icon at bounding box center [764, 367] width 15 height 15
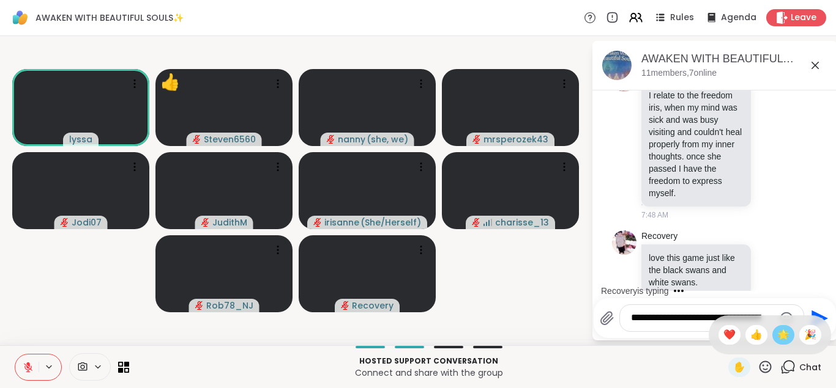
click at [782, 330] on span "🌟" at bounding box center [783, 335] width 12 height 15
click at [702, 313] on textarea "**********" at bounding box center [702, 318] width 143 height 13
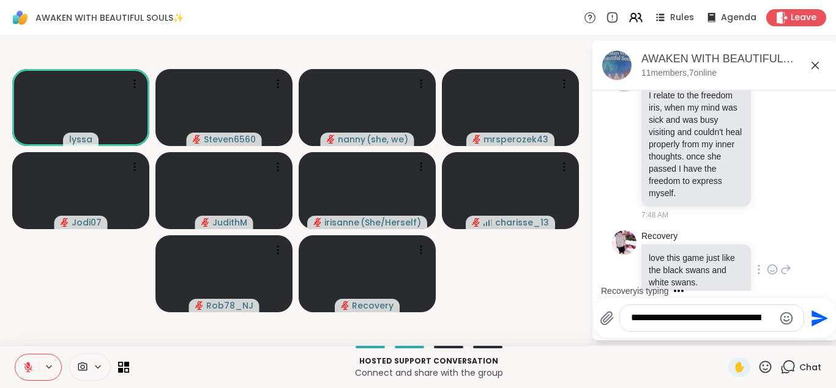
click at [770, 231] on div "Recovery love this game just like the black swans and white swans. 7:49 AM" at bounding box center [716, 271] width 150 height 80
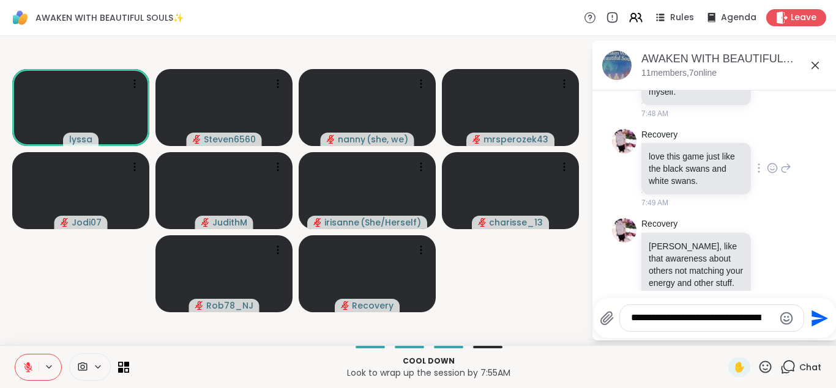
scroll to position [6969, 0]
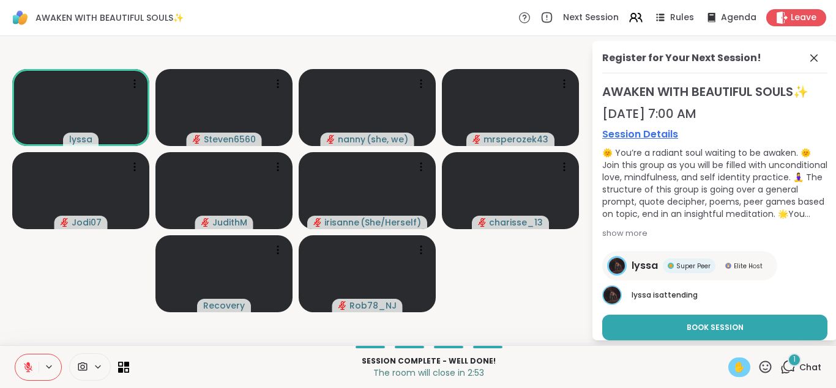
click at [744, 364] on span "✋" at bounding box center [739, 367] width 12 height 15
click at [810, 364] on span "Chat" at bounding box center [810, 368] width 22 height 12
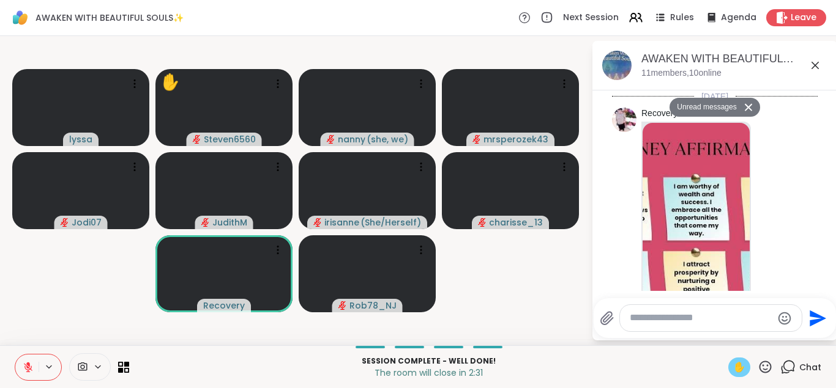
scroll to position [7986, 0]
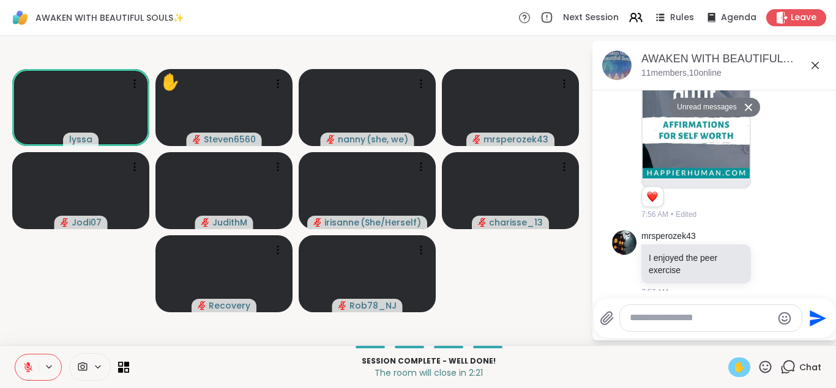
click at [27, 365] on icon at bounding box center [28, 364] width 4 height 5
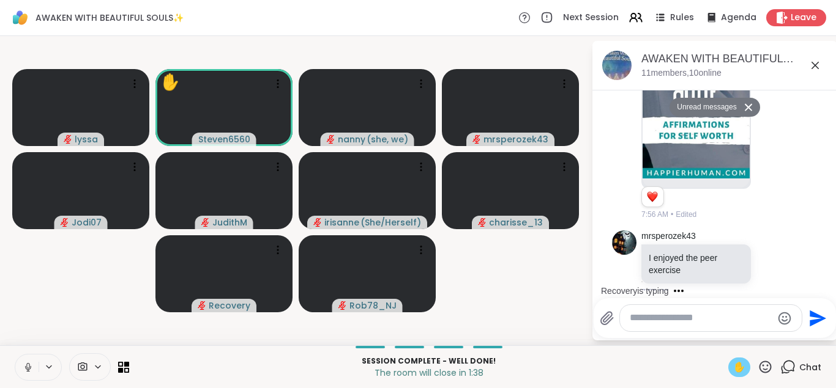
click at [27, 365] on icon at bounding box center [27, 366] width 3 height 6
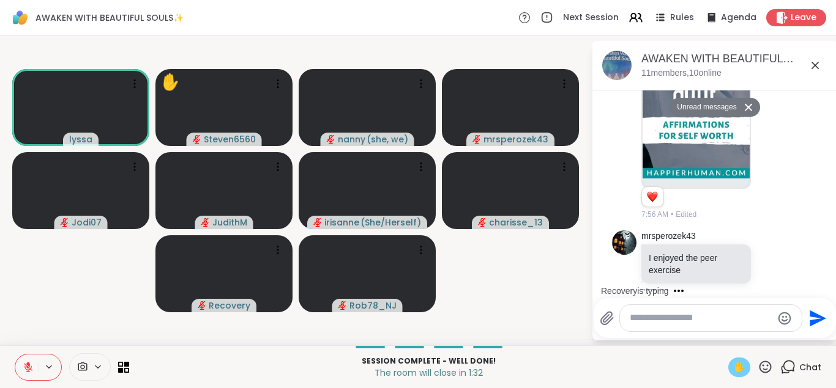
click at [743, 371] on span "✋" at bounding box center [739, 367] width 12 height 15
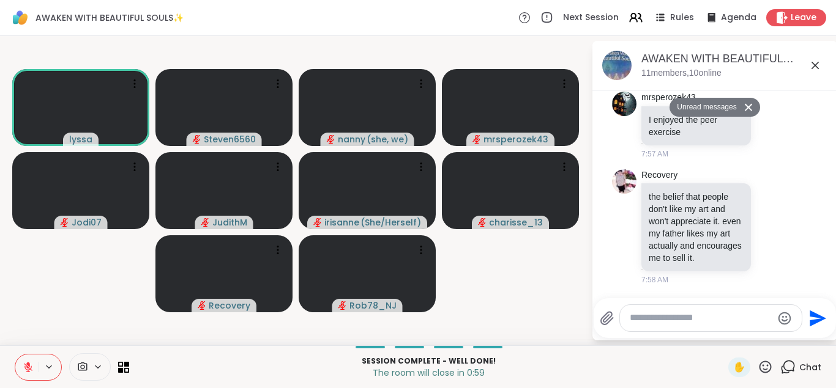
scroll to position [8083, 0]
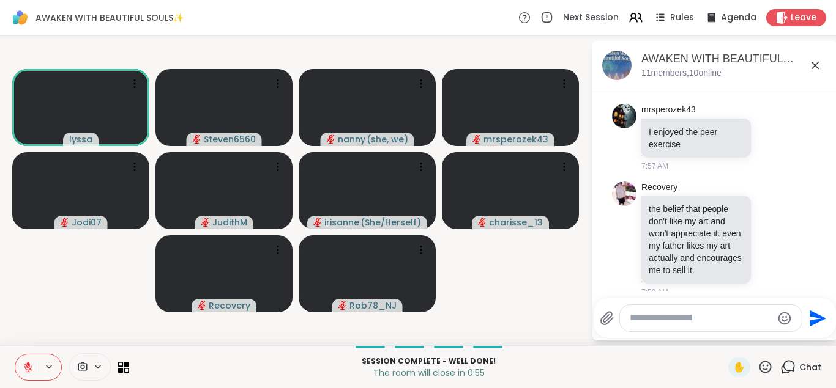
click at [659, 324] on textarea "Type your message" at bounding box center [700, 318] width 143 height 13
click at [656, 320] on textarea "Type your message" at bounding box center [700, 318] width 143 height 13
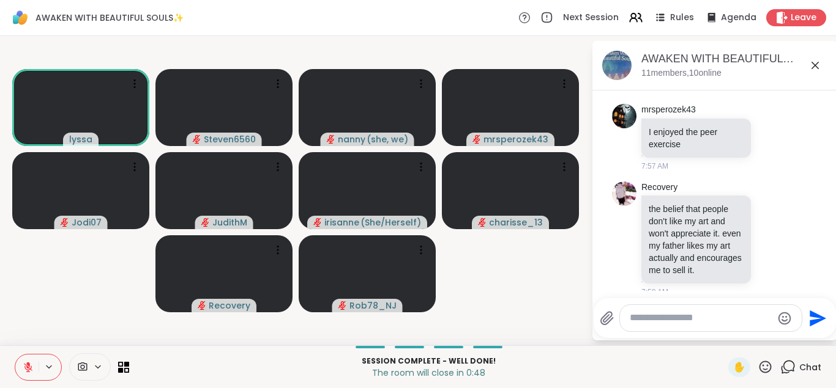
click at [648, 325] on div at bounding box center [711, 318] width 182 height 26
click at [25, 366] on icon at bounding box center [28, 367] width 9 height 9
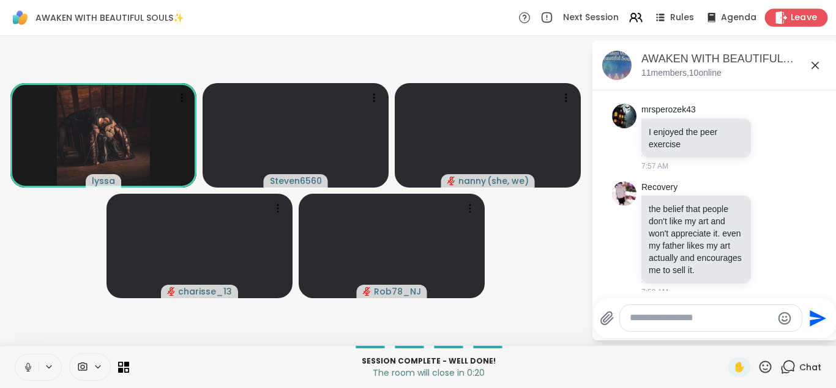
click at [782, 18] on icon at bounding box center [782, 17] width 12 height 13
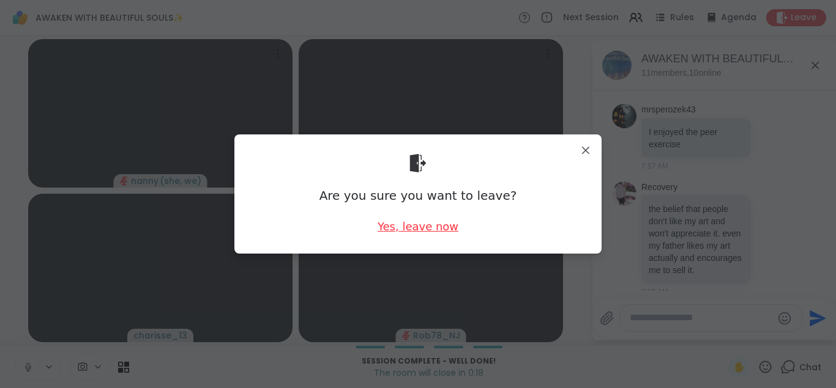
click at [423, 228] on div "Yes, leave now" at bounding box center [417, 226] width 81 height 15
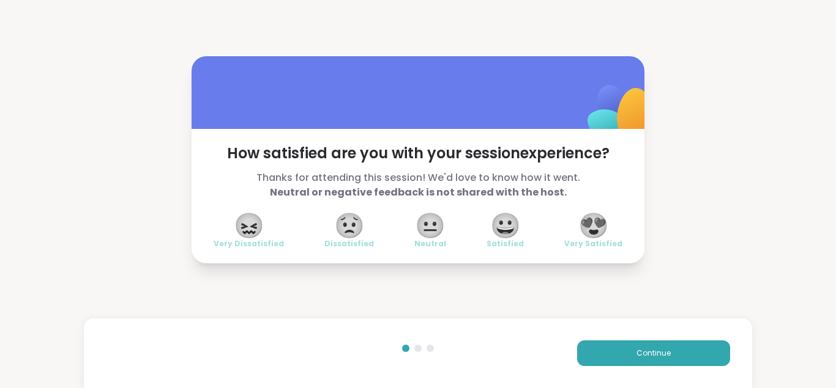
click at [604, 223] on span "😍" at bounding box center [593, 226] width 31 height 22
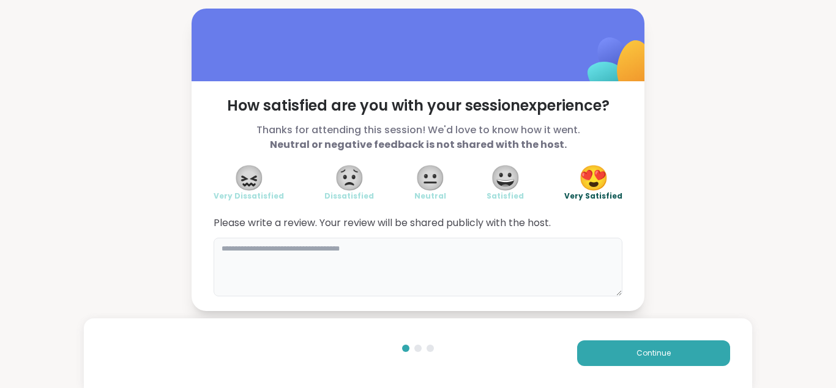
click at [242, 256] on textarea at bounding box center [417, 267] width 409 height 59
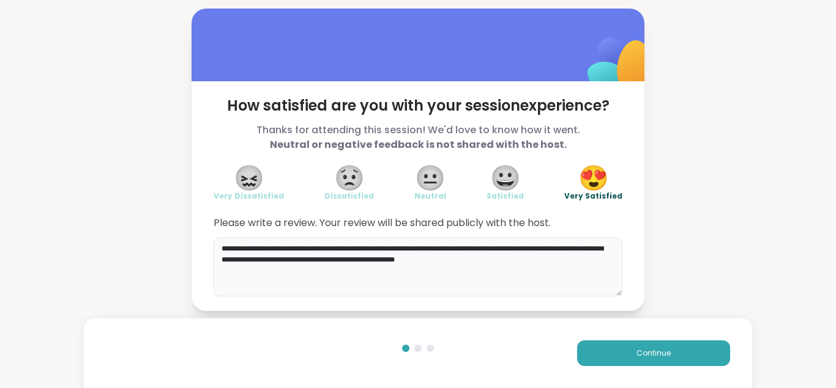
click at [467, 262] on textarea "**********" at bounding box center [417, 267] width 409 height 59
click at [483, 261] on textarea "**********" at bounding box center [417, 267] width 409 height 59
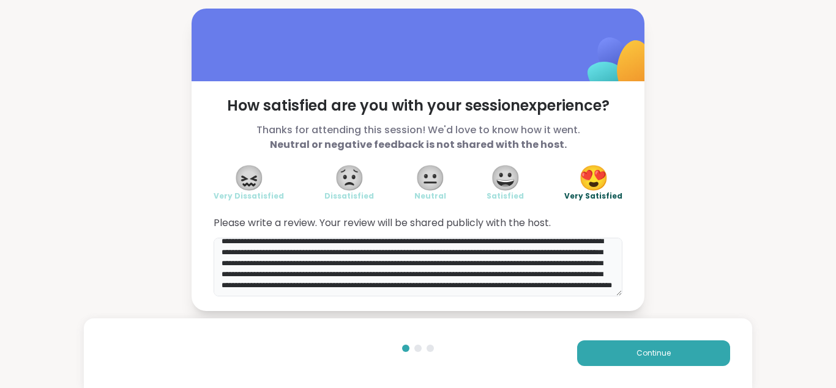
scroll to position [24, 0]
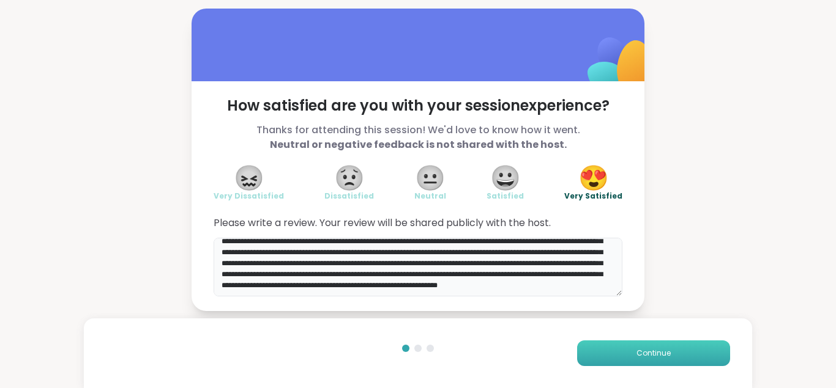
type textarea "**********"
click at [649, 351] on span "Continue" at bounding box center [653, 353] width 34 height 11
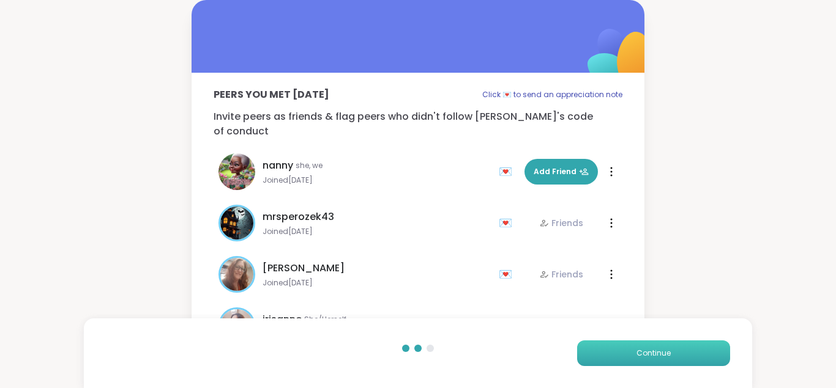
click at [649, 350] on span "Continue" at bounding box center [653, 353] width 34 height 11
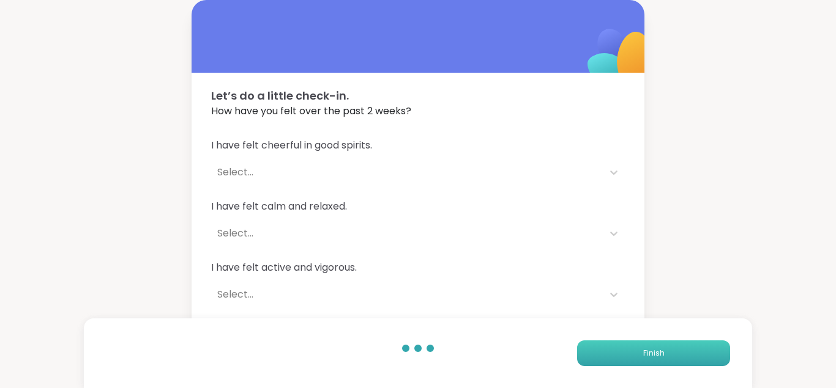
click at [649, 350] on span "Finish" at bounding box center [653, 353] width 21 height 11
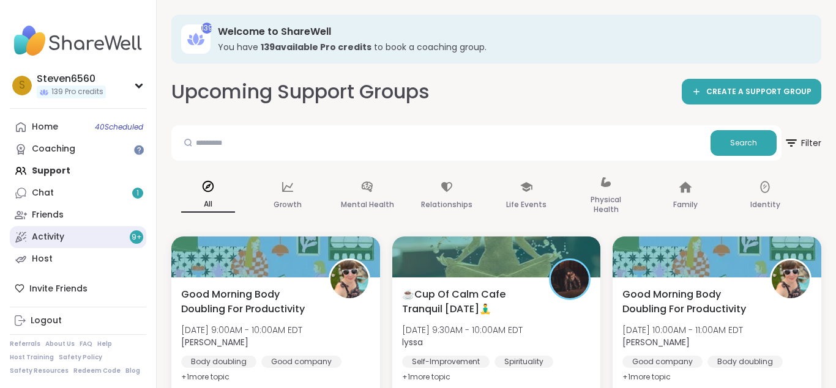
click at [55, 234] on div "Activity 9 +" at bounding box center [48, 237] width 32 height 12
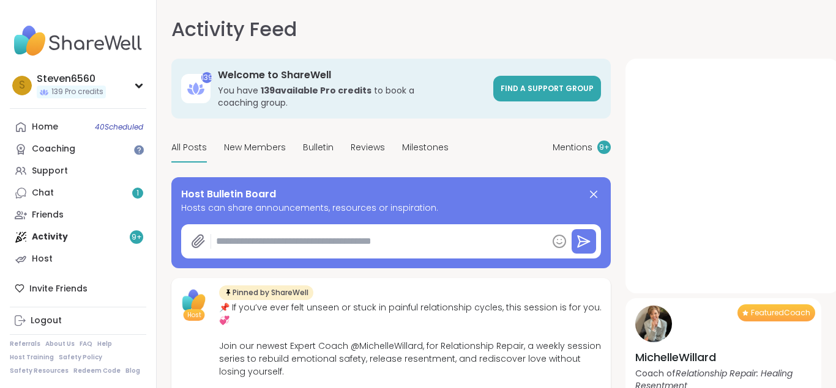
type textarea "*"
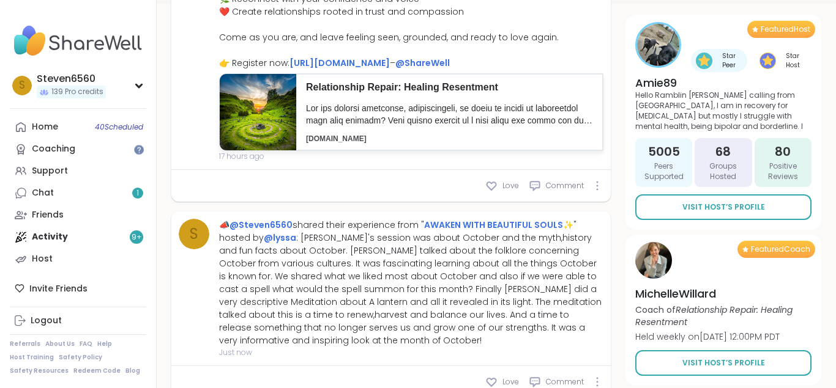
scroll to position [416, 0]
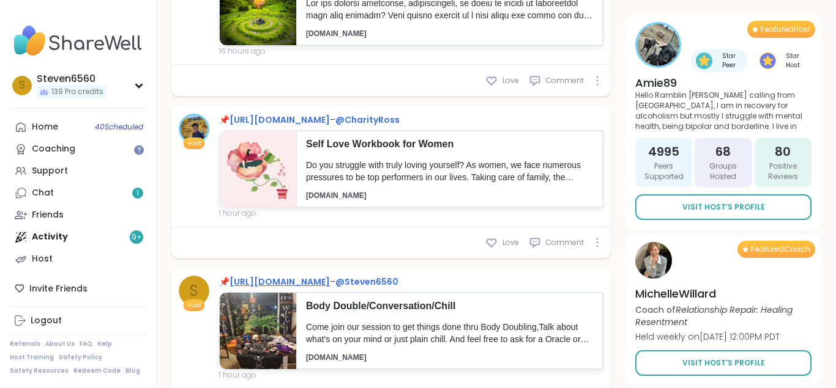
click at [330, 288] on link "[URL][DOMAIN_NAME]" at bounding box center [279, 282] width 100 height 12
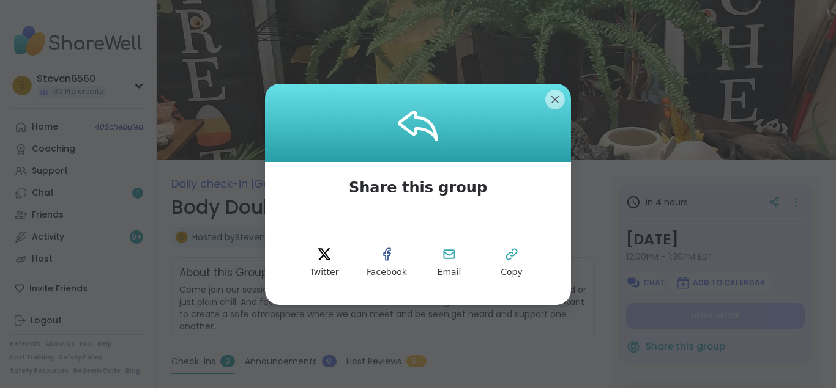
click at [516, 265] on button "Copy" at bounding box center [511, 263] width 55 height 55
type textarea "*"
